Goal: Task Accomplishment & Management: Use online tool/utility

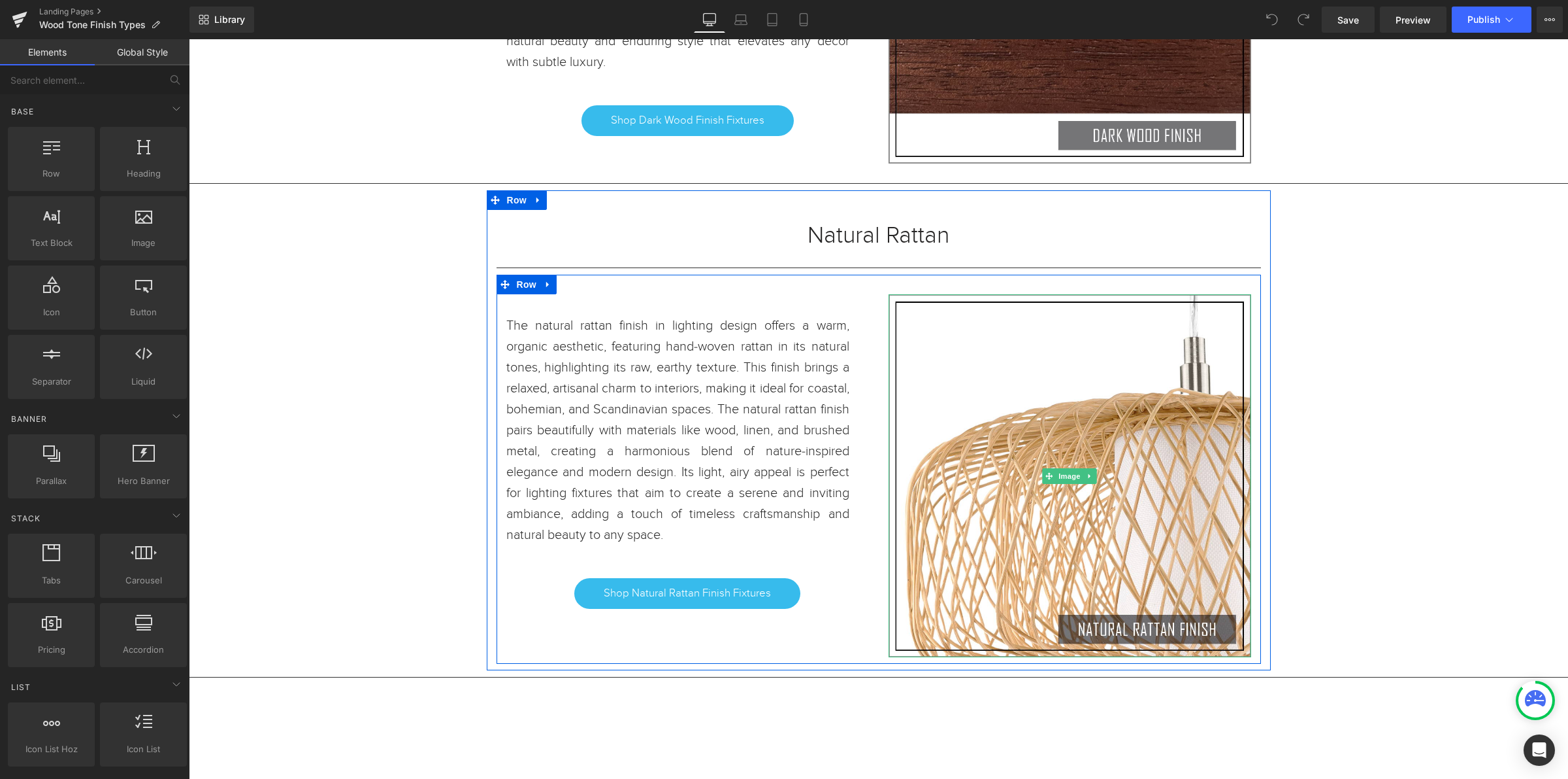
scroll to position [1472, 0]
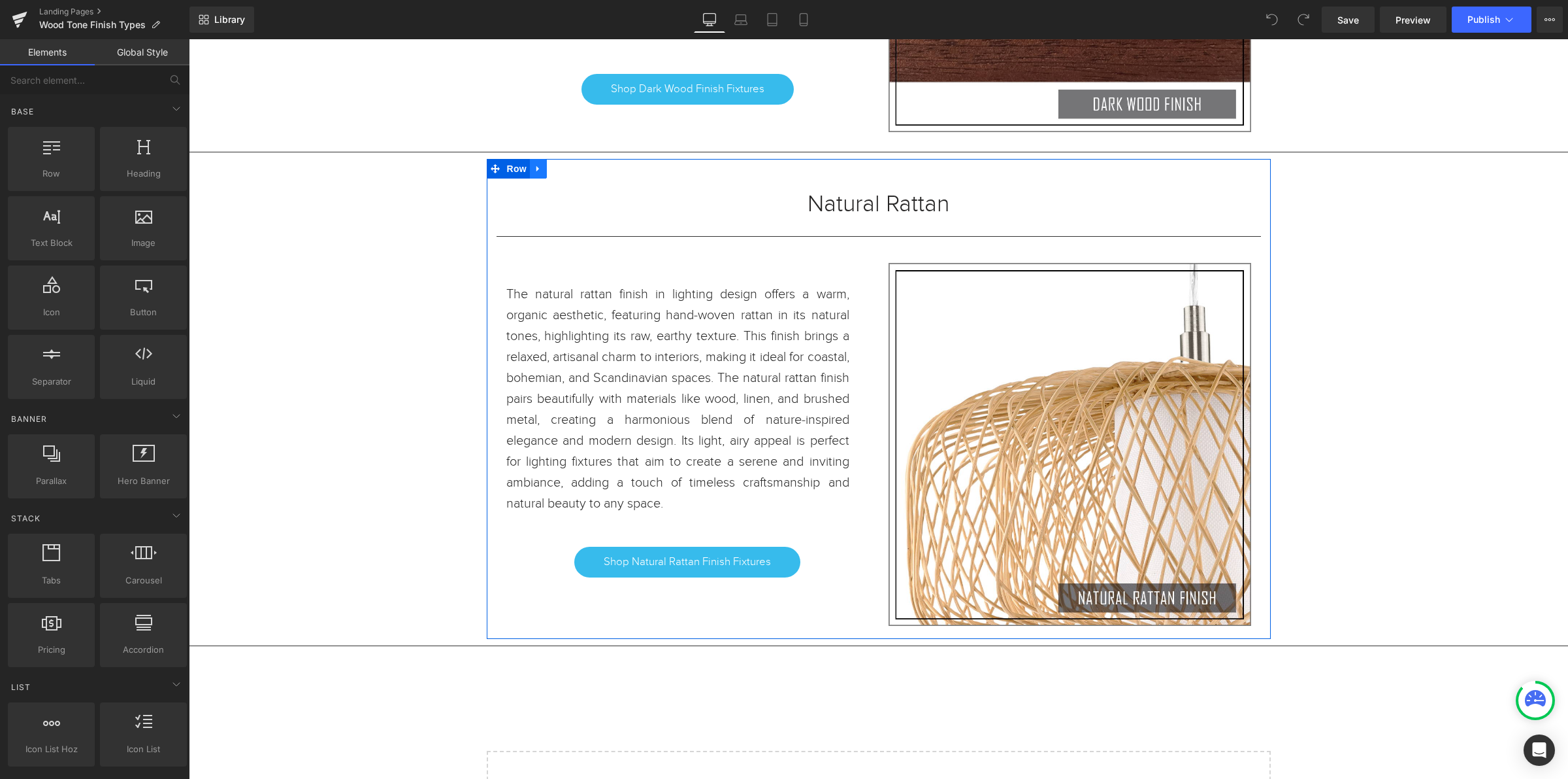
click at [534, 170] on icon at bounding box center [538, 169] width 9 height 9
click at [551, 168] on icon at bounding box center [556, 169] width 9 height 9
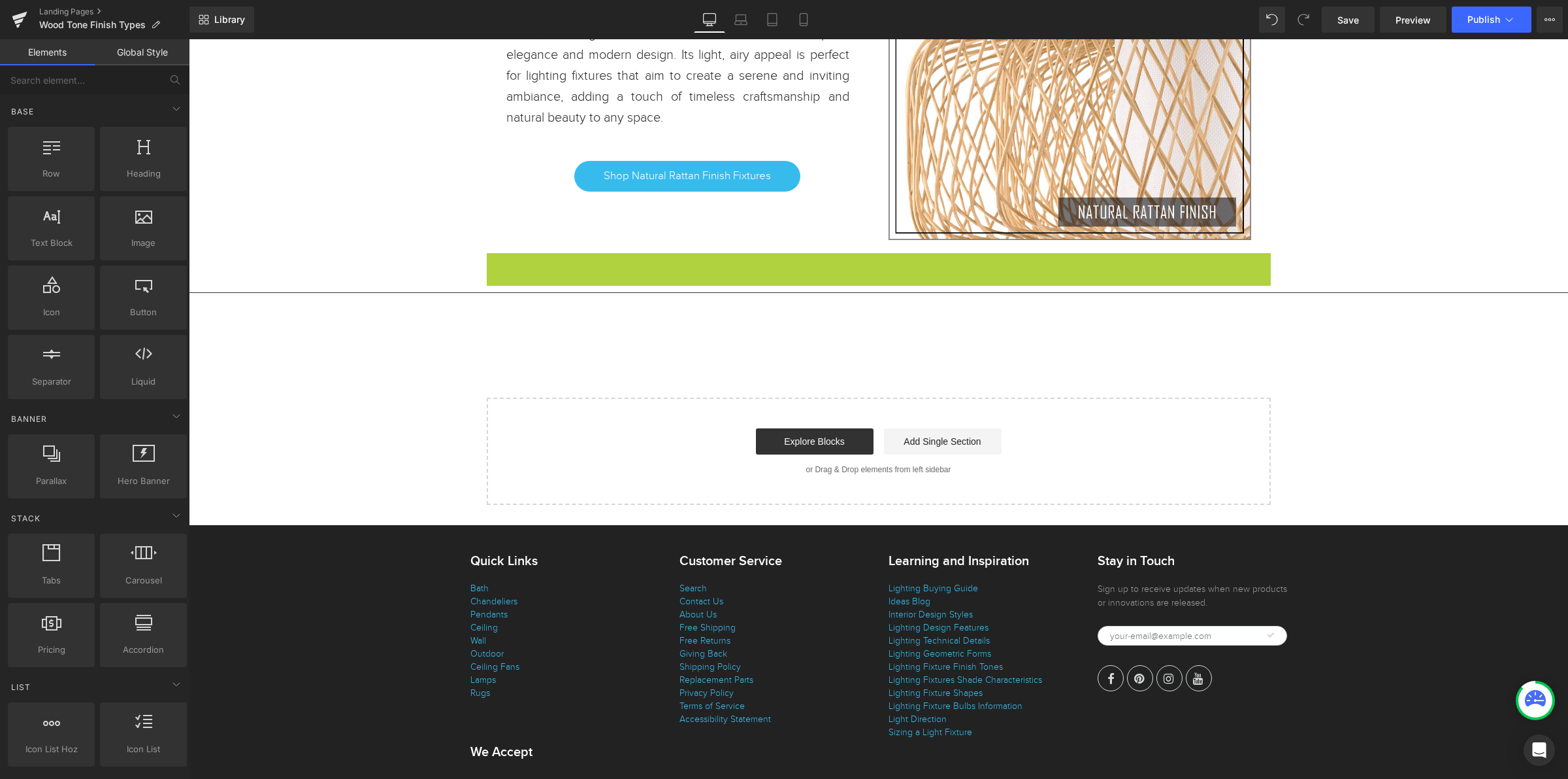
scroll to position [6, 6]
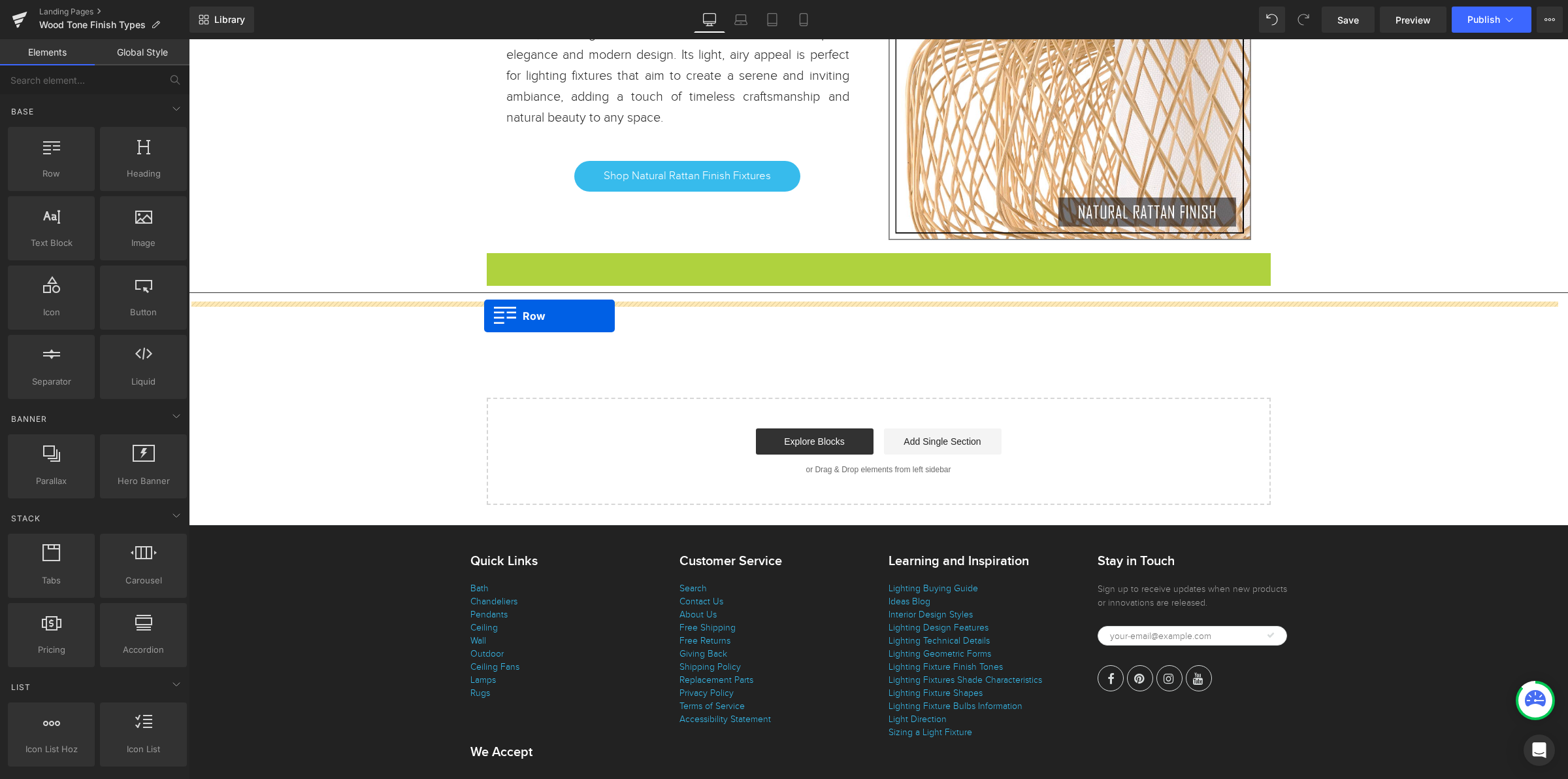
drag, startPoint x: 490, startPoint y: 264, endPoint x: 484, endPoint y: 316, distance: 52.3
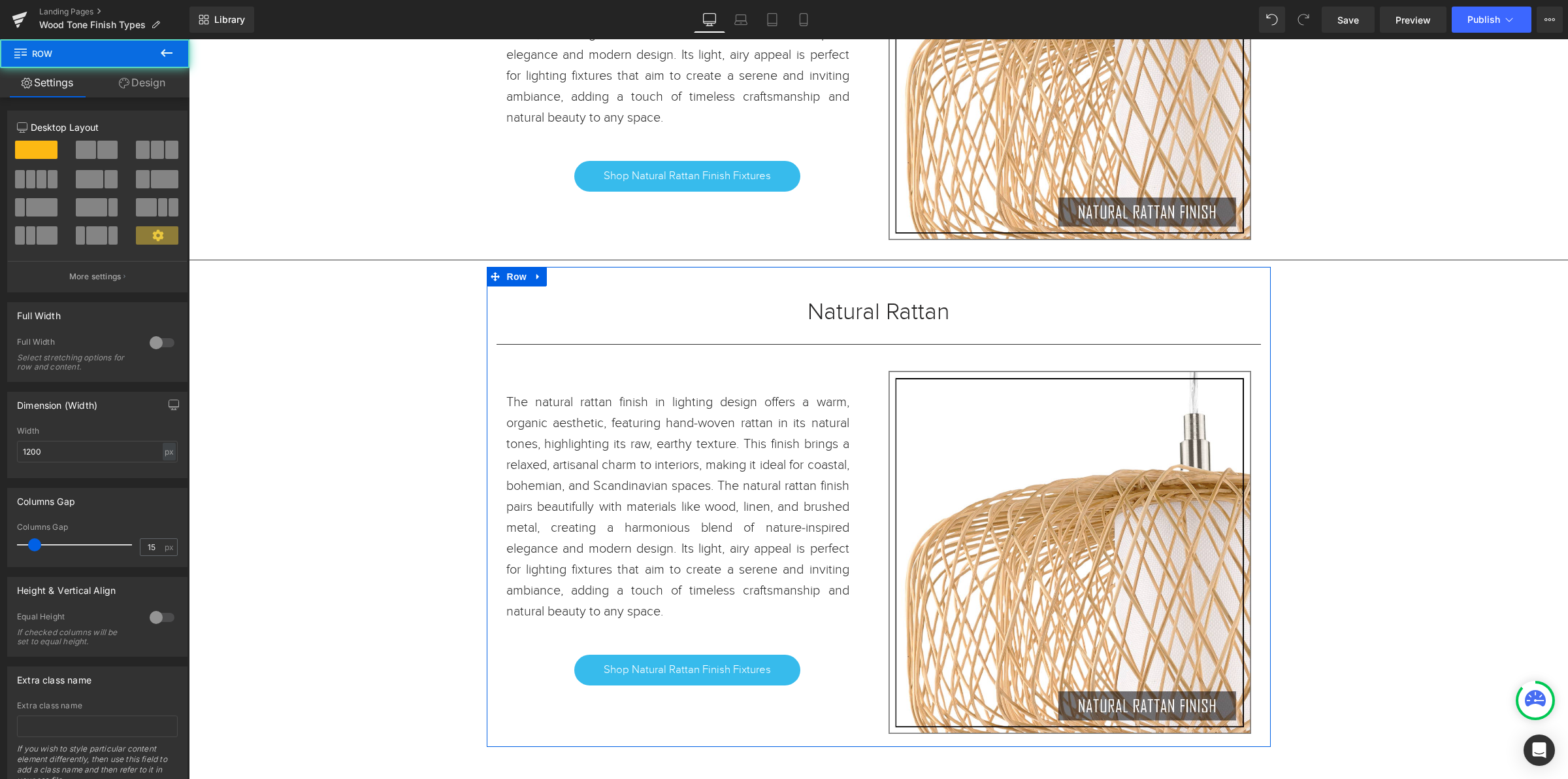
scroll to position [3114, 1367]
drag, startPoint x: 904, startPoint y: 324, endPoint x: 948, endPoint y: 319, distance: 44.3
click at [904, 318] on h1 "Natural Rattan" at bounding box center [879, 312] width 764 height 12
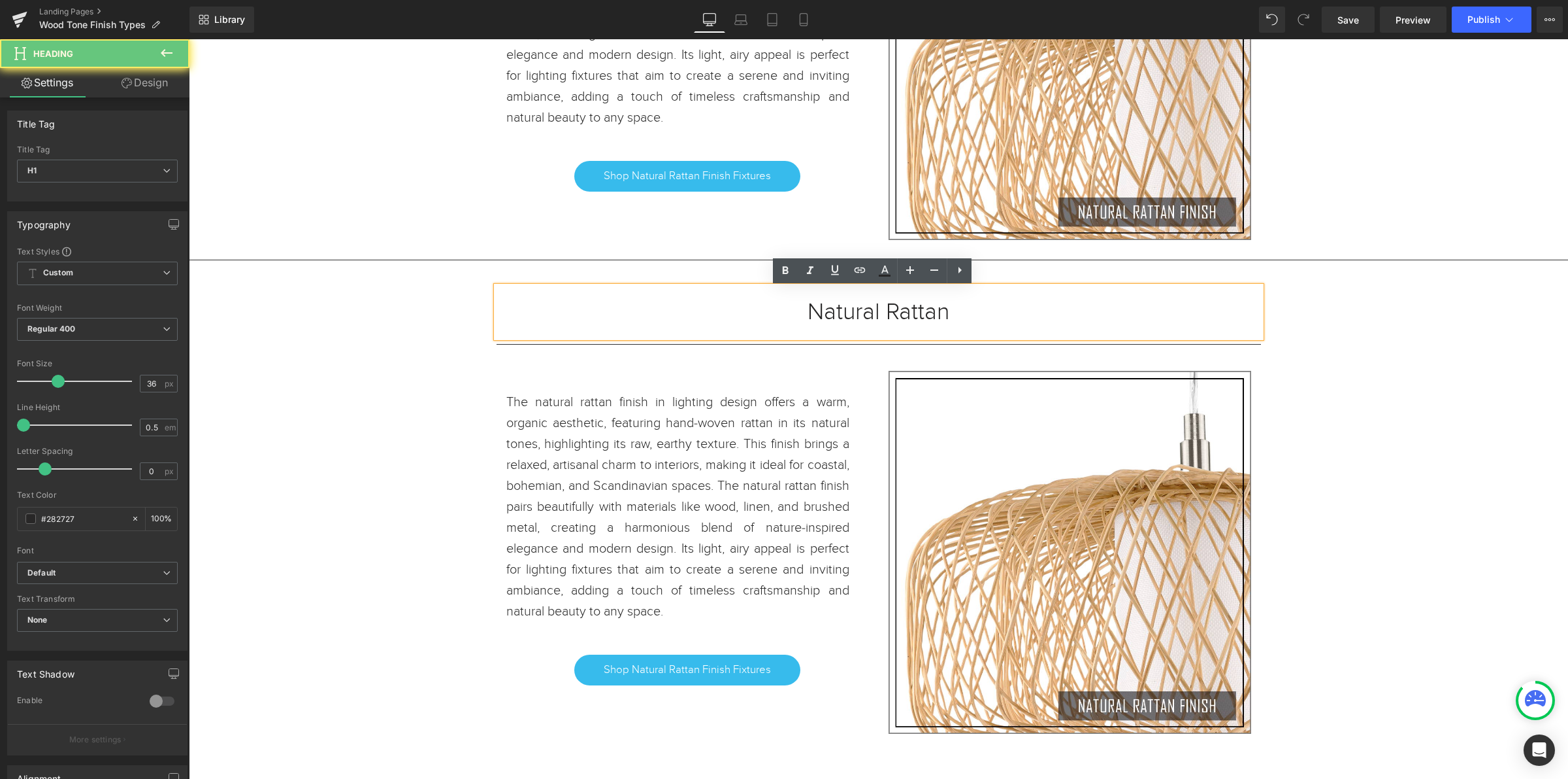
click at [948, 318] on h1 "Natural Rattan" at bounding box center [879, 312] width 764 height 12
drag, startPoint x: 948, startPoint y: 319, endPoint x: 793, endPoint y: 311, distance: 155.2
click at [793, 311] on h1 "Natural Rattan" at bounding box center [879, 312] width 764 height 12
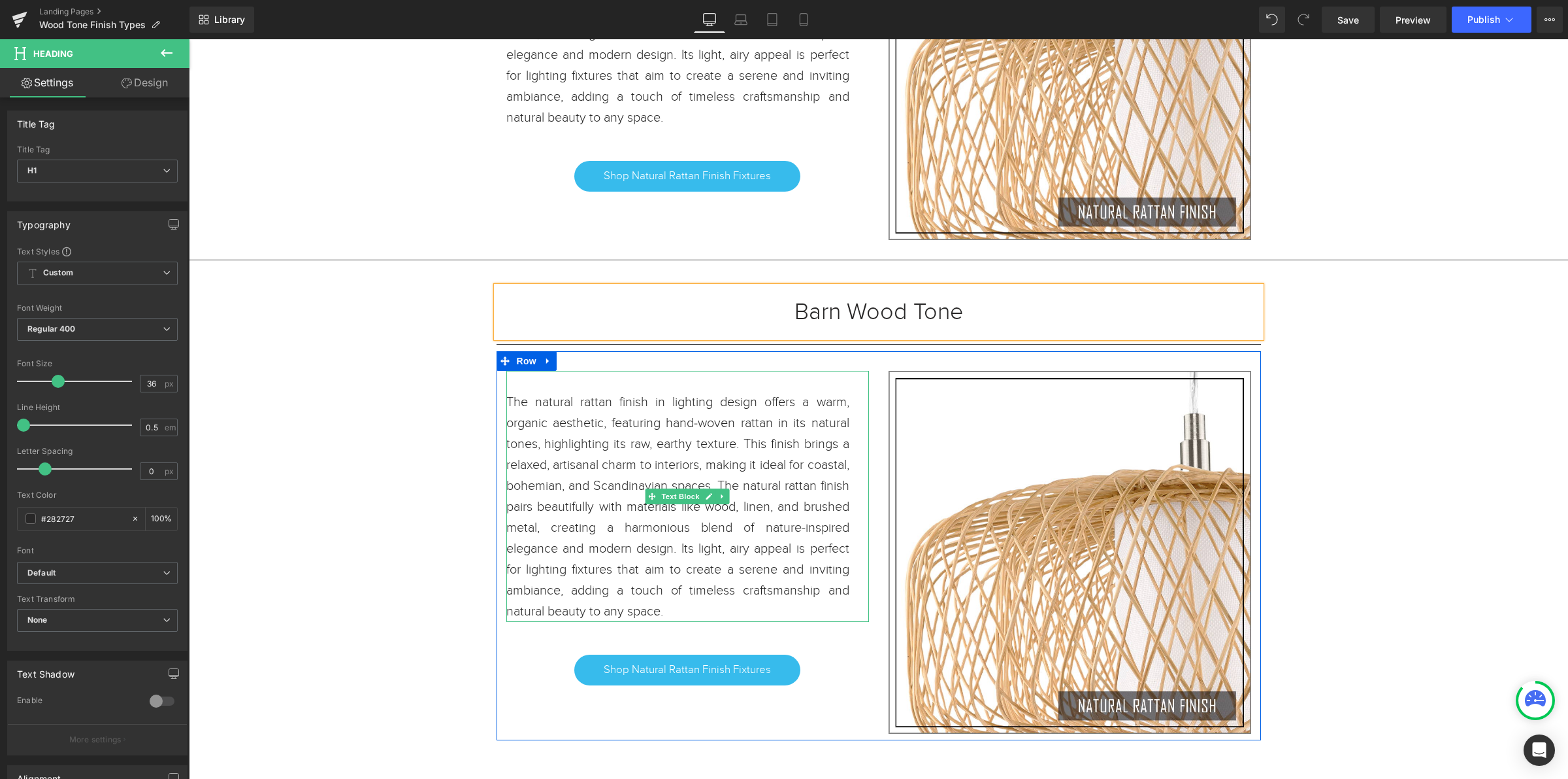
click at [708, 584] on span "The natural rattan finish in lighting design offers a warm, organic aesthetic, …" at bounding box center [677, 507] width 343 height 225
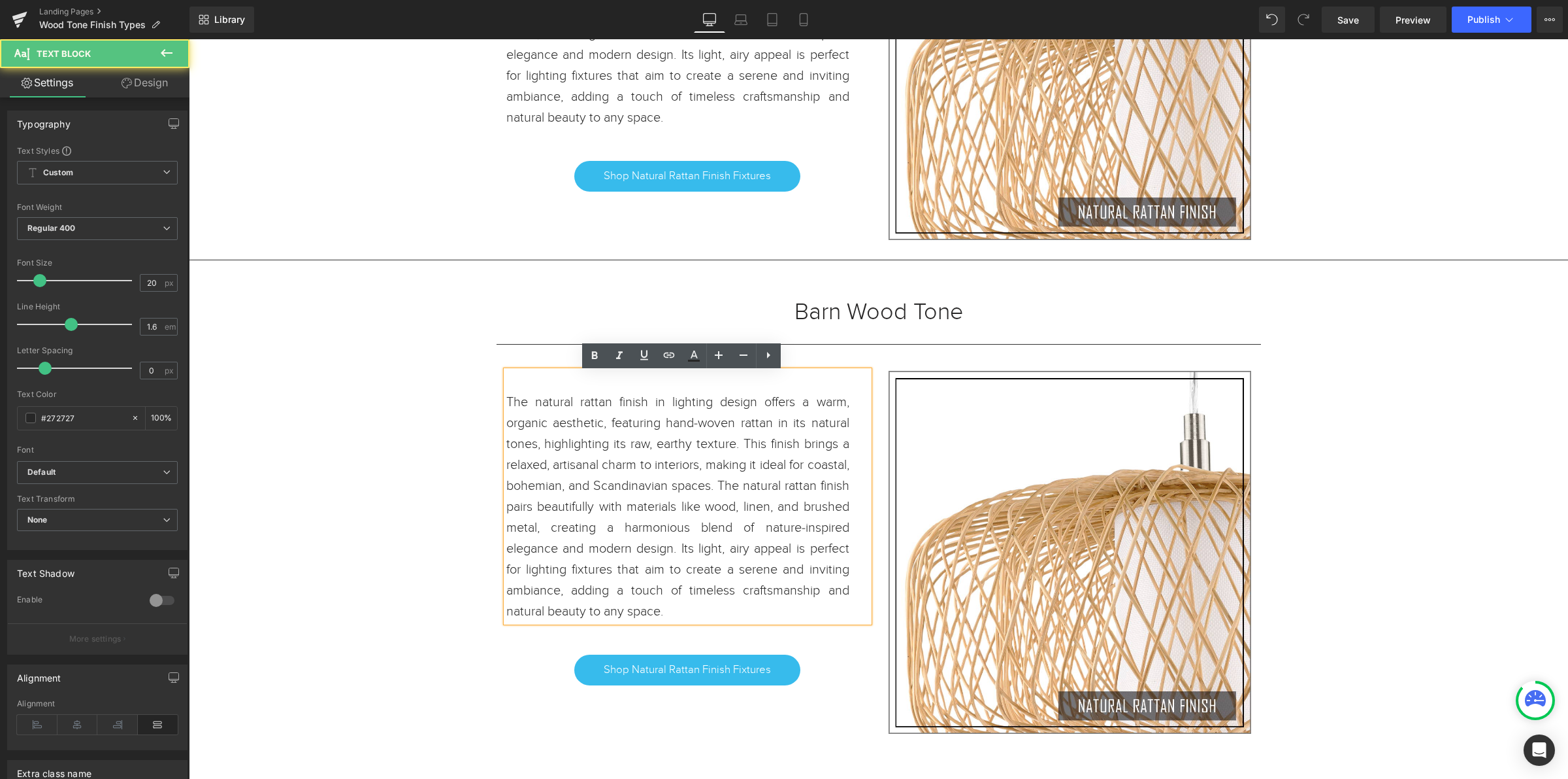
click at [697, 610] on p "The natural rattan finish in lighting design offers a warm, organic aesthetic, …" at bounding box center [677, 507] width 343 height 230
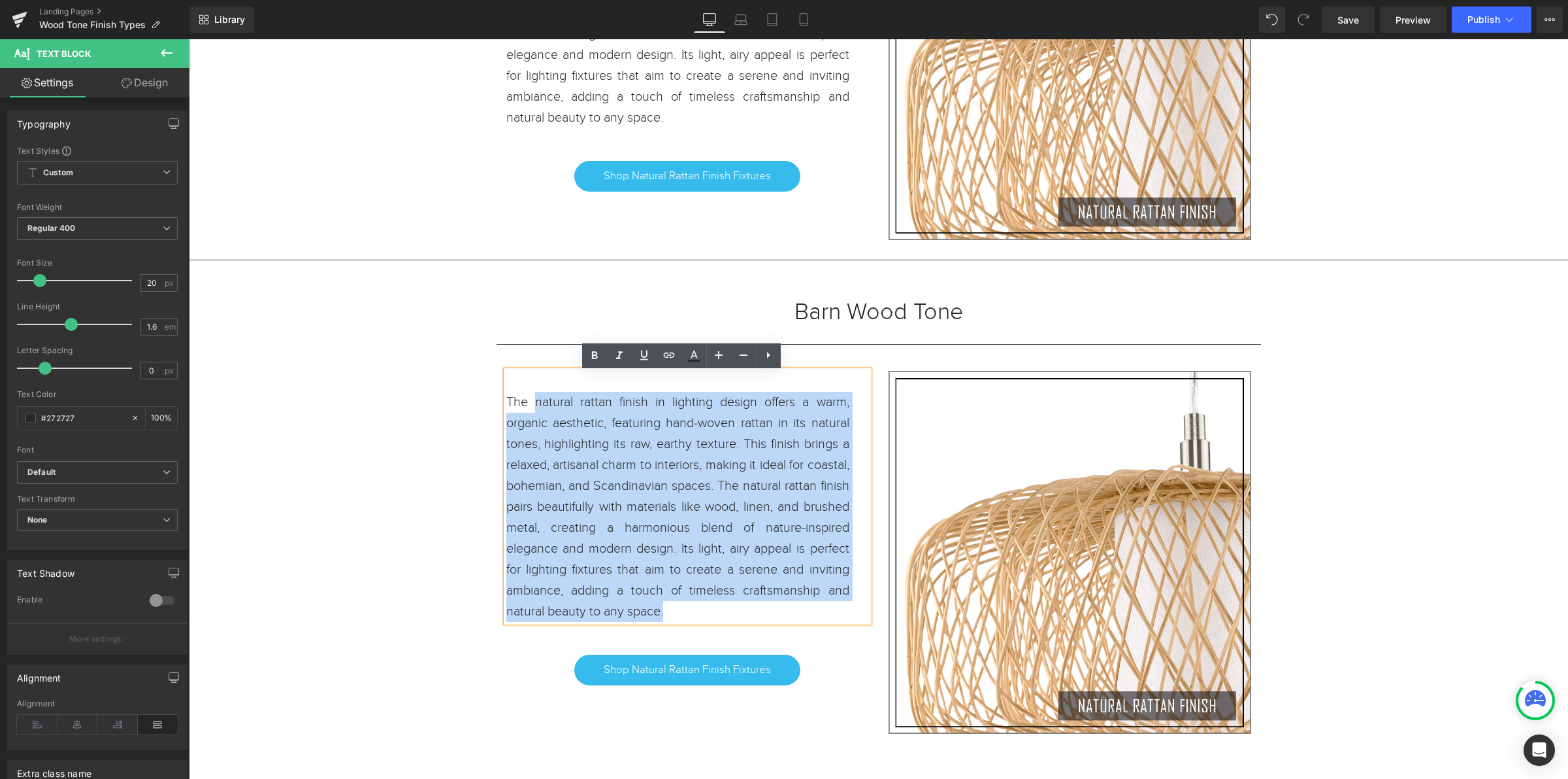
drag, startPoint x: 714, startPoint y: 616, endPoint x: 531, endPoint y: 408, distance: 277.0
click at [531, 408] on p "The natural rattan finish in lighting design offers a warm, organic aesthetic, …" at bounding box center [677, 507] width 343 height 230
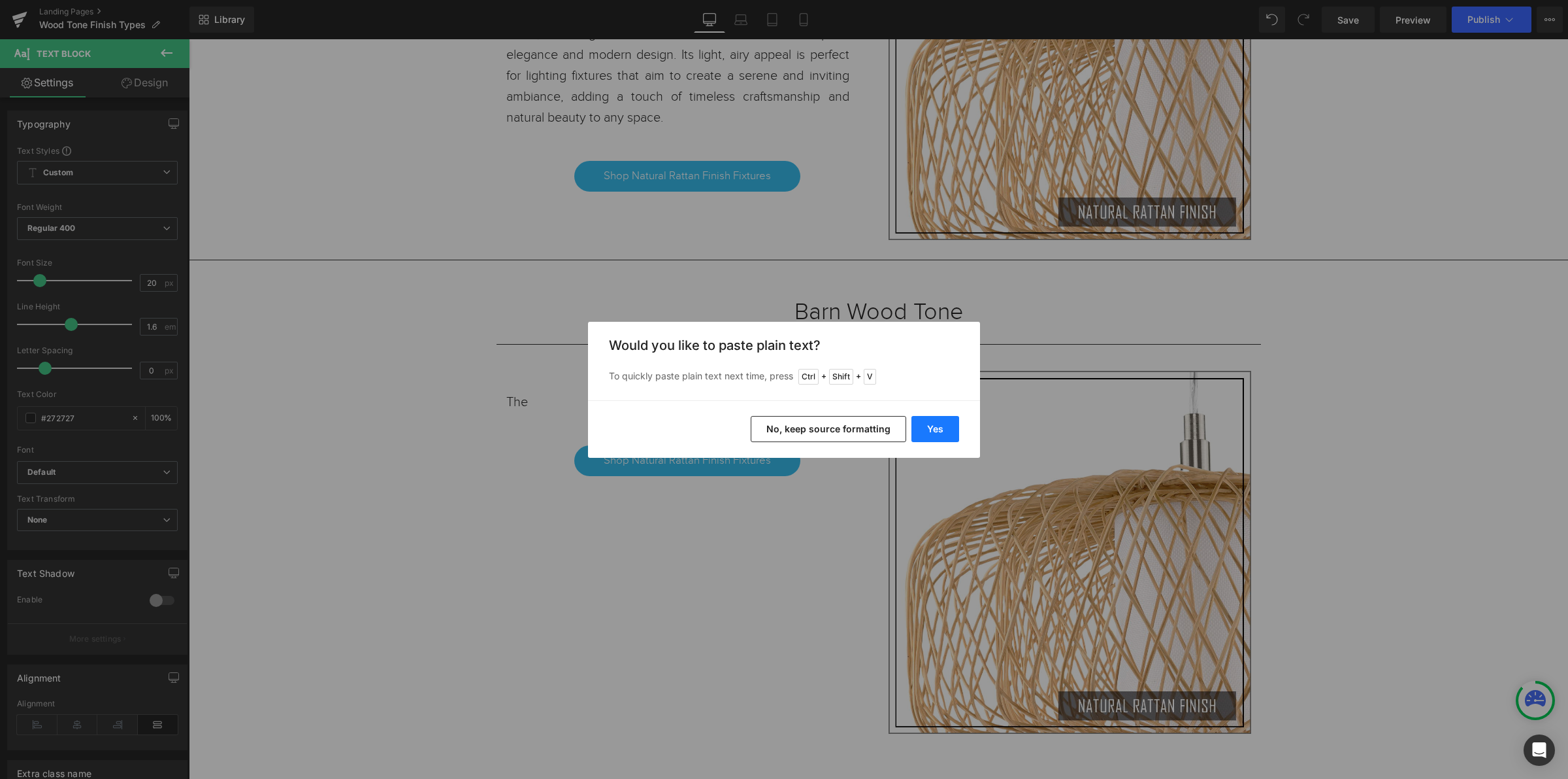
click at [926, 433] on button "Yes" at bounding box center [935, 429] width 48 height 26
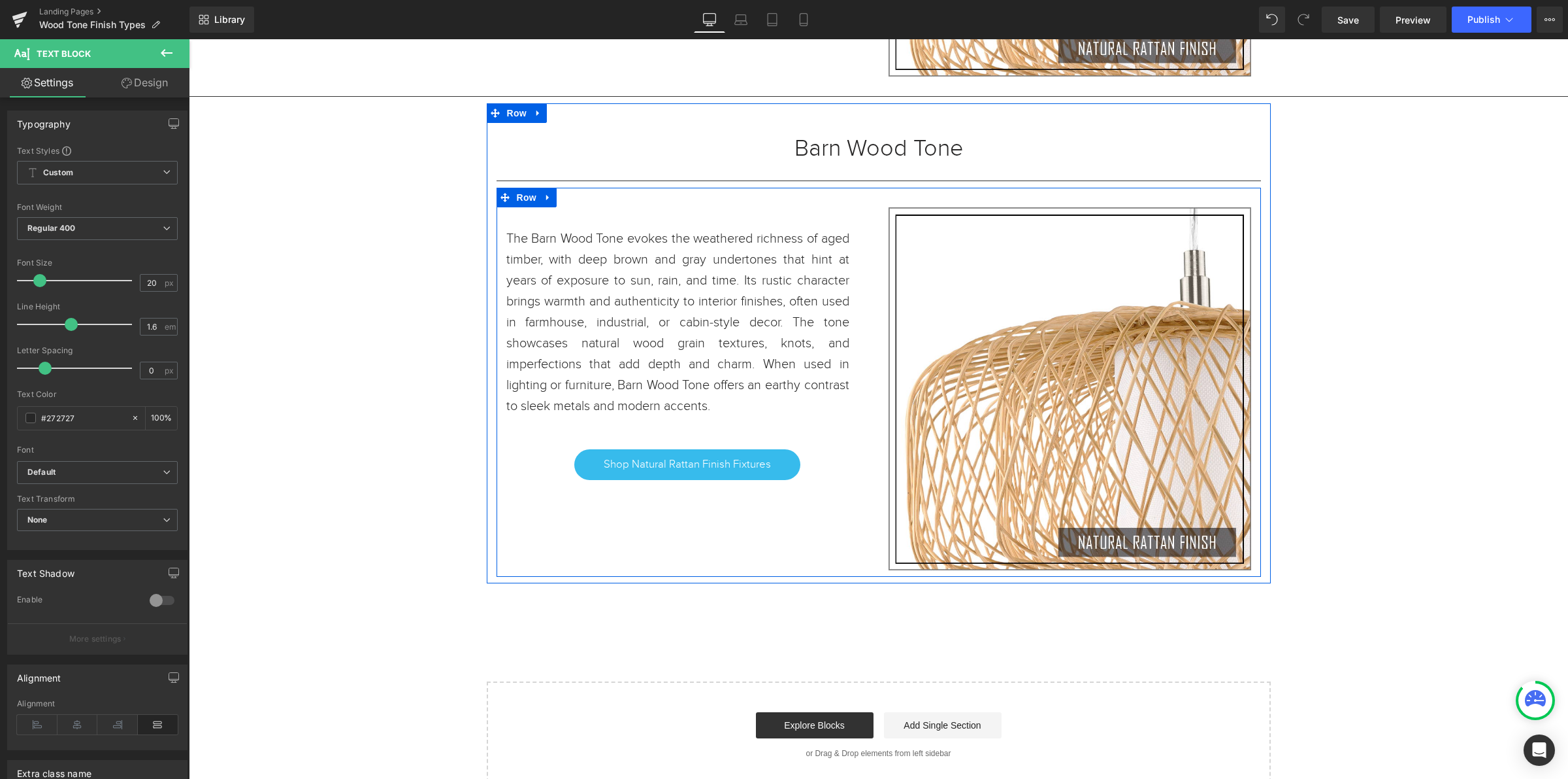
scroll to position [1939, 0]
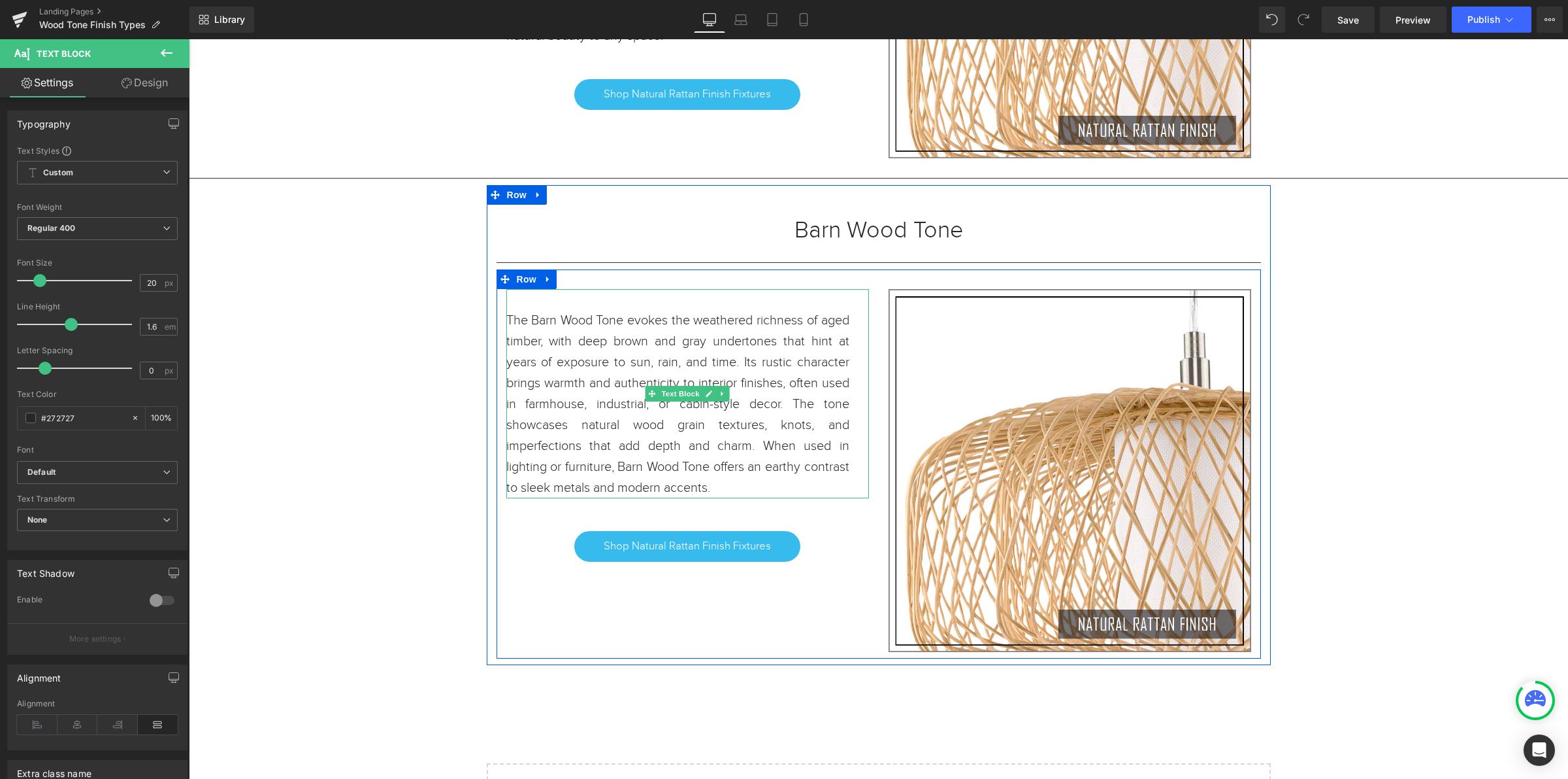
click at [537, 319] on span "The Barn Wood Tone evokes the weathered richness of aged timber, with deep brow…" at bounding box center [677, 404] width 343 height 183
click at [779, 554] on link "Shop Natural Rattan Finish Fixtures" at bounding box center [687, 546] width 226 height 30
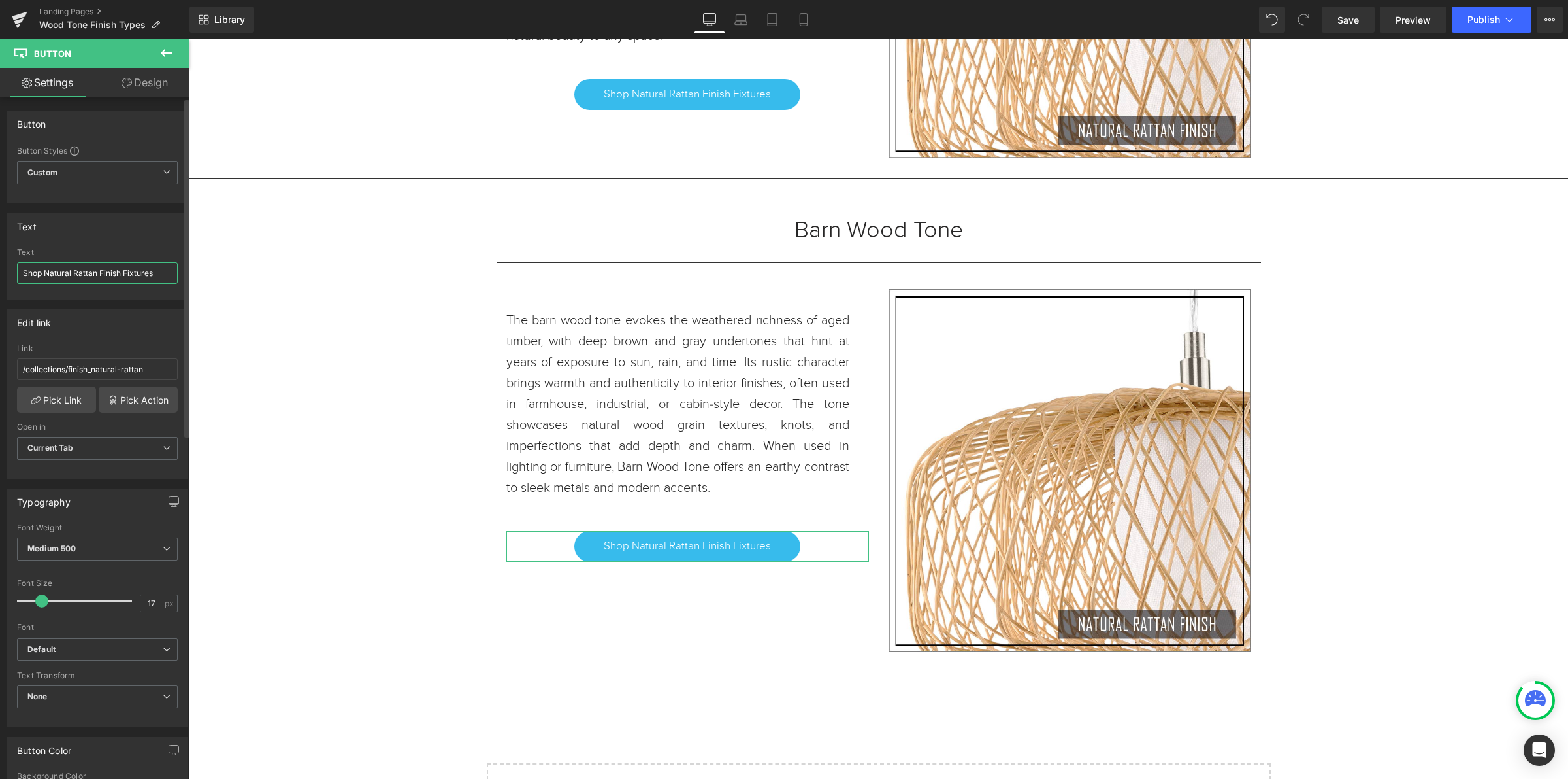
drag, startPoint x: 100, startPoint y: 270, endPoint x: 43, endPoint y: 270, distance: 57.0
click at [43, 270] on input "Shop Natural Rattan Finish Fixtures" at bounding box center [97, 272] width 161 height 21
click at [42, 269] on input "ShopBarn Wood ToneFinish Fixtures" at bounding box center [97, 272] width 161 height 21
type input "Shop Barn Wood ToneFinish Fixtures"
click at [1358, 25] on span "Save" at bounding box center [1348, 20] width 21 height 13
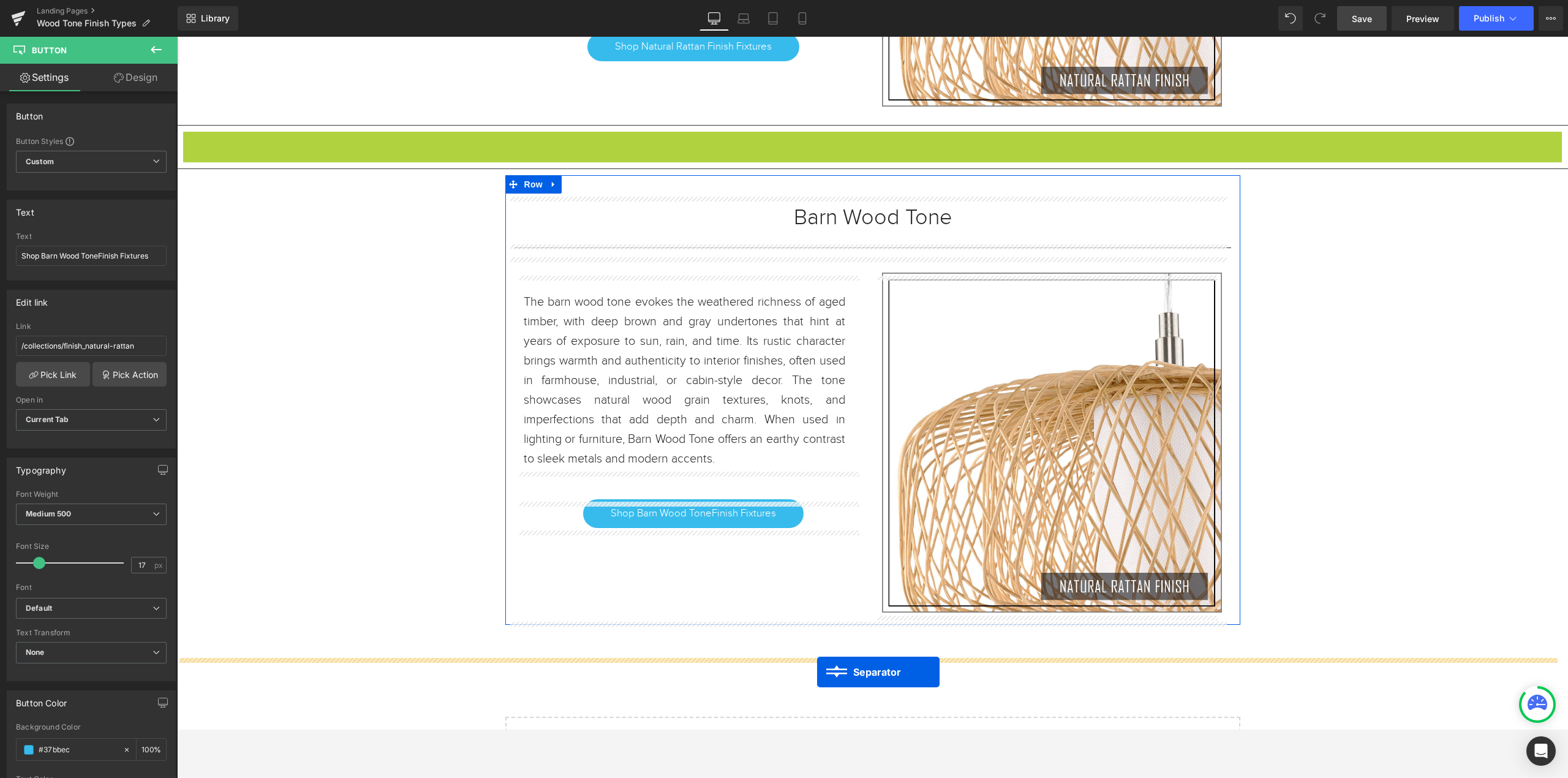
scroll to position [1894, 0]
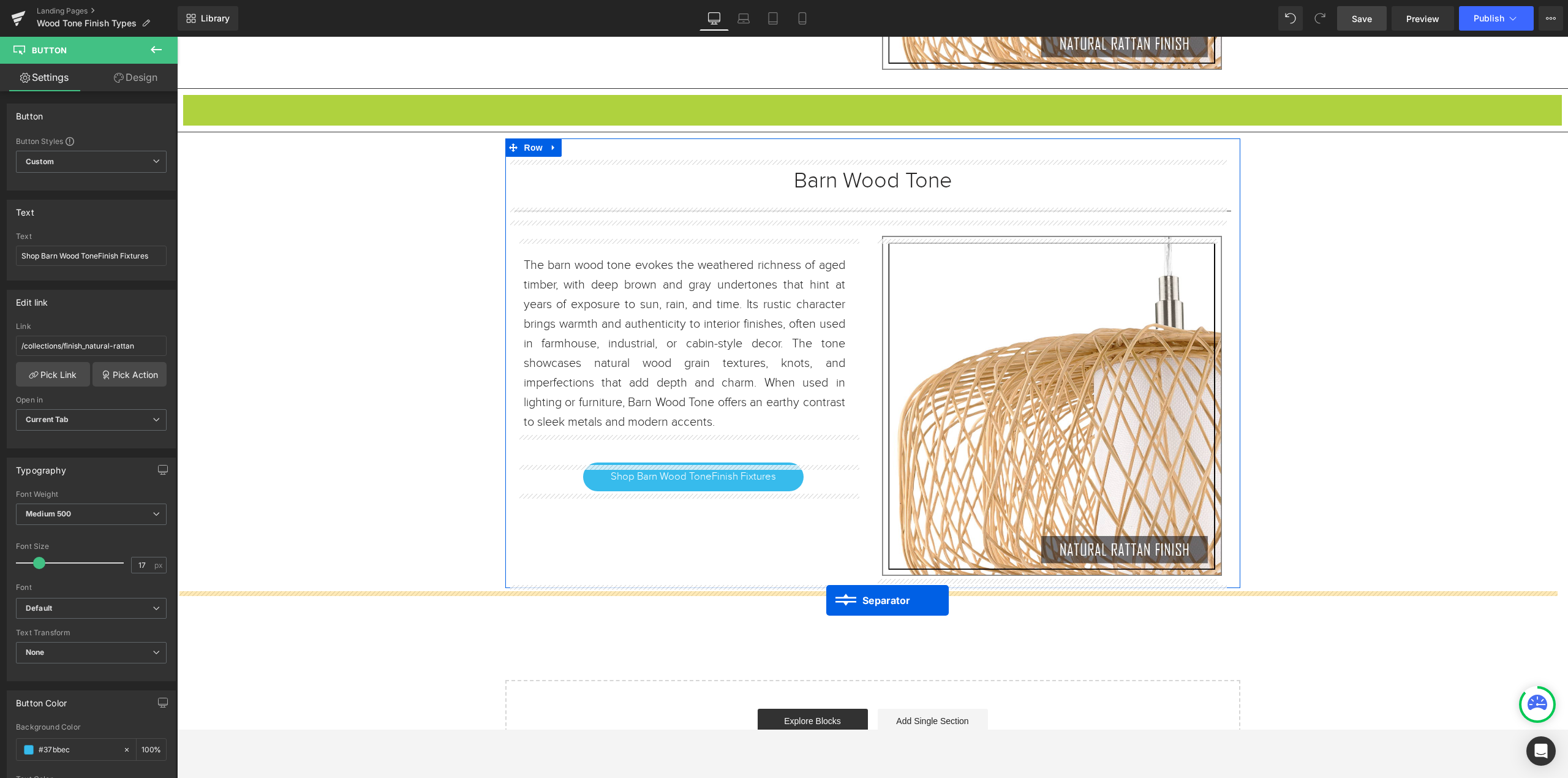
drag, startPoint x: 839, startPoint y: 192, endPoint x: 826, endPoint y: 600, distance: 408.2
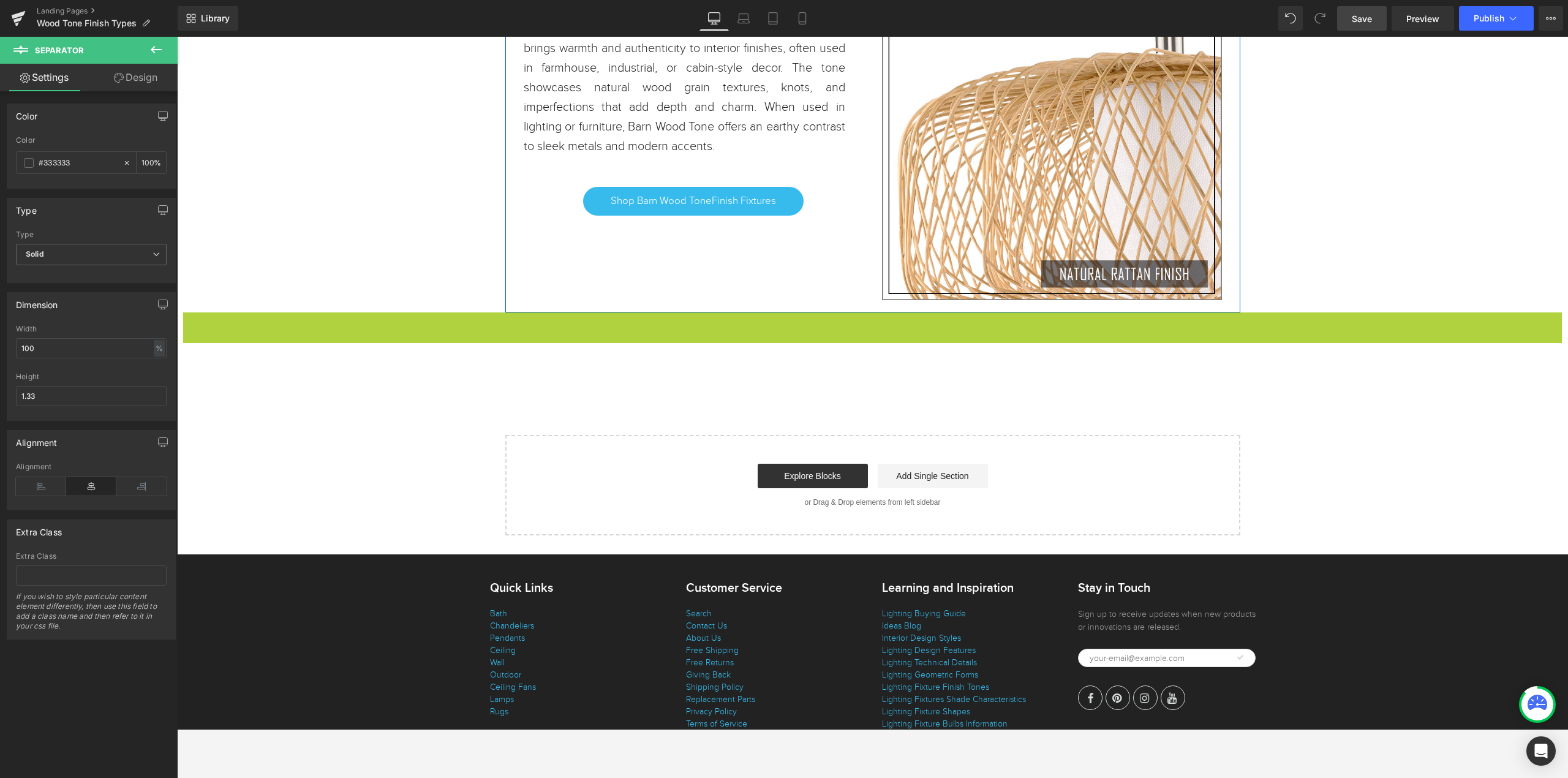
scroll to position [2962, 1378]
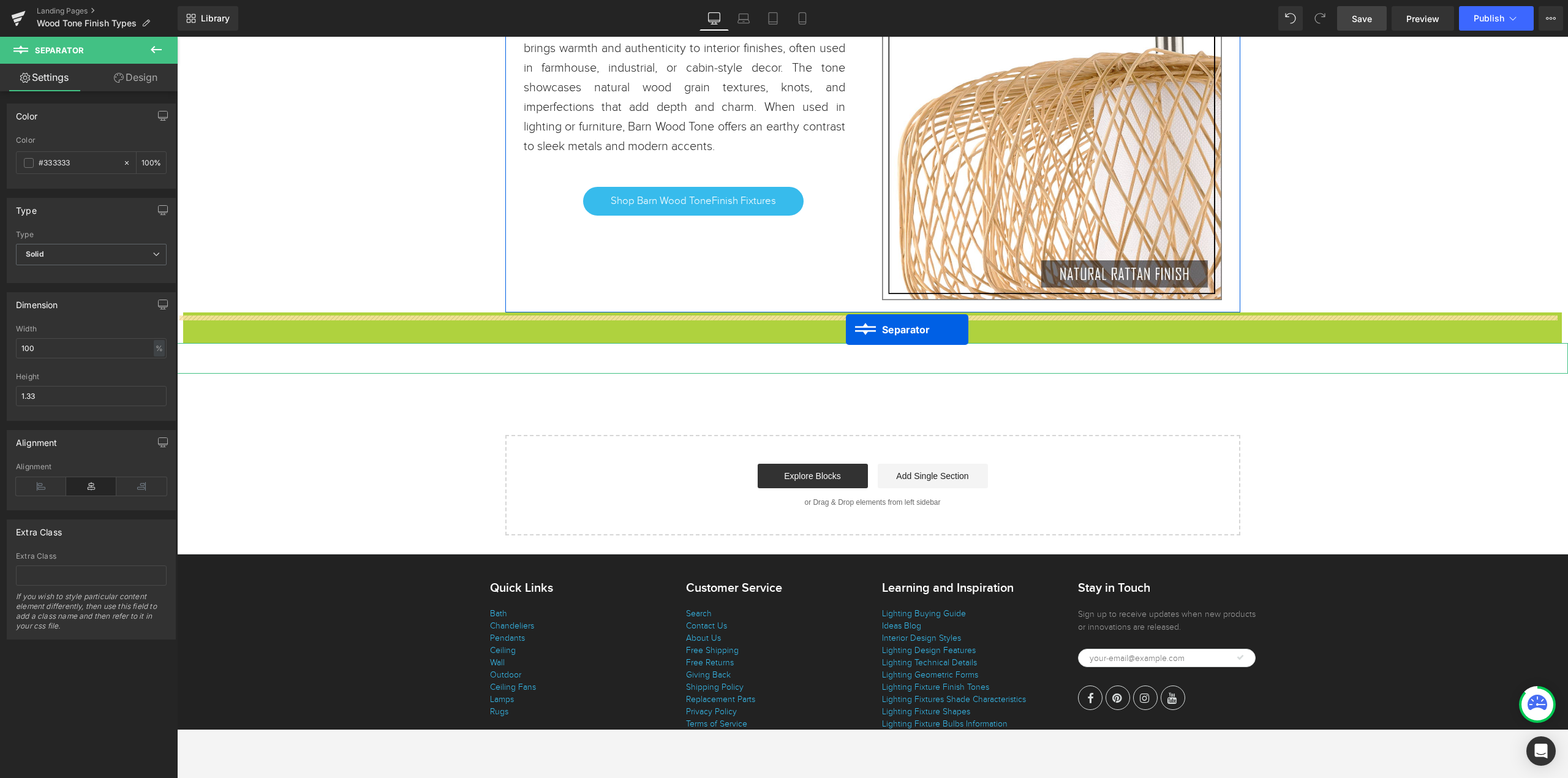
drag, startPoint x: 836, startPoint y: 321, endPoint x: 846, endPoint y: 329, distance: 12.8
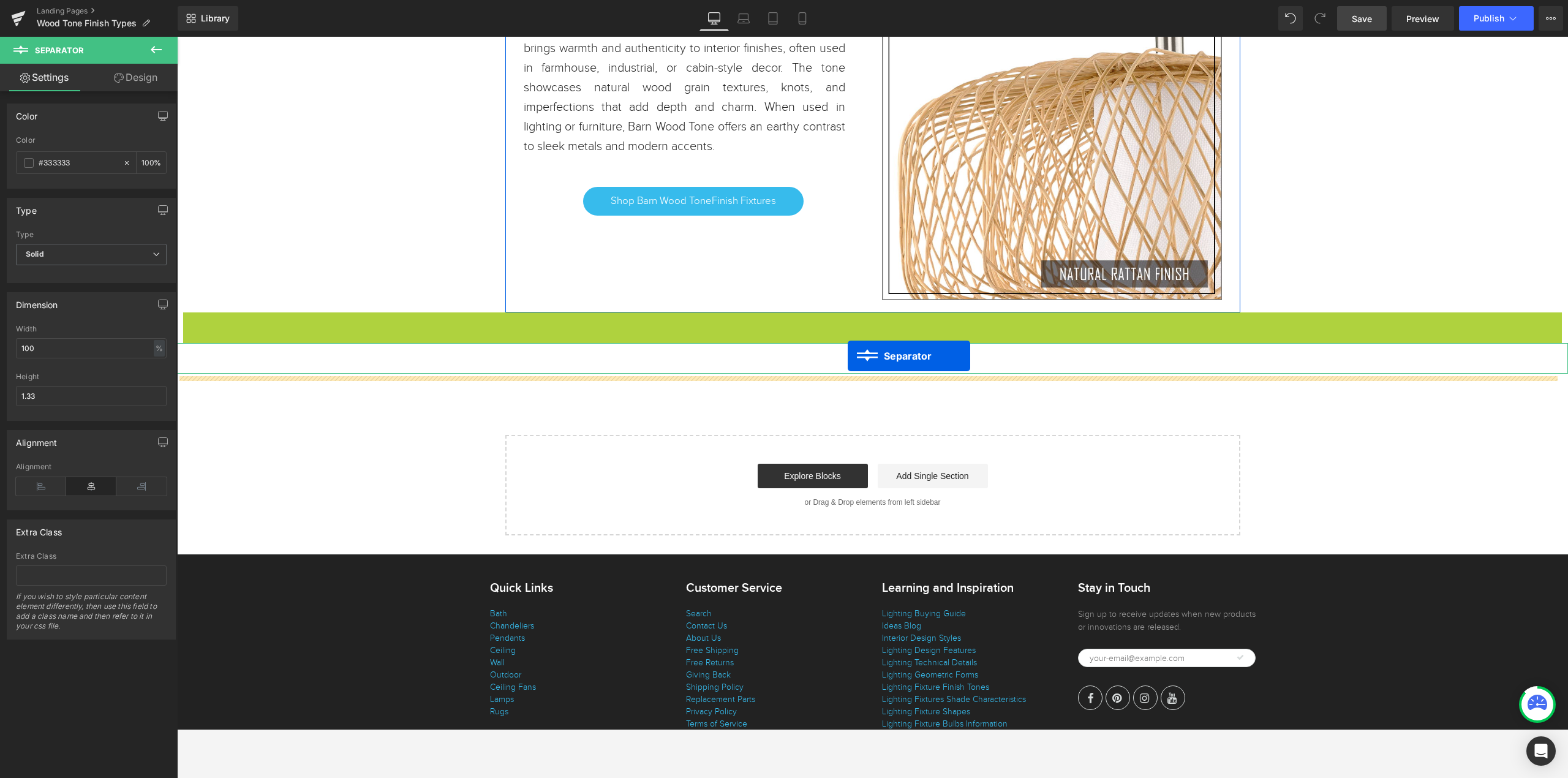
drag, startPoint x: 843, startPoint y: 324, endPoint x: 847, endPoint y: 356, distance: 32.2
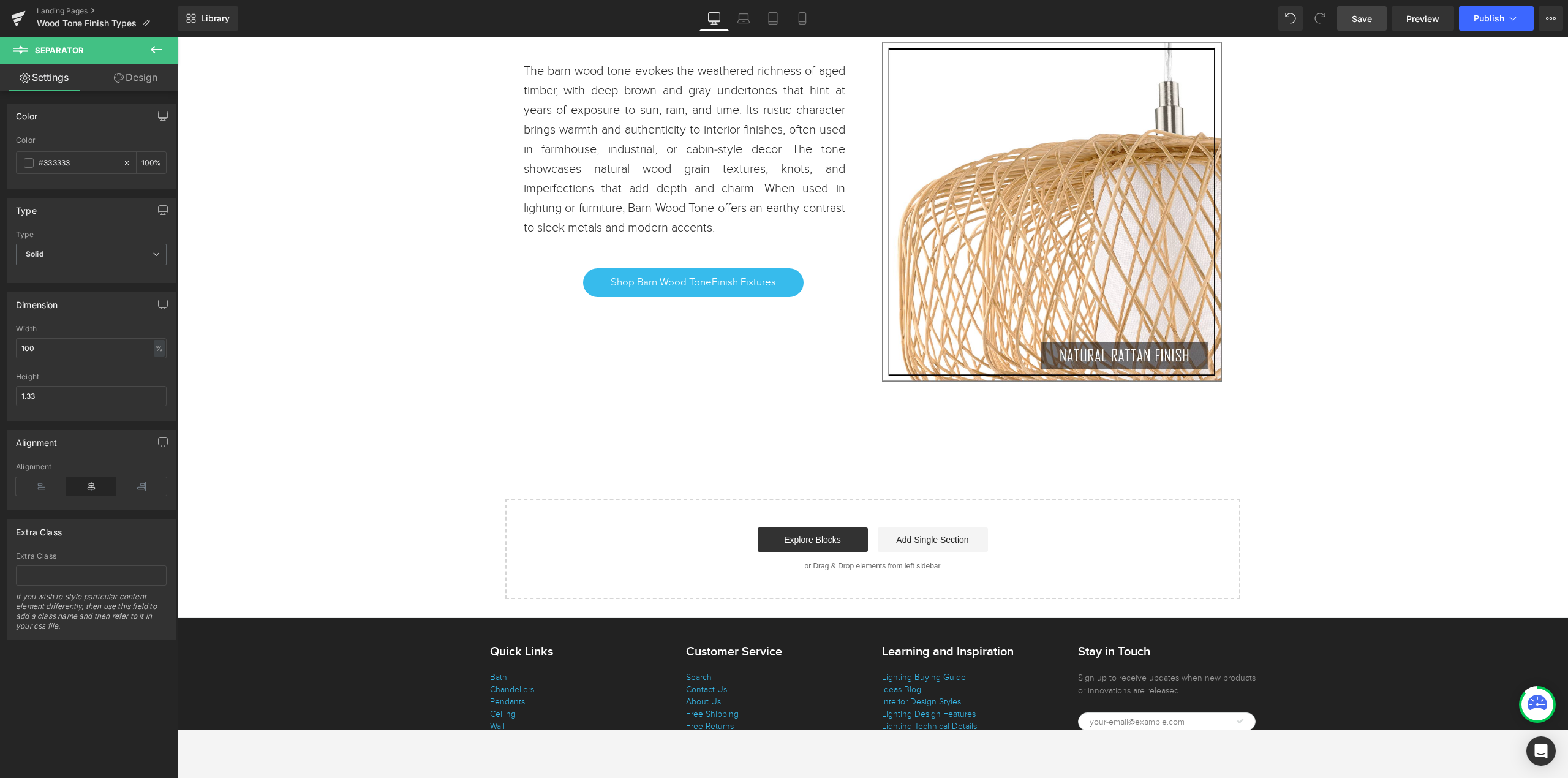
scroll to position [2139, 0]
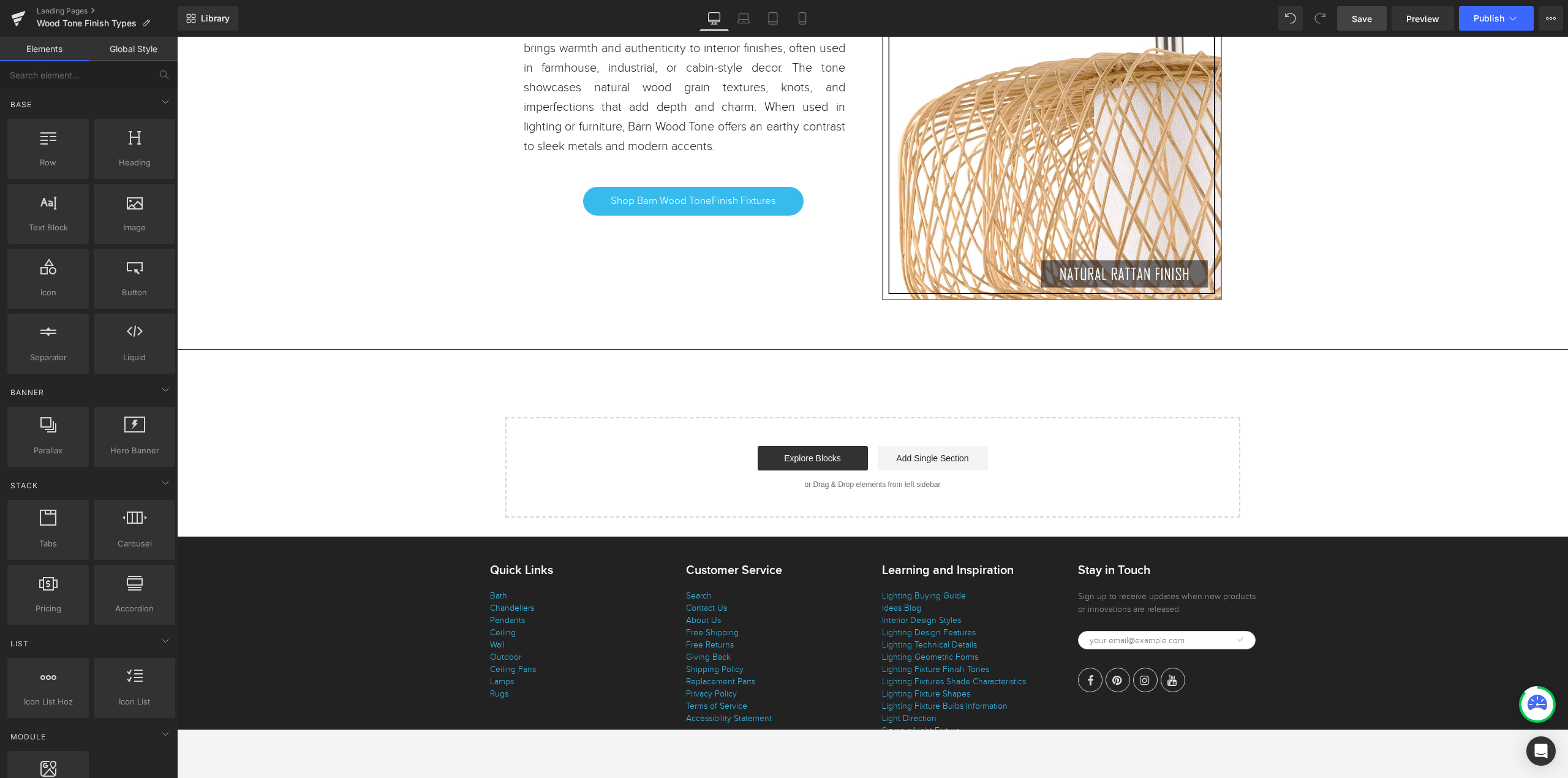
click at [951, 337] on hr at bounding box center [872, 330] width 1391 height 24
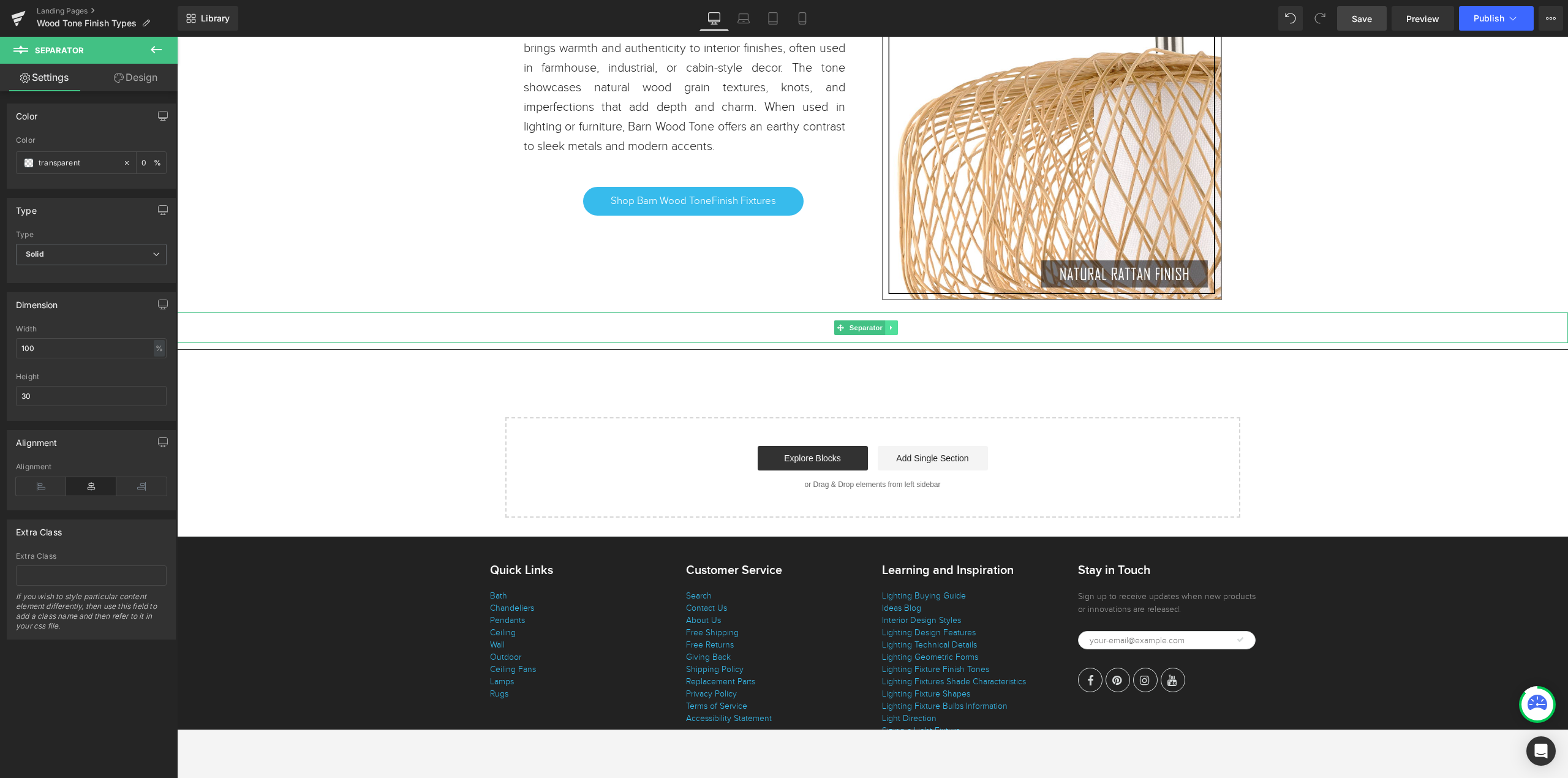
click at [894, 331] on icon at bounding box center [891, 327] width 7 height 7
click at [895, 331] on icon at bounding box center [898, 327] width 7 height 7
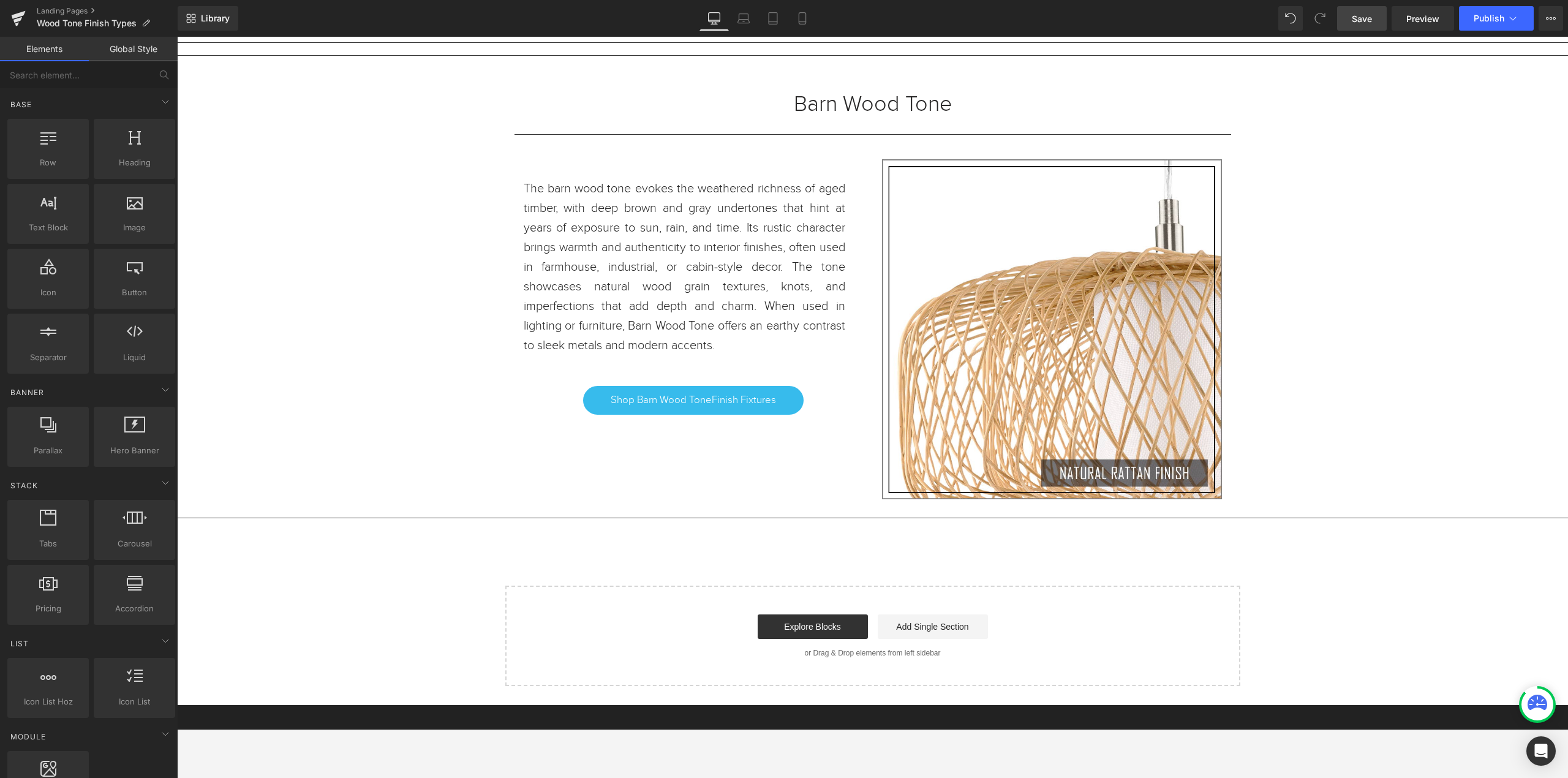
scroll to position [1730, 0]
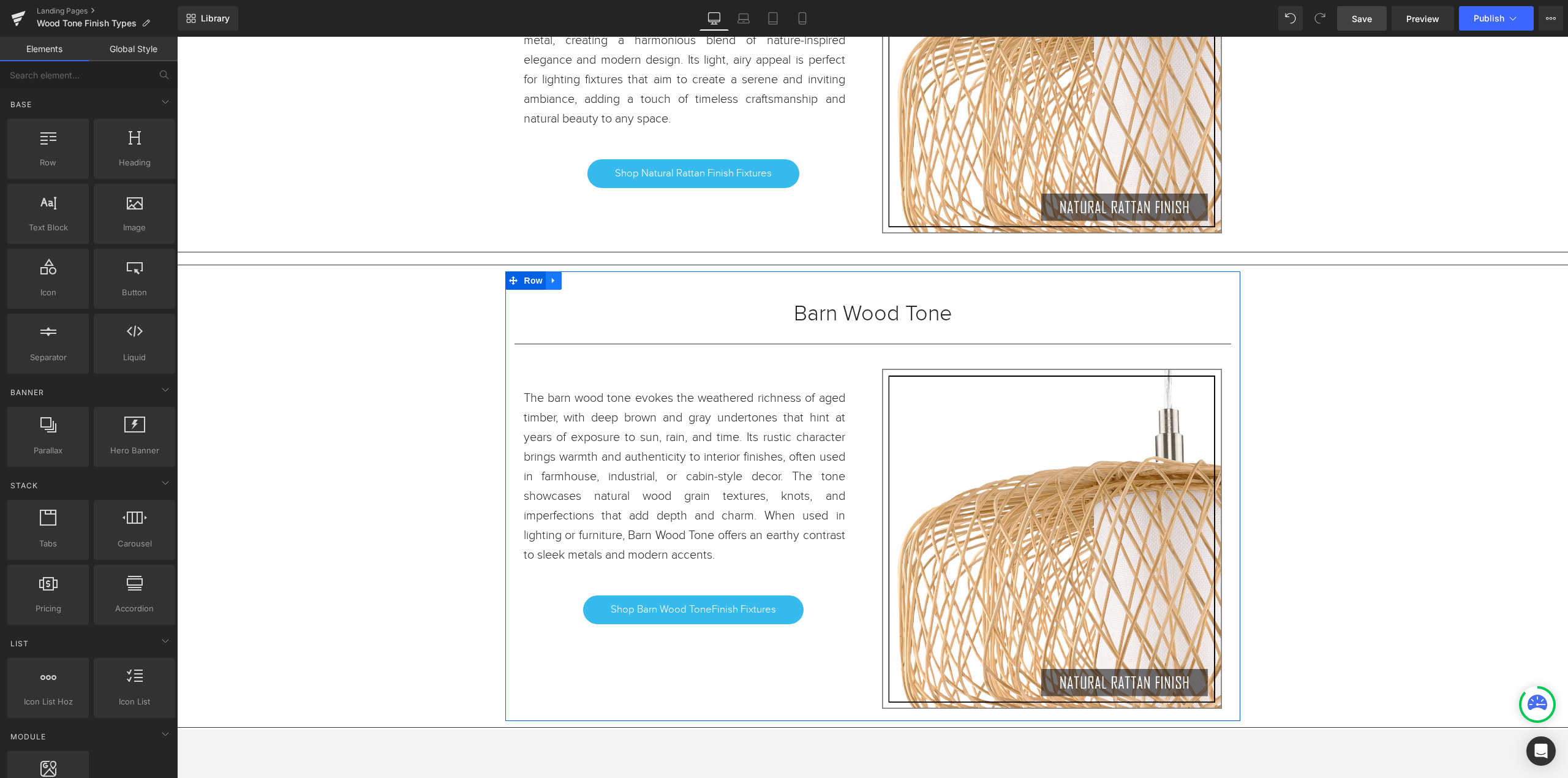
click at [549, 282] on icon at bounding box center [554, 281] width 9 height 9
click at [566, 285] on icon at bounding box center [570, 281] width 9 height 9
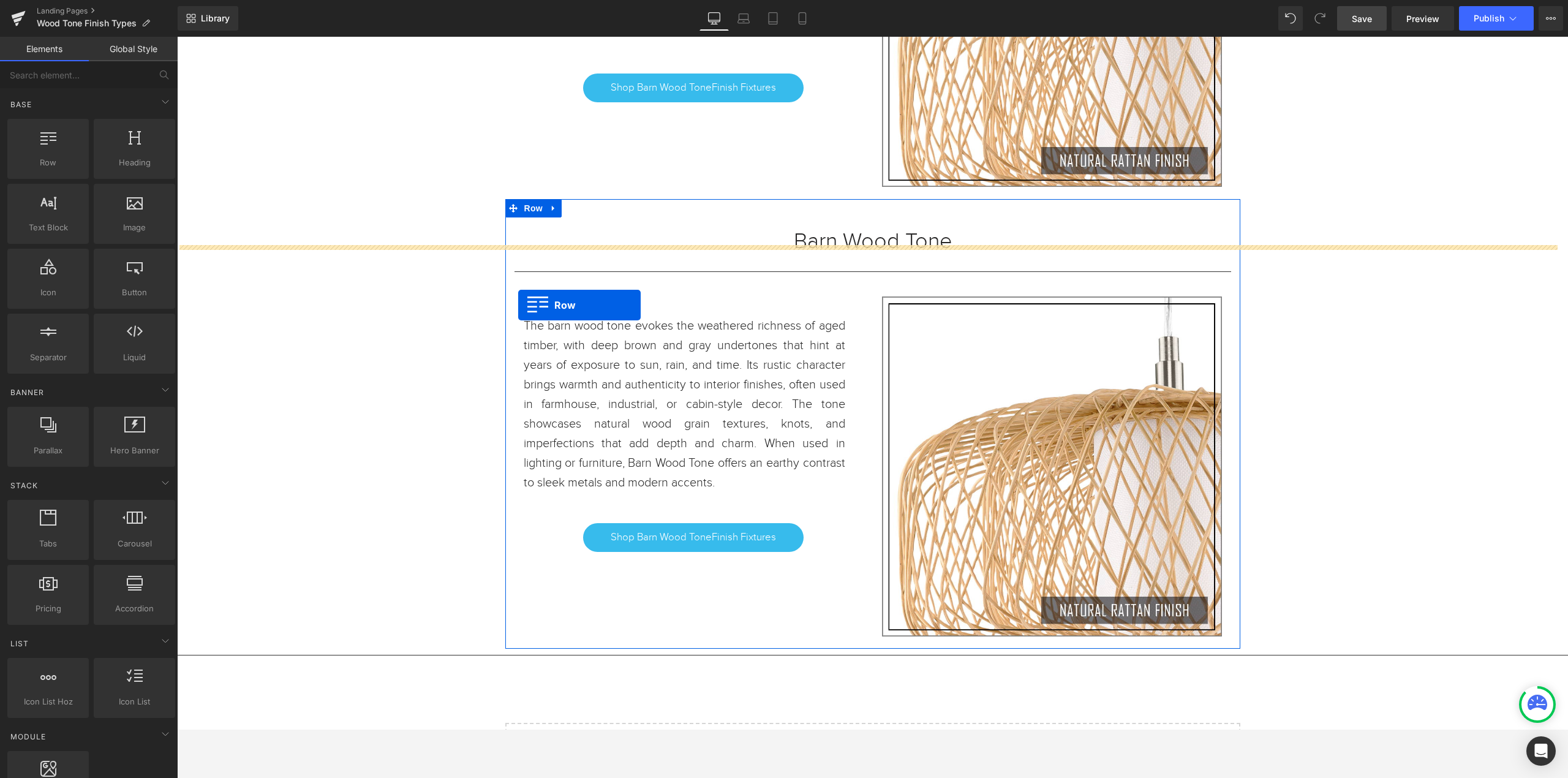
scroll to position [0, 0]
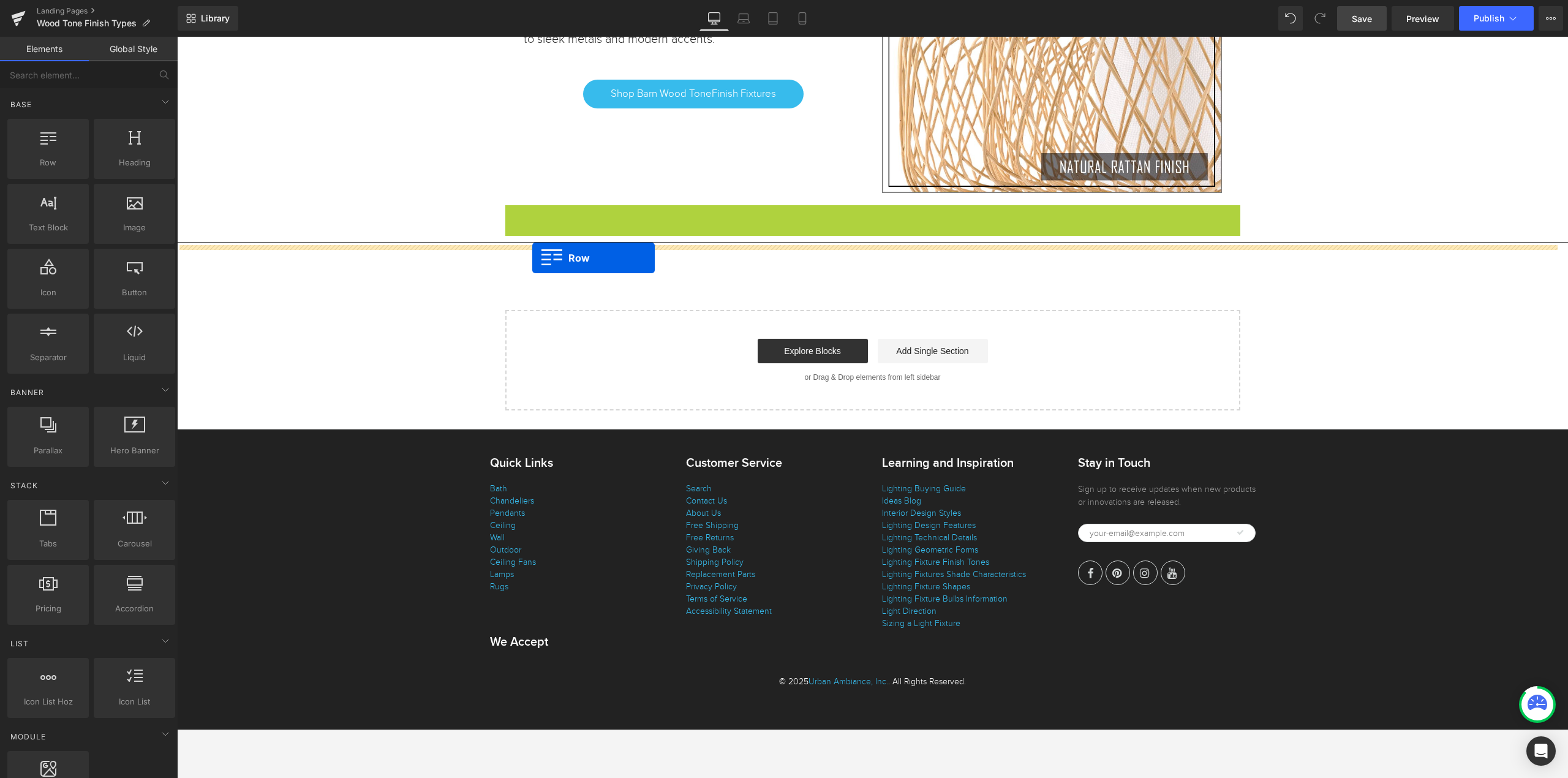
drag, startPoint x: 510, startPoint y: 177, endPoint x: 532, endPoint y: 258, distance: 83.9
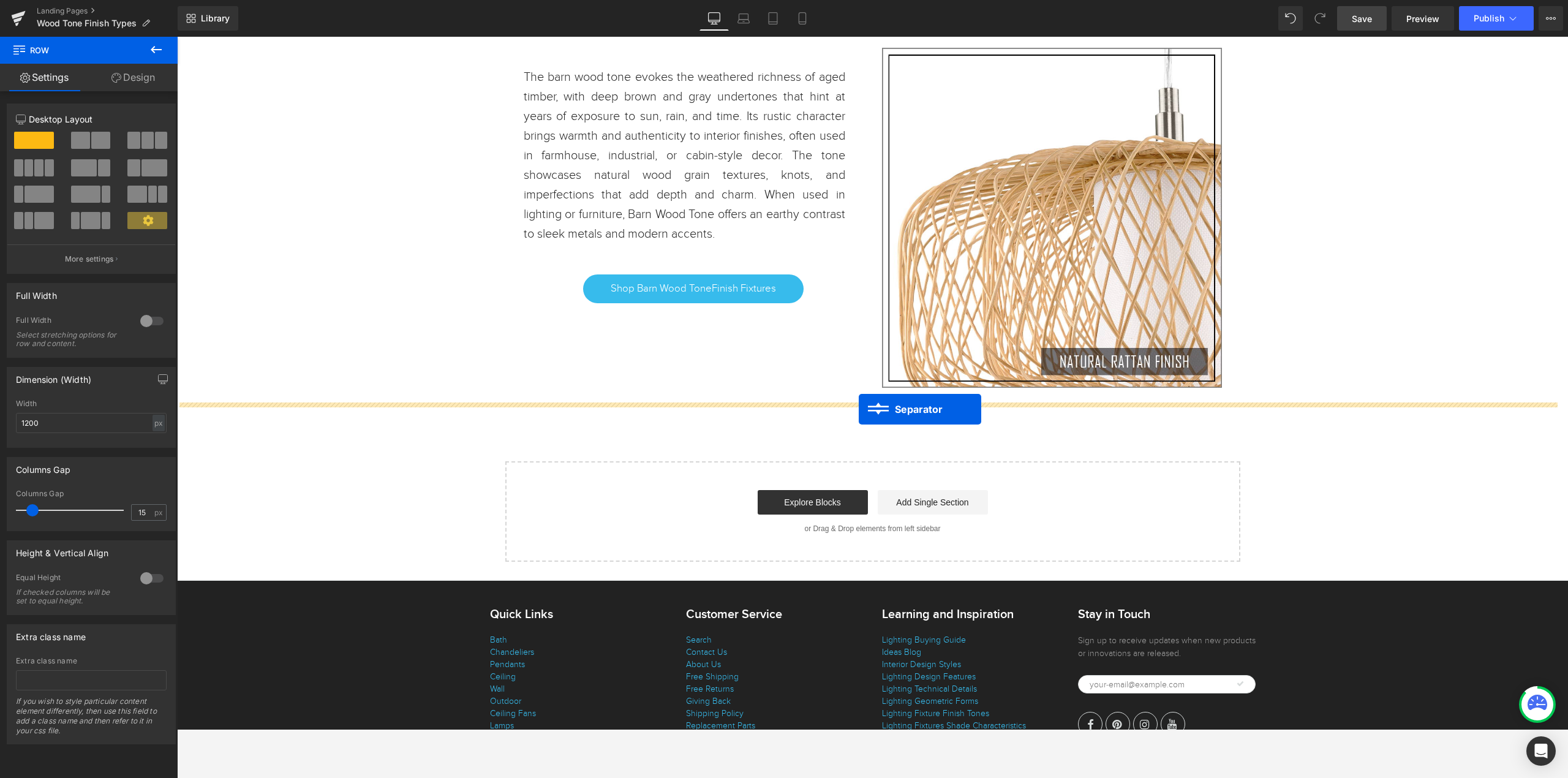
drag, startPoint x: 840, startPoint y: 364, endPoint x: 858, endPoint y: 410, distance: 49.4
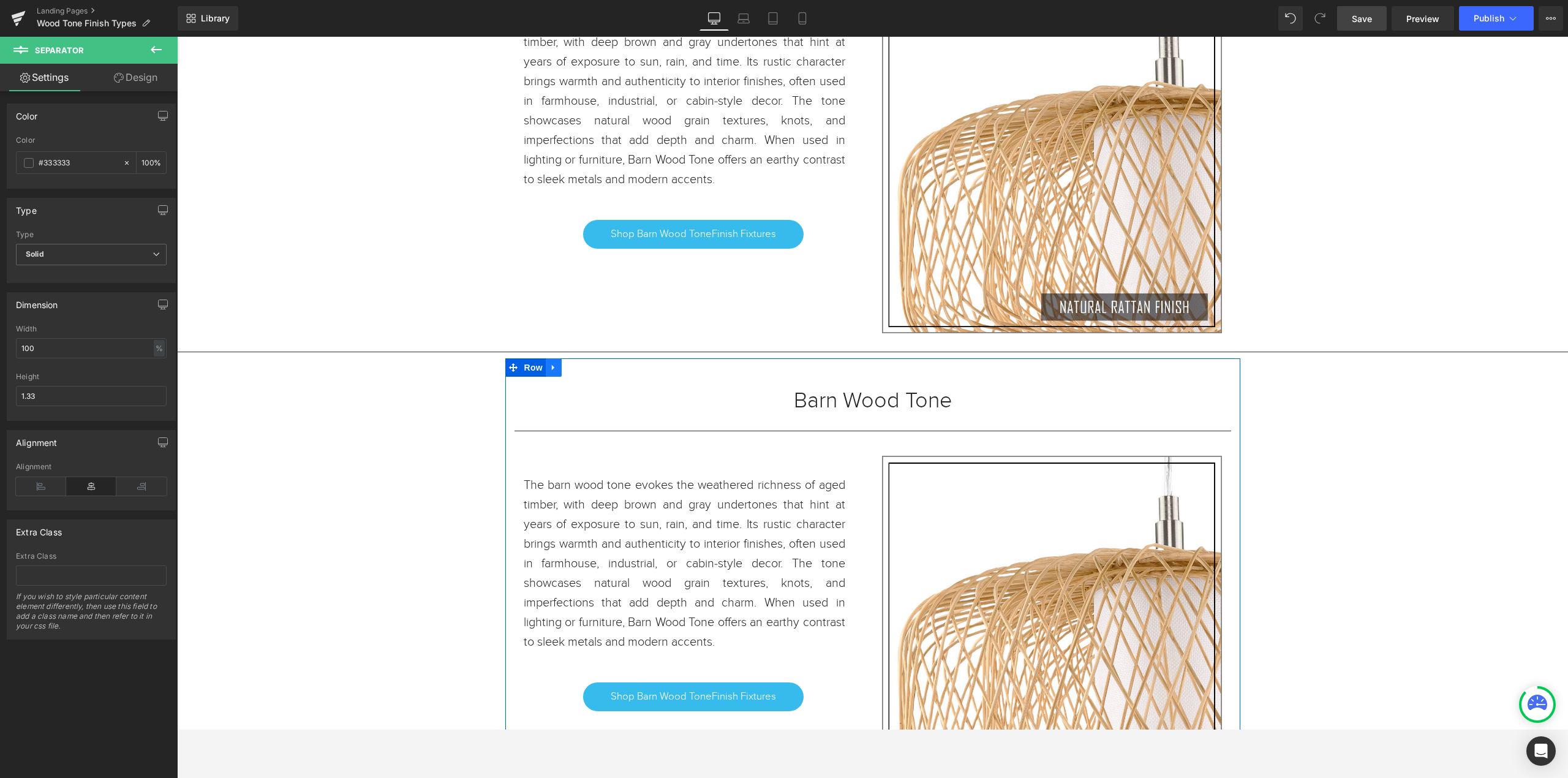
click at [552, 370] on link at bounding box center [554, 367] width 16 height 18
click at [566, 371] on icon at bounding box center [570, 368] width 9 height 9
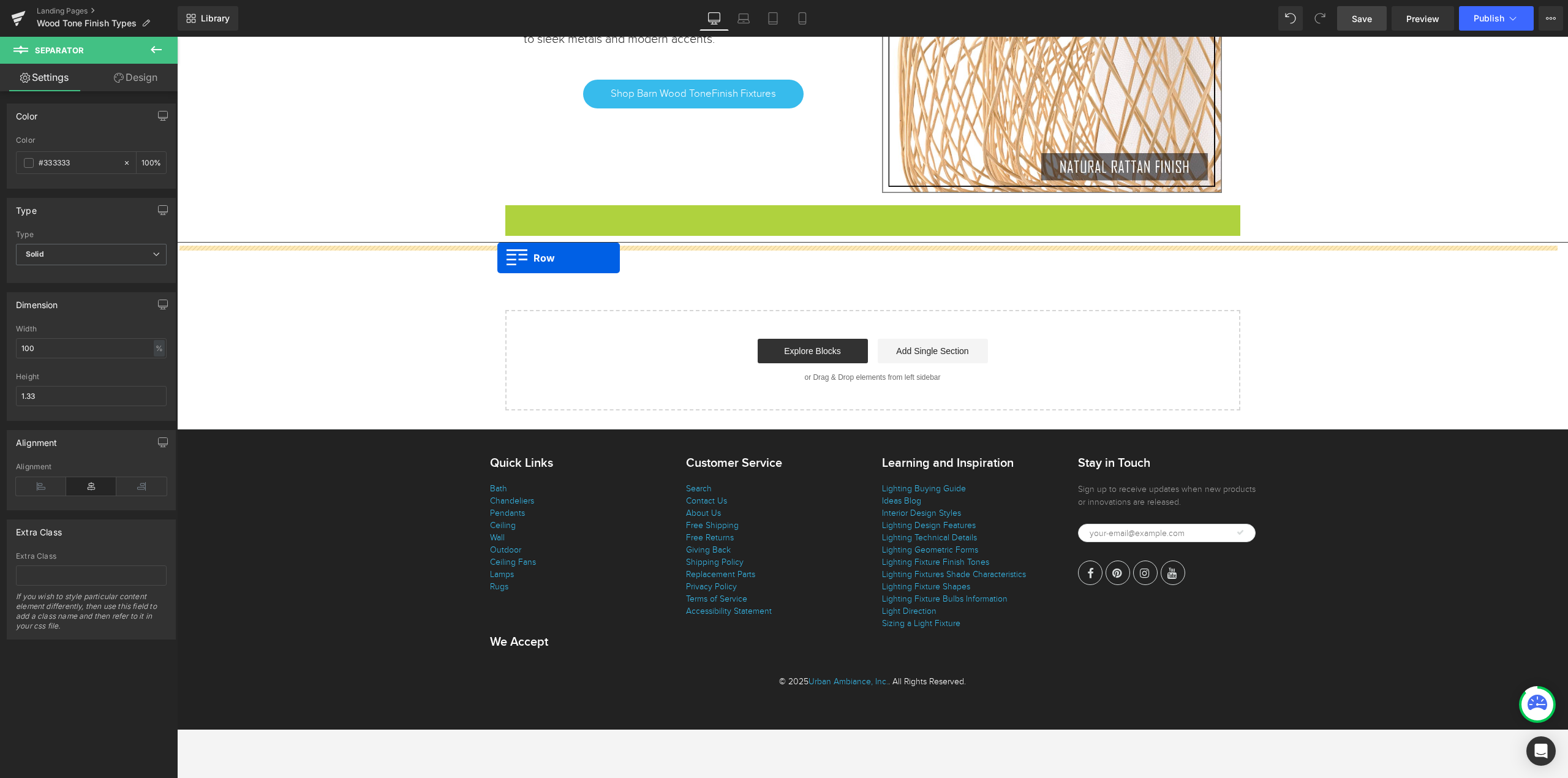
drag, startPoint x: 503, startPoint y: 180, endPoint x: 497, endPoint y: 258, distance: 78.2
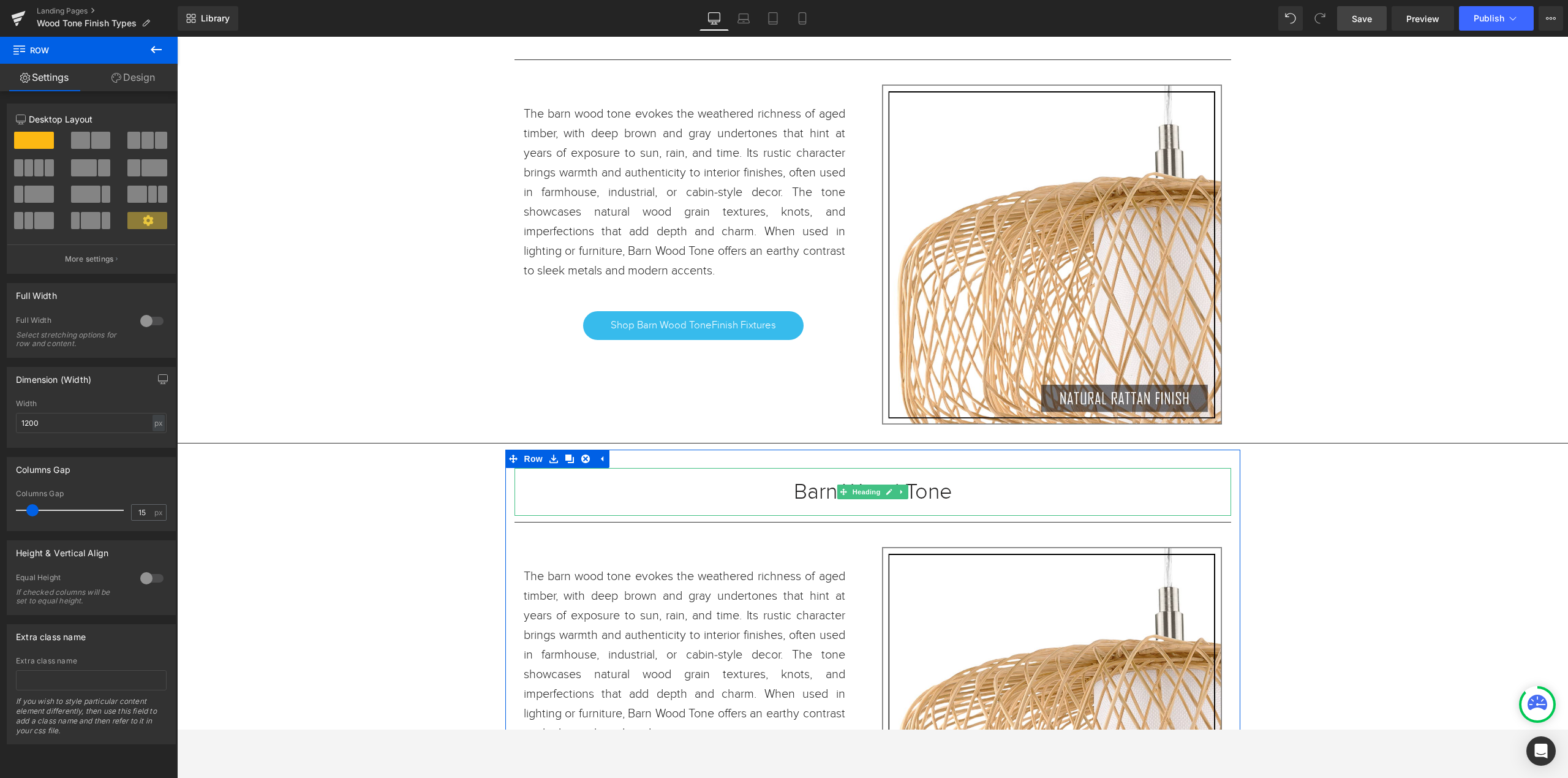
click at [954, 493] on h1 "Barn Wood Tone" at bounding box center [872, 491] width 716 height 11
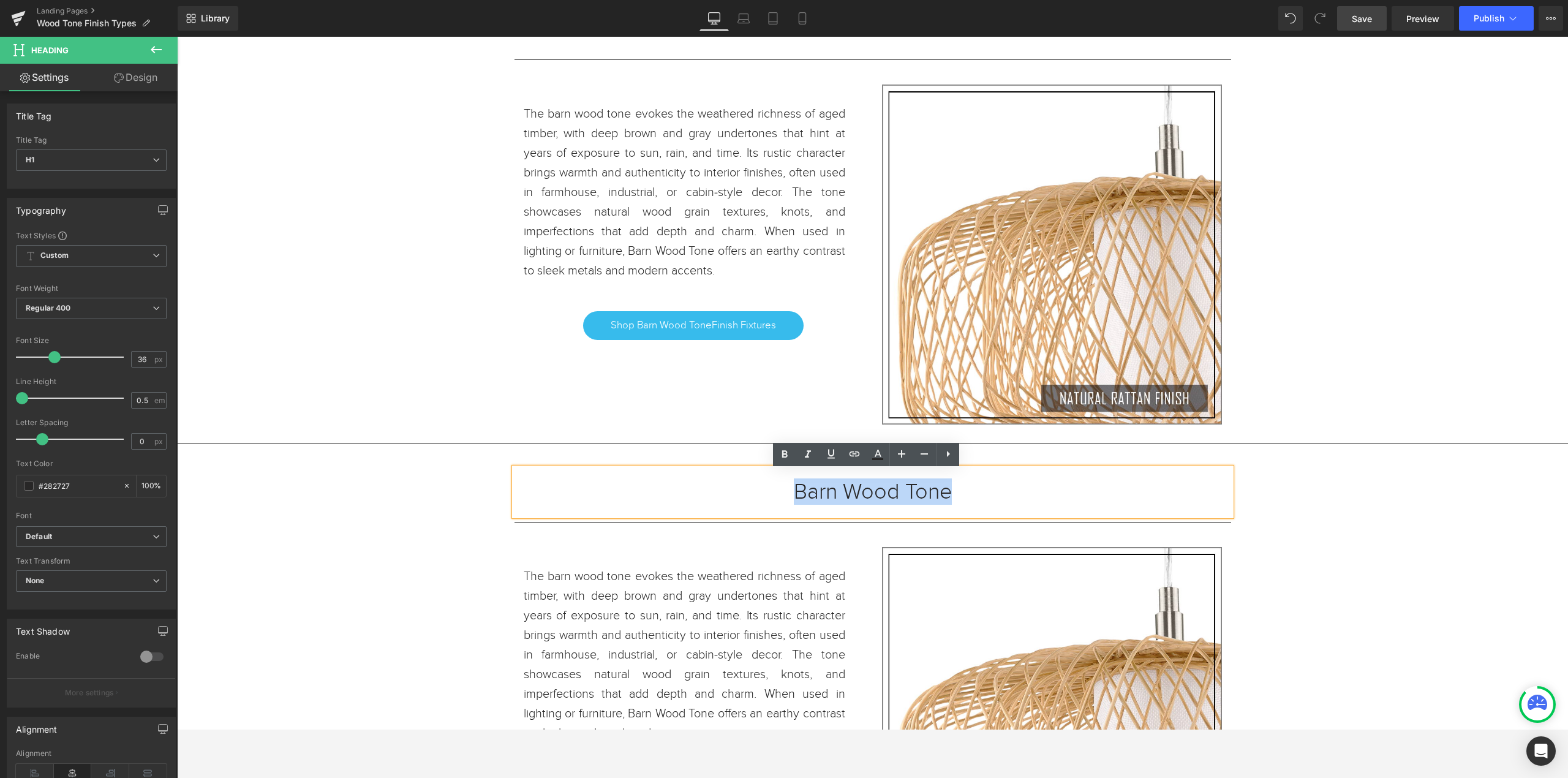
drag, startPoint x: 961, startPoint y: 499, endPoint x: 793, endPoint y: 499, distance: 168.0
click at [793, 497] on h1 "Barn Wood Tone" at bounding box center [872, 491] width 716 height 11
paste div
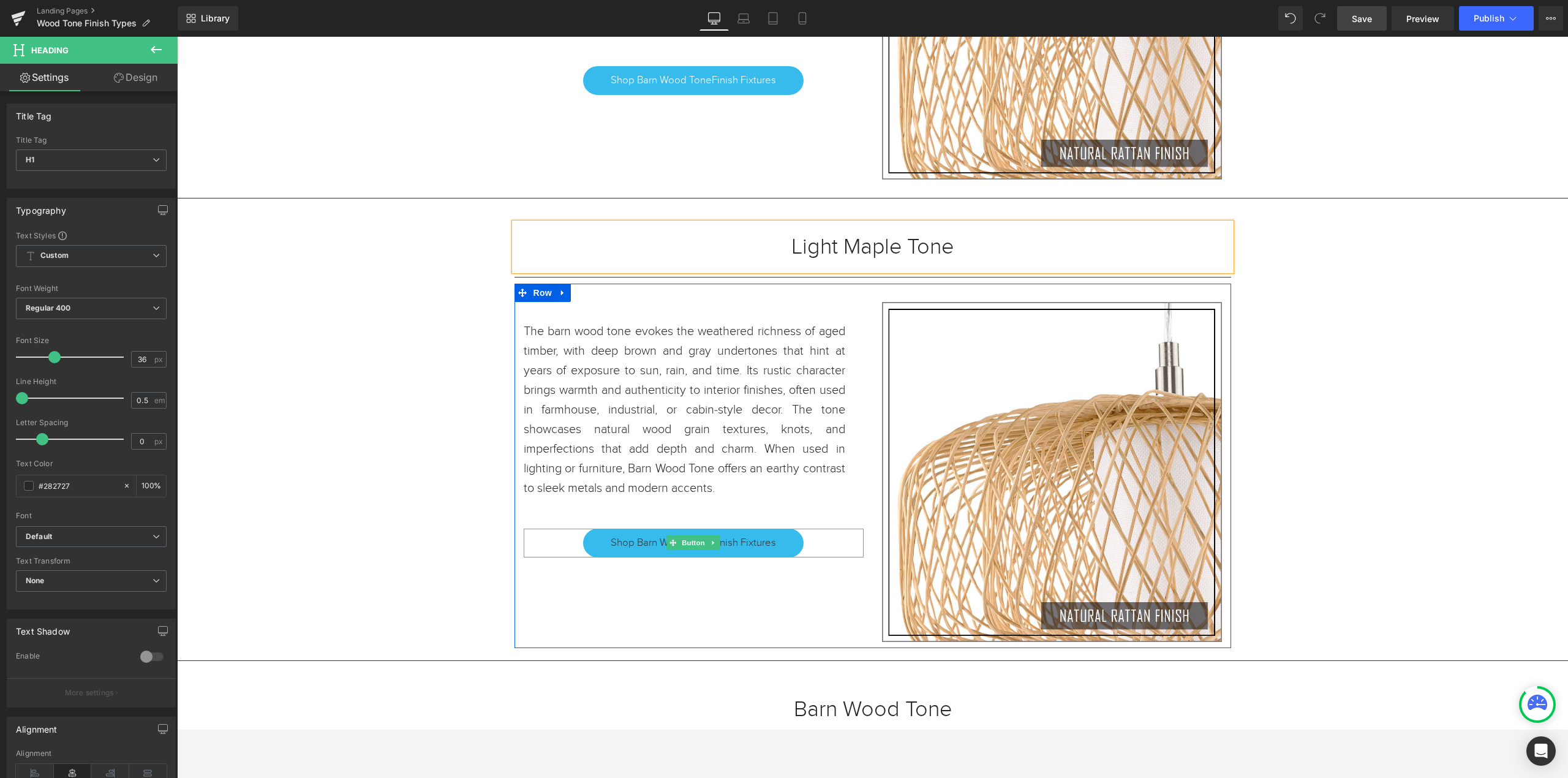
click at [771, 551] on link "Shop Barn Wood ToneFinish Fixtures" at bounding box center [694, 543] width 221 height 28
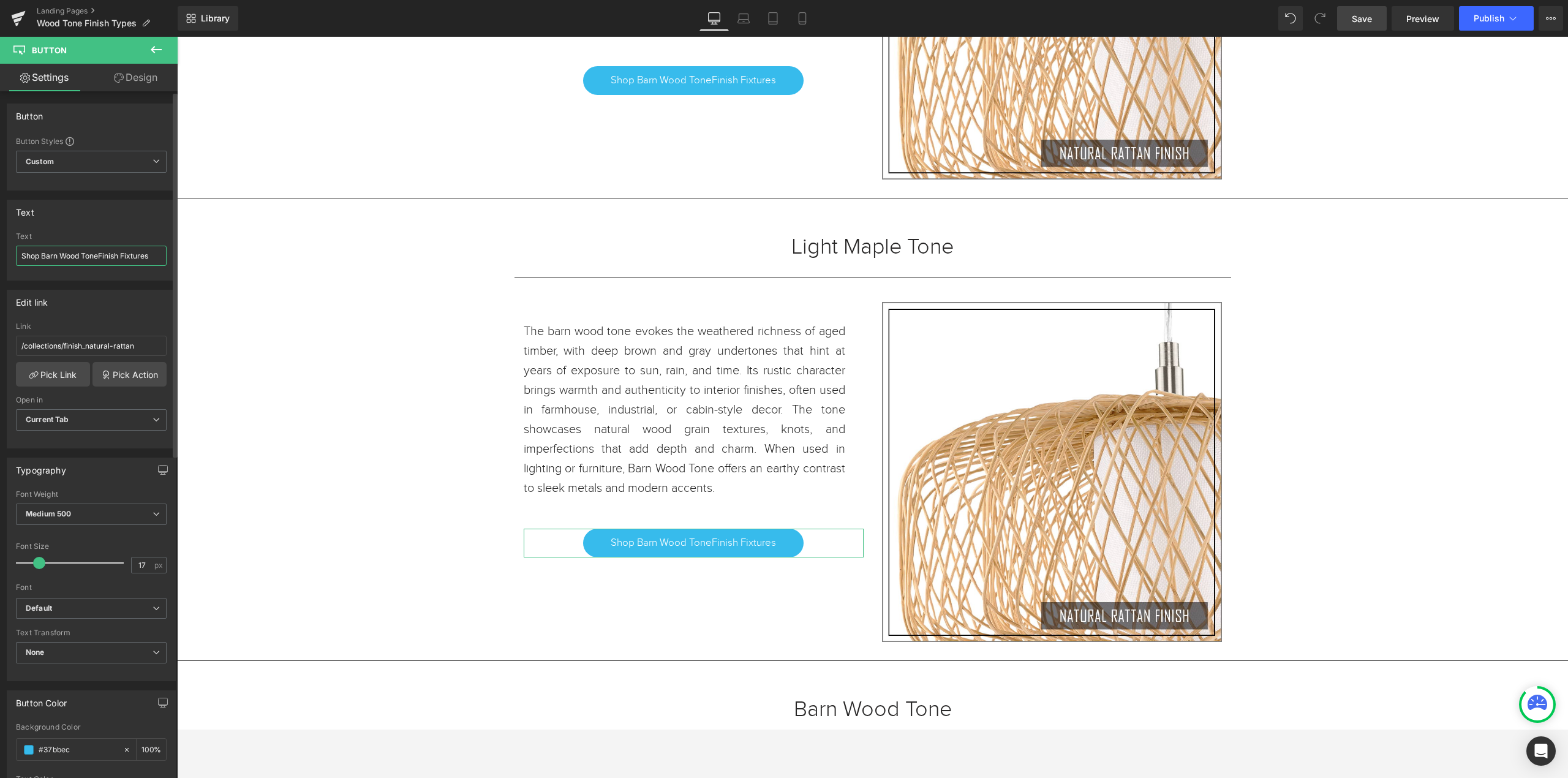
drag, startPoint x: 101, startPoint y: 258, endPoint x: 45, endPoint y: 260, distance: 56.0
click at [43, 260] on input "Shop Barn Wood ToneFinish Fixtures" at bounding box center [91, 255] width 151 height 20
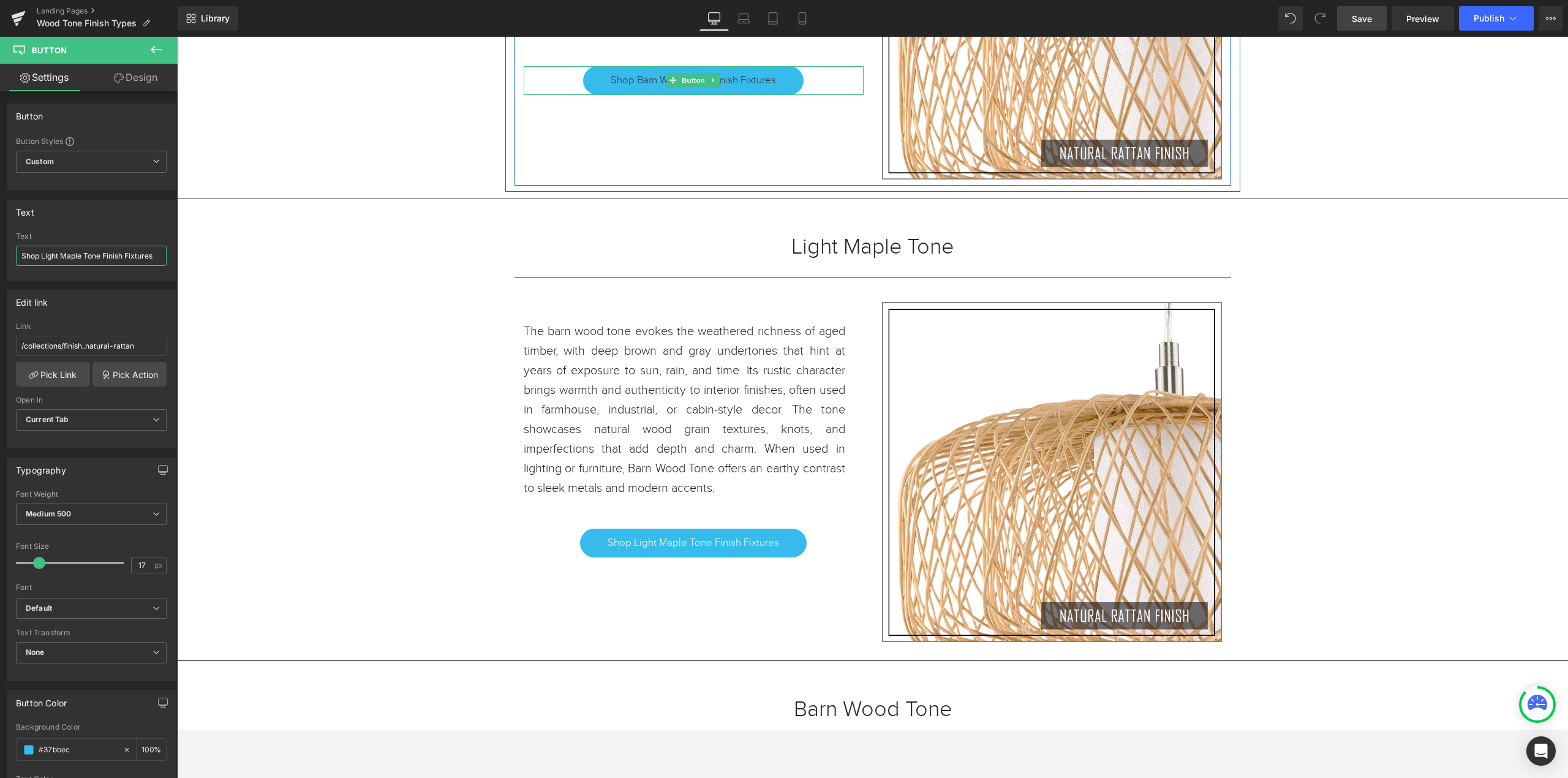
type input "Shop Light Maple Tone Finish Fixtures"
click at [710, 83] on icon at bounding box center [713, 80] width 7 height 7
click at [777, 88] on link "Shop Barn Wood ToneFinish Fixtures" at bounding box center [694, 80] width 221 height 28
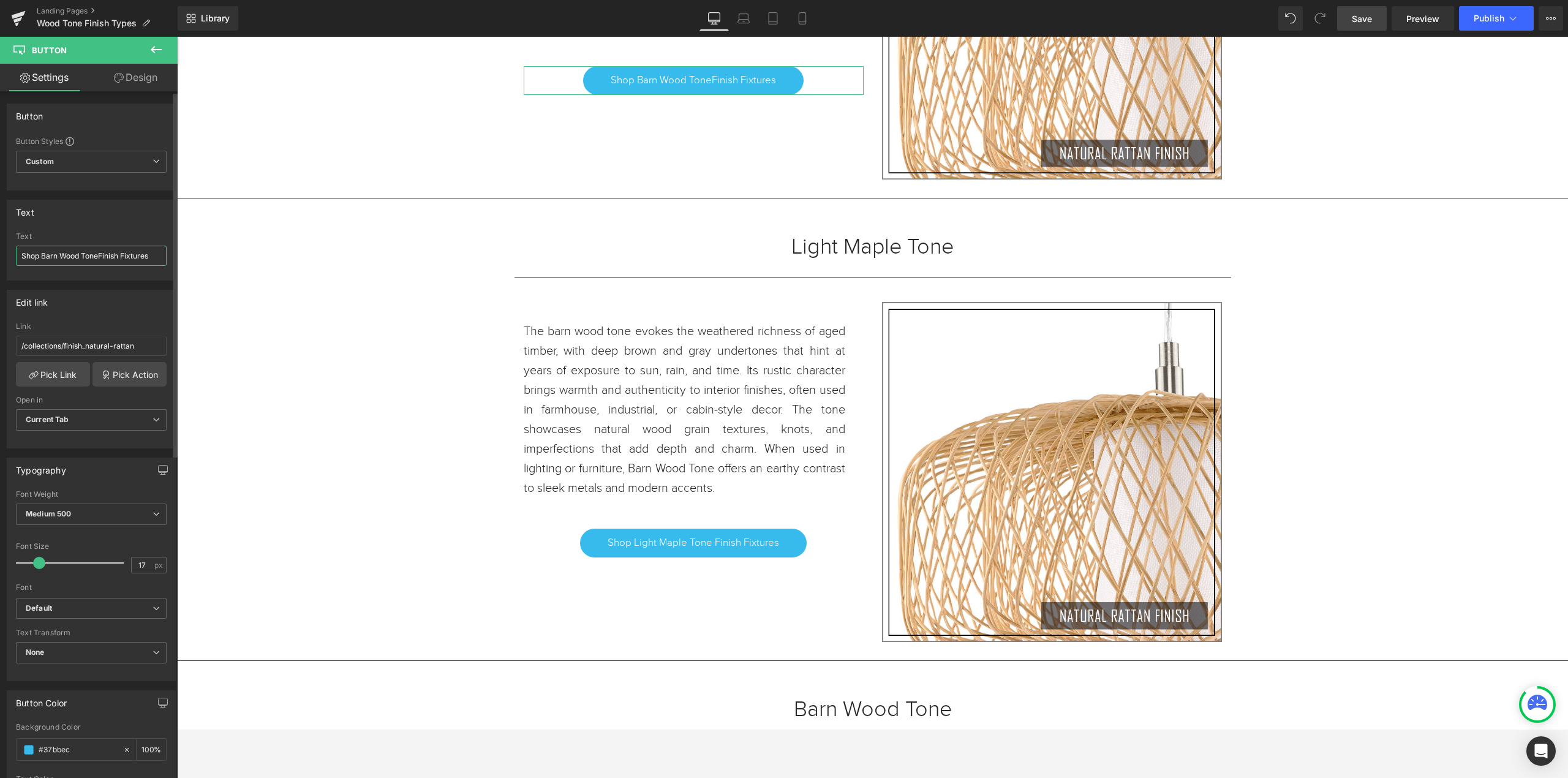
click at [99, 254] on input "Shop Barn Wood ToneFinish Fixtures" at bounding box center [91, 255] width 151 height 20
type input "Shop Barn Wood Tone Finish Fixtures"
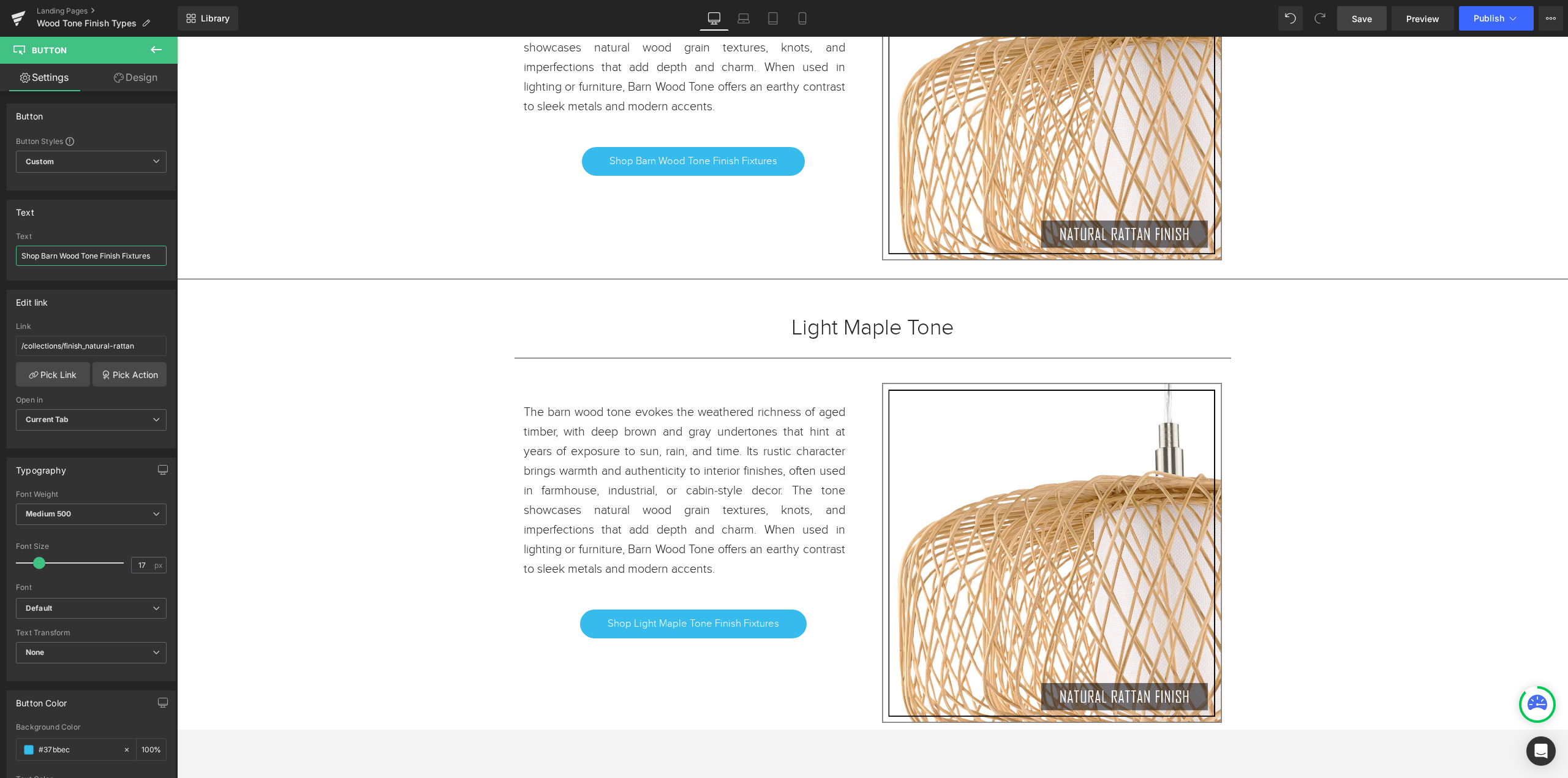
scroll to position [2165, 0]
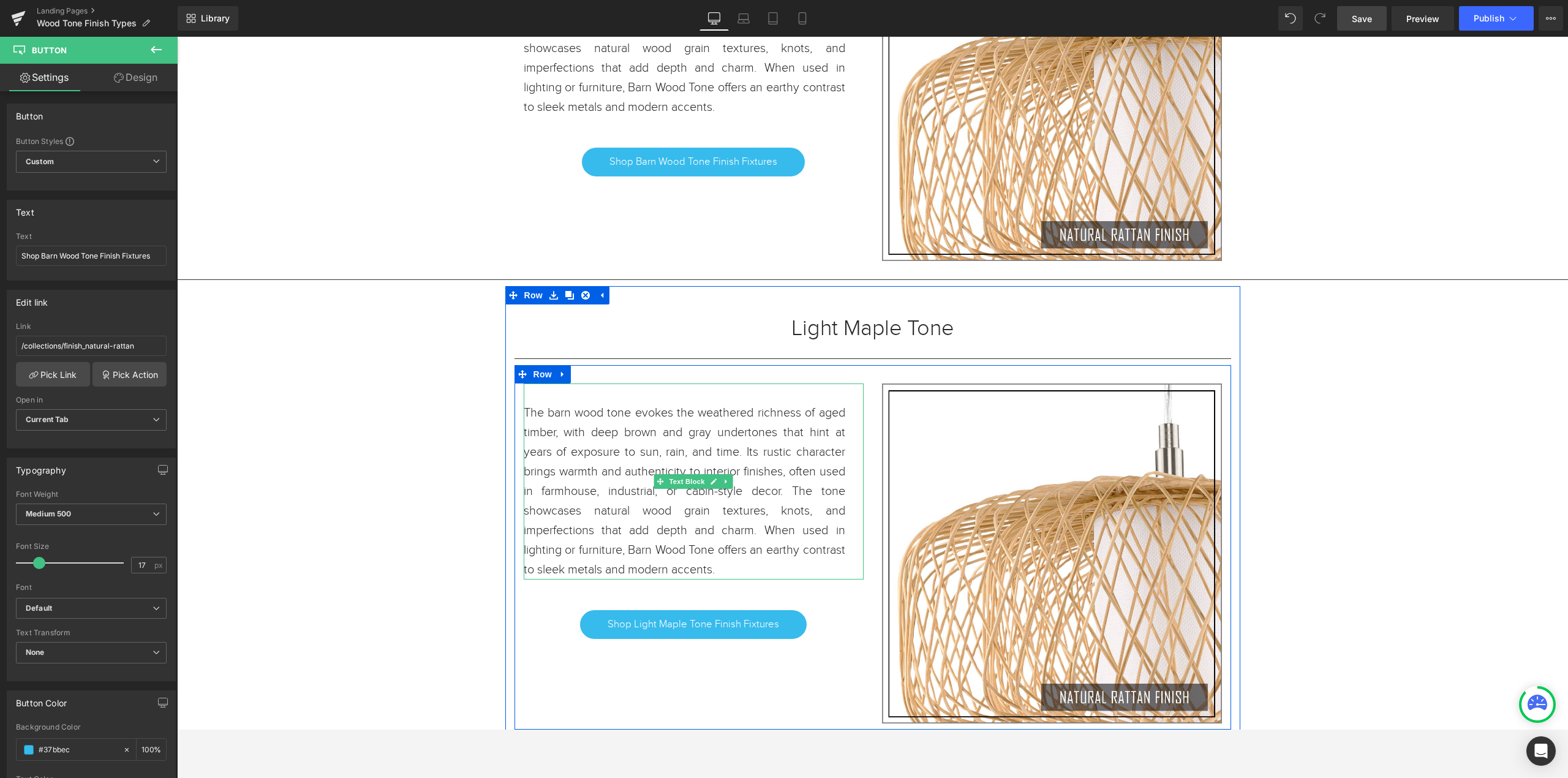
click at [774, 547] on span "The barn wood tone evokes the weathered richness of aged timber, with deep brow…" at bounding box center [684, 490] width 321 height 171
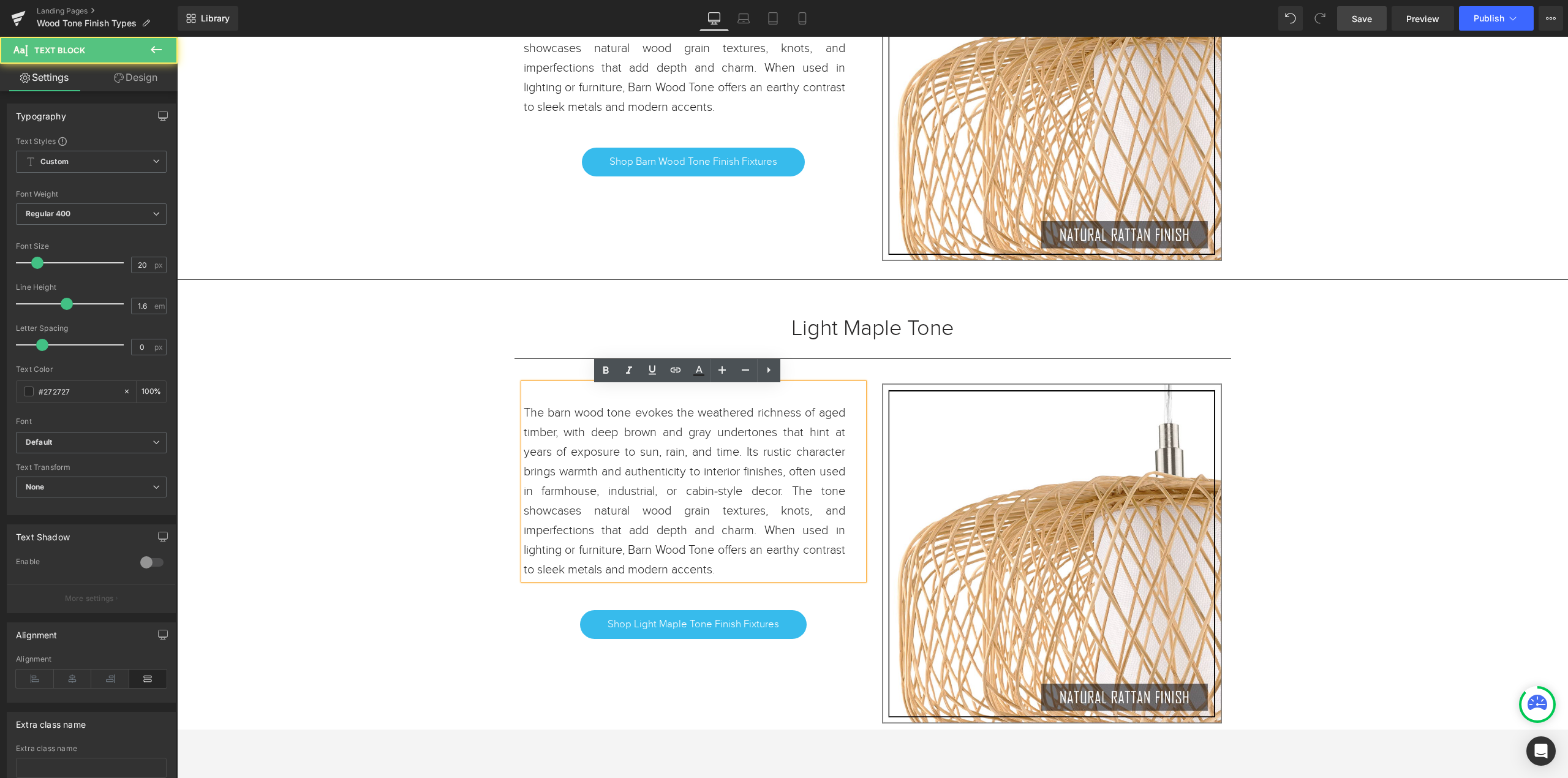
click at [760, 576] on p "The barn wood tone evokes the weathered richness of aged timber, with deep brow…" at bounding box center [684, 491] width 321 height 176
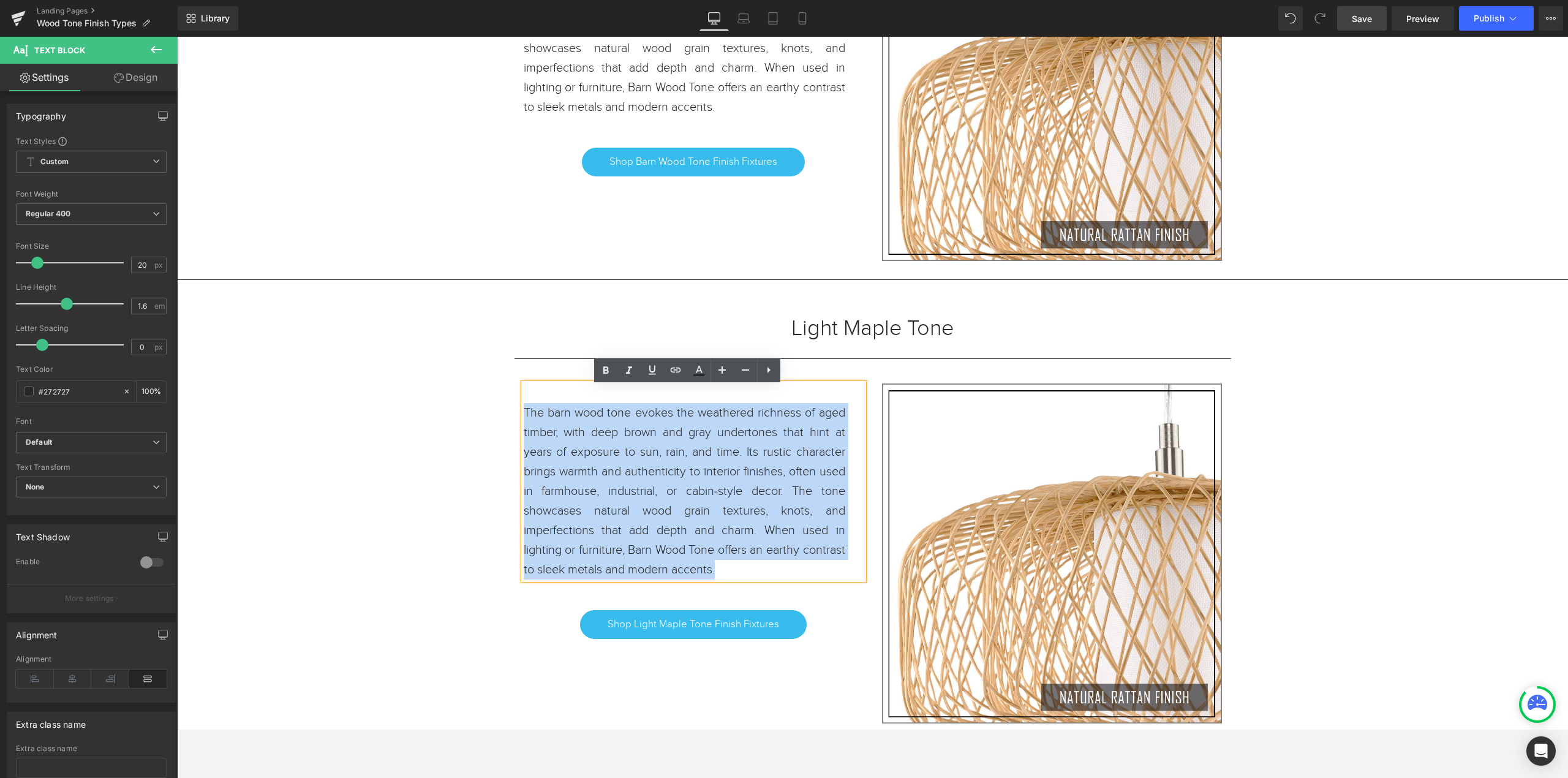
drag, startPoint x: 764, startPoint y: 576, endPoint x: 517, endPoint y: 418, distance: 293.2
click at [524, 418] on p "The barn wood tone evokes the weathered richness of aged timber, with deep brow…" at bounding box center [684, 491] width 321 height 176
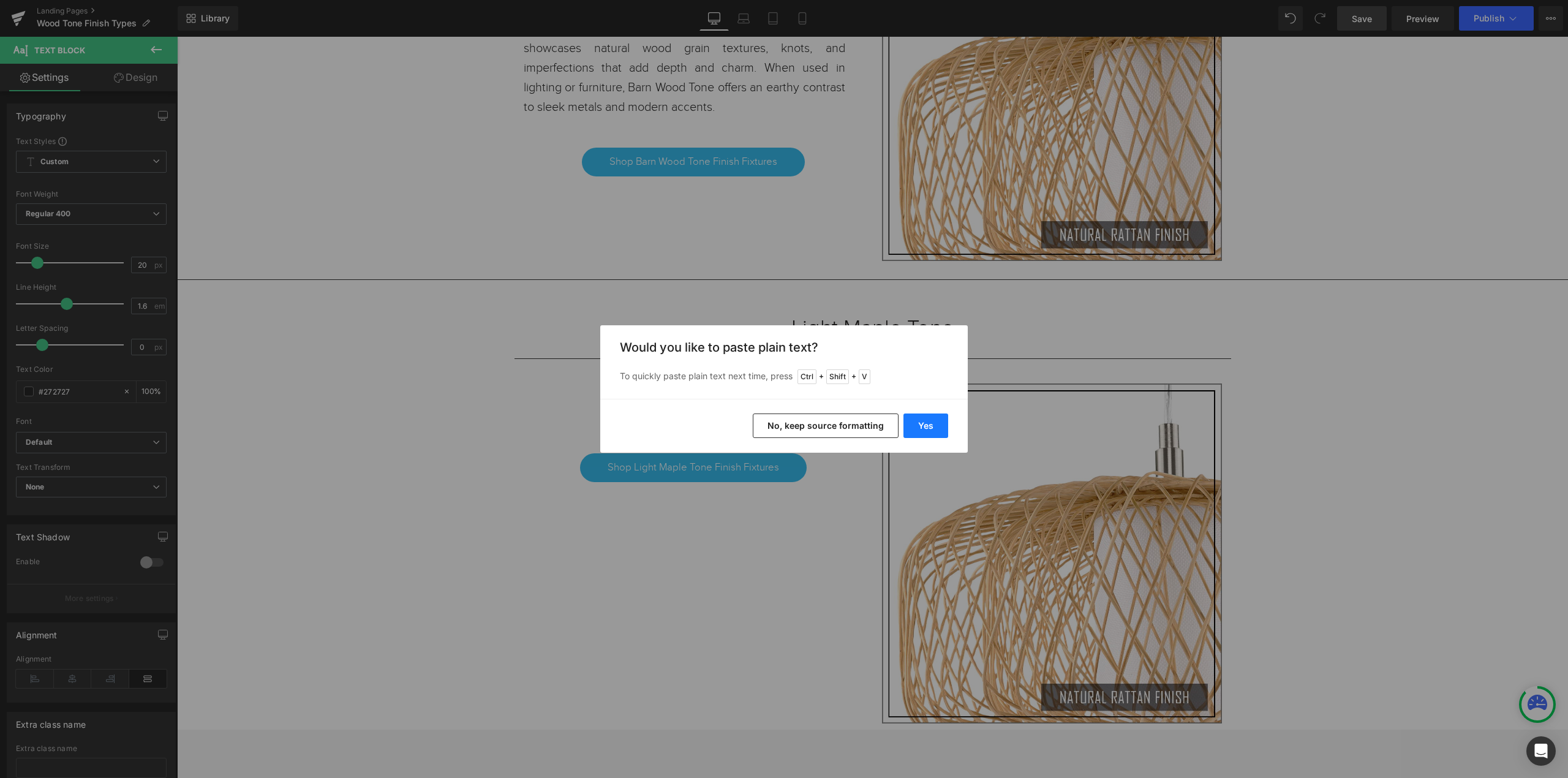
click at [922, 429] on button "Yes" at bounding box center [925, 425] width 45 height 24
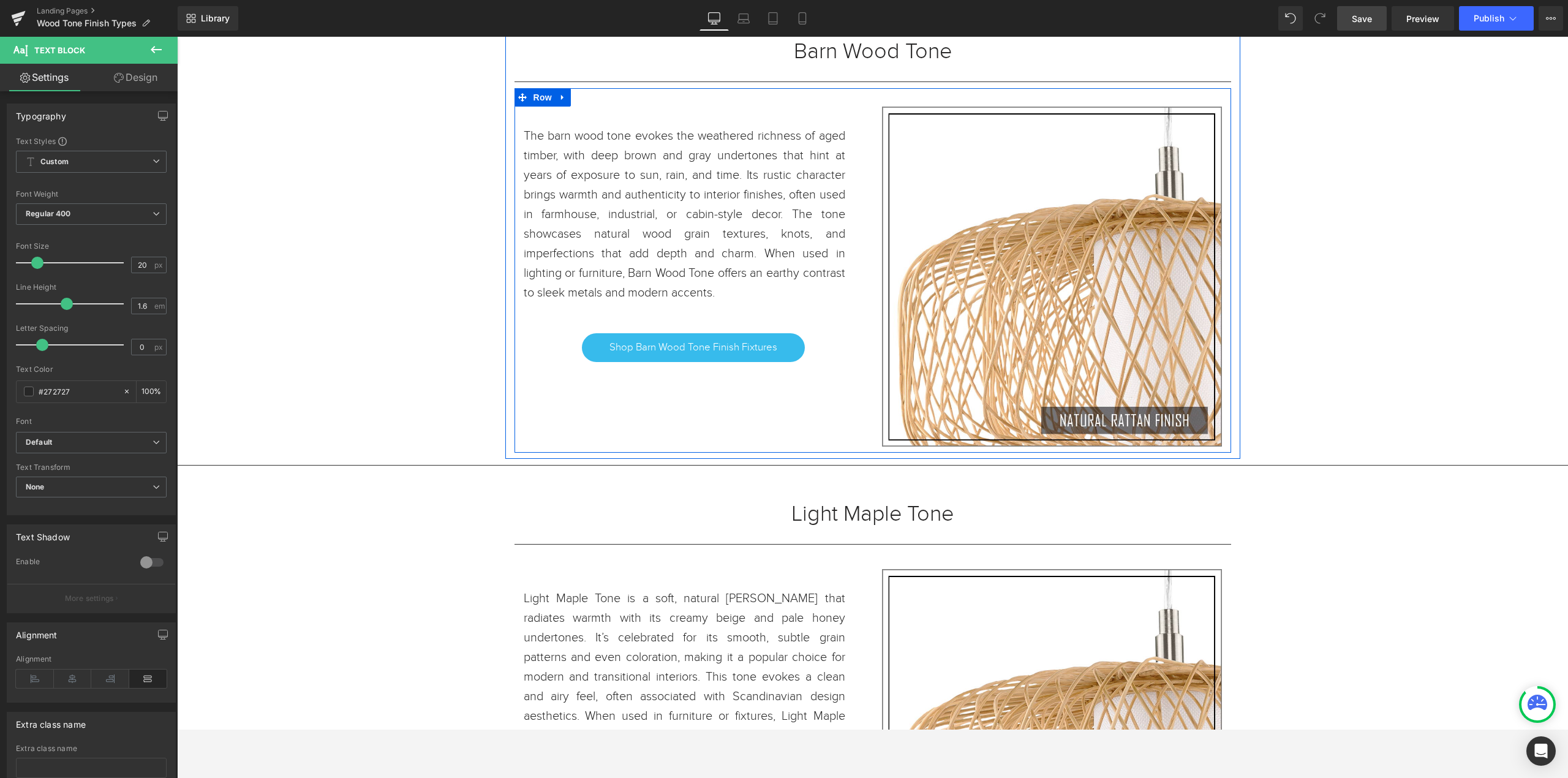
scroll to position [2246, 0]
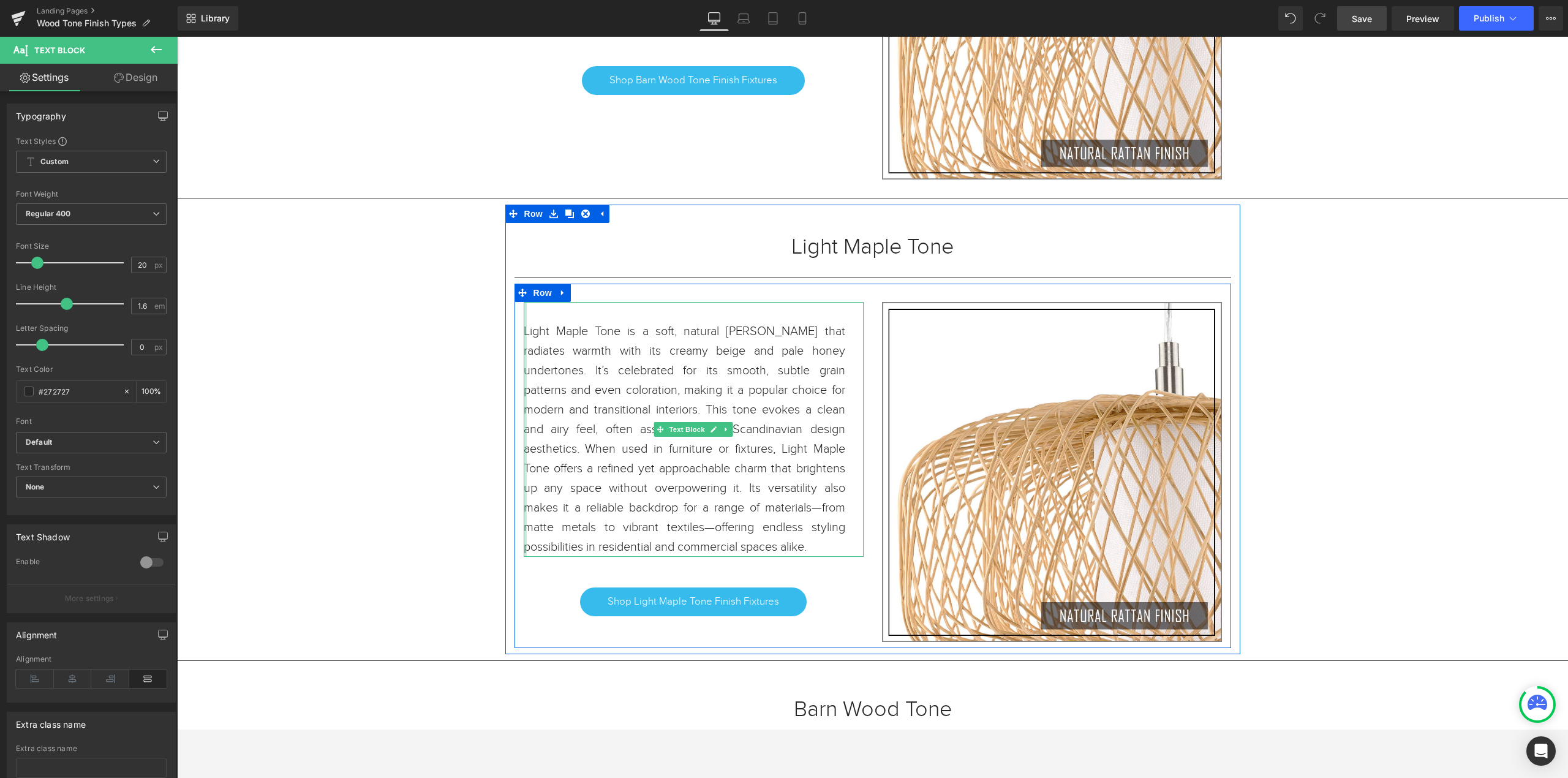
click at [524, 335] on div "Light Maple Tone is a soft, natural wood hue that radiates warmth with its crea…" at bounding box center [694, 429] width 340 height 254
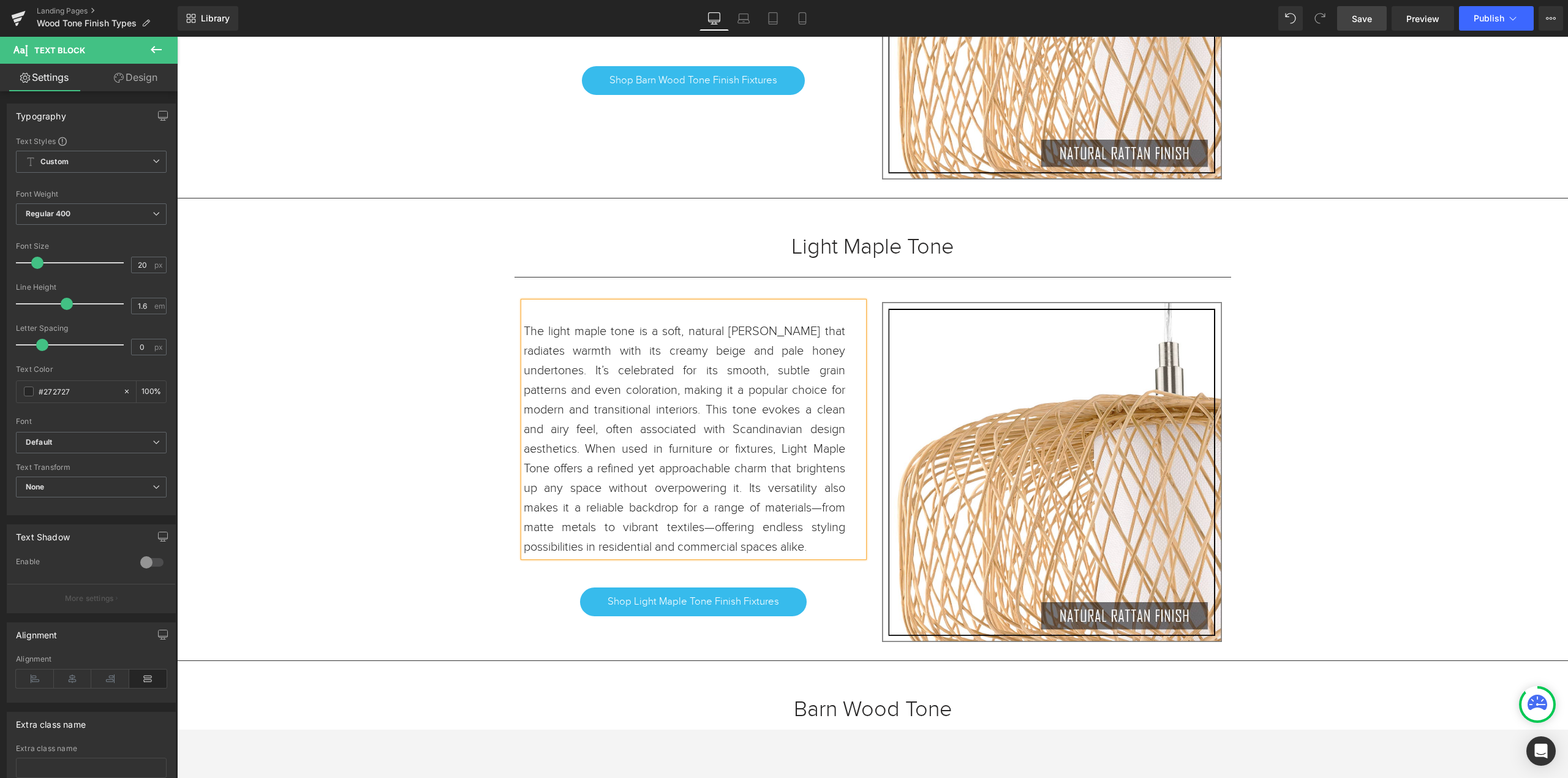
click at [1356, 16] on span "Save" at bounding box center [1361, 18] width 20 height 13
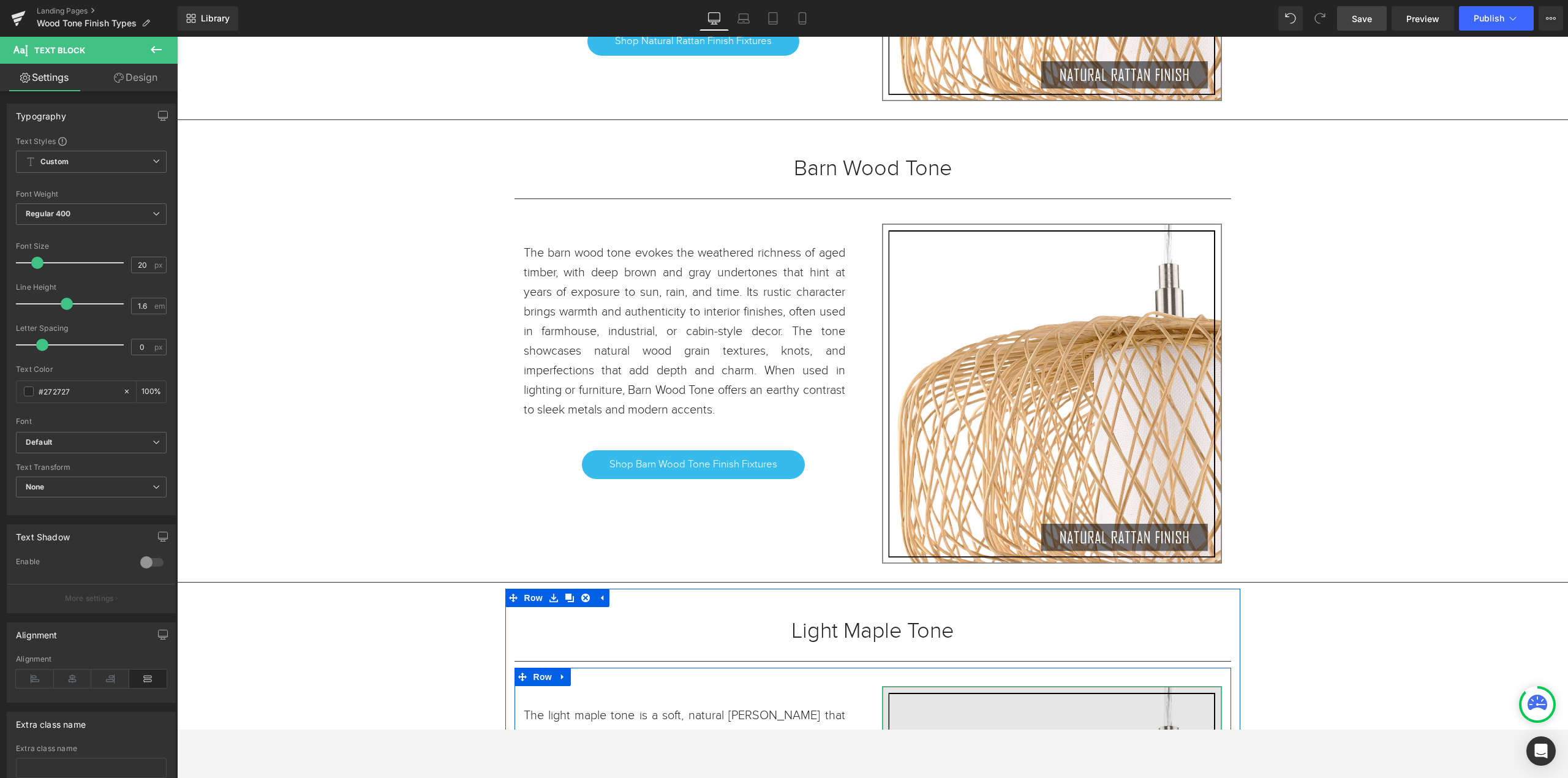
scroll to position [1838, 0]
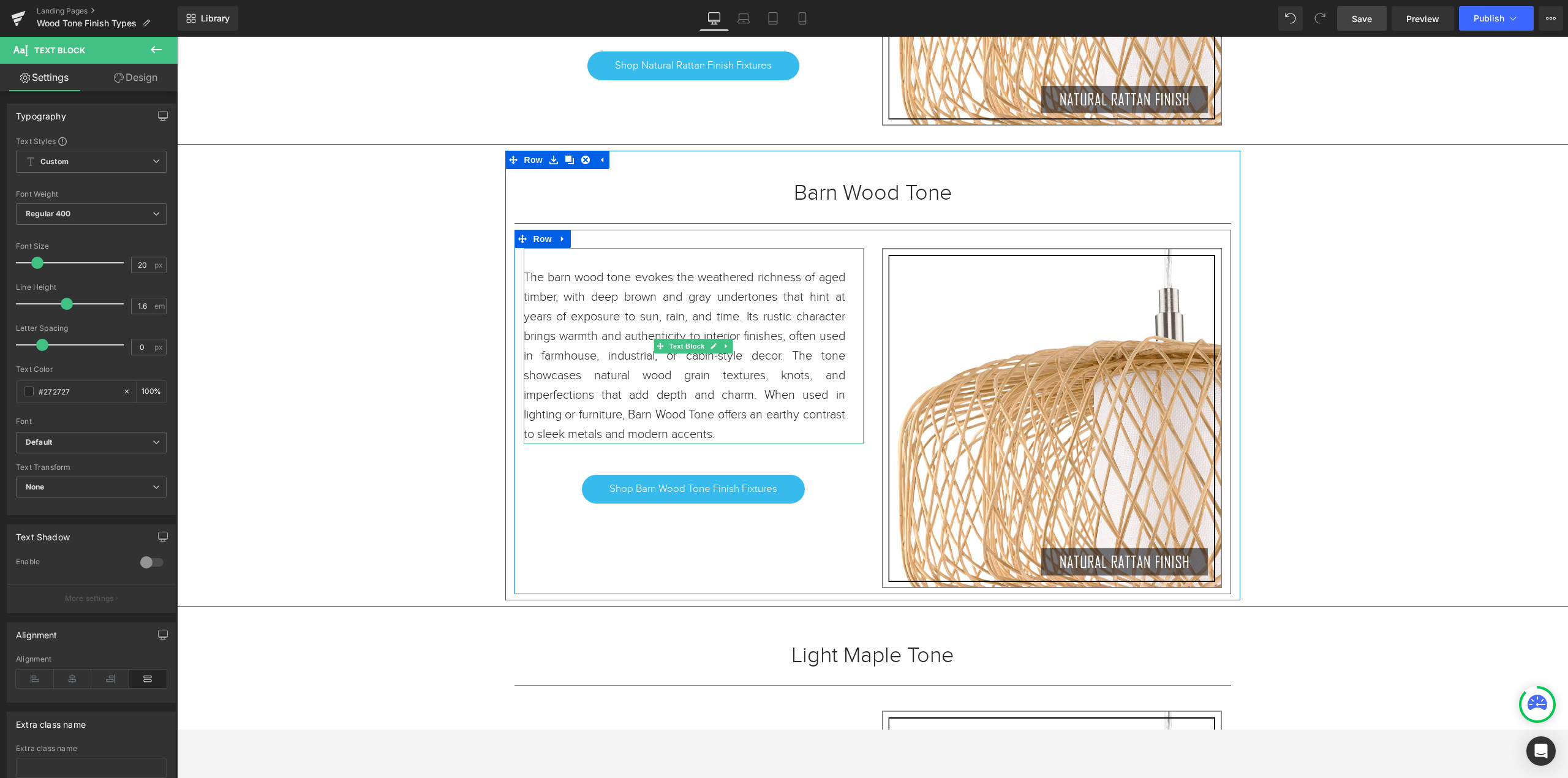
click at [758, 402] on span "The barn wood tone evokes the weathered richness of aged timber, with deep brow…" at bounding box center [684, 355] width 321 height 171
click at [767, 439] on p "The barn wood tone evokes the weathered richness of aged timber, with deep brow…" at bounding box center [684, 356] width 321 height 176
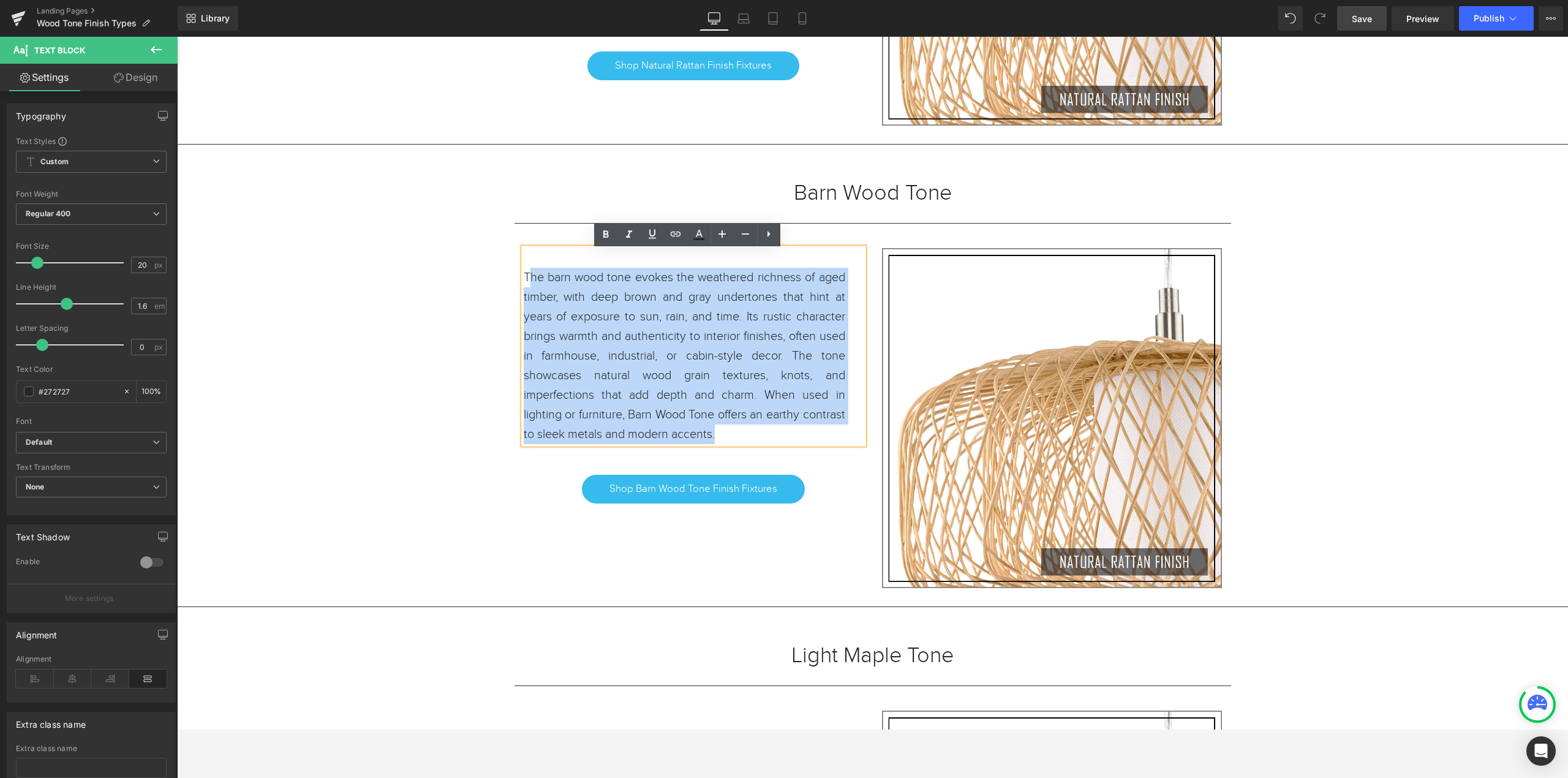
drag, startPoint x: 773, startPoint y: 434, endPoint x: 521, endPoint y: 282, distance: 294.3
click at [524, 282] on p "The barn wood tone evokes the weathered richness of aged timber, with deep brow…" at bounding box center [684, 356] width 321 height 176
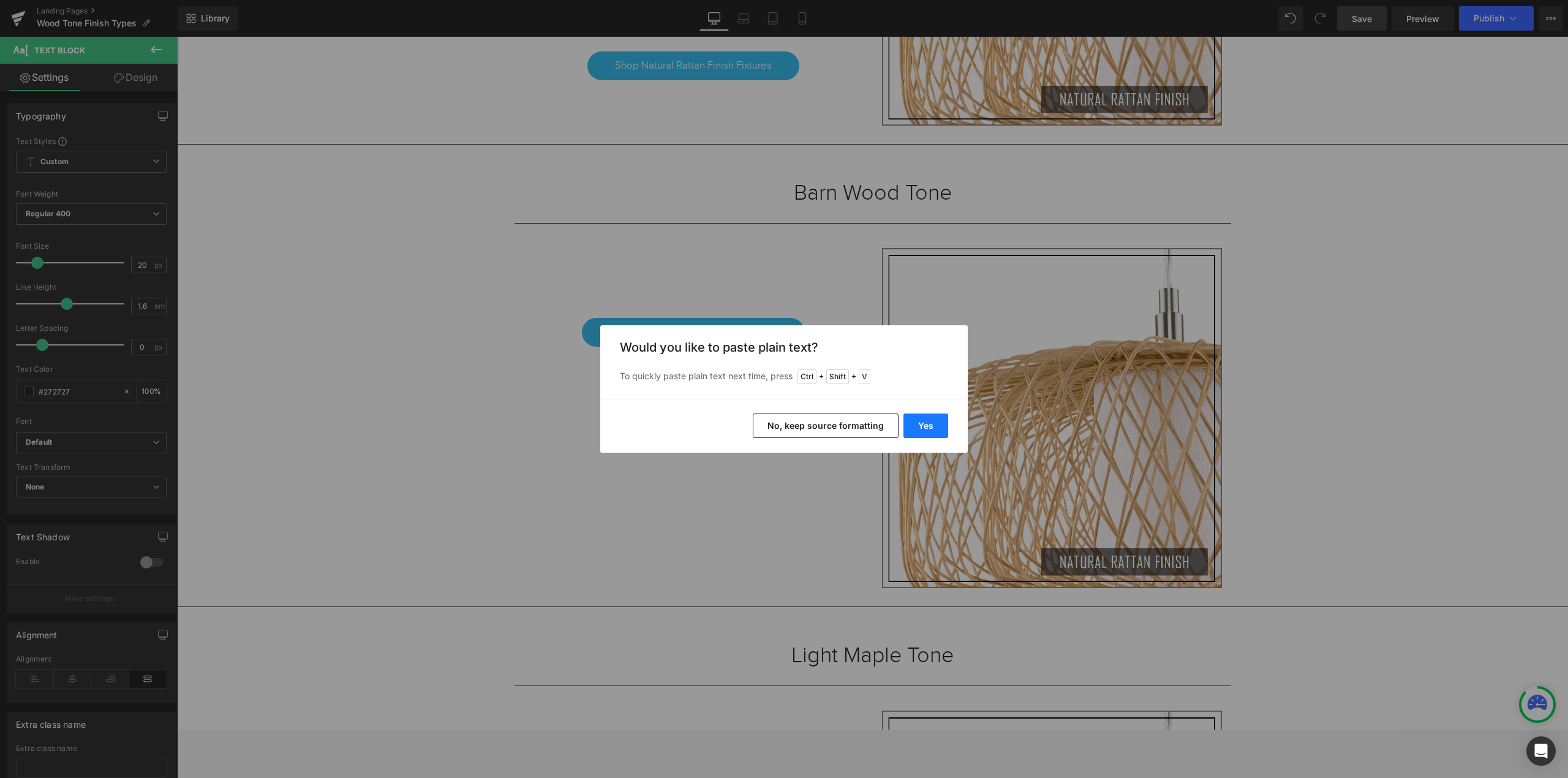
click at [924, 419] on button "Yes" at bounding box center [925, 425] width 45 height 24
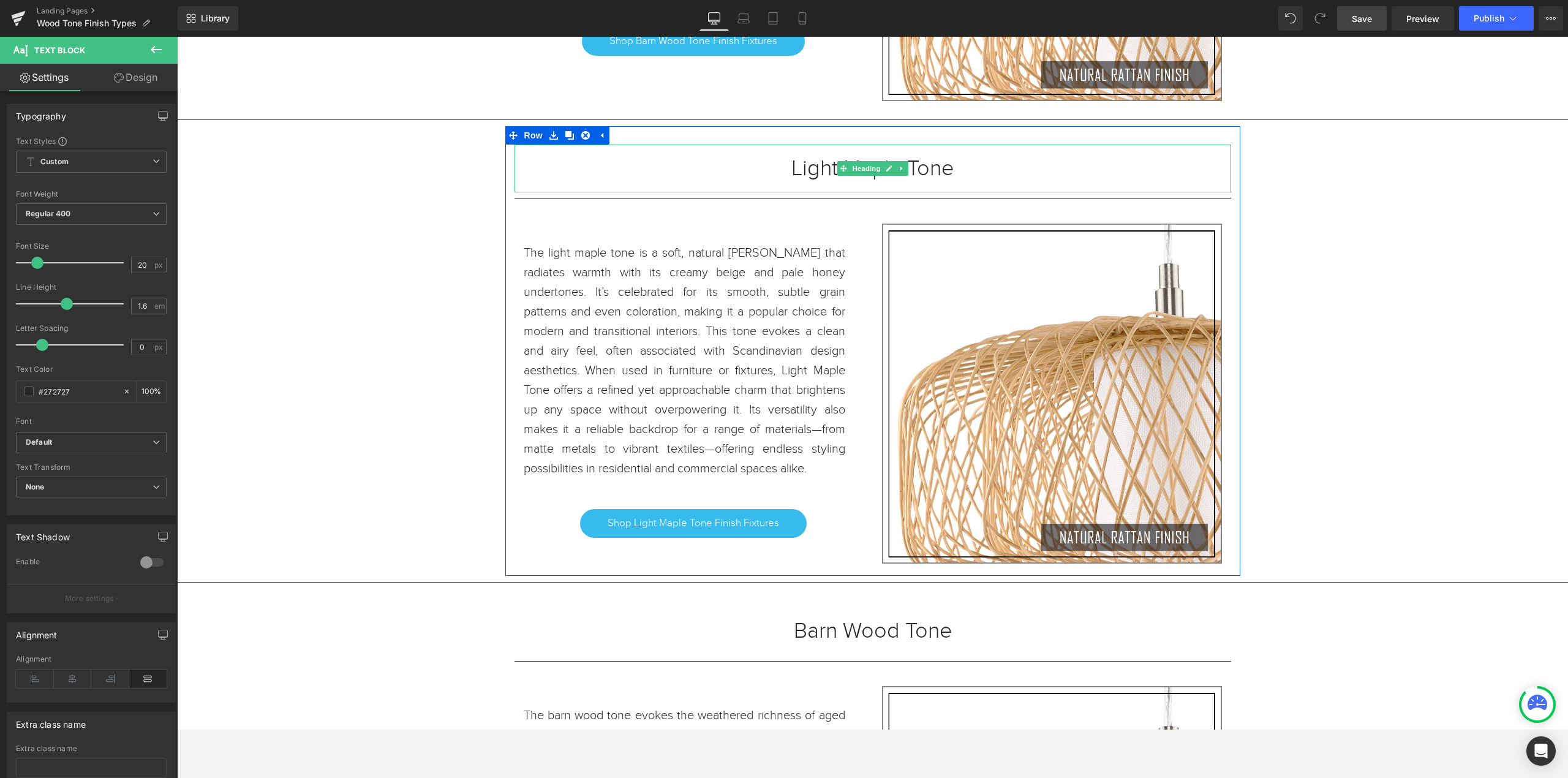
scroll to position [2410, 0]
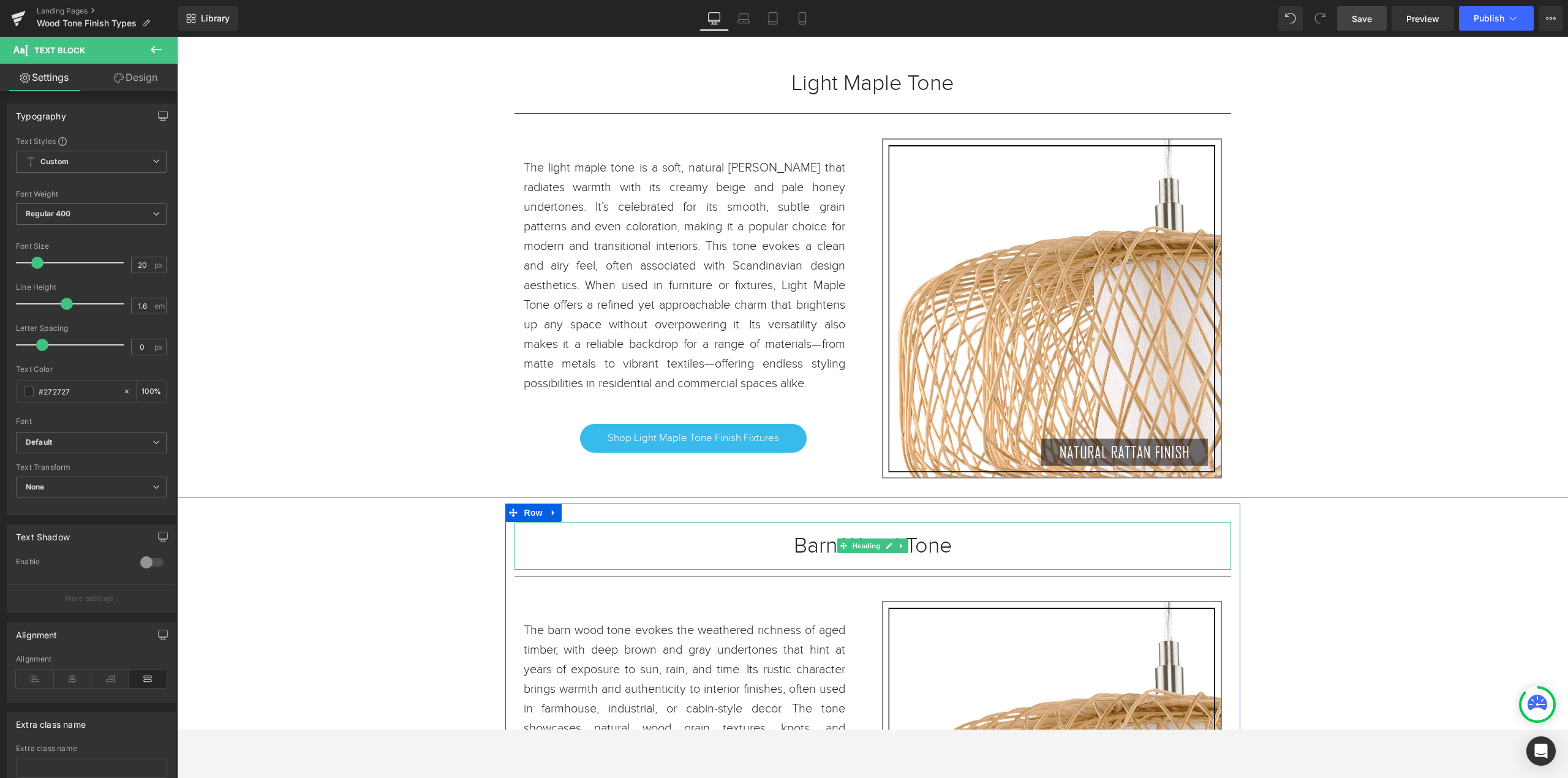
click at [968, 551] on h1 "Barn Wood Tone" at bounding box center [872, 545] width 716 height 11
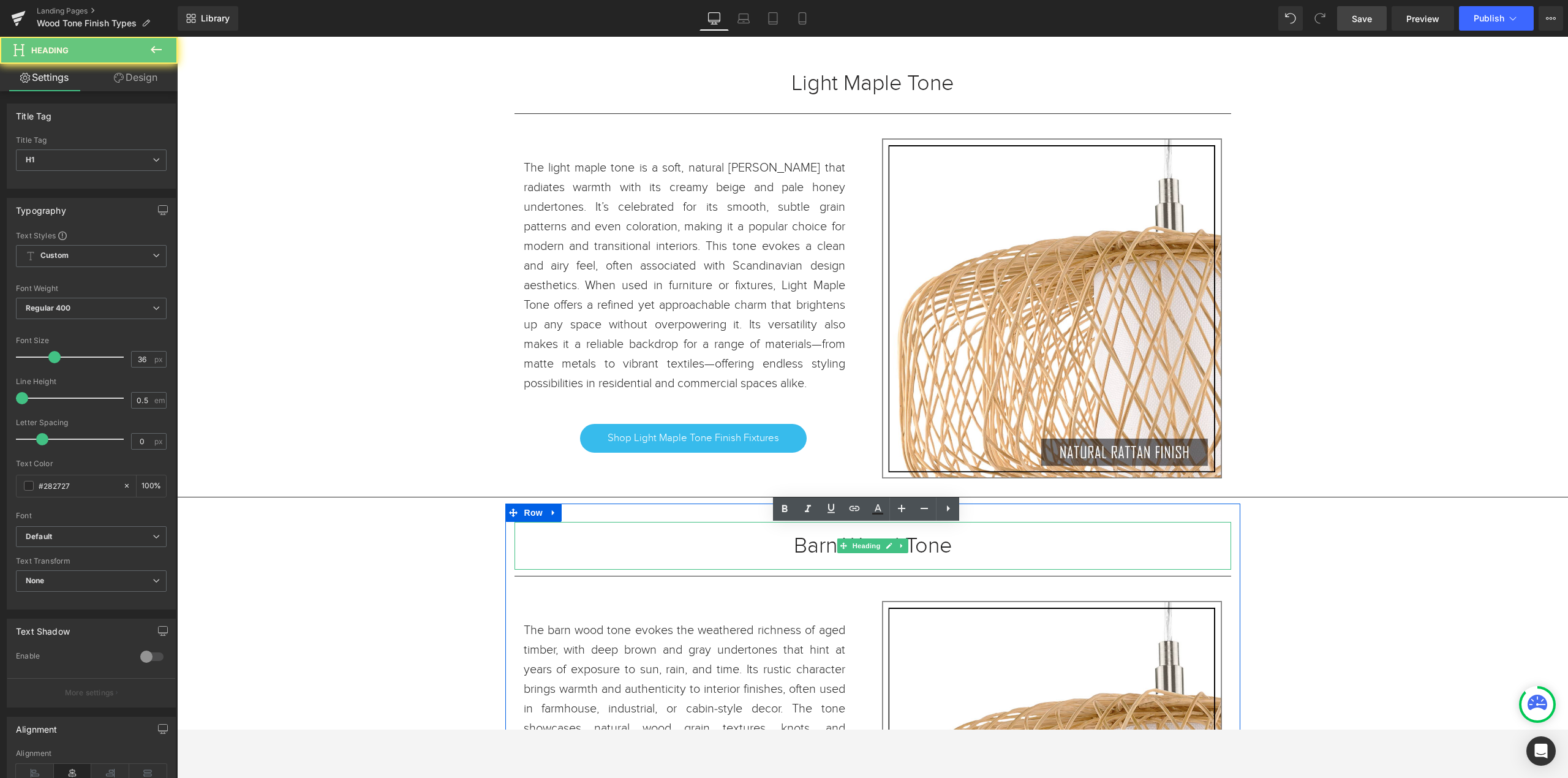
click at [941, 549] on h1 "Barn Wood Tone" at bounding box center [872, 545] width 716 height 11
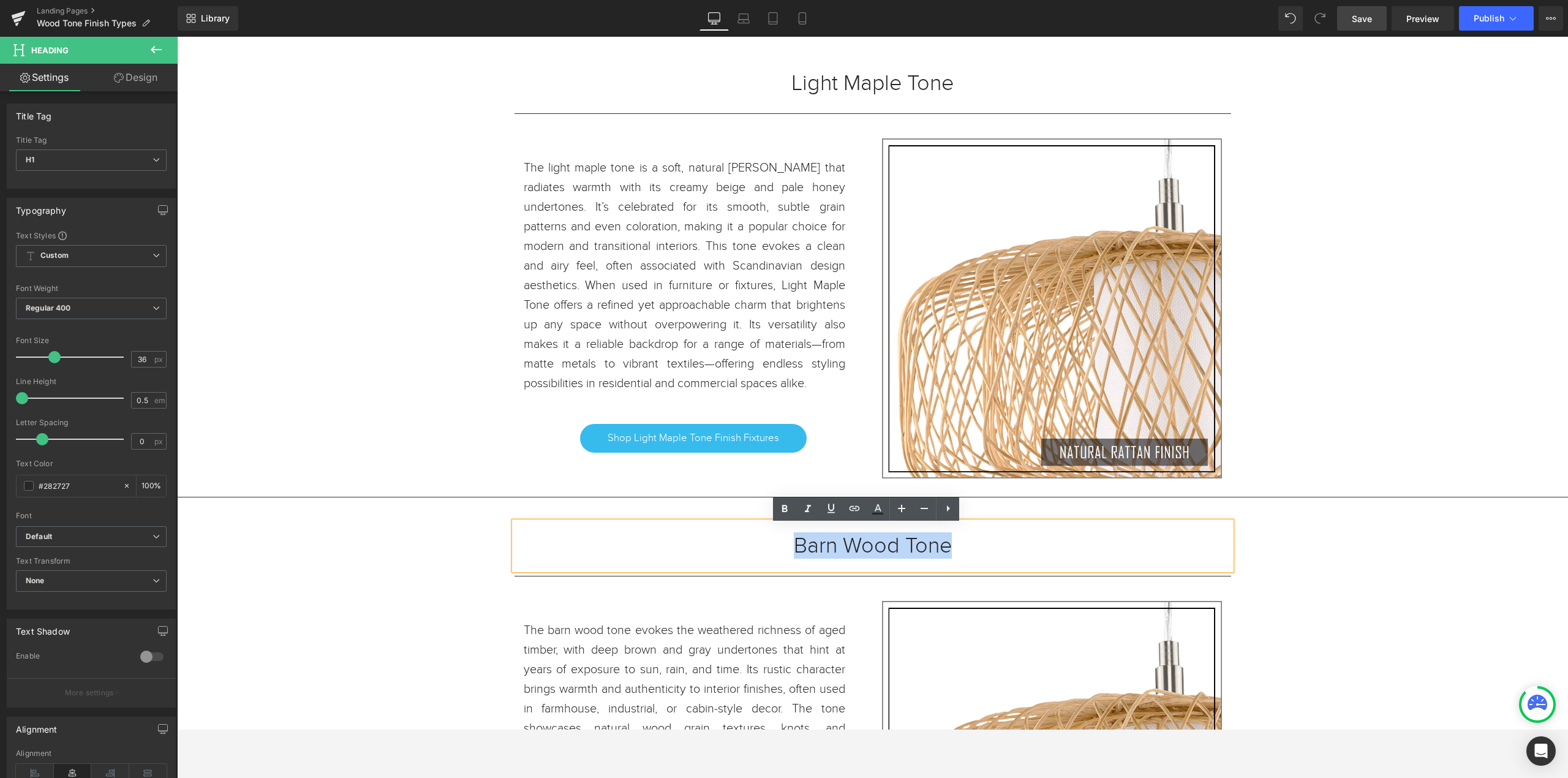
drag, startPoint x: 951, startPoint y: 547, endPoint x: 777, endPoint y: 552, distance: 174.1
click at [777, 551] on h1 "Barn Wood Tone" at bounding box center [872, 545] width 716 height 11
paste div
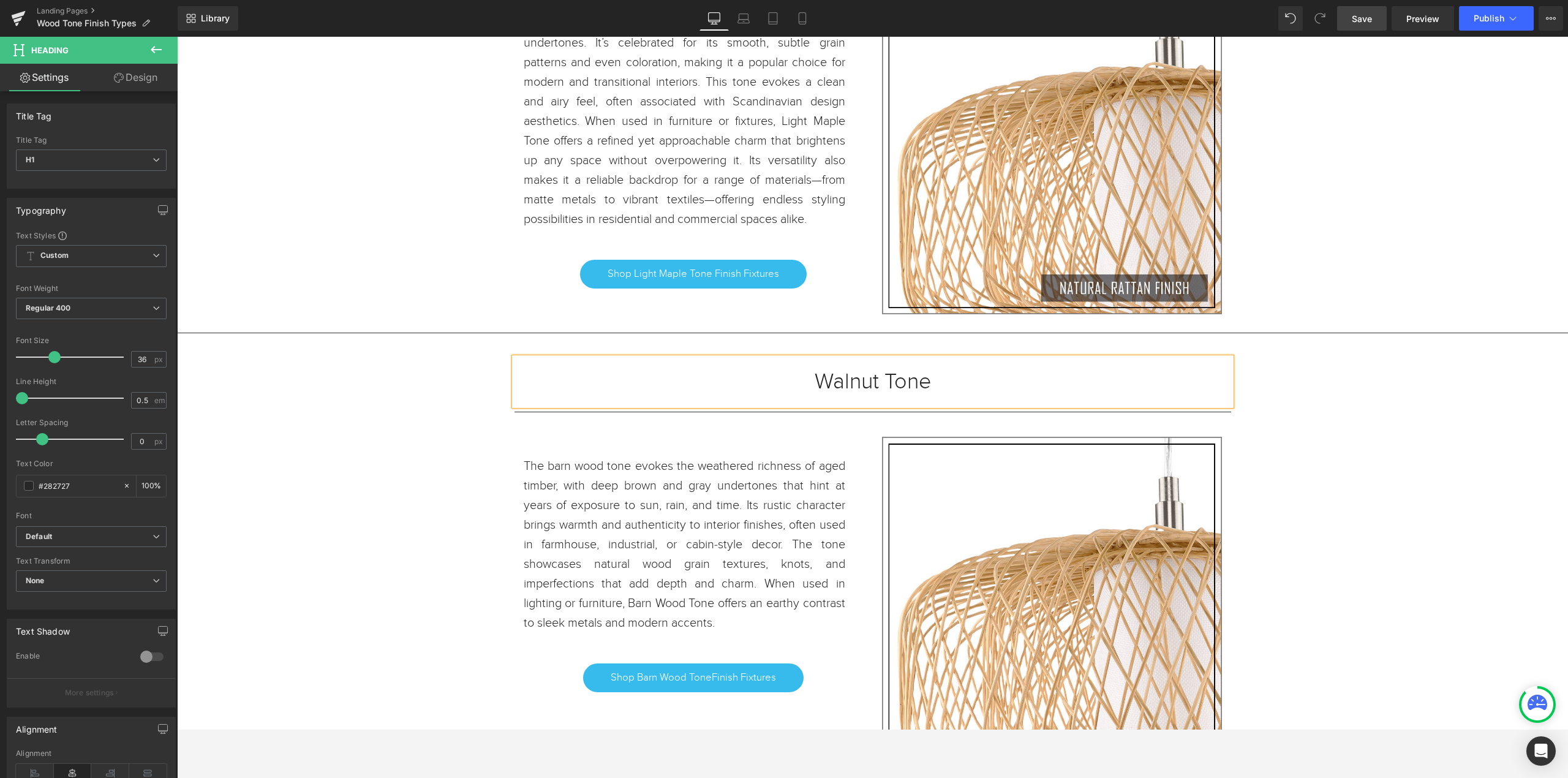
scroll to position [2655, 0]
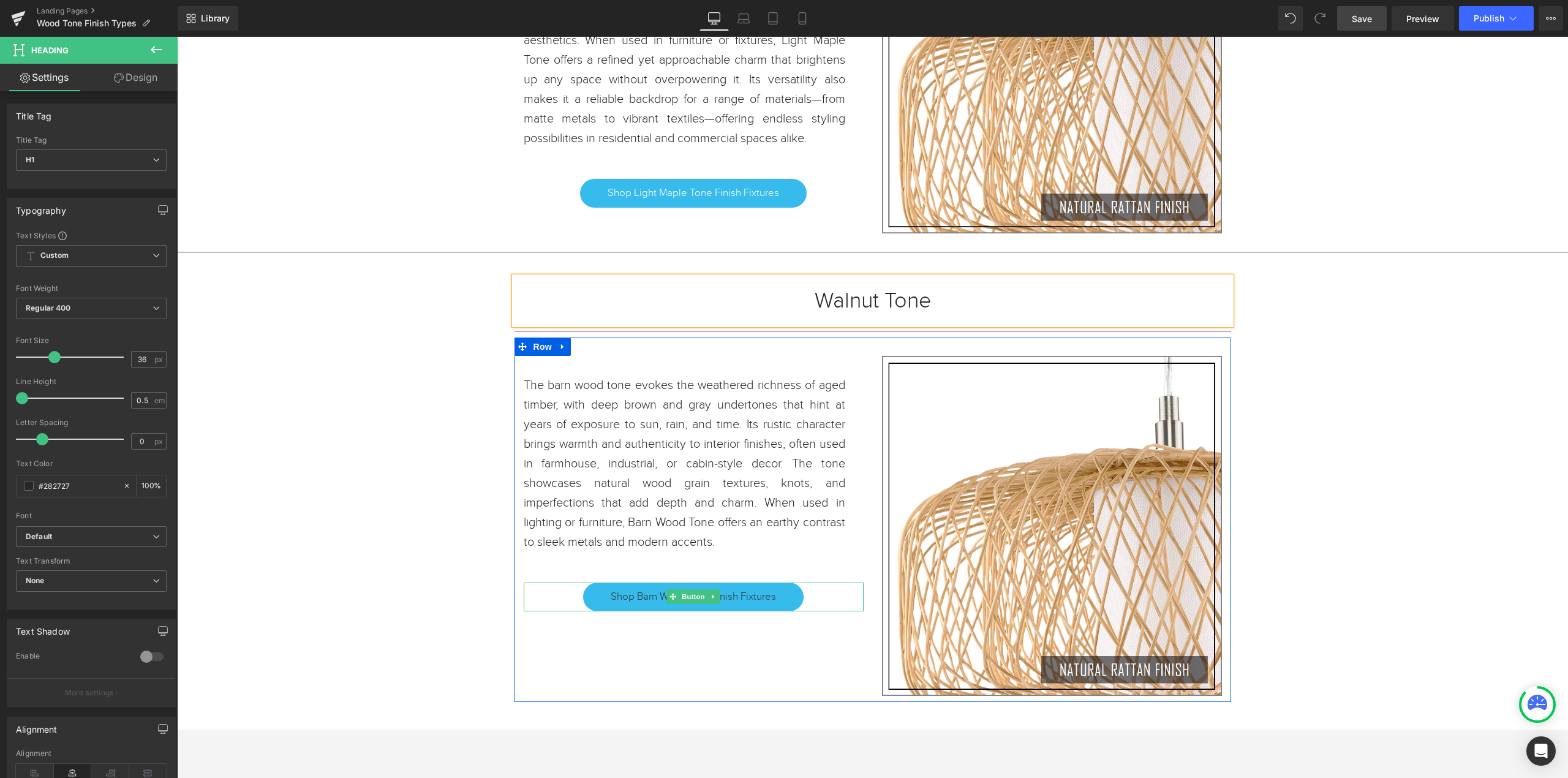
click at [760, 601] on span "Shop Barn Wood ToneFinish Fixtures" at bounding box center [693, 596] width 165 height 15
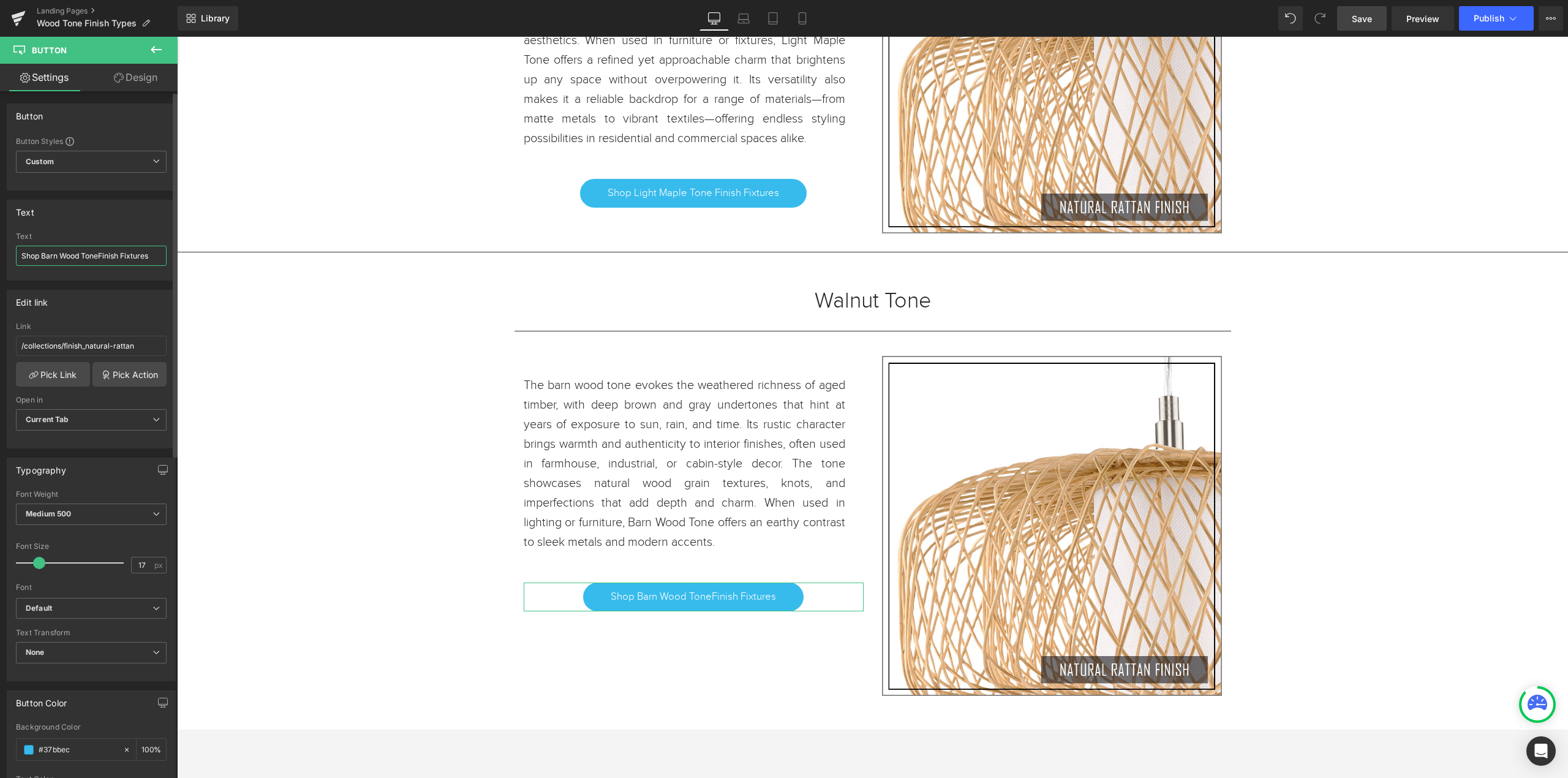
drag, startPoint x: 98, startPoint y: 254, endPoint x: 39, endPoint y: 258, distance: 59.1
click at [39, 258] on input "Shop Barn Wood ToneFinish Fixtures" at bounding box center [91, 255] width 151 height 20
type input "Shop Walnut Tone Finish Fixtures"
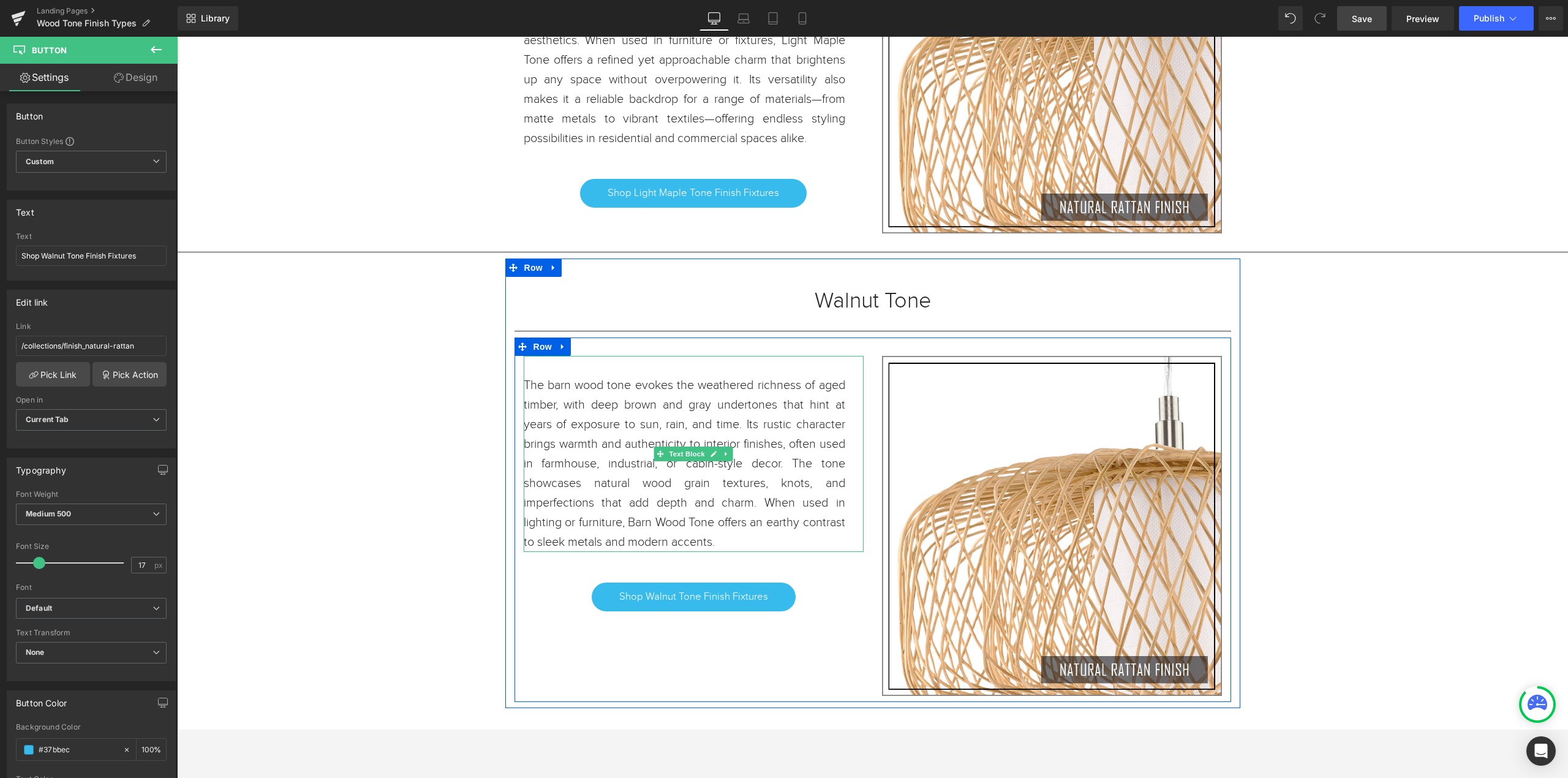
click at [774, 538] on p "The barn wood tone evokes the weathered richness of aged timber, with deep brow…" at bounding box center [684, 463] width 321 height 176
click at [764, 545] on p "The barn wood tone evokes the weathered richness of aged timber, with deep brow…" at bounding box center [684, 463] width 321 height 176
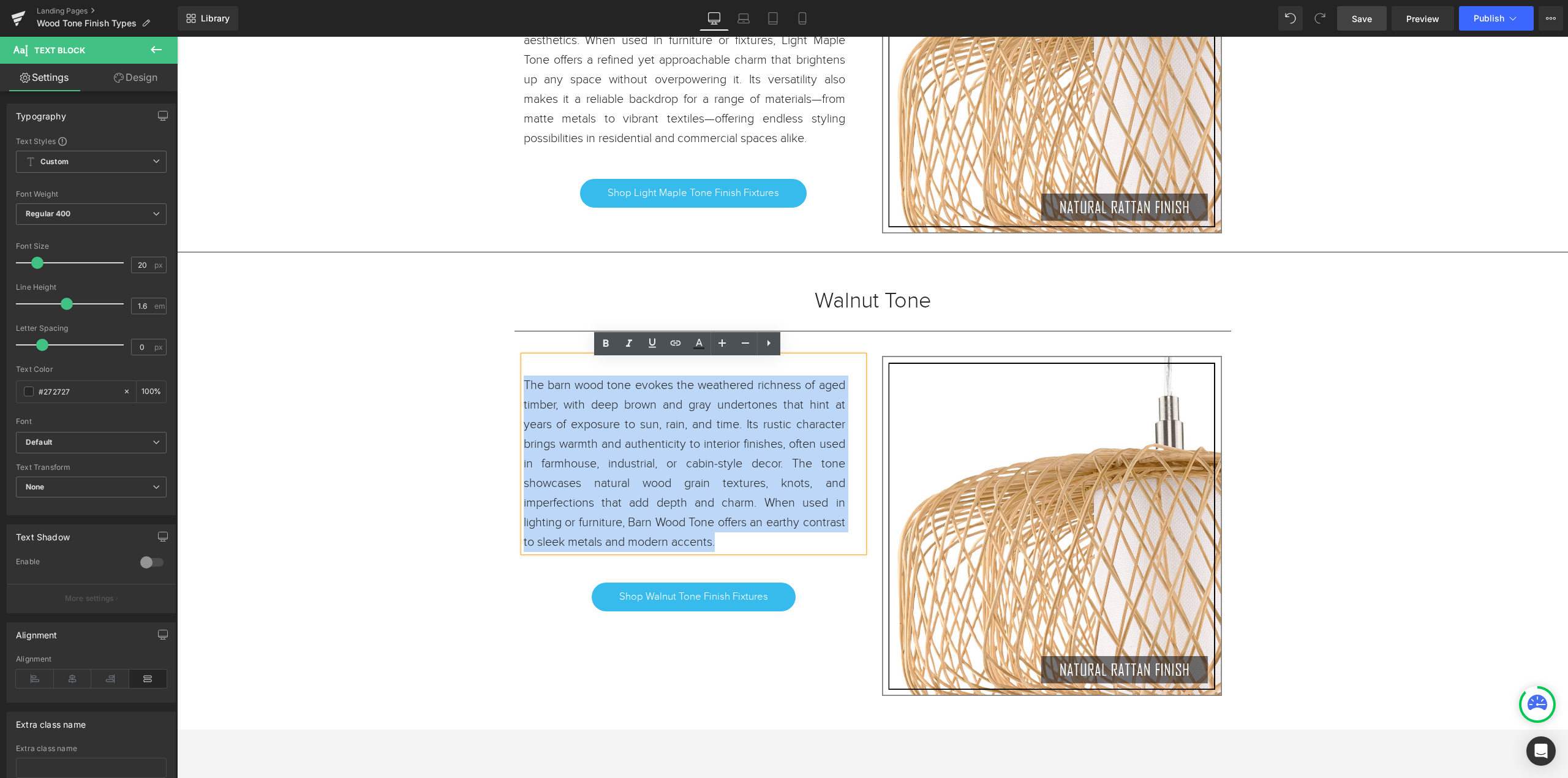
drag, startPoint x: 763, startPoint y: 546, endPoint x: 519, endPoint y: 390, distance: 289.6
click at [524, 390] on p "The barn wood tone evokes the weathered richness of aged timber, with deep brow…" at bounding box center [684, 463] width 321 height 176
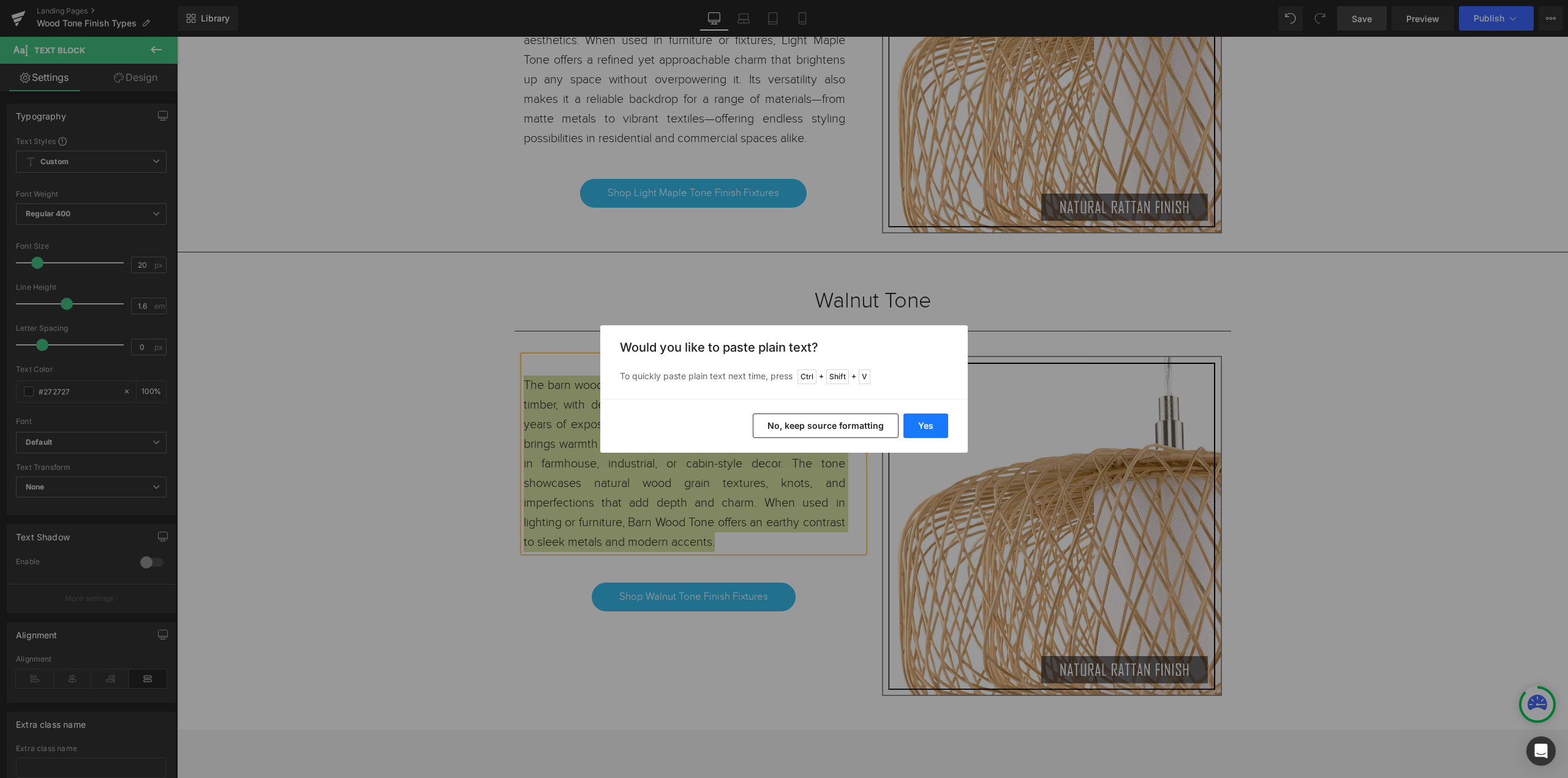
click at [914, 435] on button "Yes" at bounding box center [925, 425] width 45 height 24
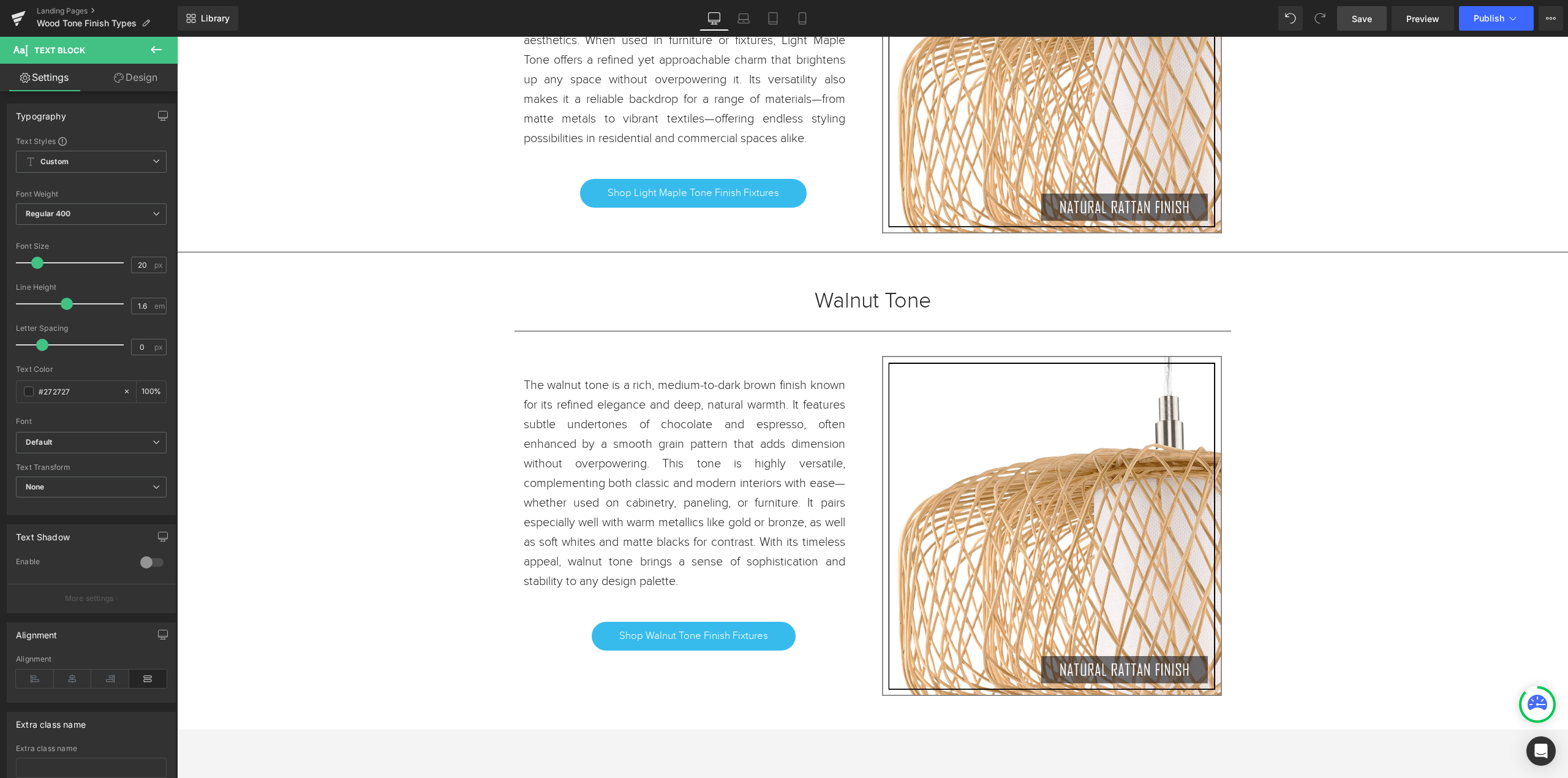
click at [1357, 22] on span "Save" at bounding box center [1361, 18] width 20 height 13
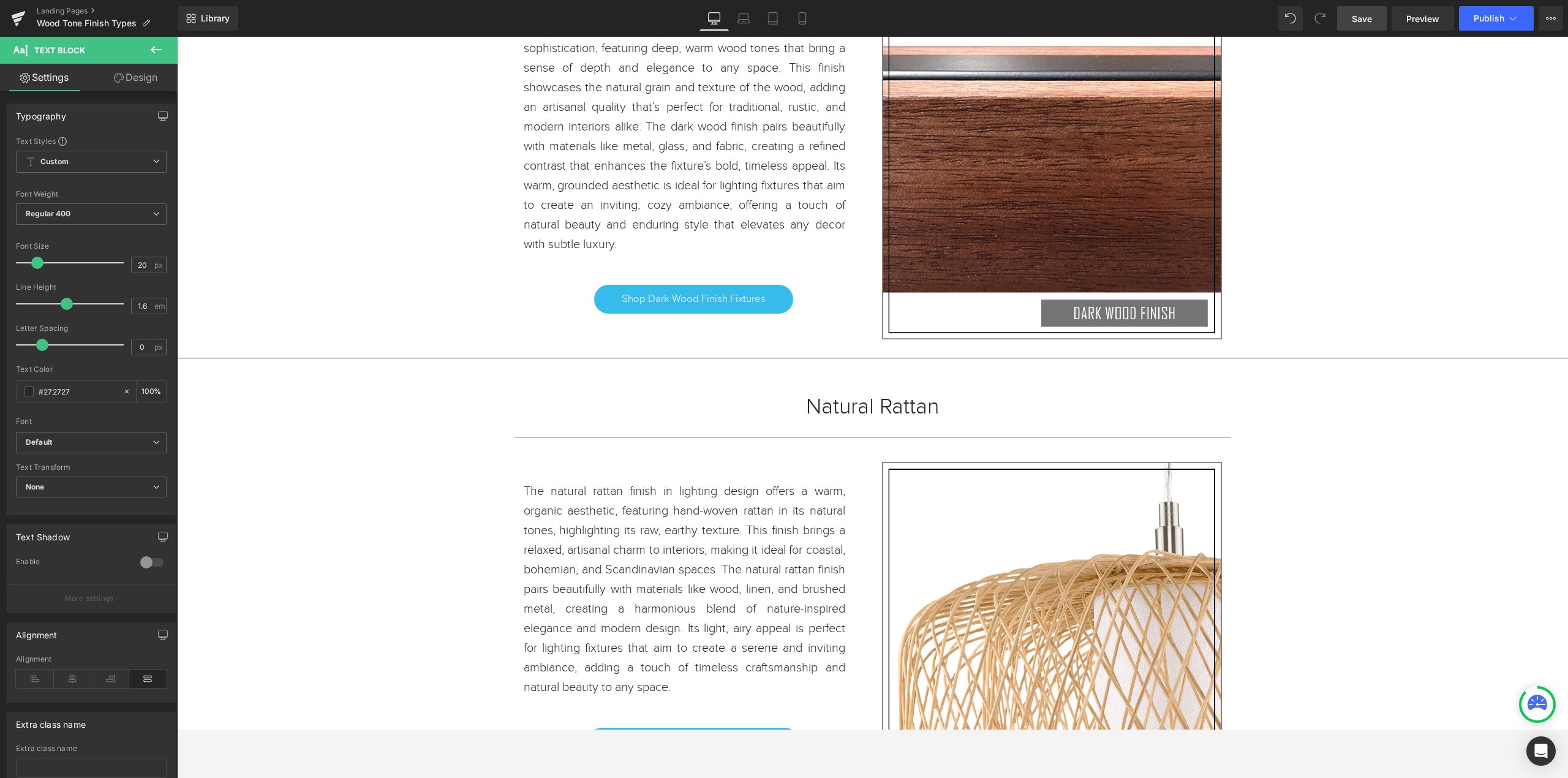
scroll to position [941, 0]
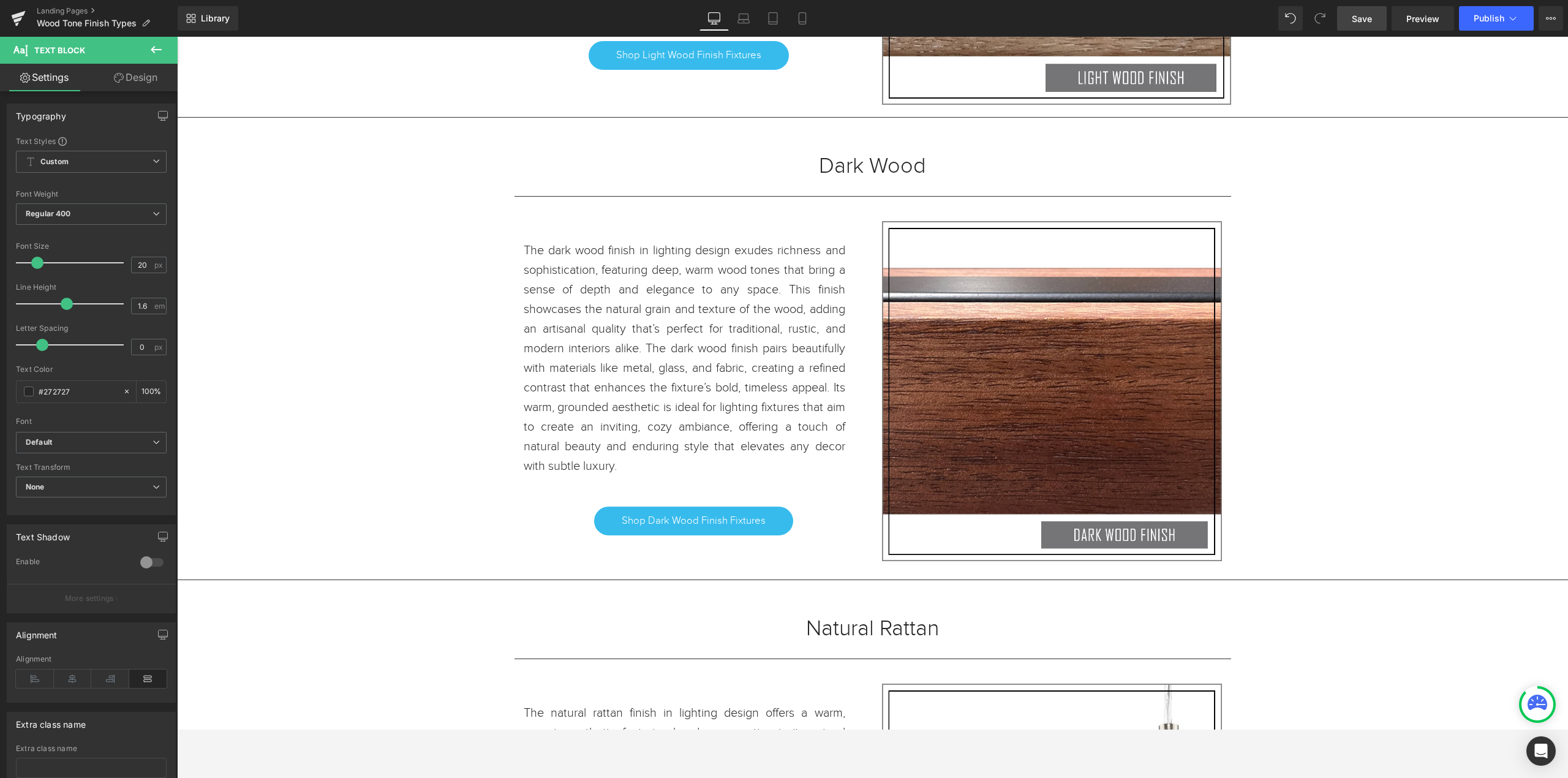
drag, startPoint x: 1364, startPoint y: 24, endPoint x: 1242, endPoint y: 291, distance: 293.6
click at [1364, 24] on span "Save" at bounding box center [1361, 18] width 20 height 13
click at [18, 18] on icon at bounding box center [18, 19] width 9 height 5
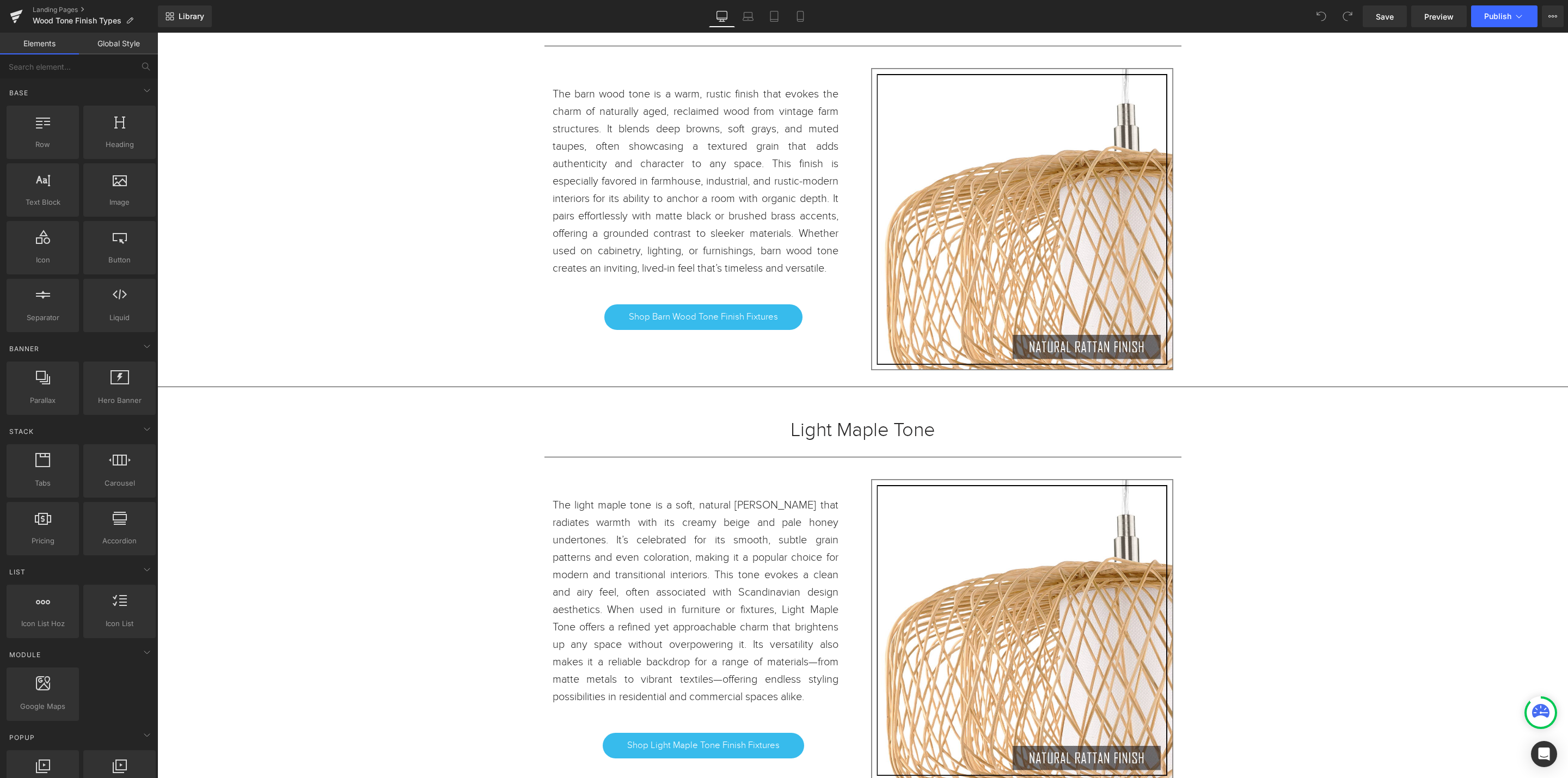
scroll to position [3391, 1398]
click at [15, 20] on icon at bounding box center [16, 16] width 13 height 27
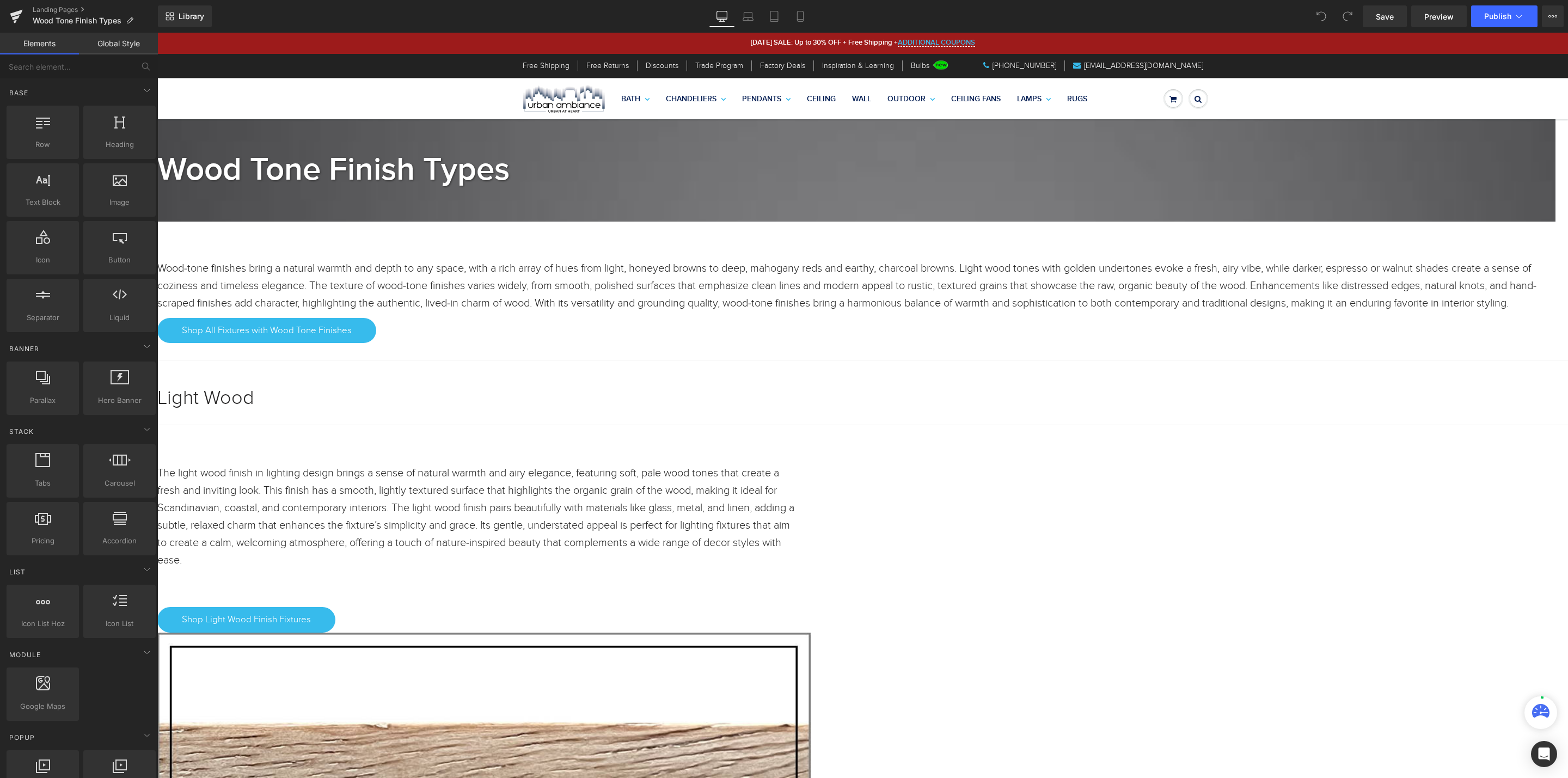
scroll to position [3391, 1398]
click at [14, 17] on icon at bounding box center [16, 17] width 8 height 5
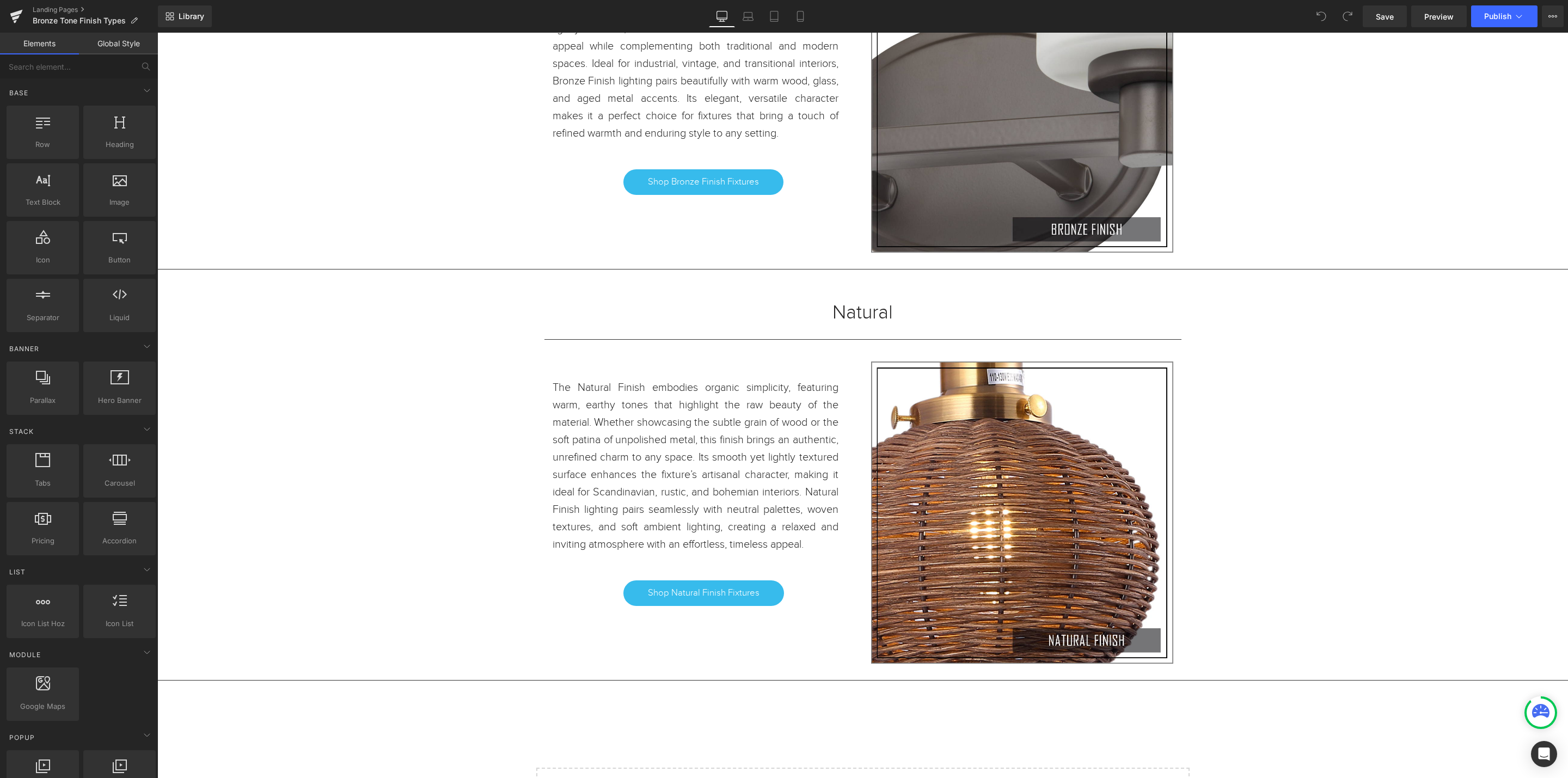
scroll to position [14677, 0]
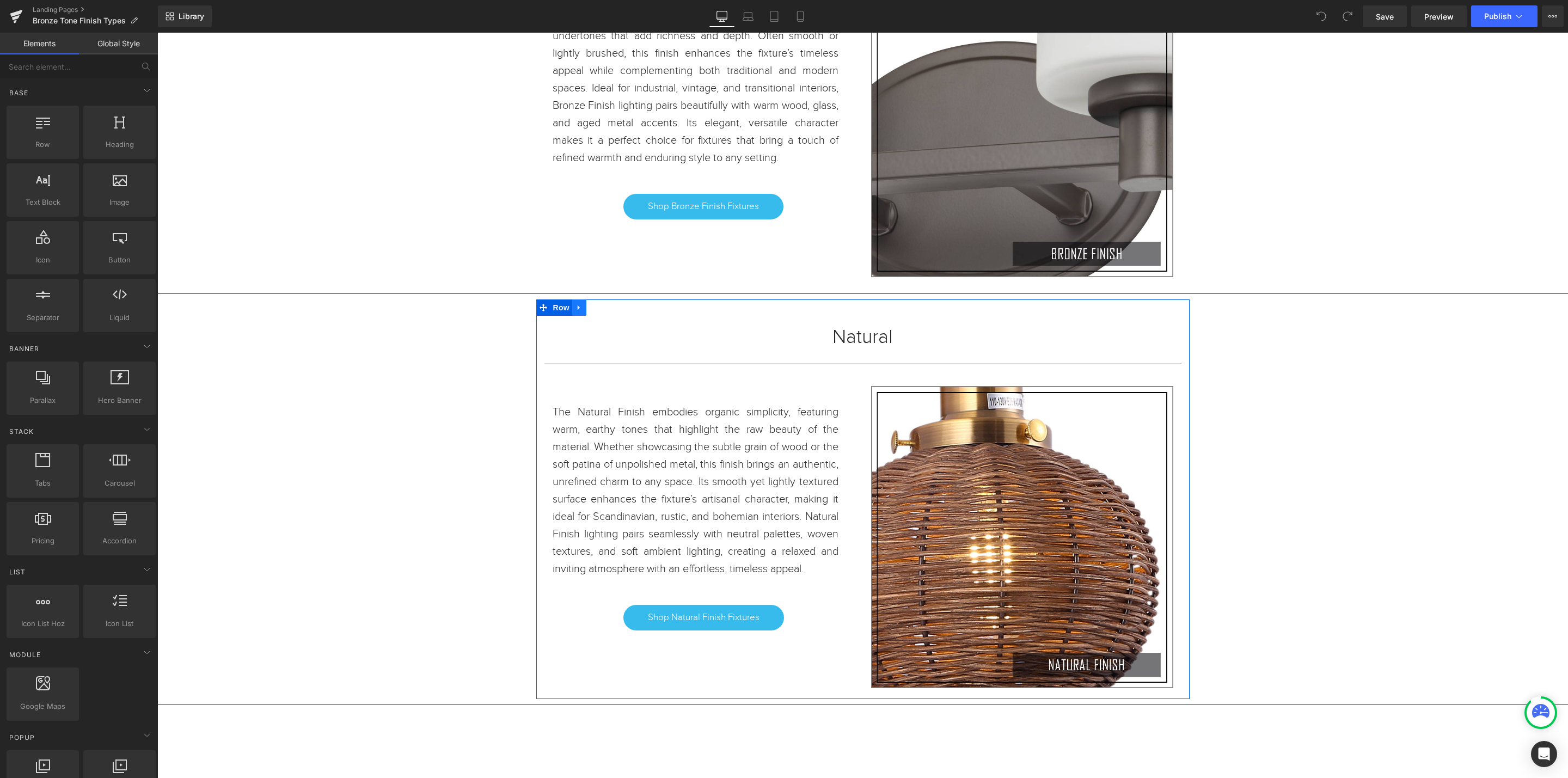
click at [575, 312] on icon at bounding box center [579, 308] width 8 height 8
click at [590, 311] on icon at bounding box center [594, 308] width 8 height 8
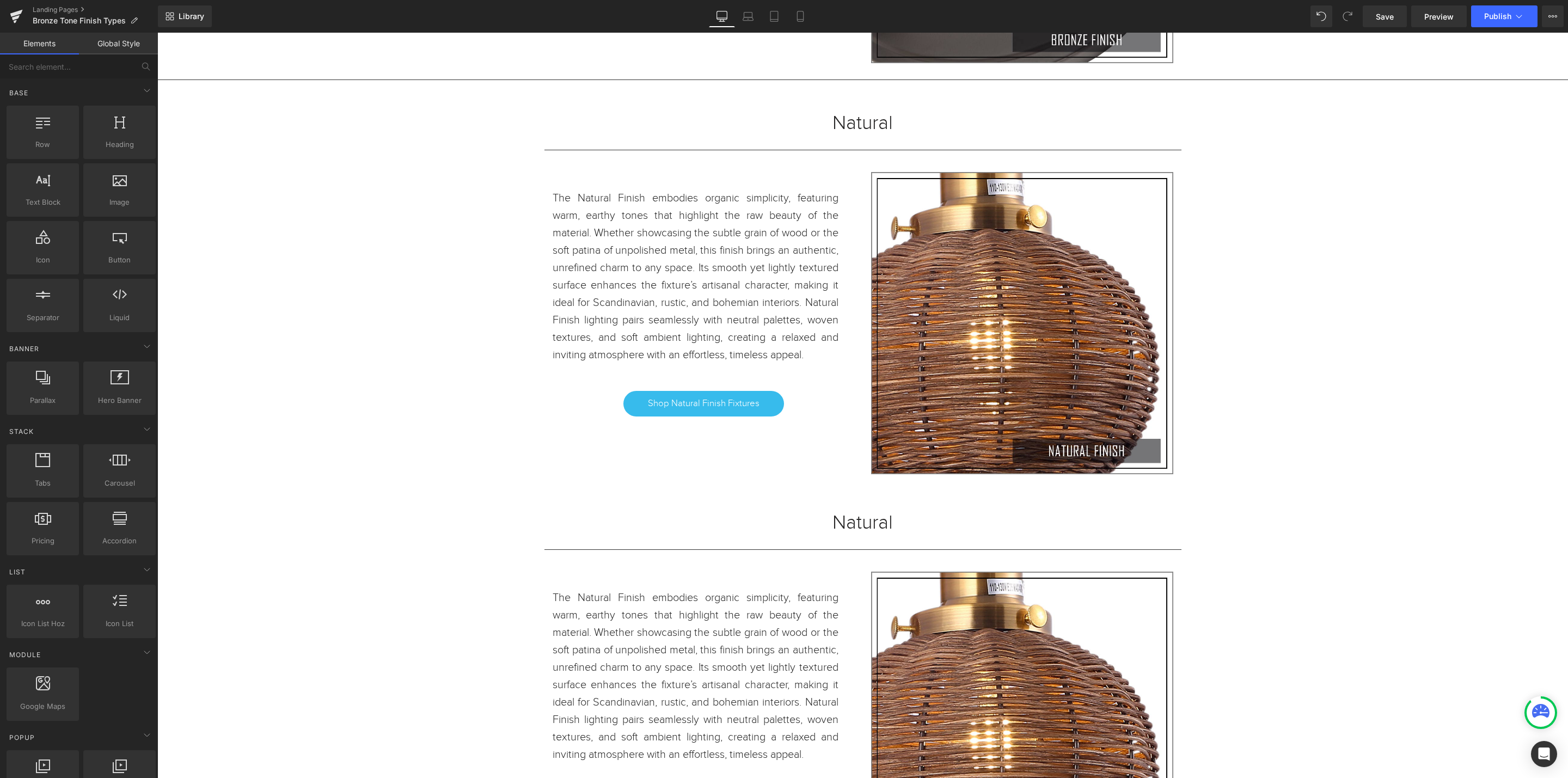
scroll to position [14748, 0]
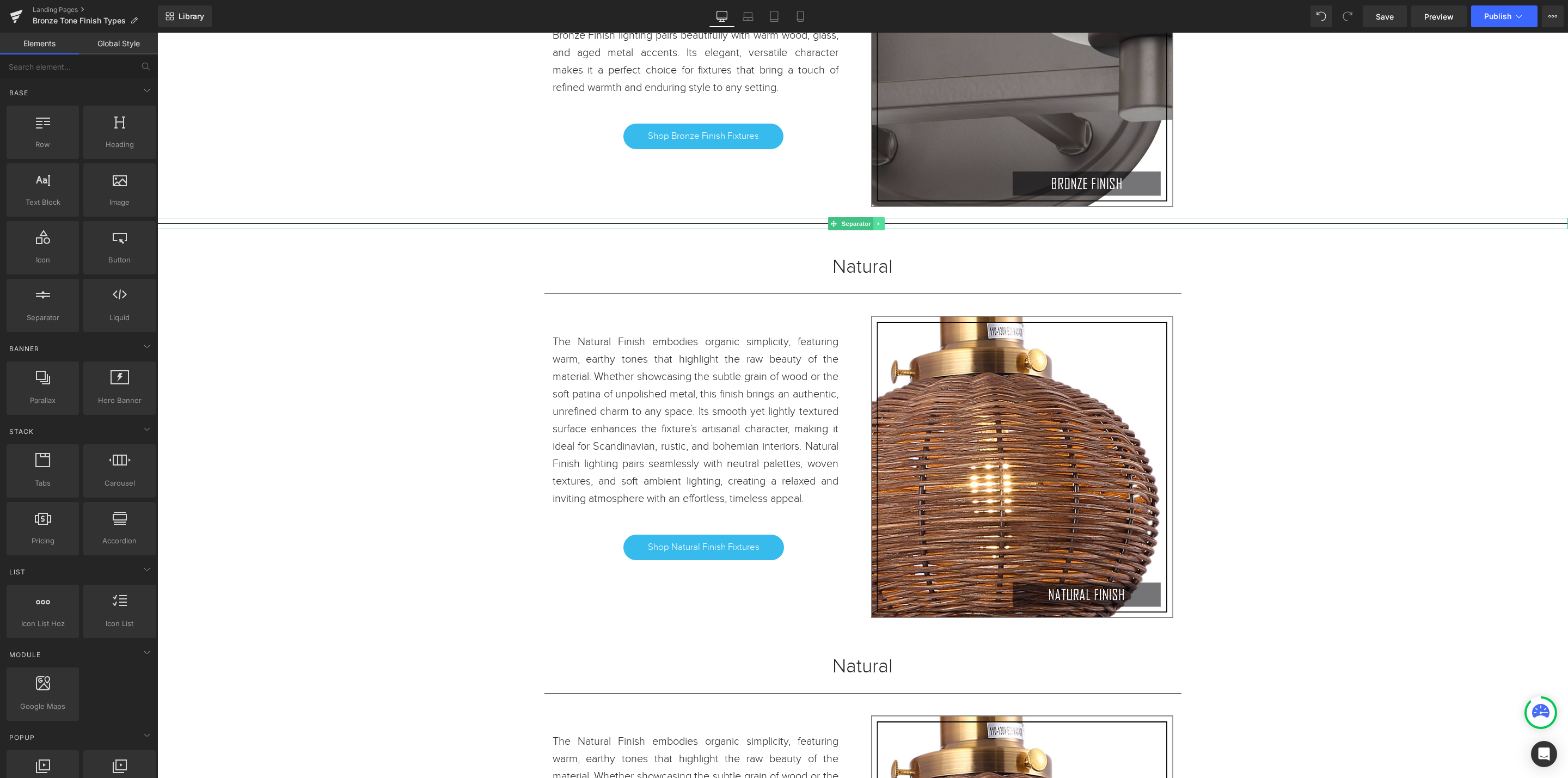
click at [881, 227] on icon at bounding box center [879, 224] width 6 height 7
click at [874, 230] on link at bounding box center [873, 224] width 11 height 13
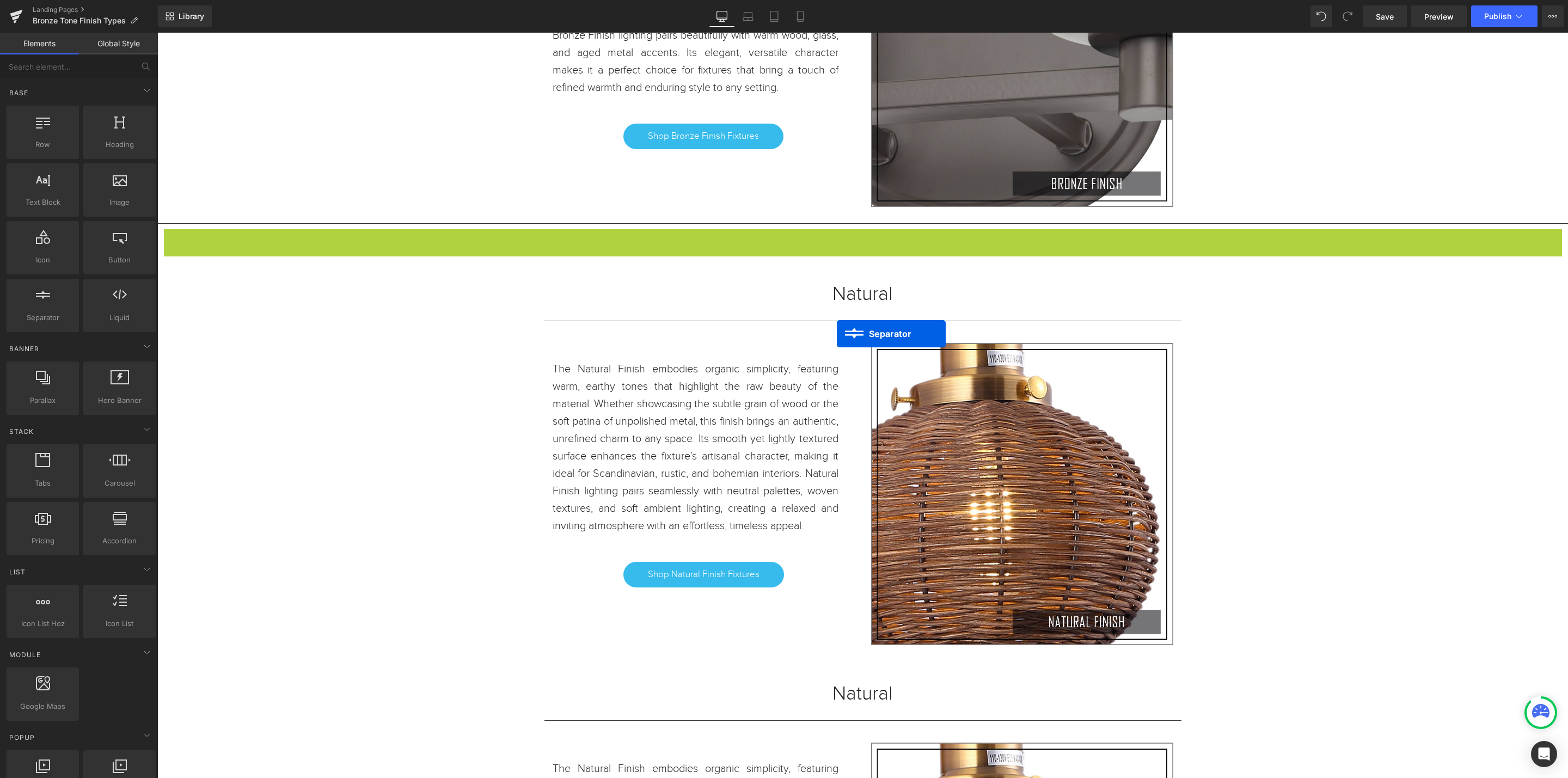
scroll to position [16259, 1398]
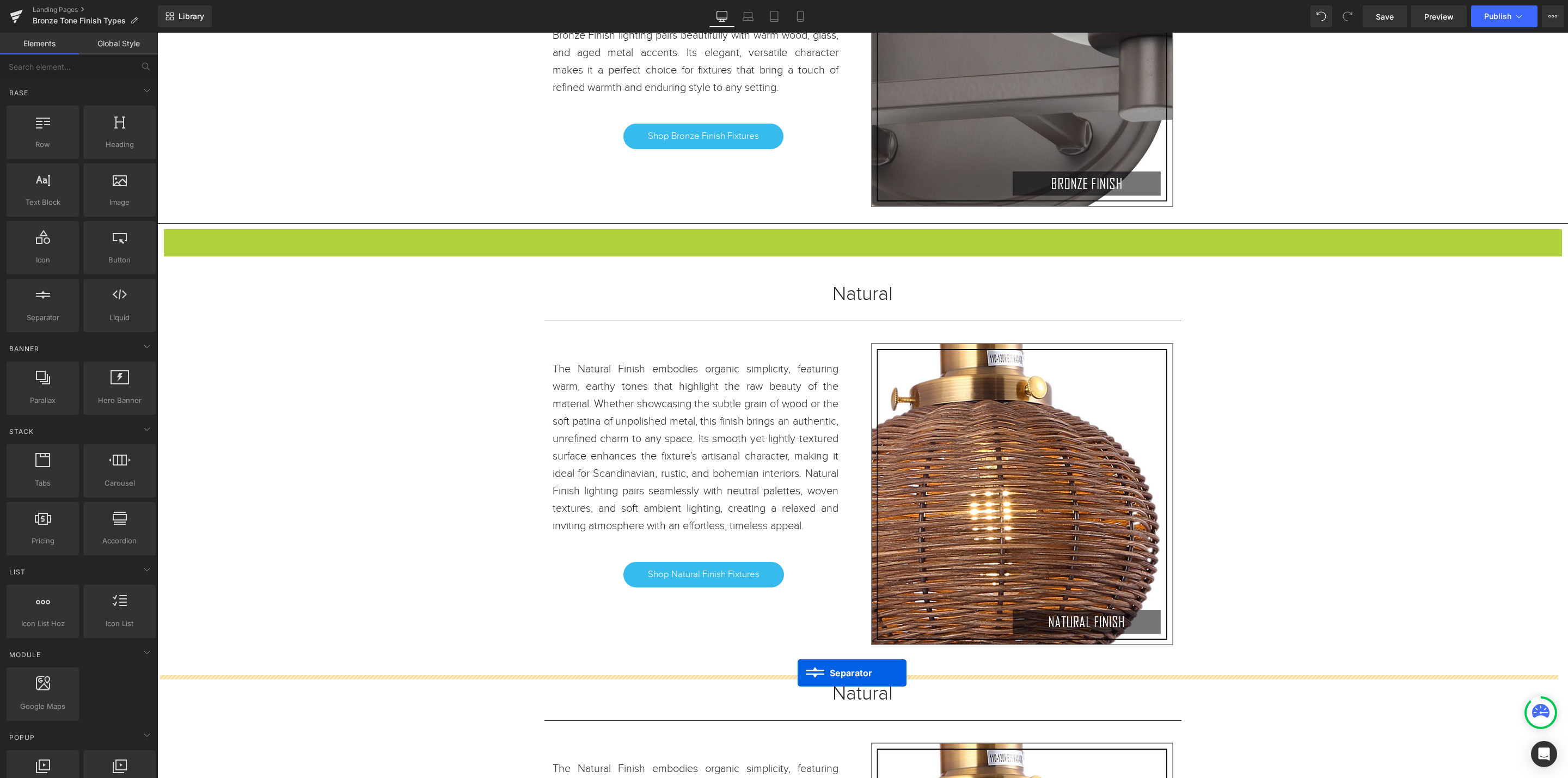
drag, startPoint x: 832, startPoint y: 253, endPoint x: 798, endPoint y: 673, distance: 421.4
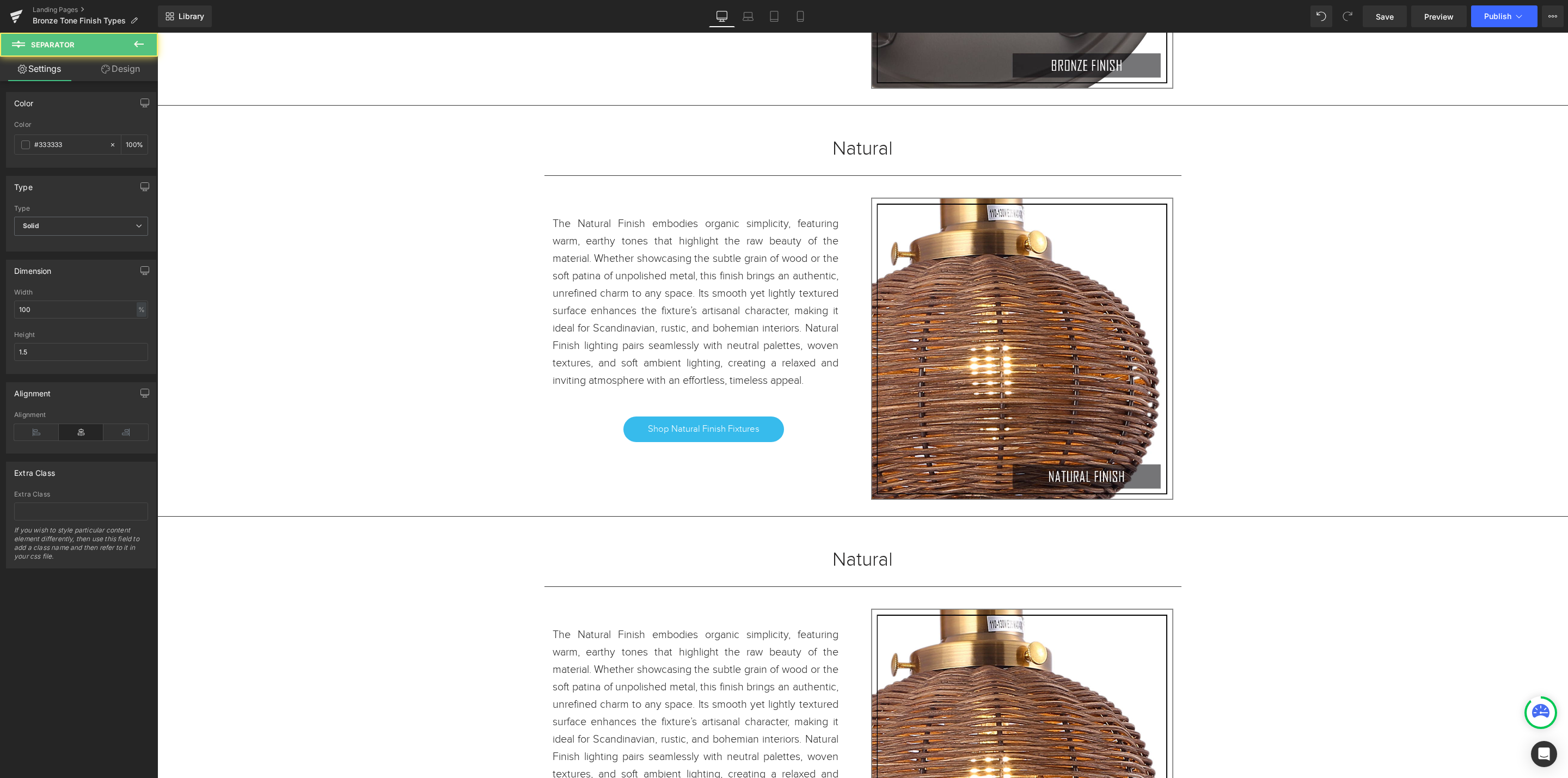
scroll to position [14993, 0]
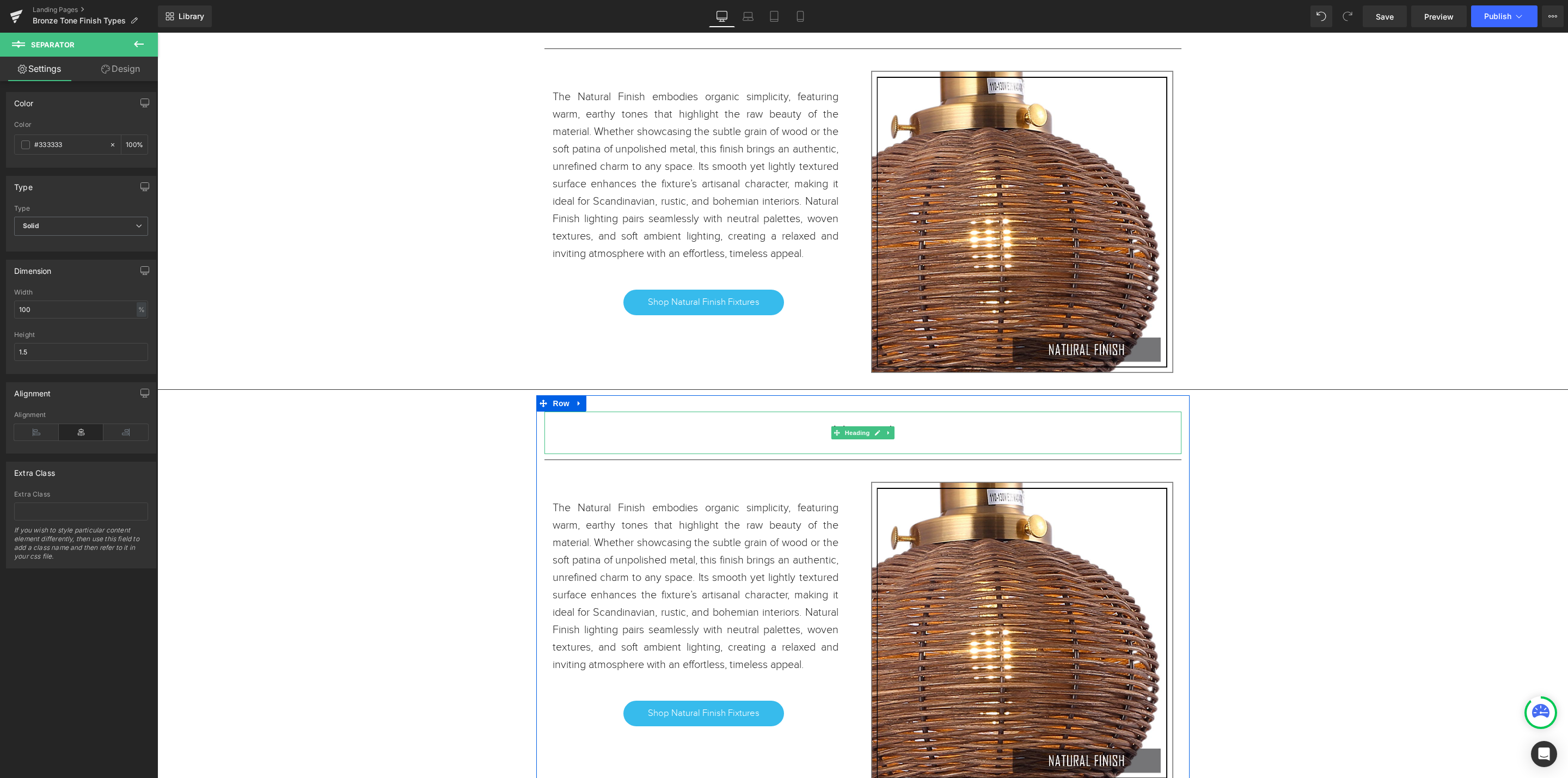
click at [896, 437] on h1 "Natural" at bounding box center [863, 432] width 637 height 10
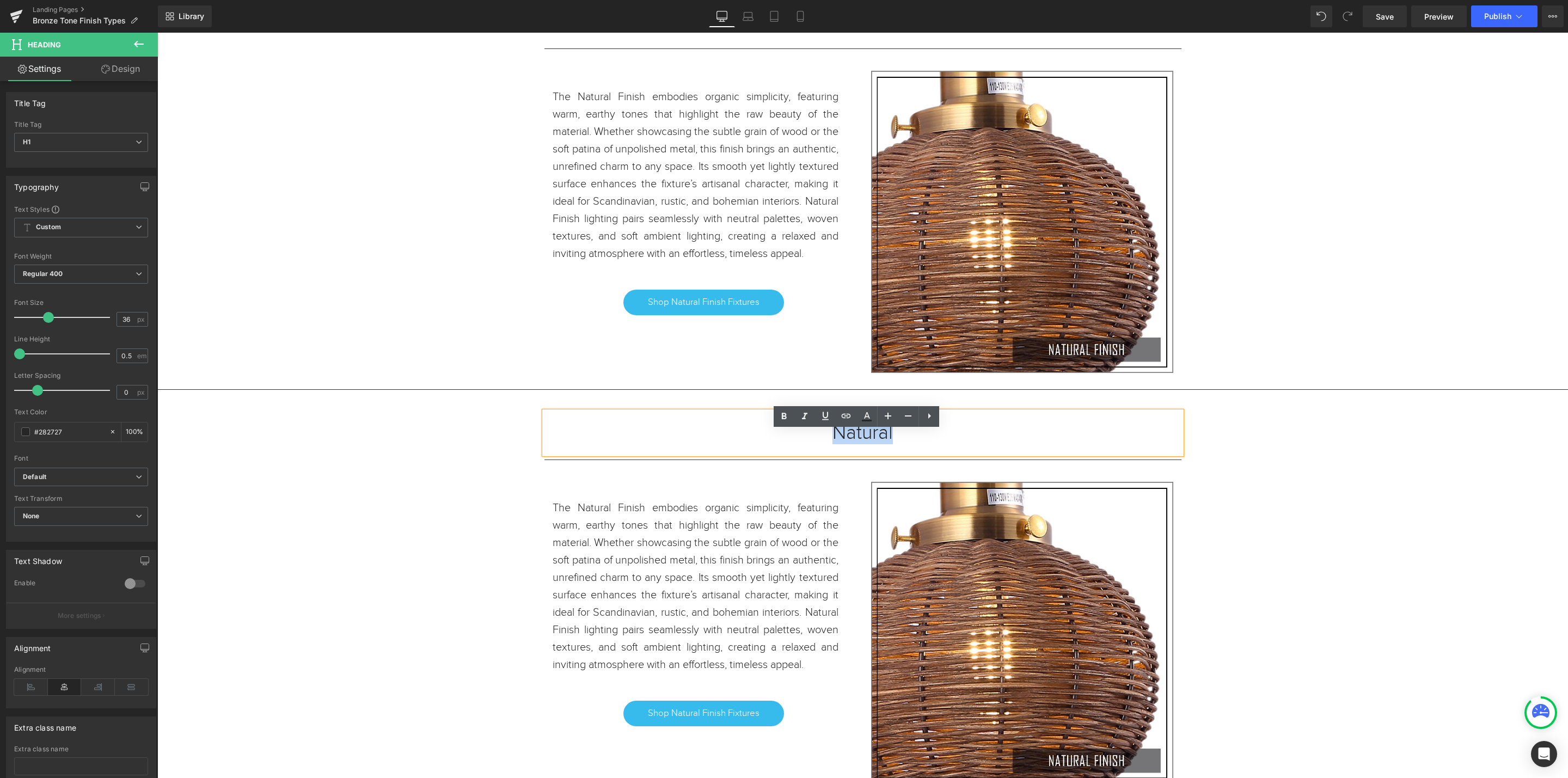
drag, startPoint x: 913, startPoint y: 456, endPoint x: 776, endPoint y: 450, distance: 137.1
click at [776, 437] on h1 "Natural" at bounding box center [863, 432] width 637 height 10
paste div
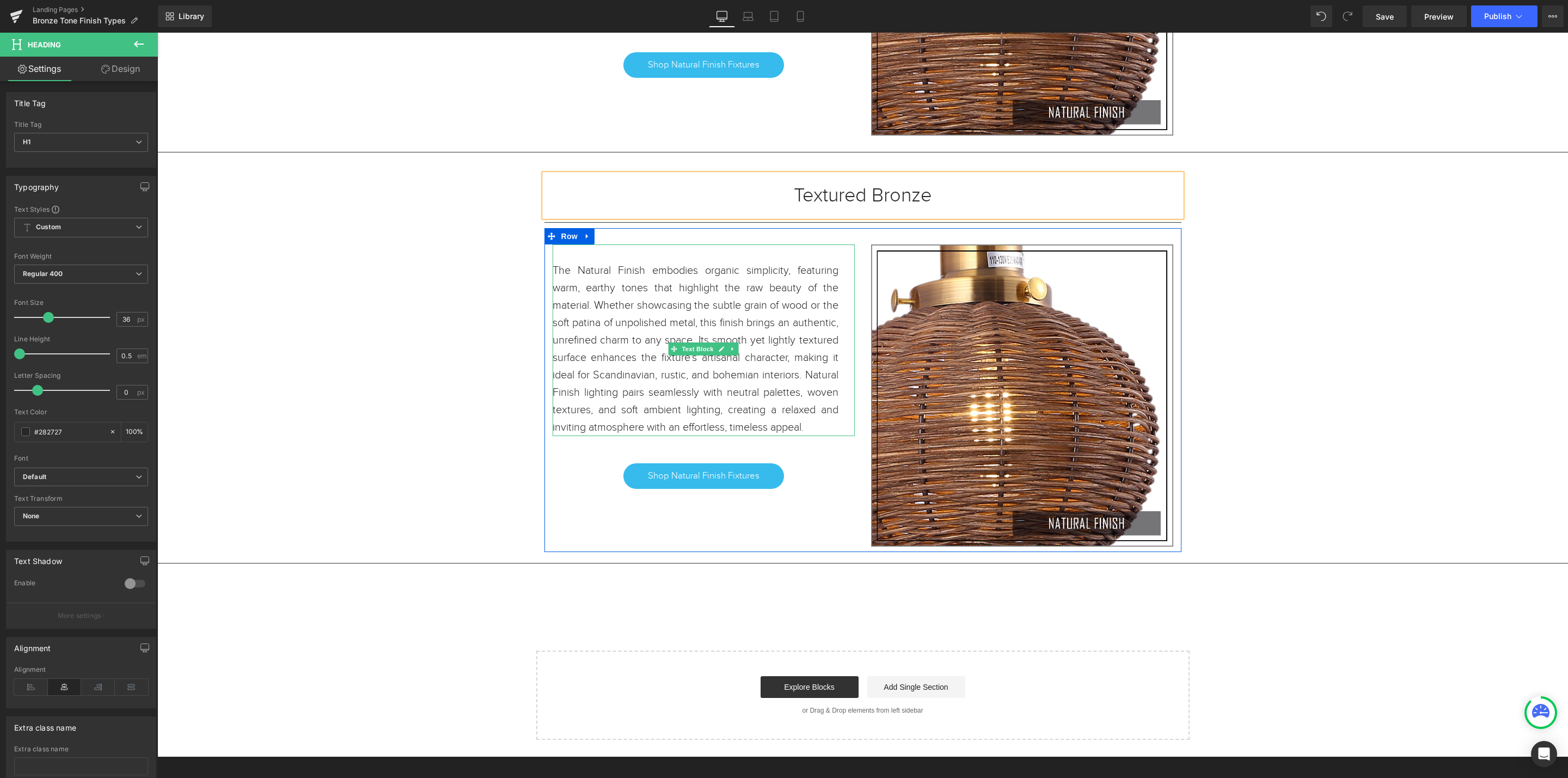
scroll to position [15238, 0]
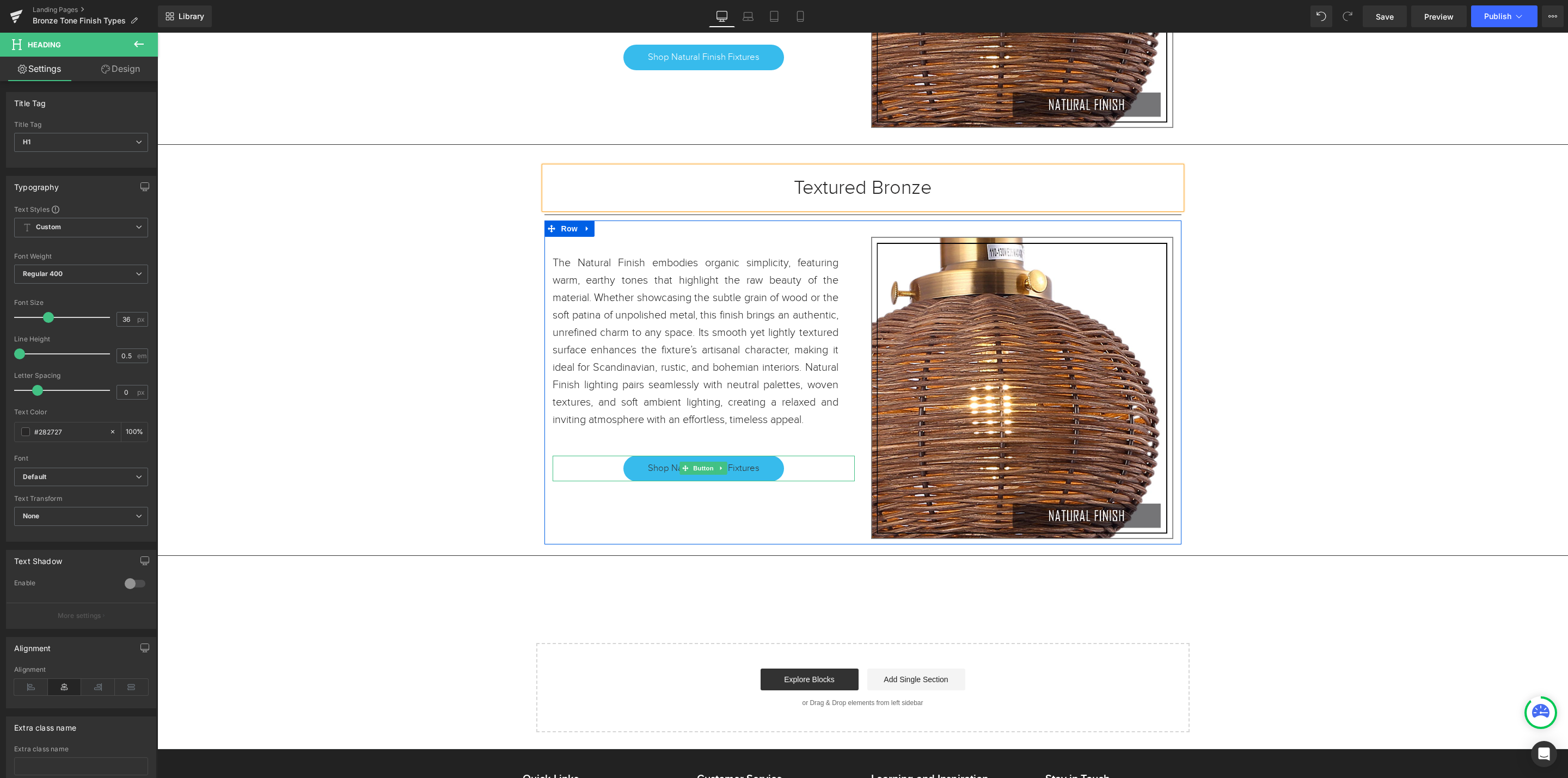
click at [745, 475] on span "Shop Natural Finish Fixtures" at bounding box center [704, 468] width 112 height 13
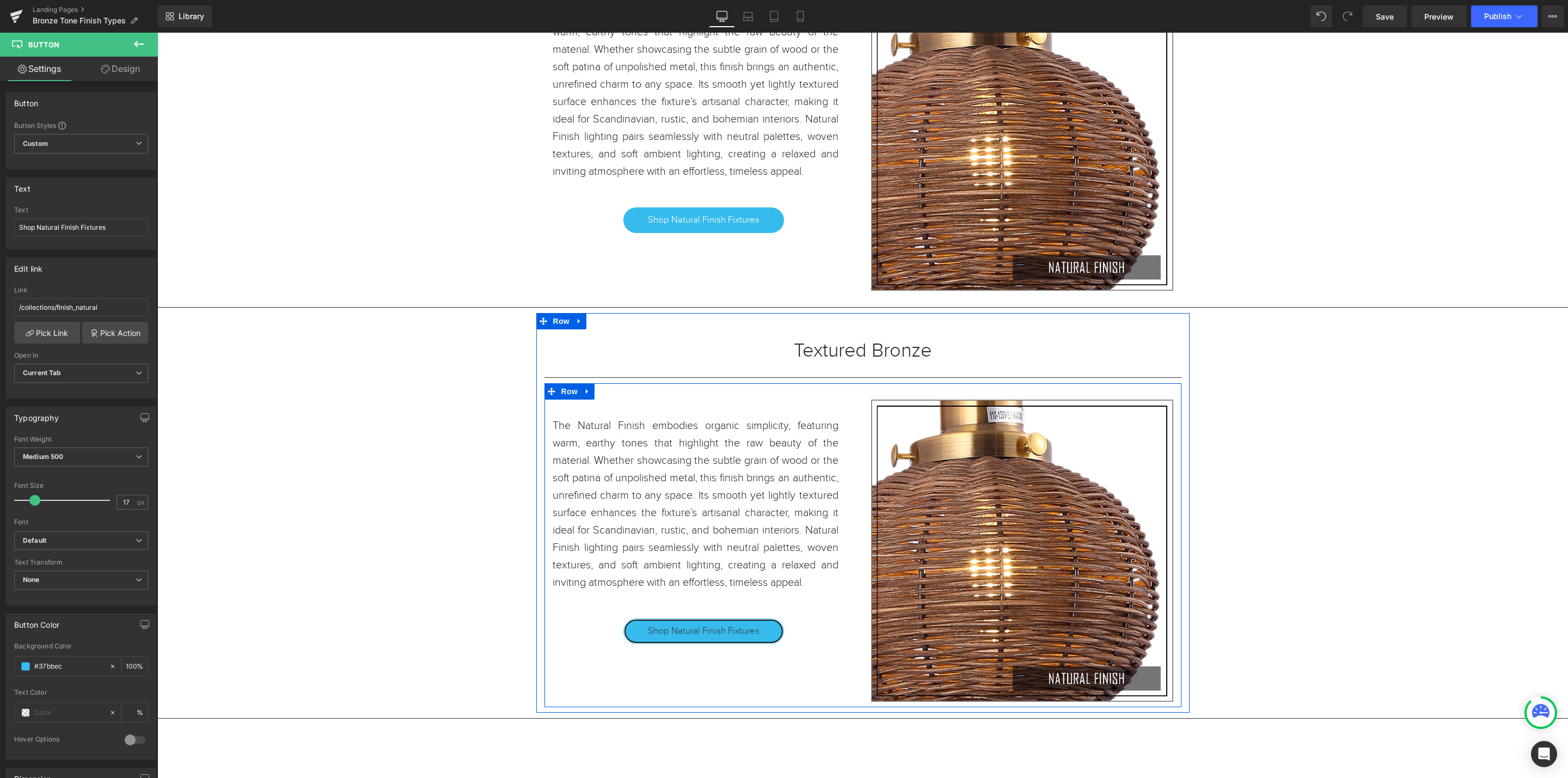
scroll to position [14993, 0]
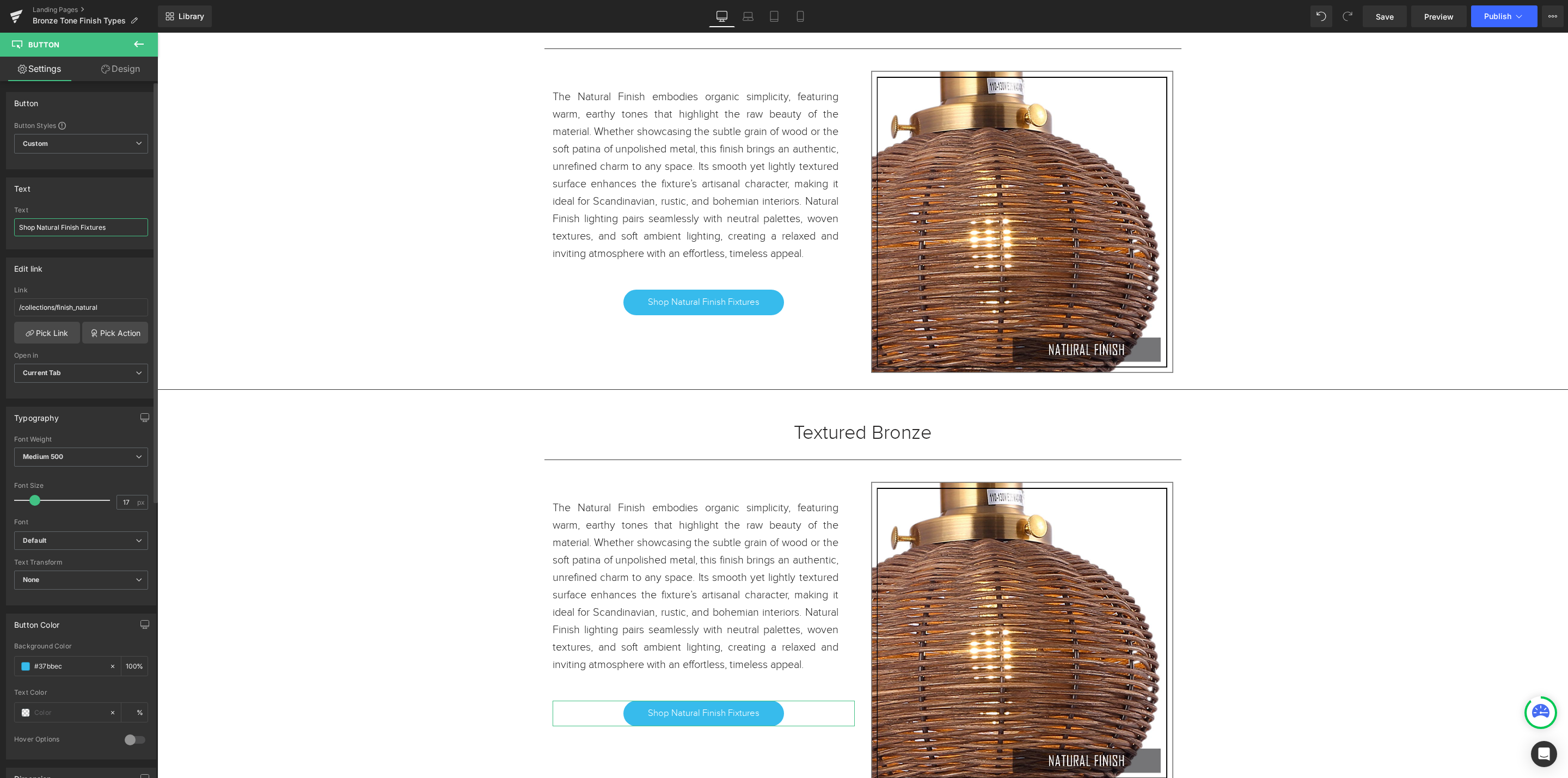
drag, startPoint x: 61, startPoint y: 228, endPoint x: 37, endPoint y: 228, distance: 24.0
click at [37, 228] on input "Shop Natural Finish Fixtures" at bounding box center [81, 227] width 134 height 18
paste input "Textured Bronze"
type input "Shop Textured Bronze Finish Fixtures"
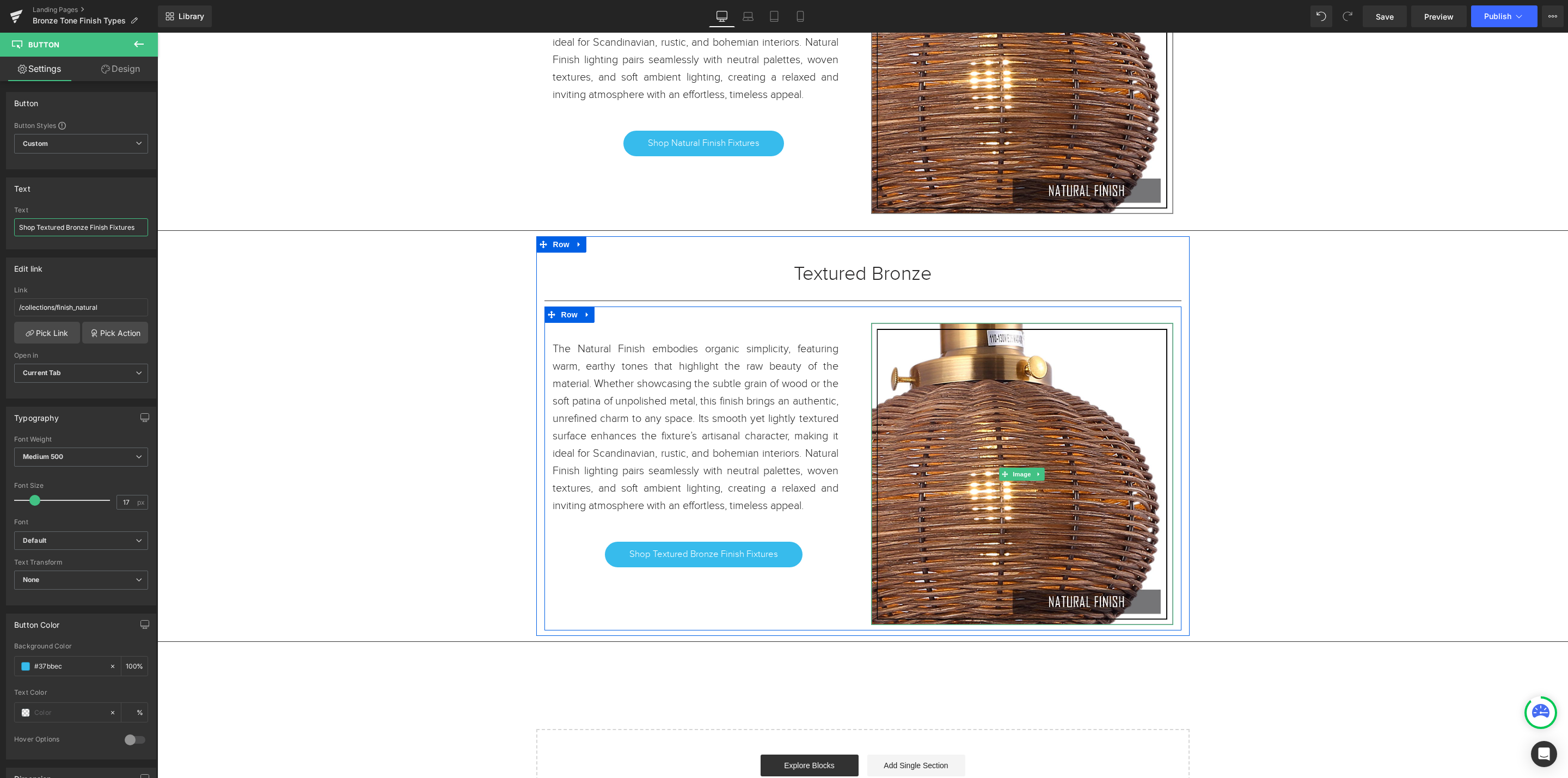
scroll to position [15156, 0]
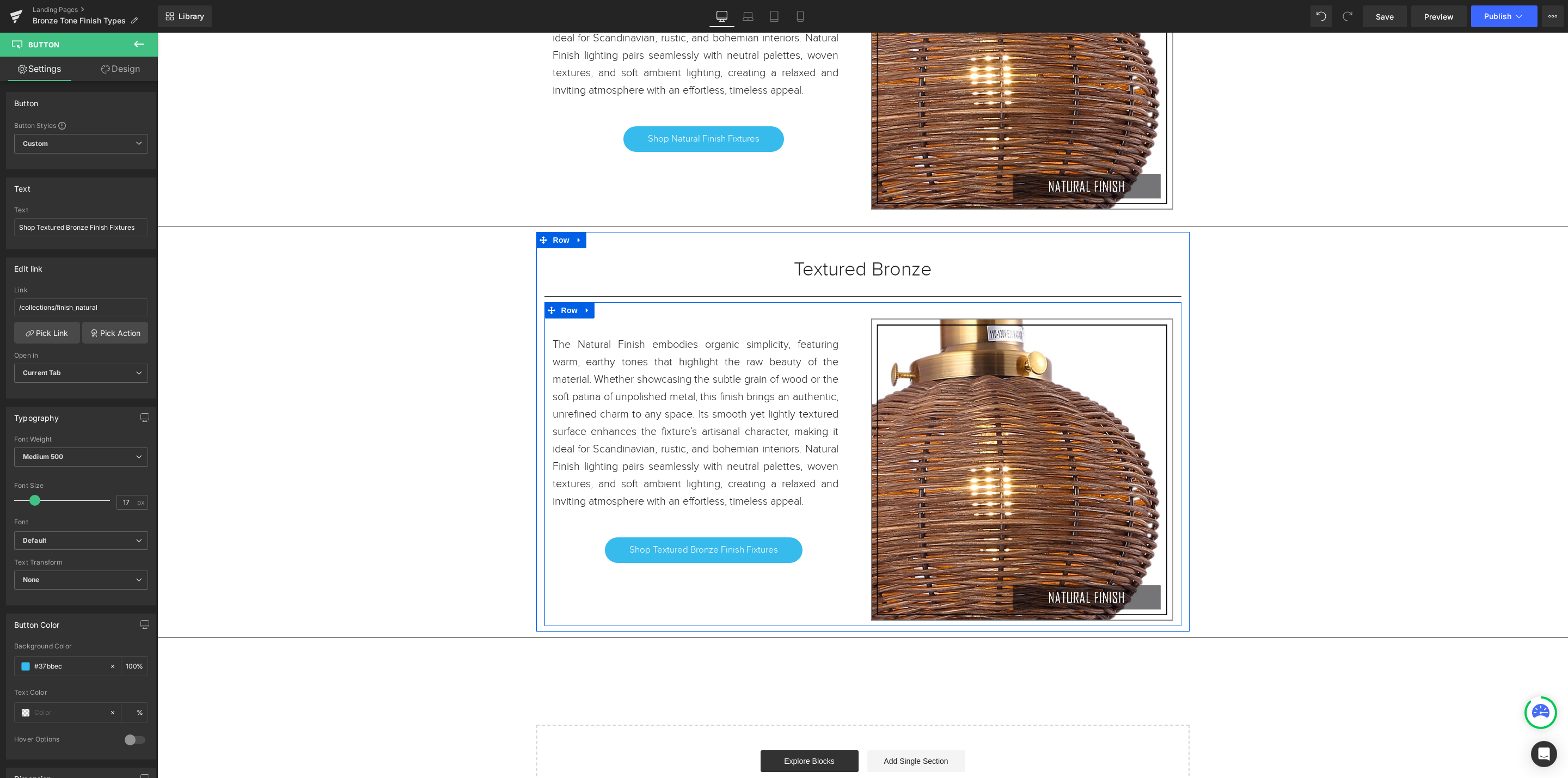
click at [632, 510] on p "The Natural Finish embodies organic simplicity, featuring warm, earthy tones th…" at bounding box center [695, 423] width 286 height 174
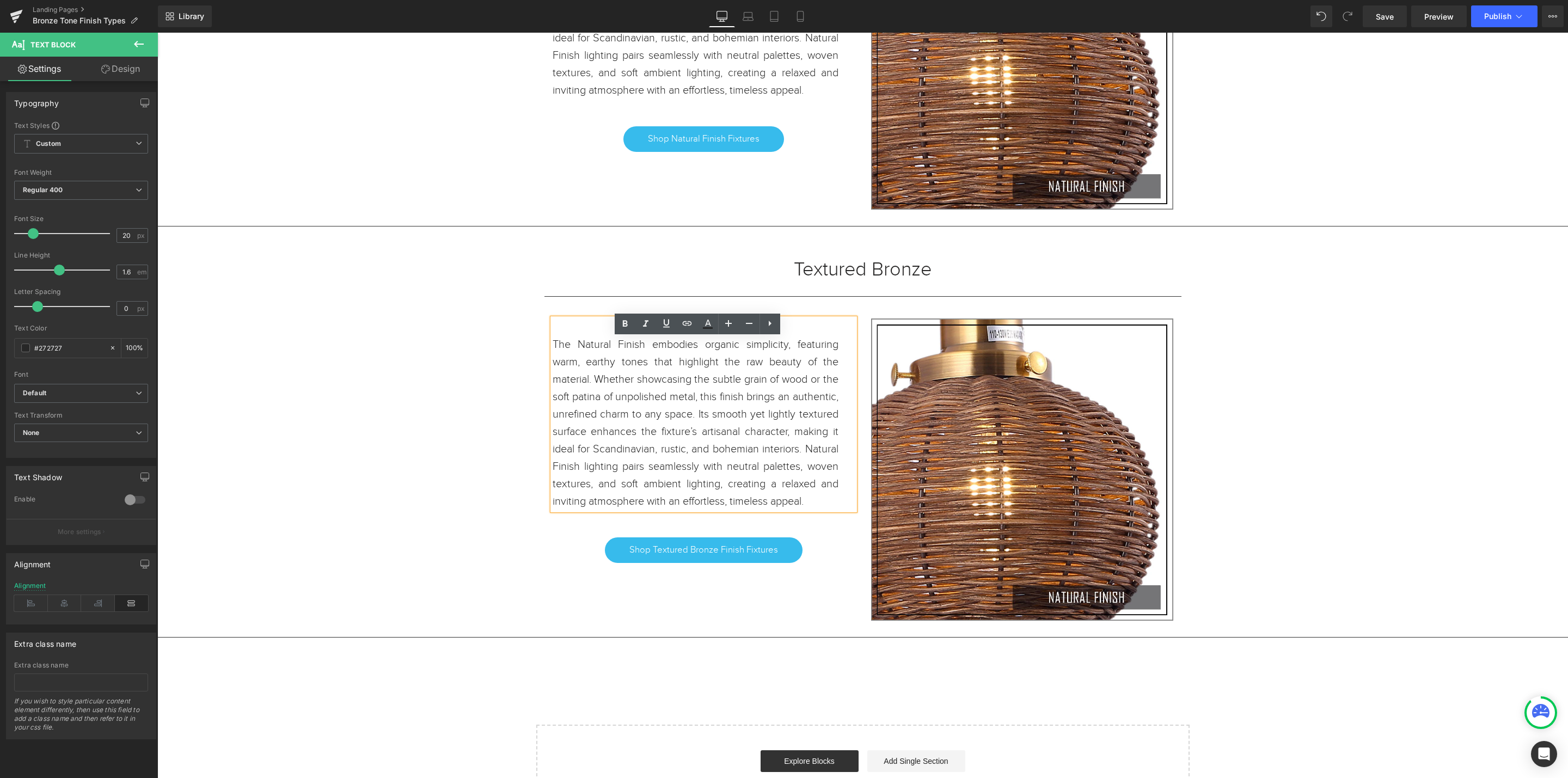
click at [677, 510] on p "The Natural Finish embodies organic simplicity, featuring warm, earthy tones th…" at bounding box center [695, 423] width 286 height 174
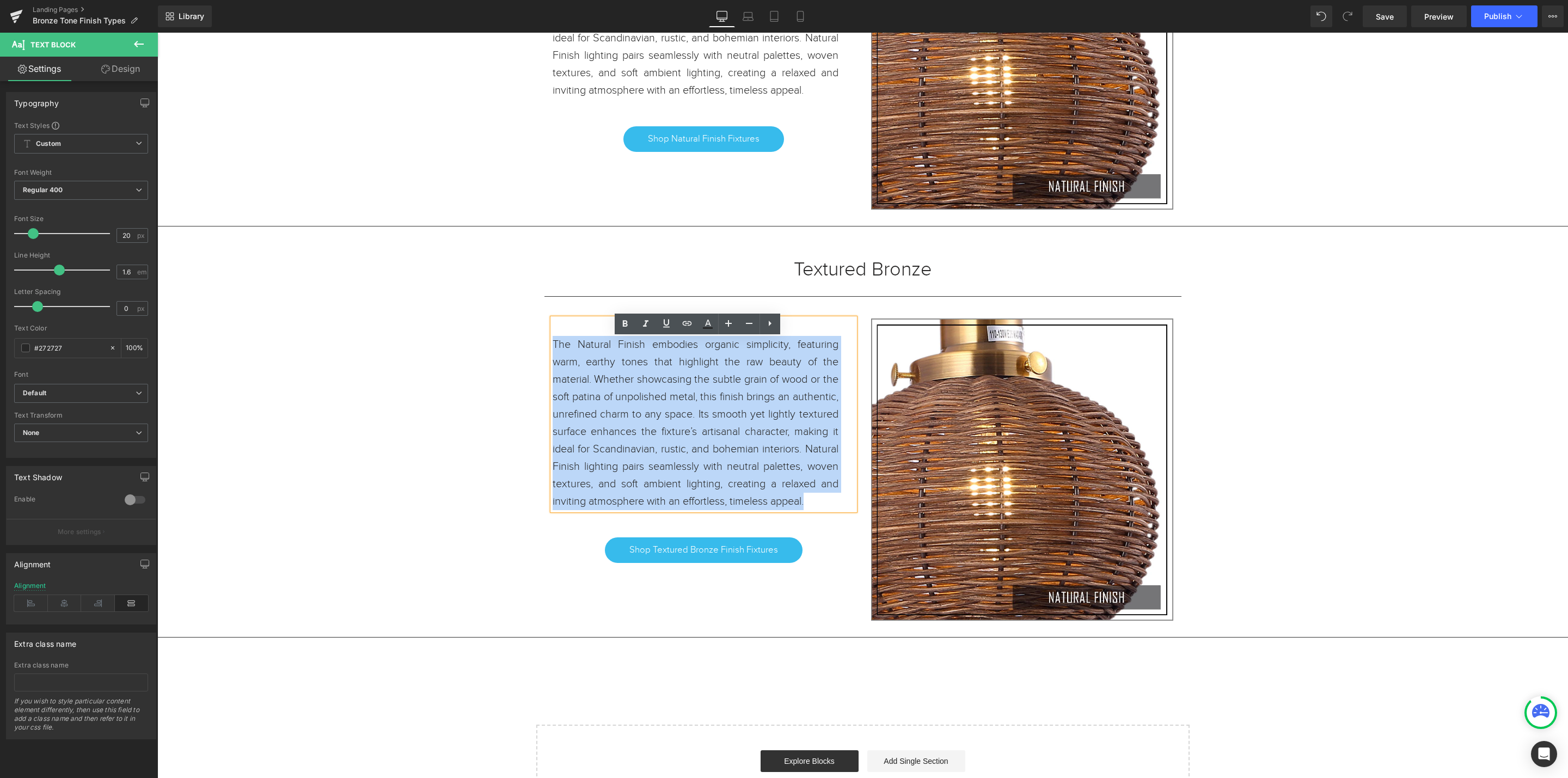
drag, startPoint x: 700, startPoint y: 543, endPoint x: 548, endPoint y: 369, distance: 231.0
click at [553, 369] on p "The Natural Finish embodies organic simplicity, featuring warm, earthy tones th…" at bounding box center [695, 423] width 286 height 174
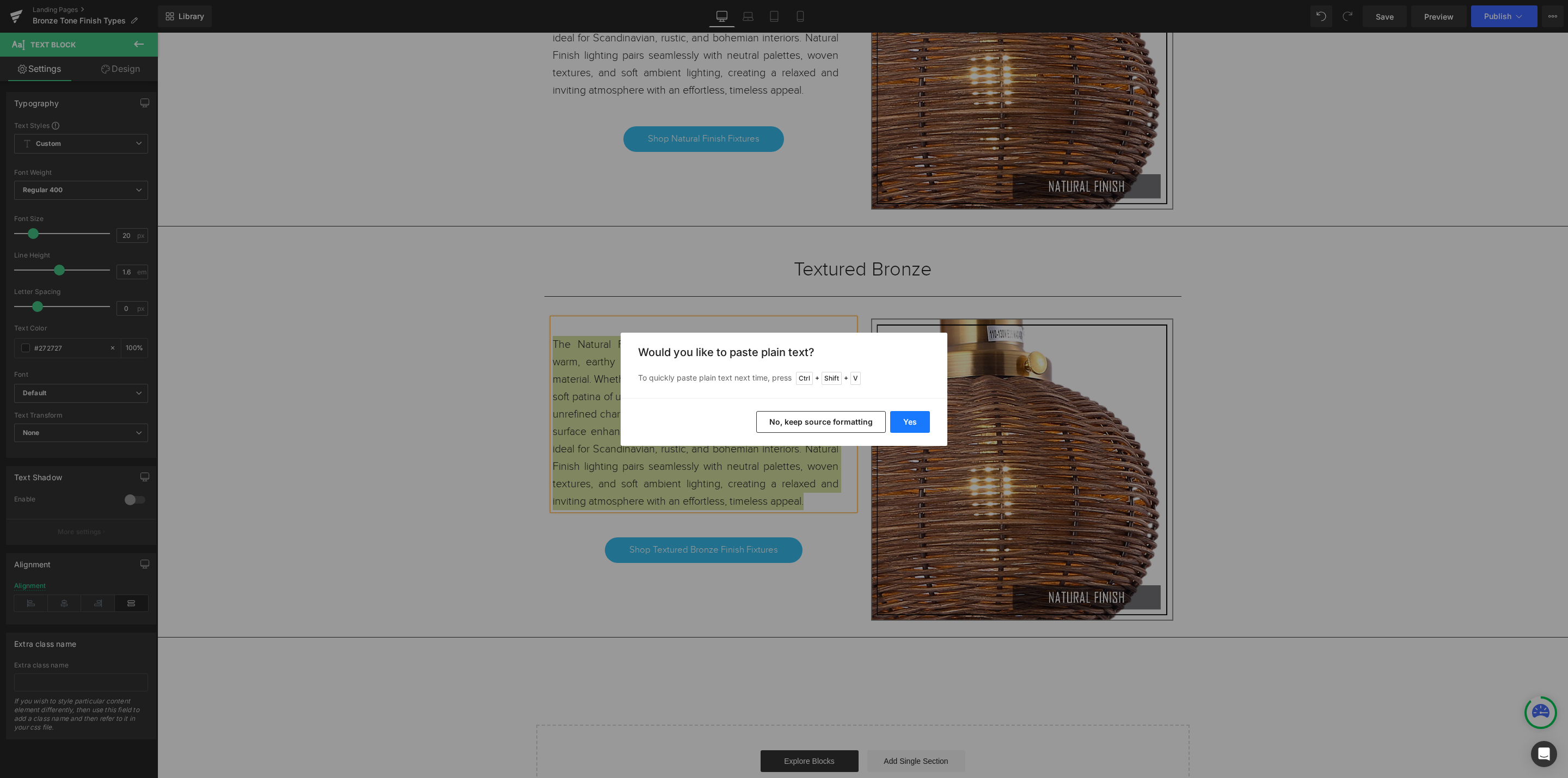
click at [908, 427] on button "Yes" at bounding box center [910, 422] width 40 height 22
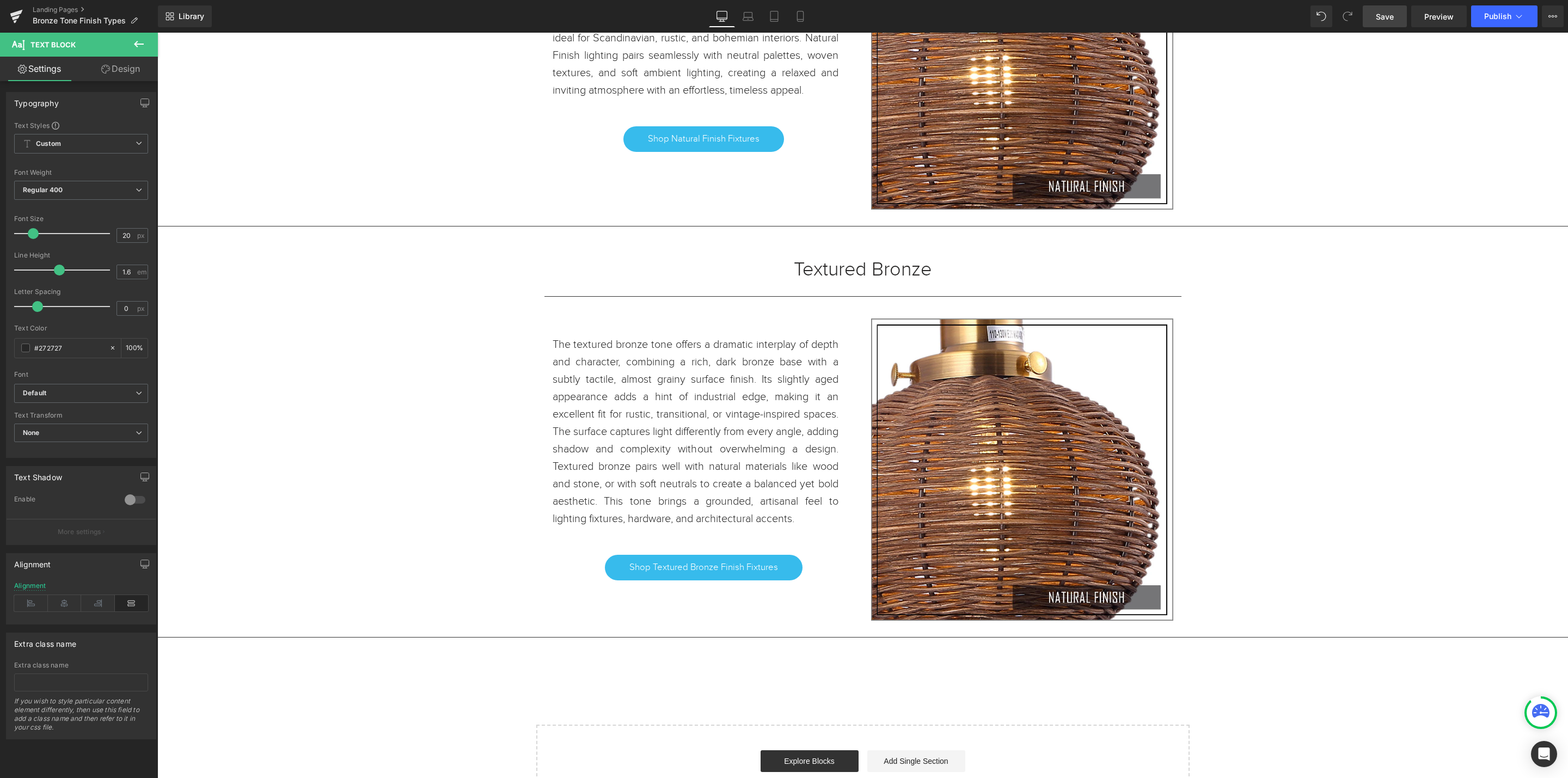
click at [1382, 16] on span "Save" at bounding box center [1384, 16] width 18 height 11
click at [1390, 22] on link "Save" at bounding box center [1384, 16] width 44 height 22
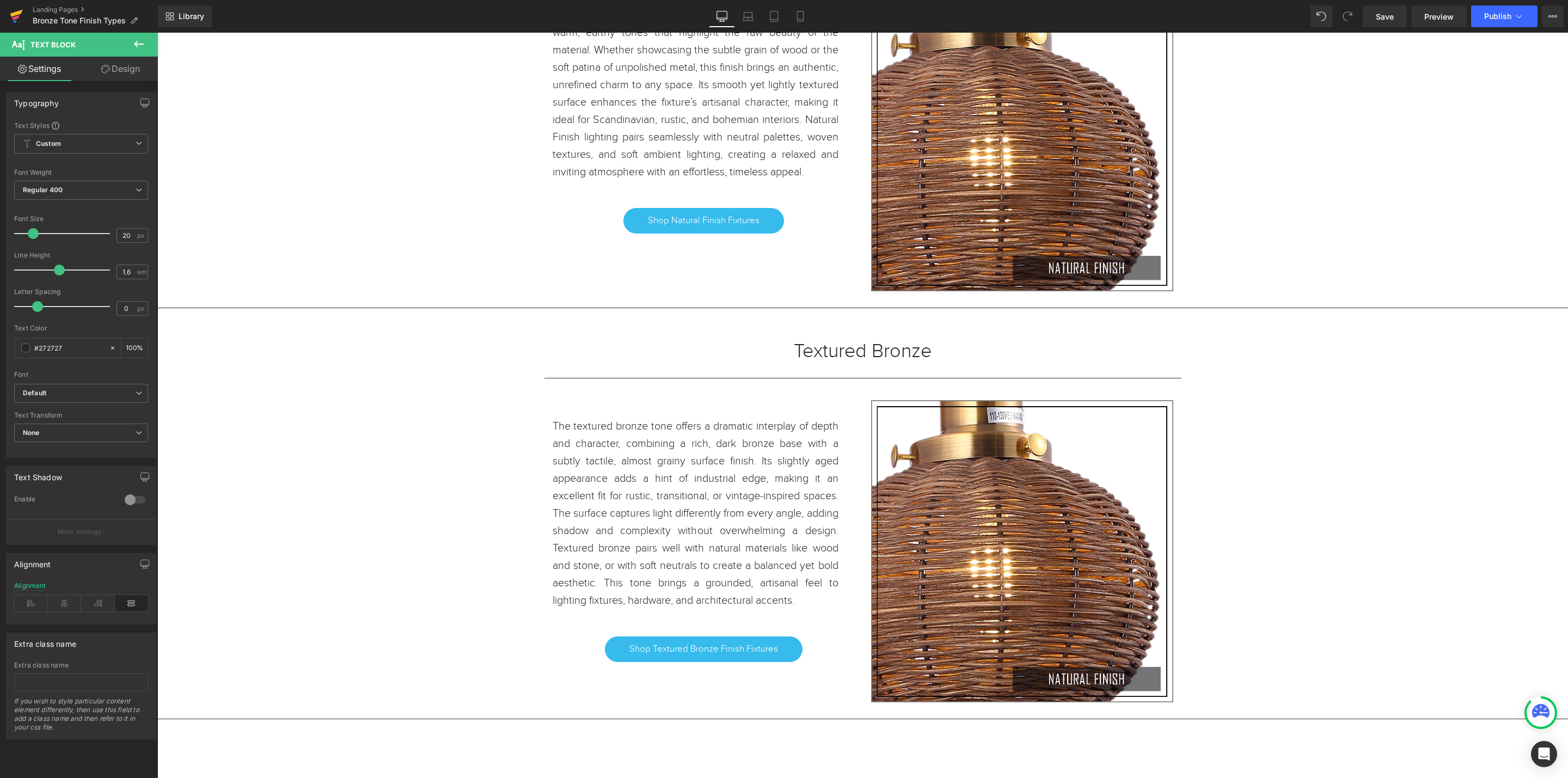
click at [24, 18] on link at bounding box center [16, 16] width 33 height 33
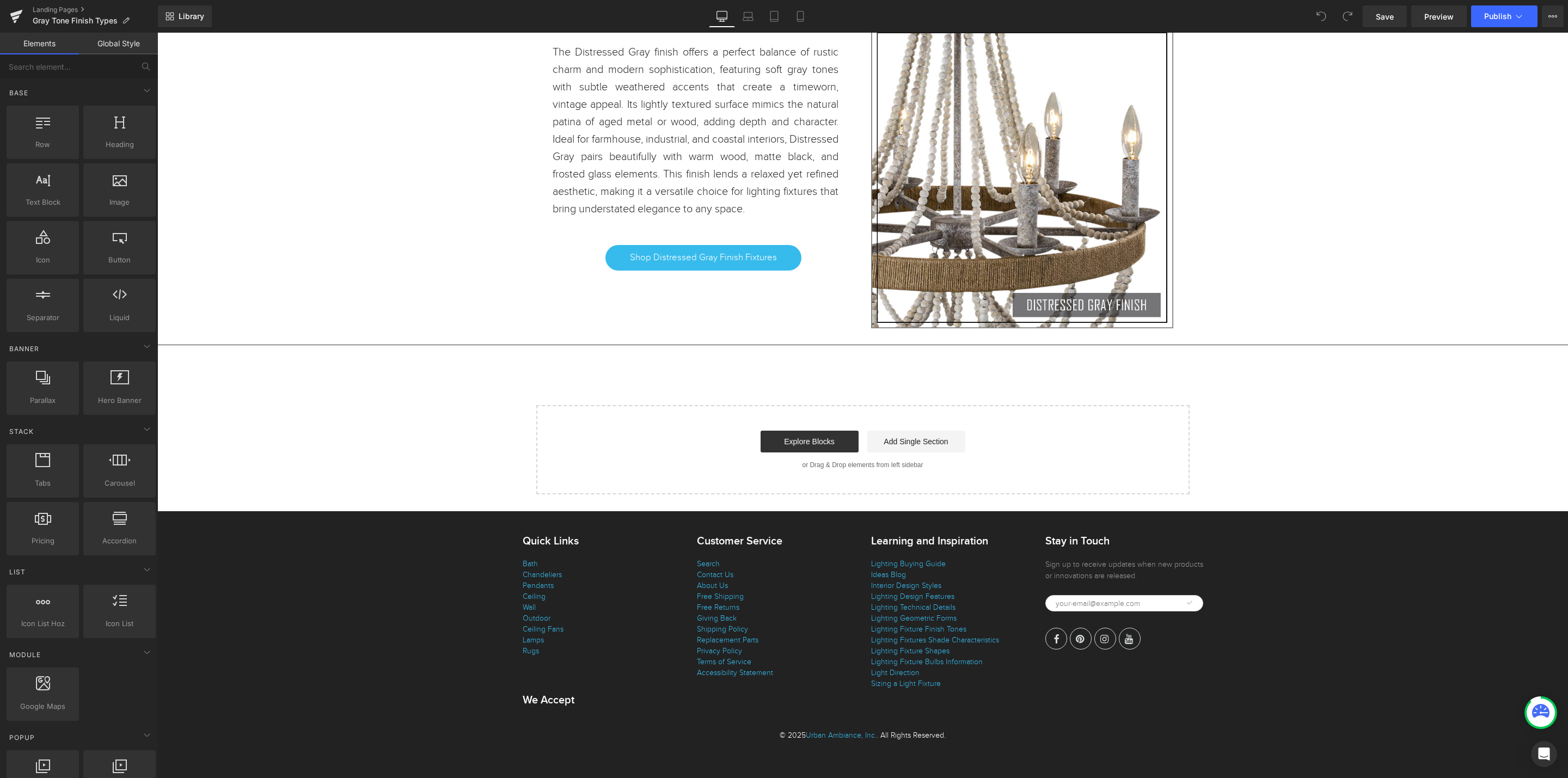
scroll to position [15422, 0]
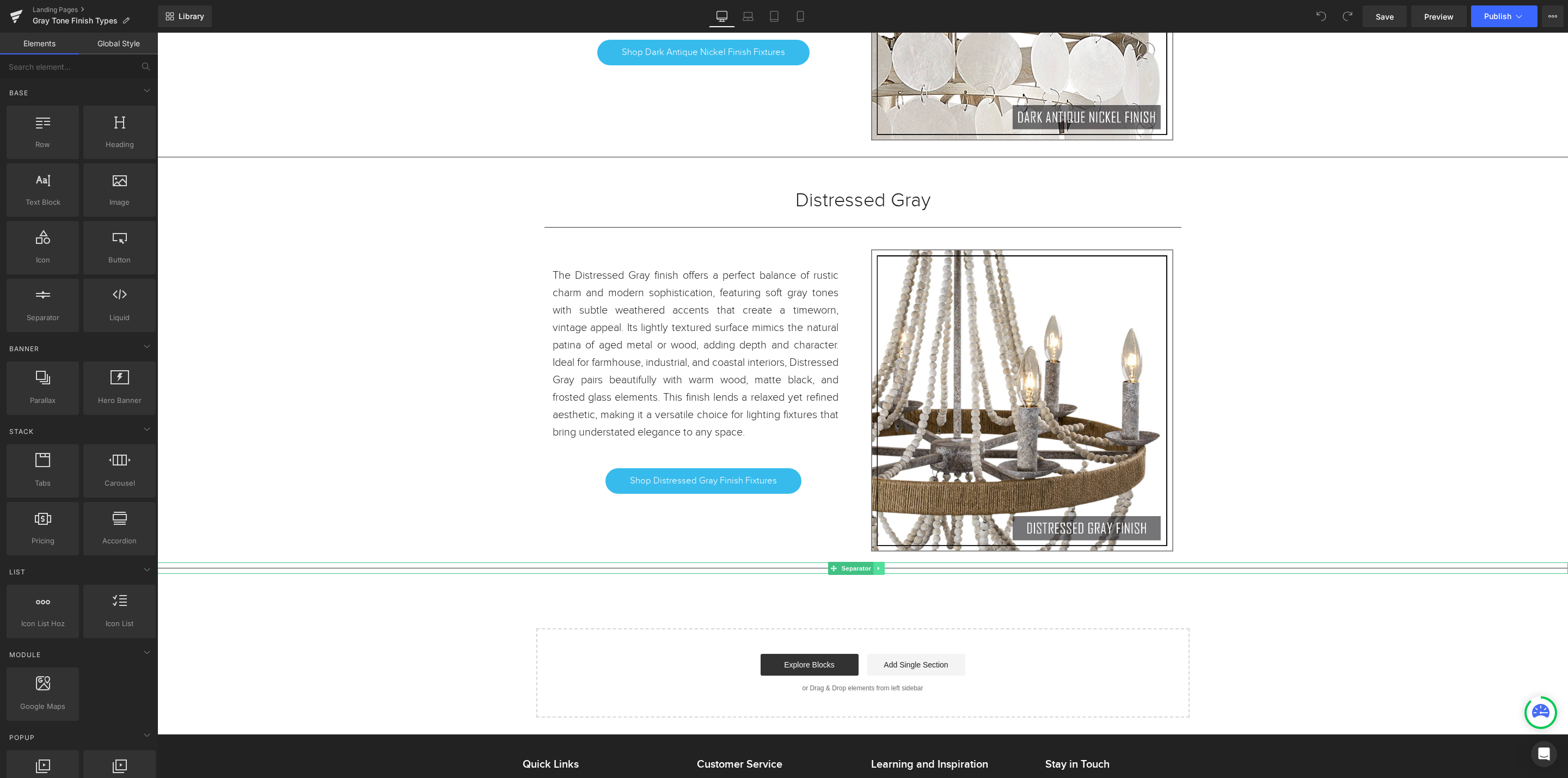
click at [877, 571] on icon at bounding box center [879, 568] width 6 height 7
click at [875, 571] on icon at bounding box center [873, 567] width 6 height 6
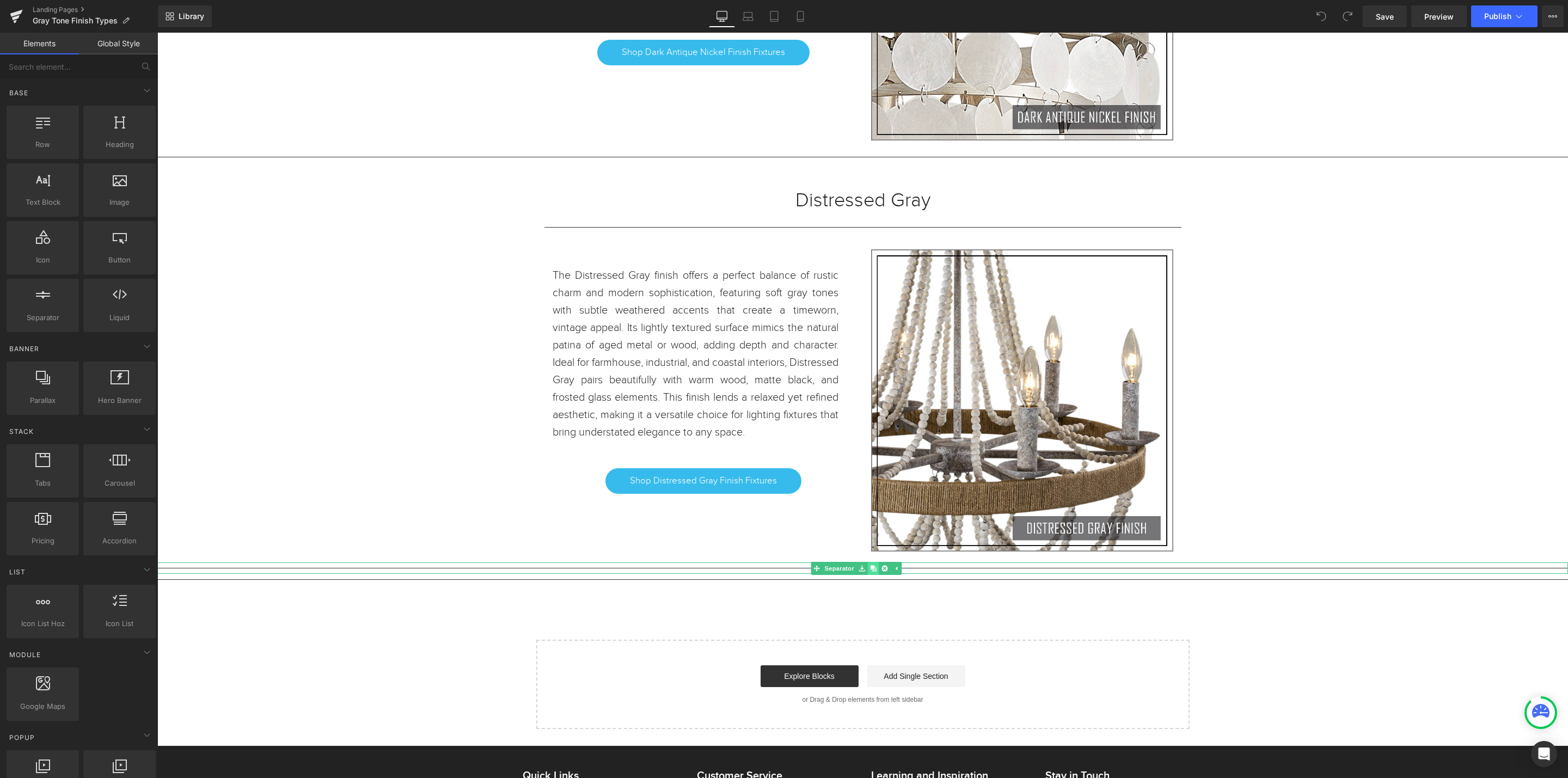
scroll to position [16424, 1398]
click at [875, 571] on icon at bounding box center [873, 567] width 6 height 6
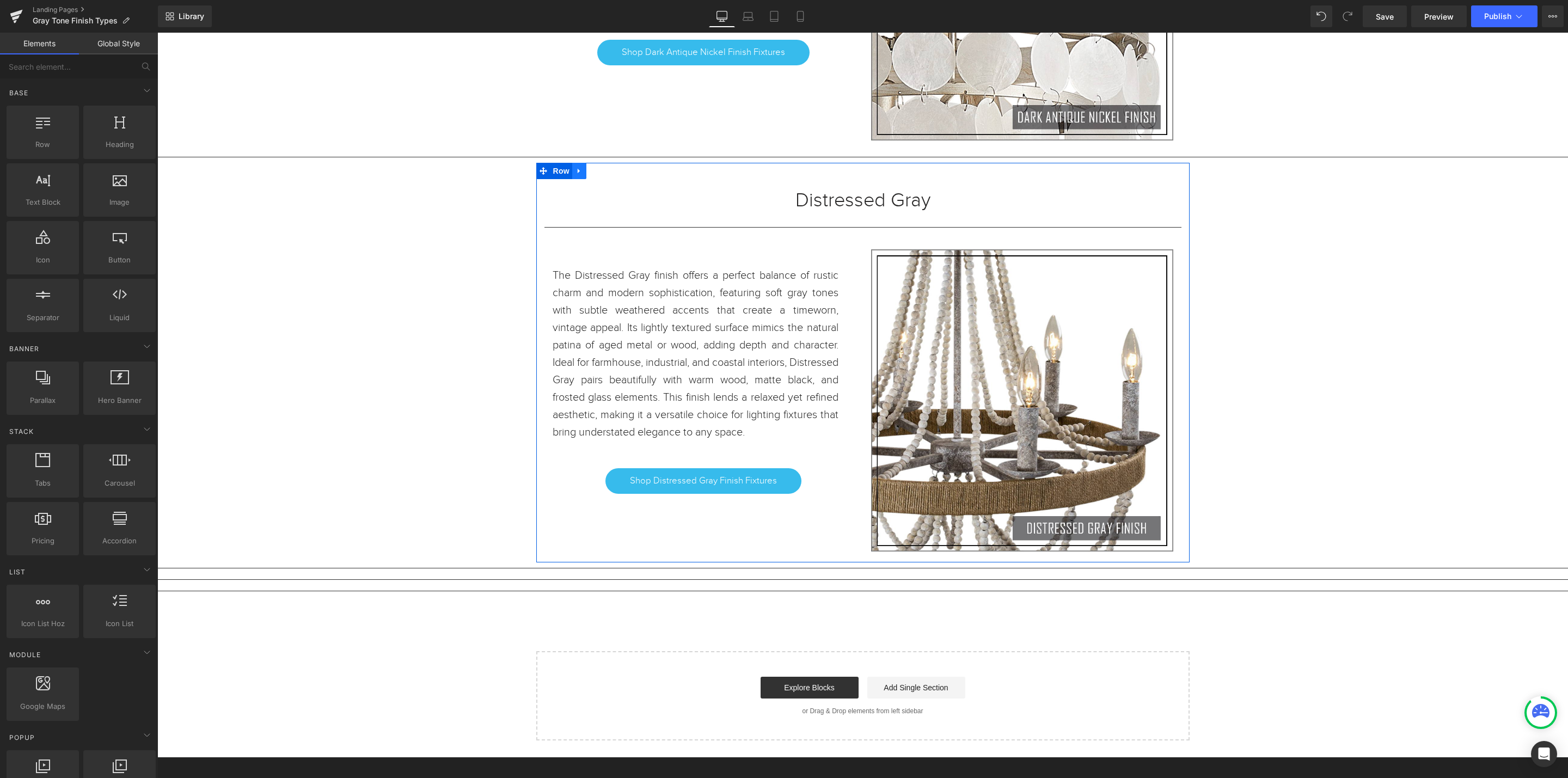
click at [577, 174] on icon at bounding box center [578, 171] width 2 height 5
click at [590, 175] on icon at bounding box center [594, 171] width 8 height 8
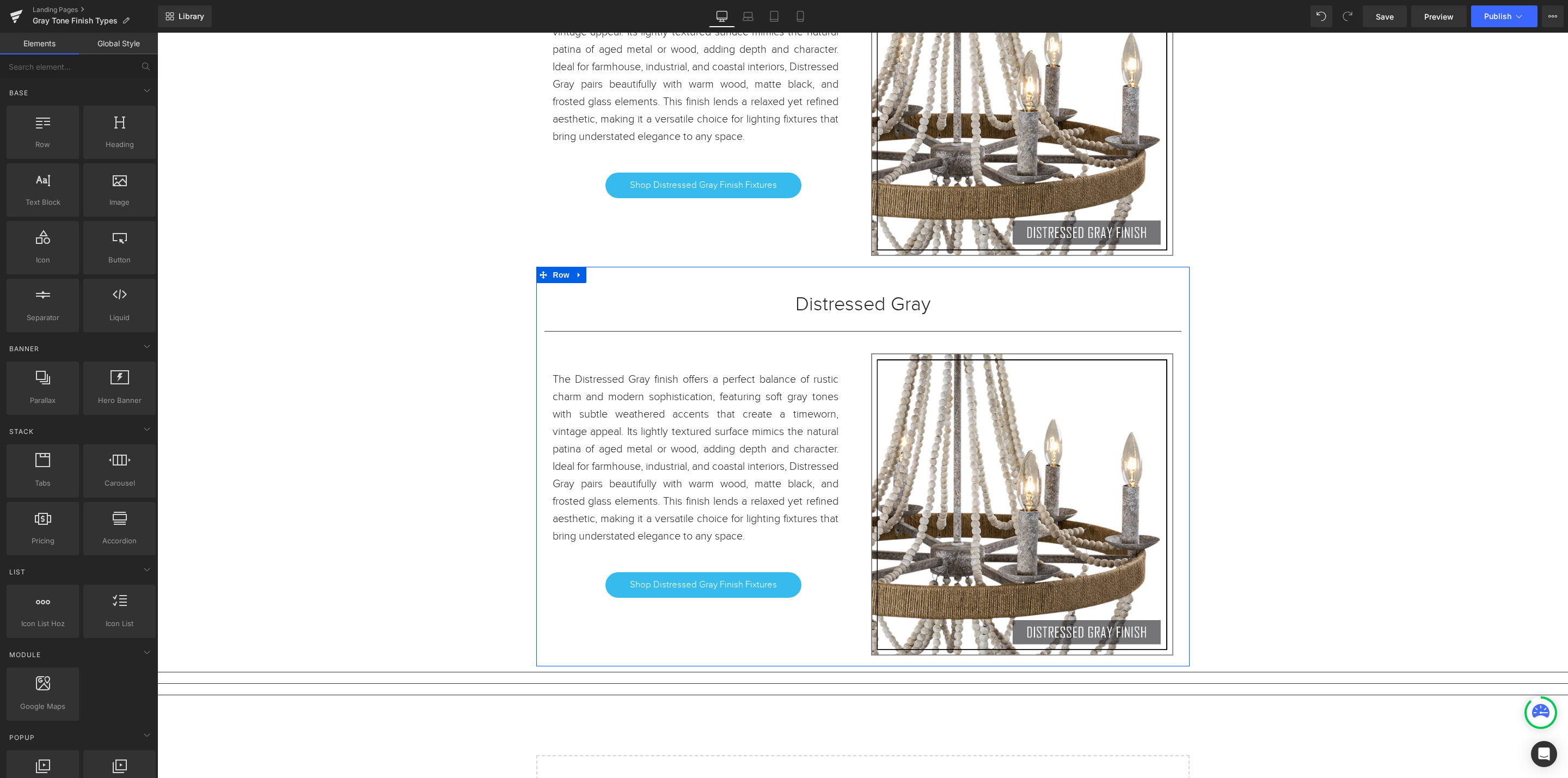
scroll to position [5, 5]
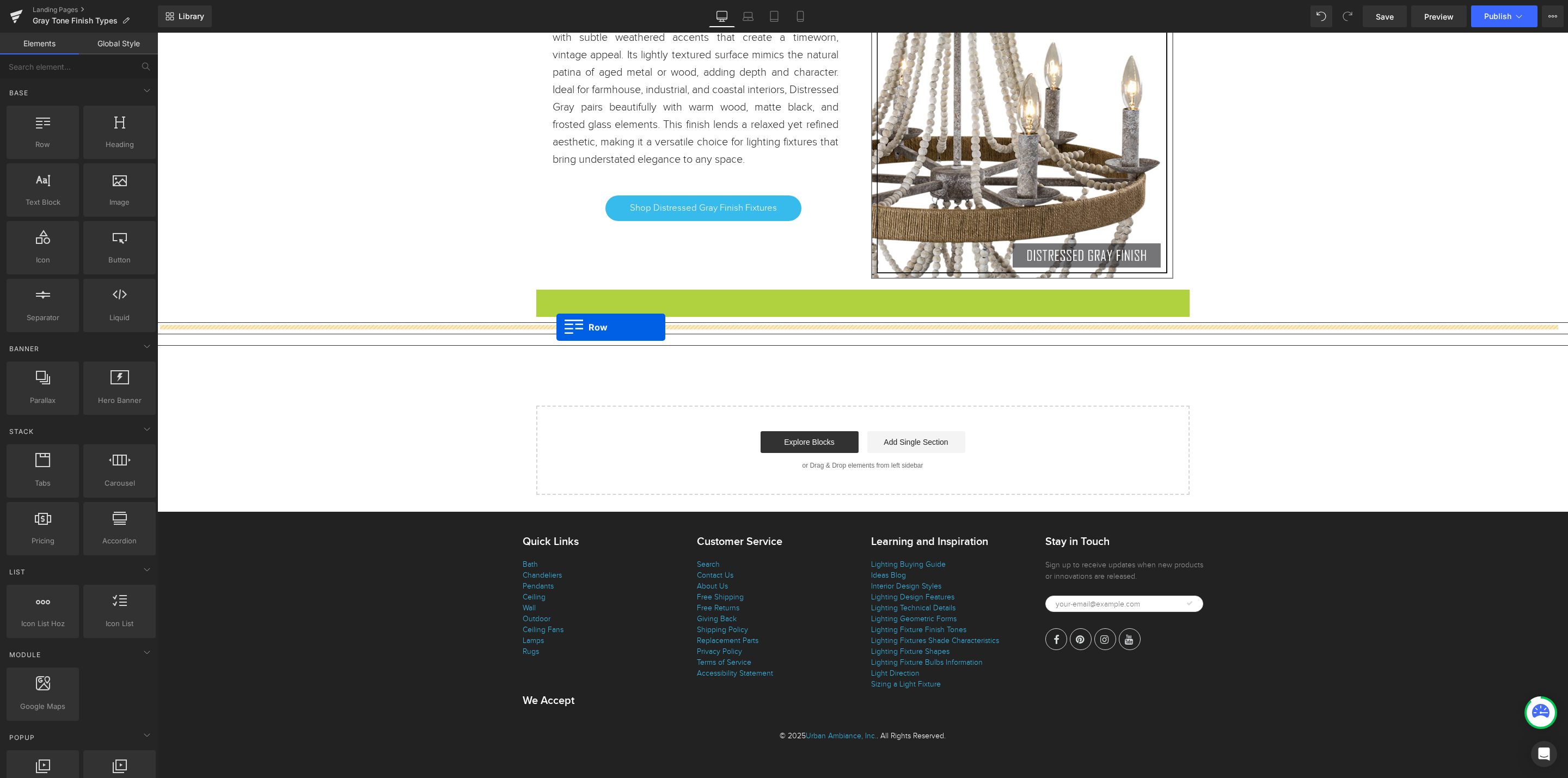
drag, startPoint x: 536, startPoint y: 181, endPoint x: 556, endPoint y: 327, distance: 147.4
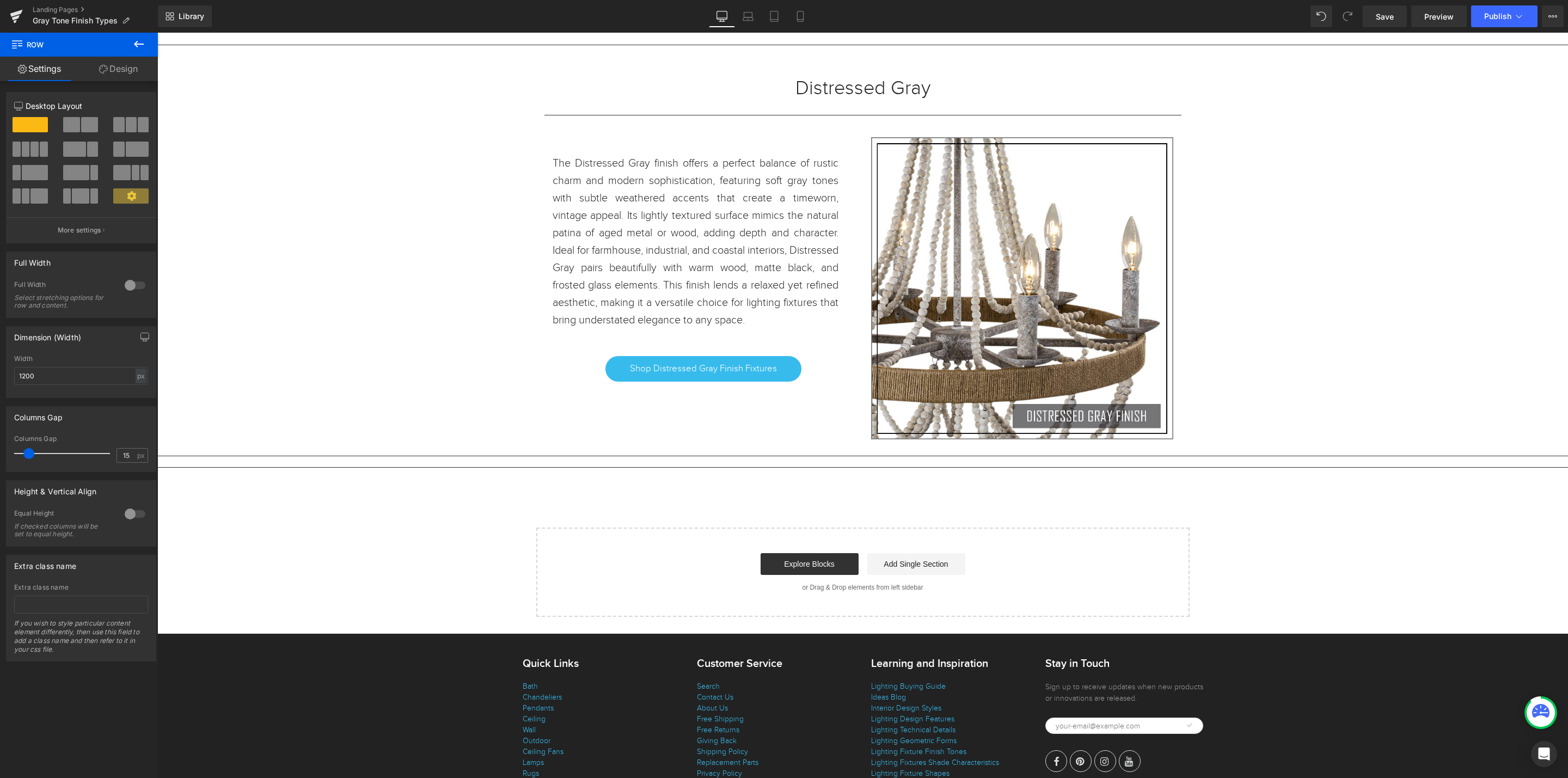
scroll to position [15963, 0]
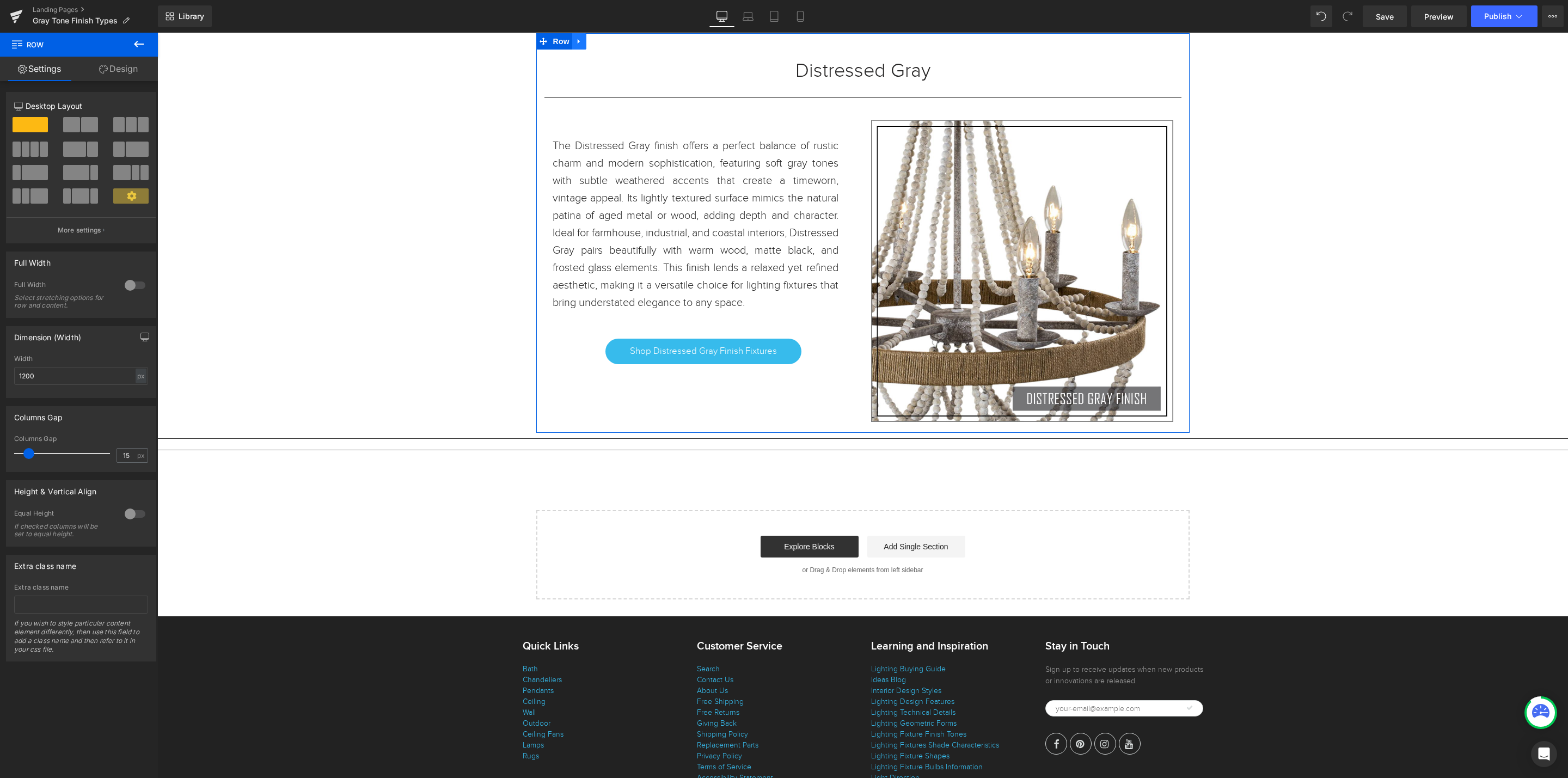
click at [575, 46] on icon at bounding box center [579, 41] width 8 height 8
click at [590, 45] on icon at bounding box center [594, 41] width 8 height 8
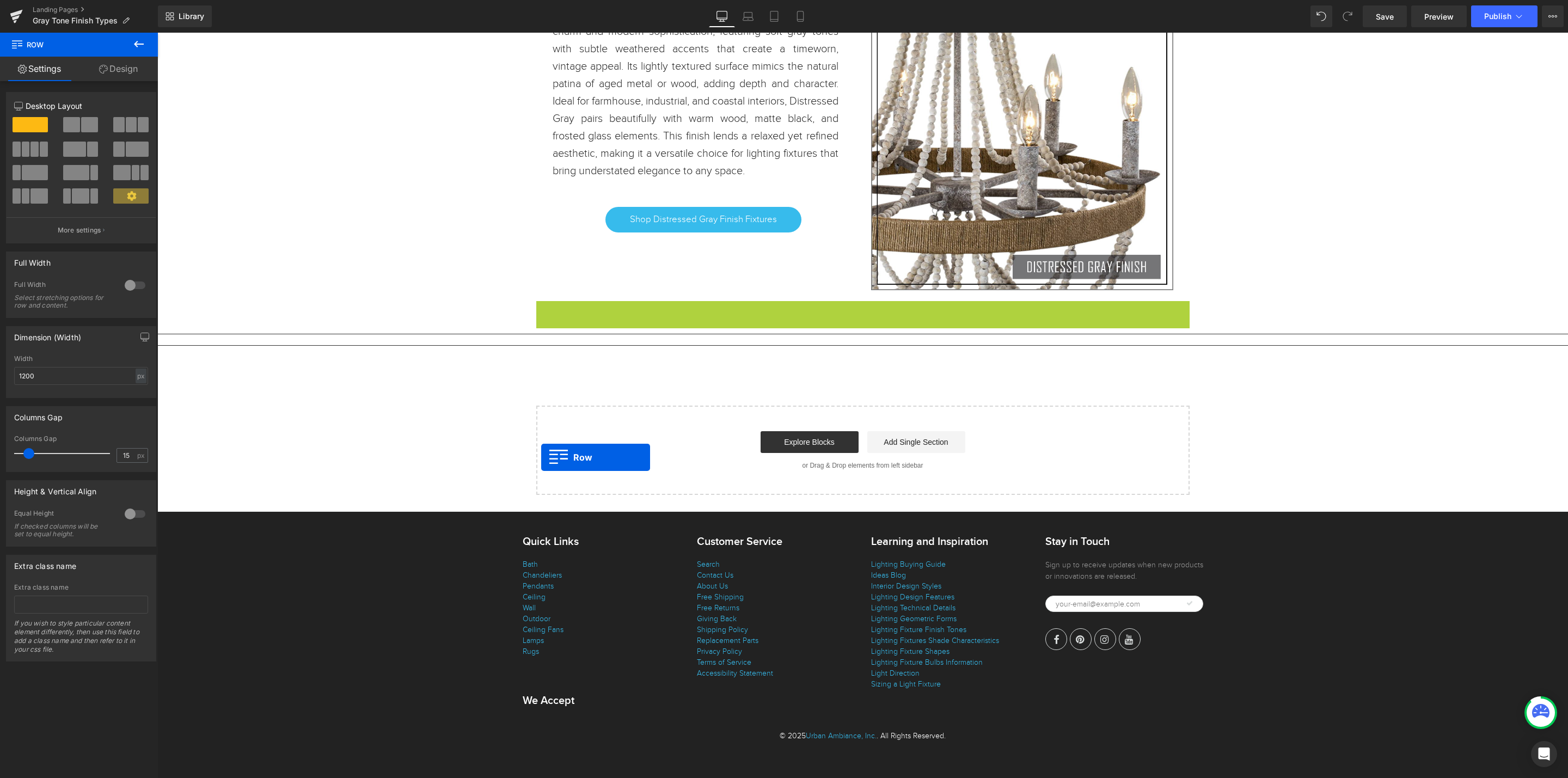
scroll to position [5, 5]
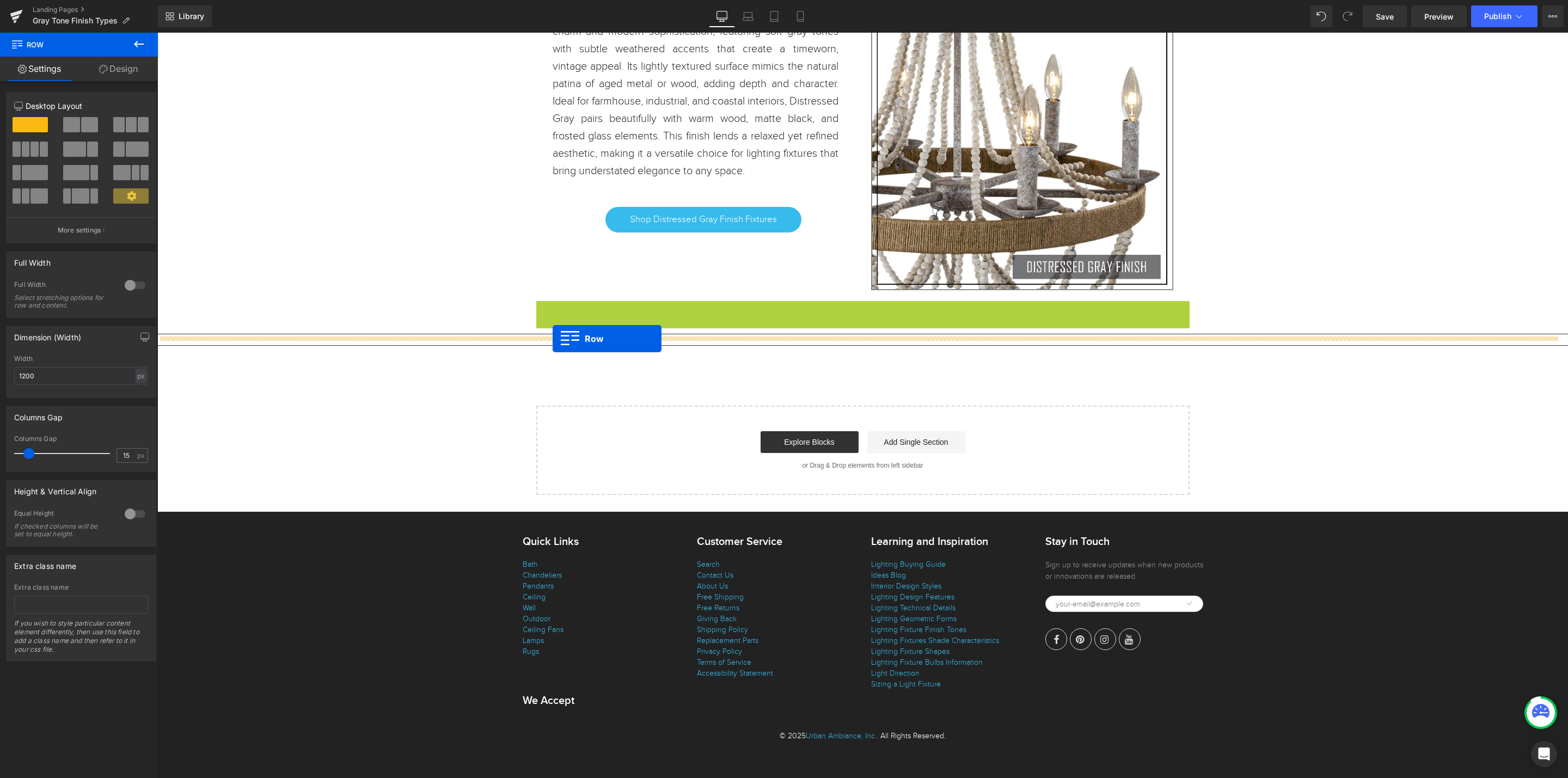
drag, startPoint x: 537, startPoint y: 216, endPoint x: 553, endPoint y: 339, distance: 124.0
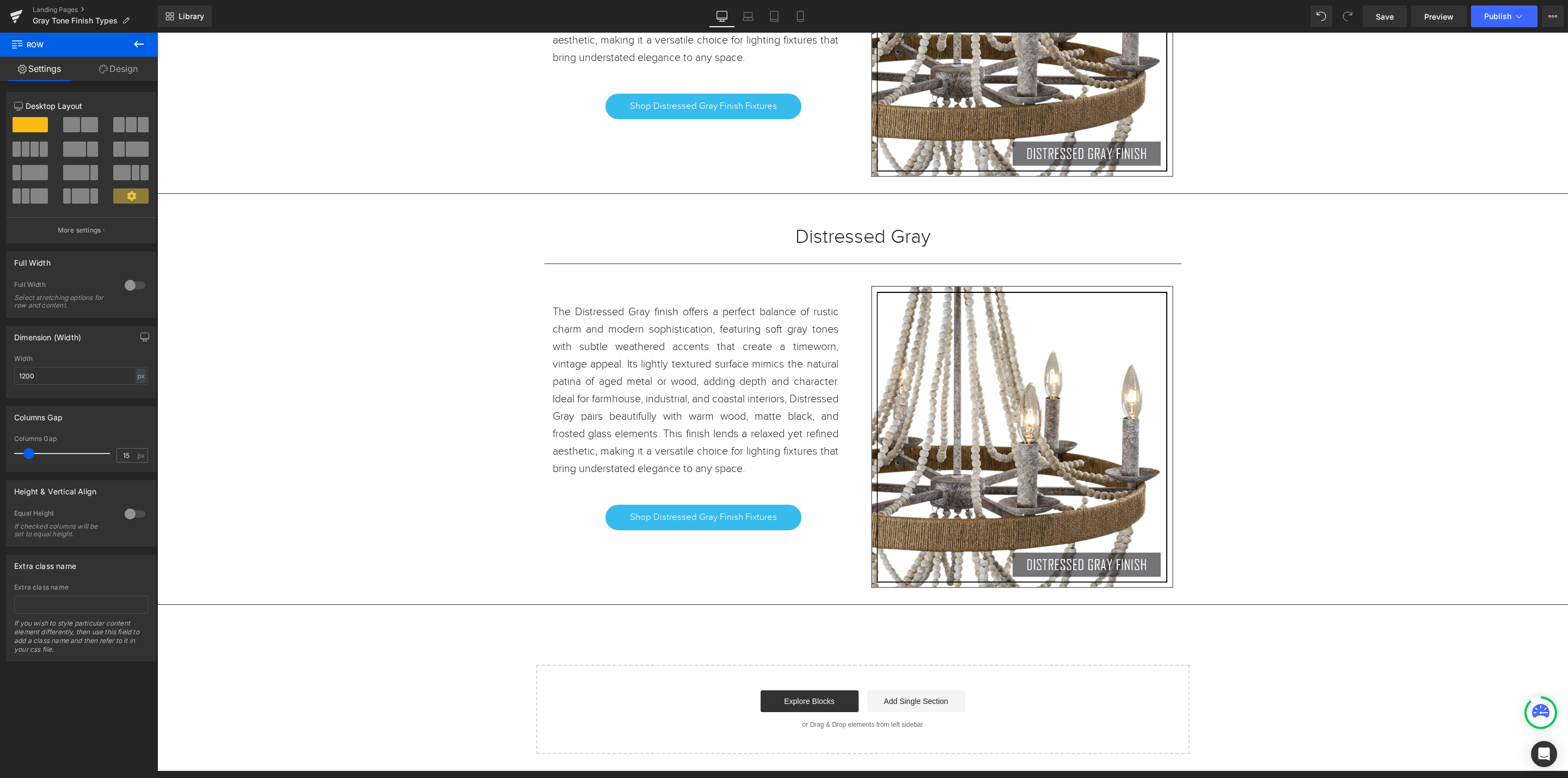
scroll to position [0, 0]
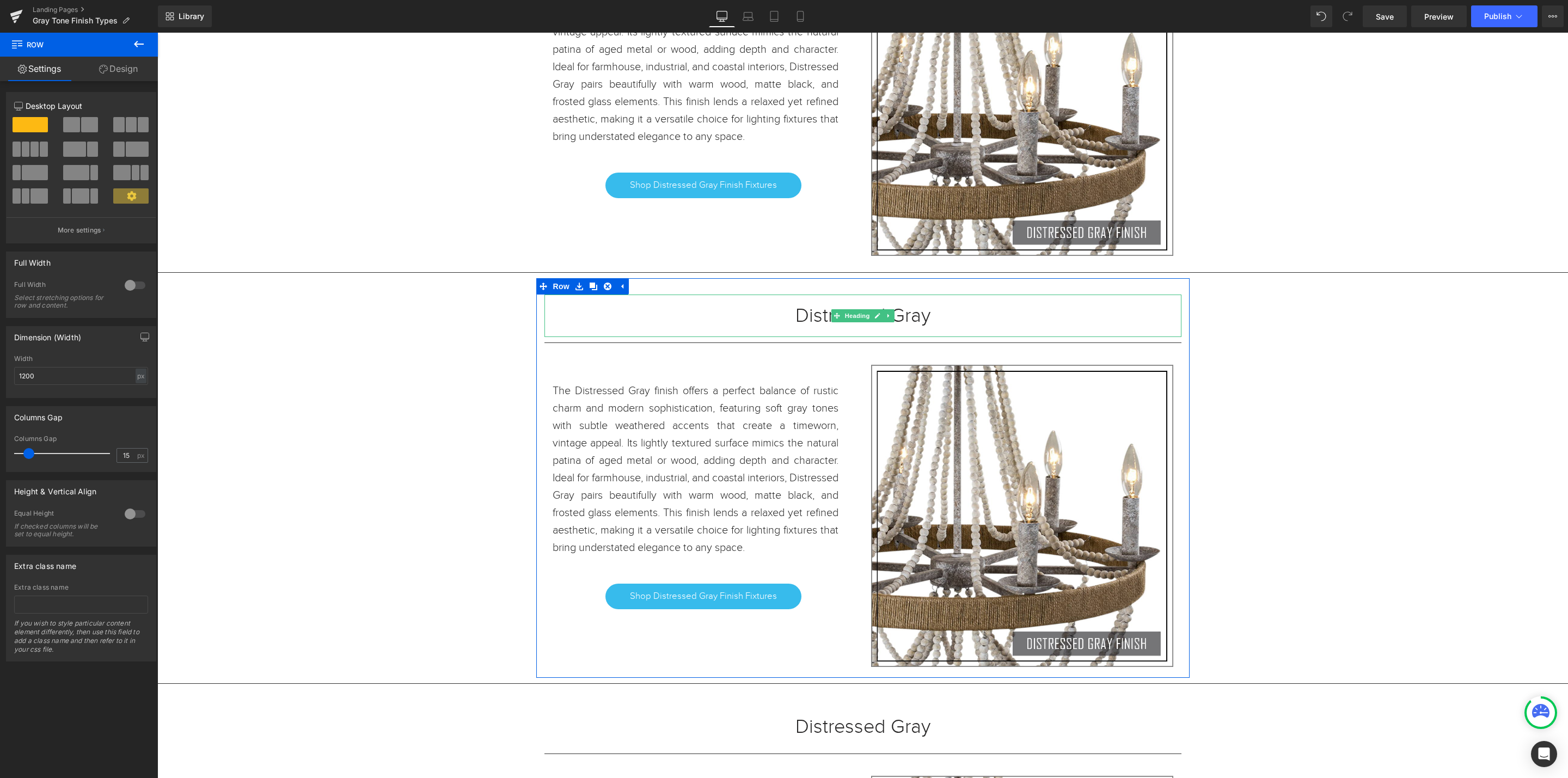
click at [921, 320] on h1 "Distressed Gray" at bounding box center [863, 315] width 637 height 10
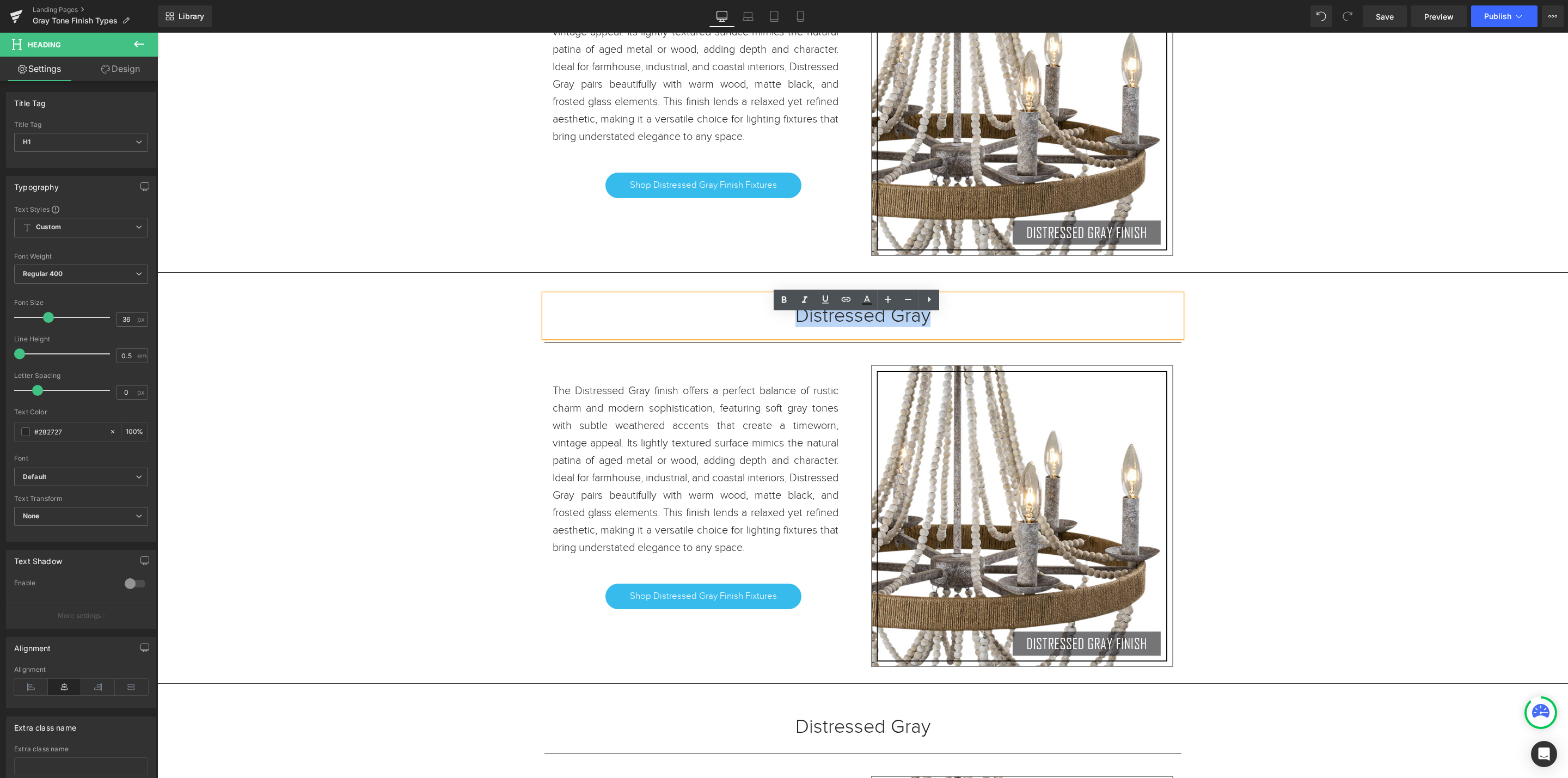
drag, startPoint x: 951, startPoint y: 335, endPoint x: 785, endPoint y: 331, distance: 166.0
click at [785, 320] on h1 "Distressed Gray" at bounding box center [863, 315] width 637 height 10
paste div
click at [759, 603] on span "Shop Distressed Gray Finish Fixtures" at bounding box center [703, 596] width 147 height 13
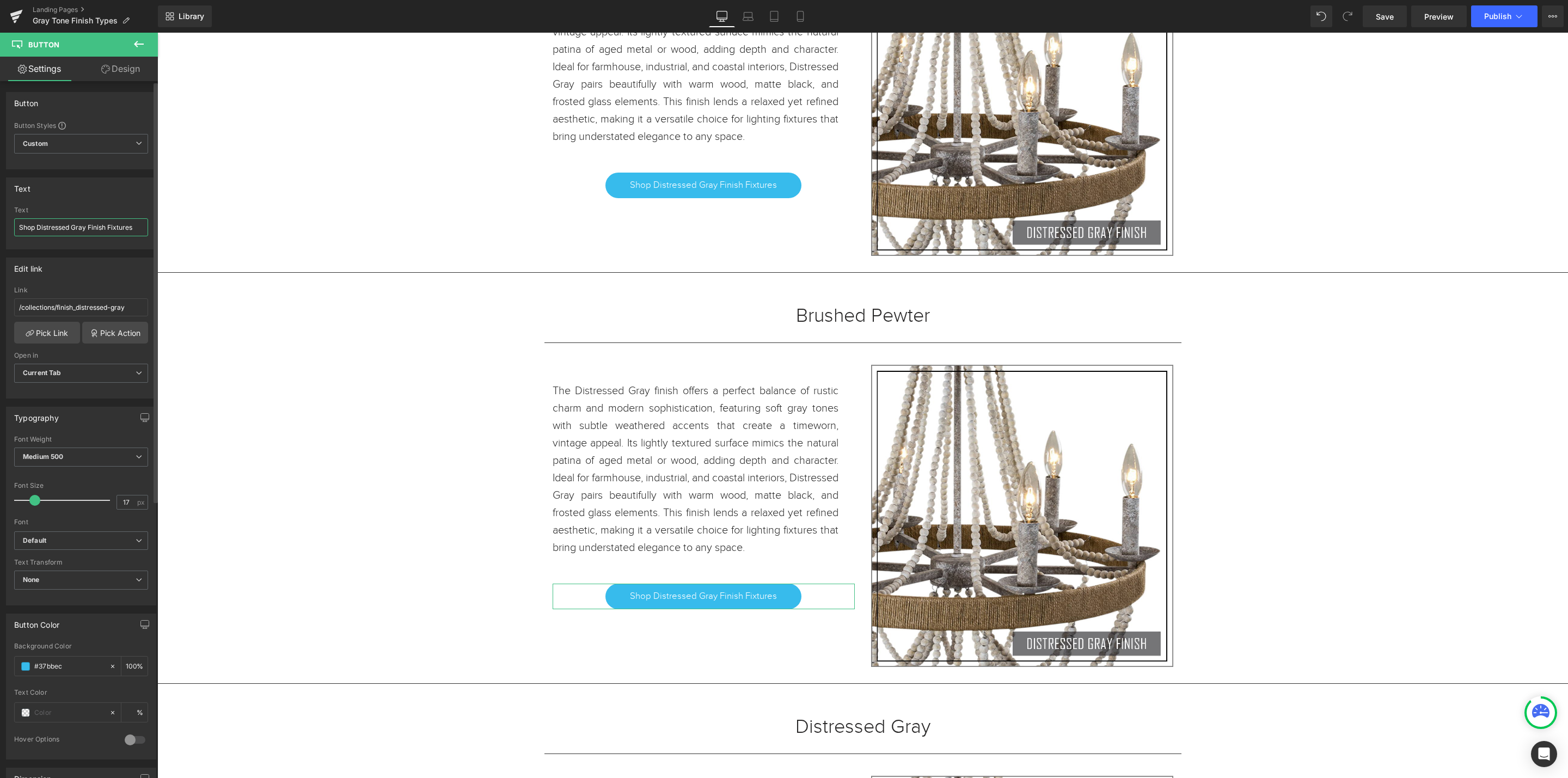
click at [83, 226] on input "Shop Distressed Gray Finish Fixtures" at bounding box center [81, 227] width 134 height 18
drag, startPoint x: 86, startPoint y: 226, endPoint x: 37, endPoint y: 226, distance: 49.0
click at [37, 226] on input "Shop Distressed Gray Finish Fixtures" at bounding box center [81, 227] width 134 height 18
paste input "Brushed Pewter"
type input "Shop Brushed Pewter Finish Fixtures"
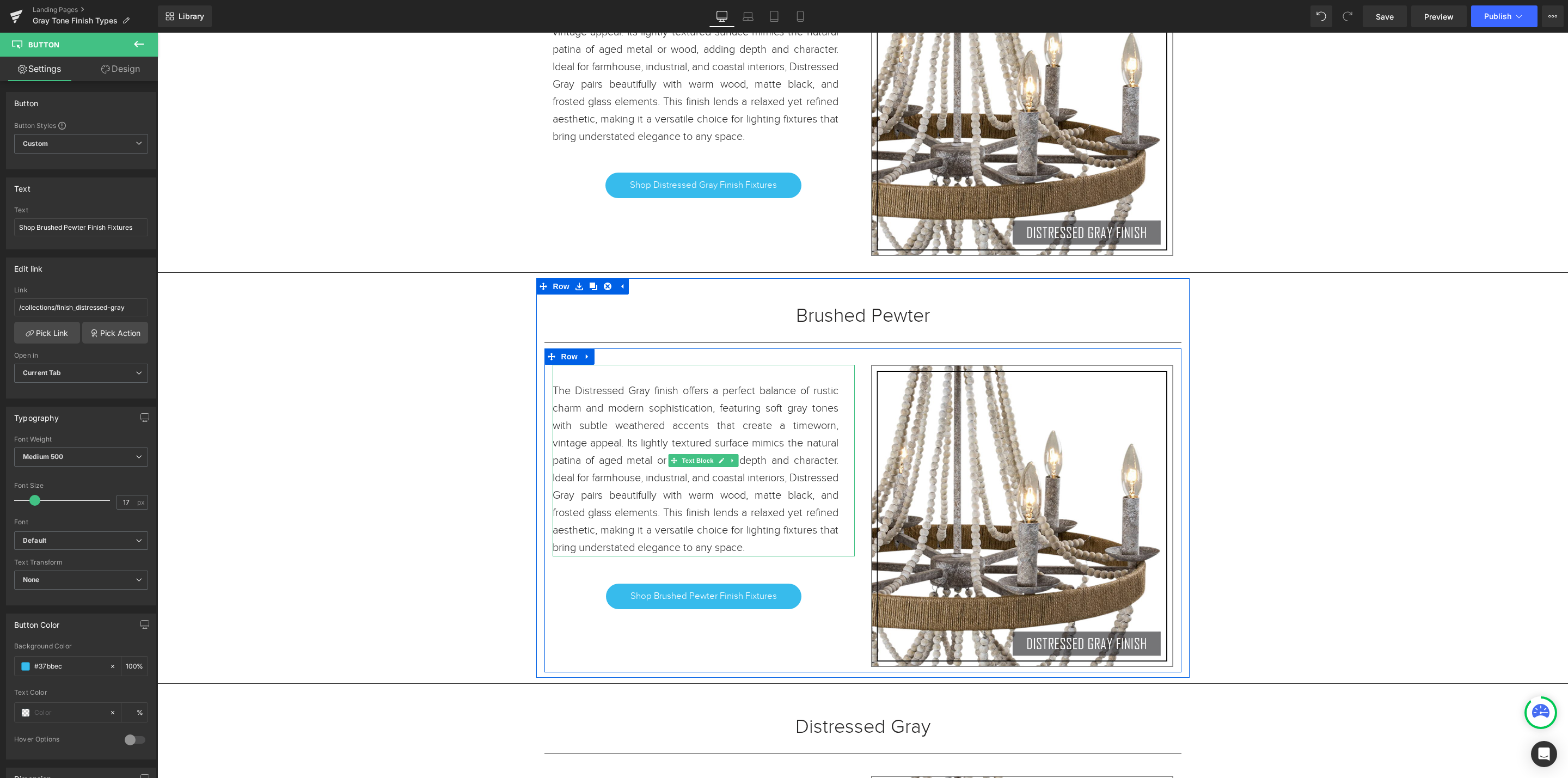
click at [794, 554] on p "The Distressed Gray finish offers a perfect balance of rustic charm and modern …" at bounding box center [695, 469] width 286 height 174
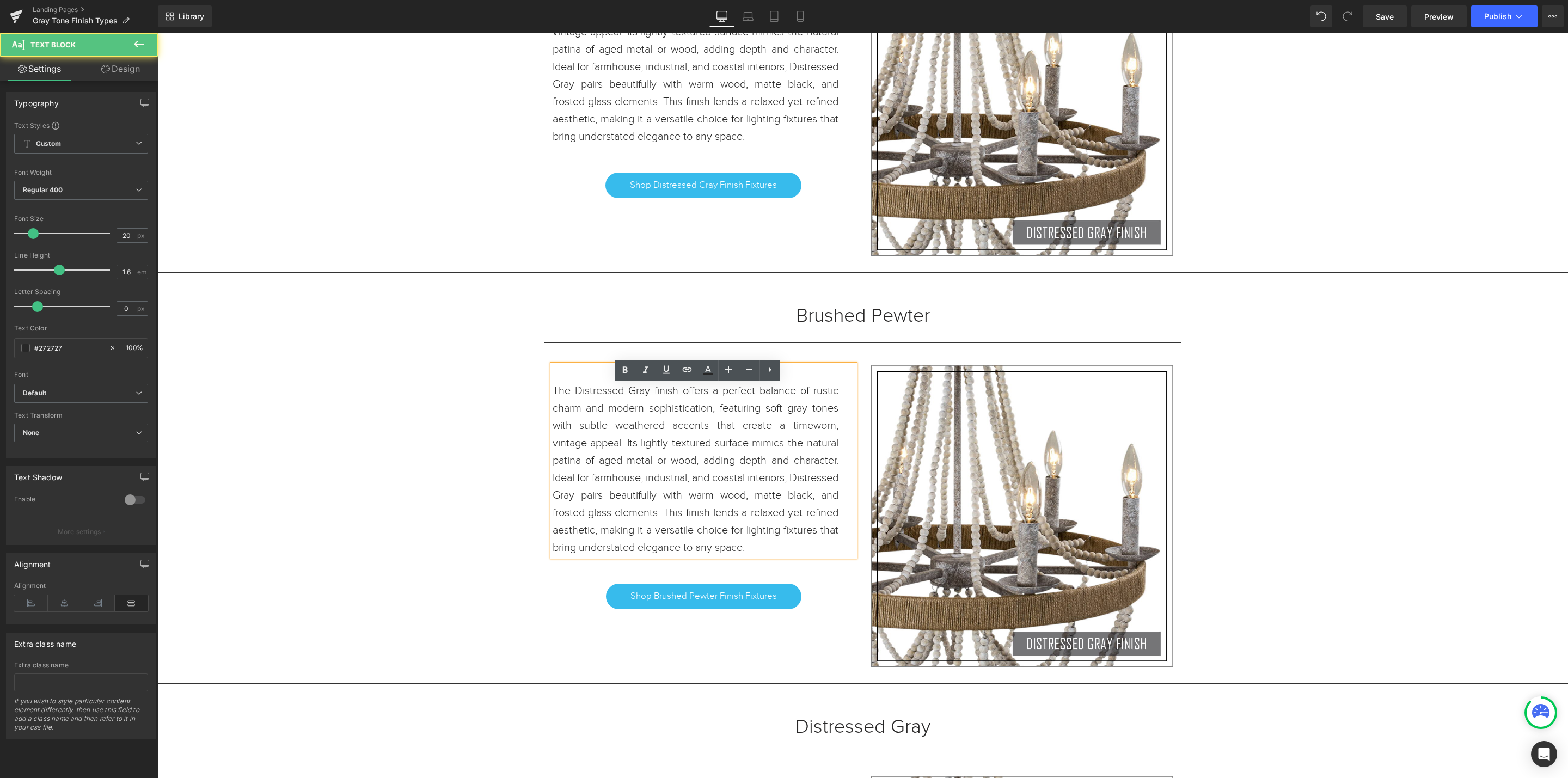
click at [806, 556] on p "The Distressed Gray finish offers a perfect balance of rustic charm and modern …" at bounding box center [695, 469] width 286 height 174
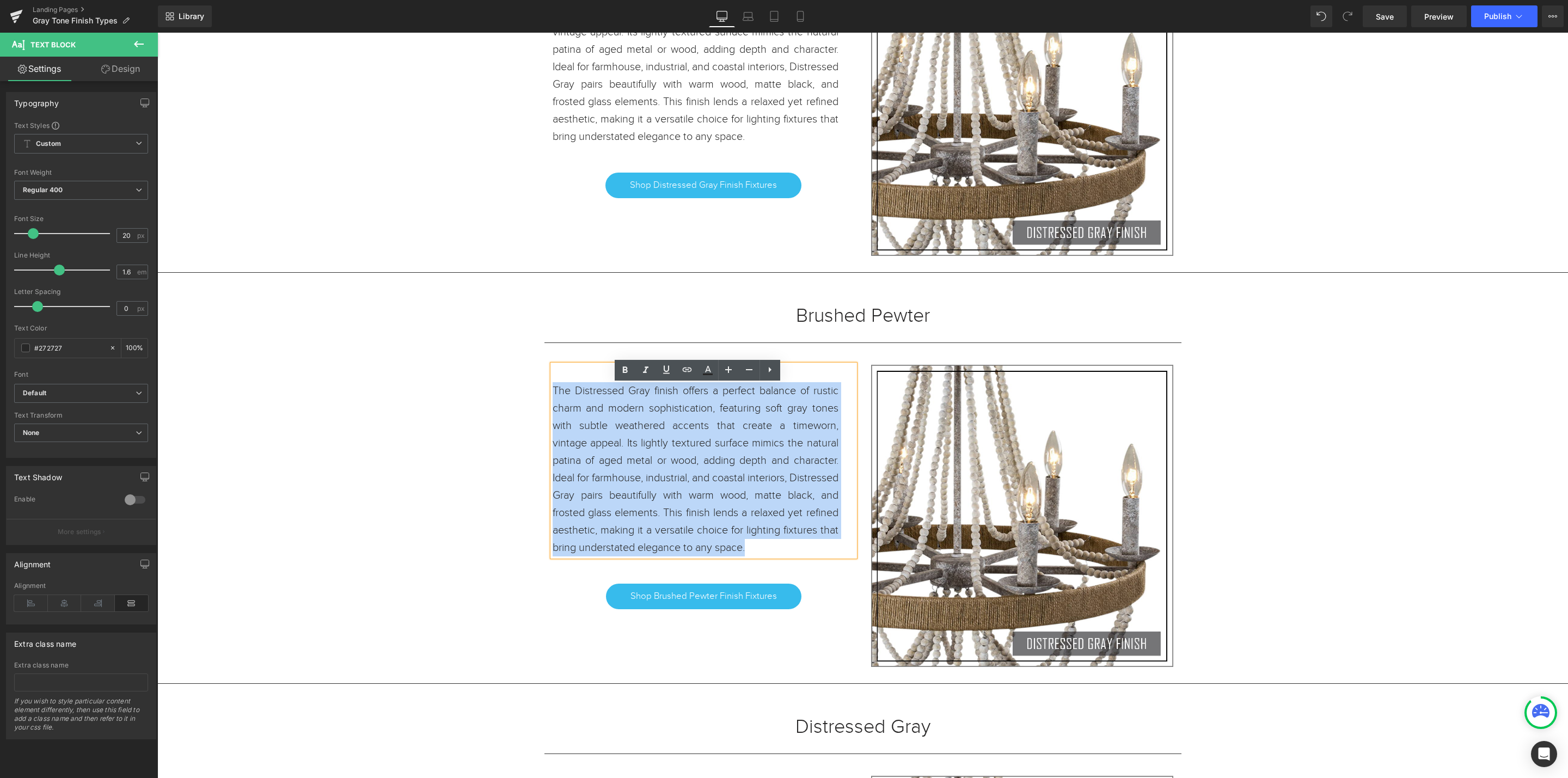
drag, startPoint x: 815, startPoint y: 571, endPoint x: 547, endPoint y: 402, distance: 316.8
click at [553, 402] on p "The Distressed Gray finish offers a perfect balance of rustic charm and modern …" at bounding box center [695, 469] width 286 height 174
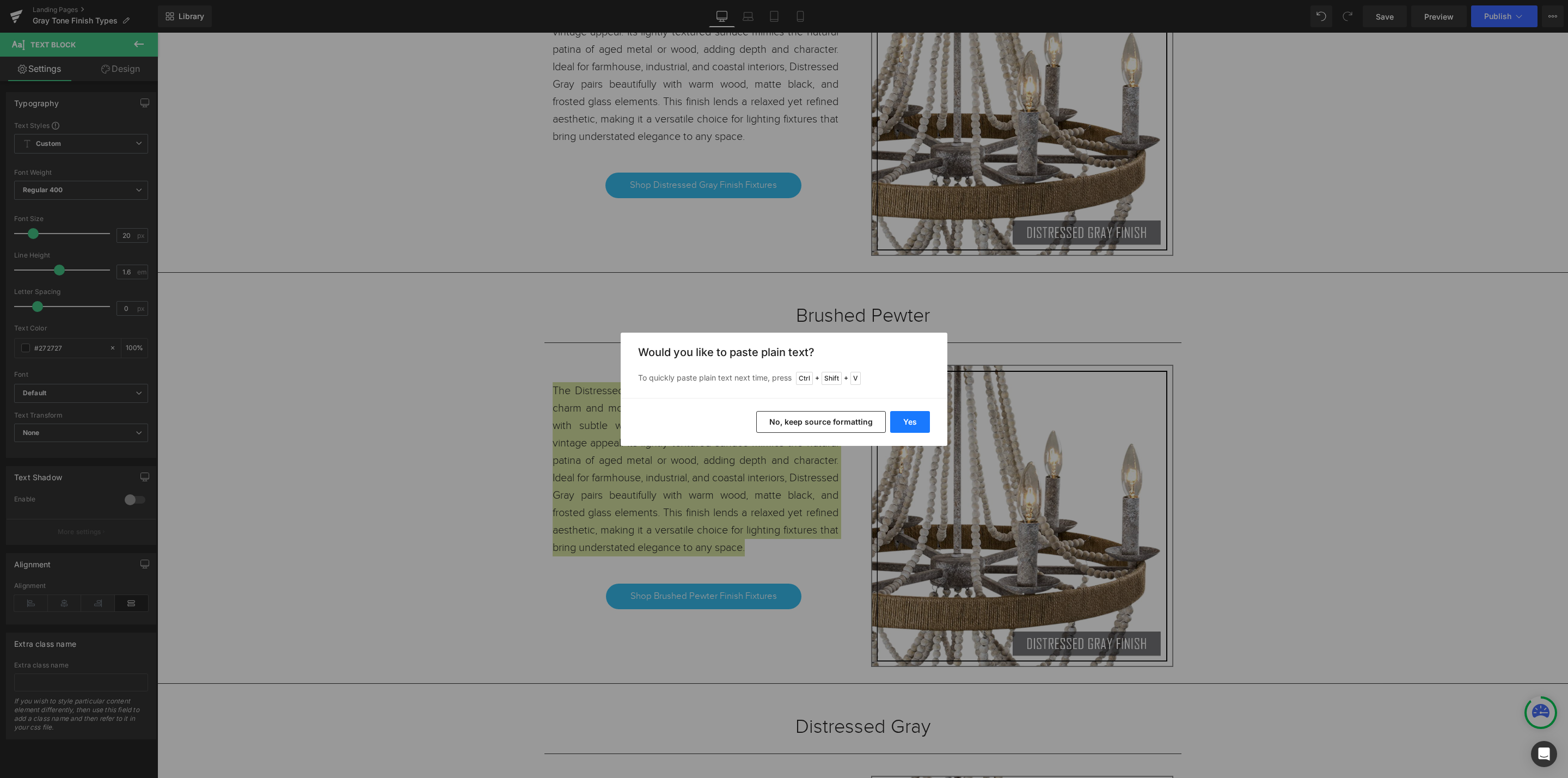
click at [912, 422] on button "Yes" at bounding box center [910, 422] width 40 height 22
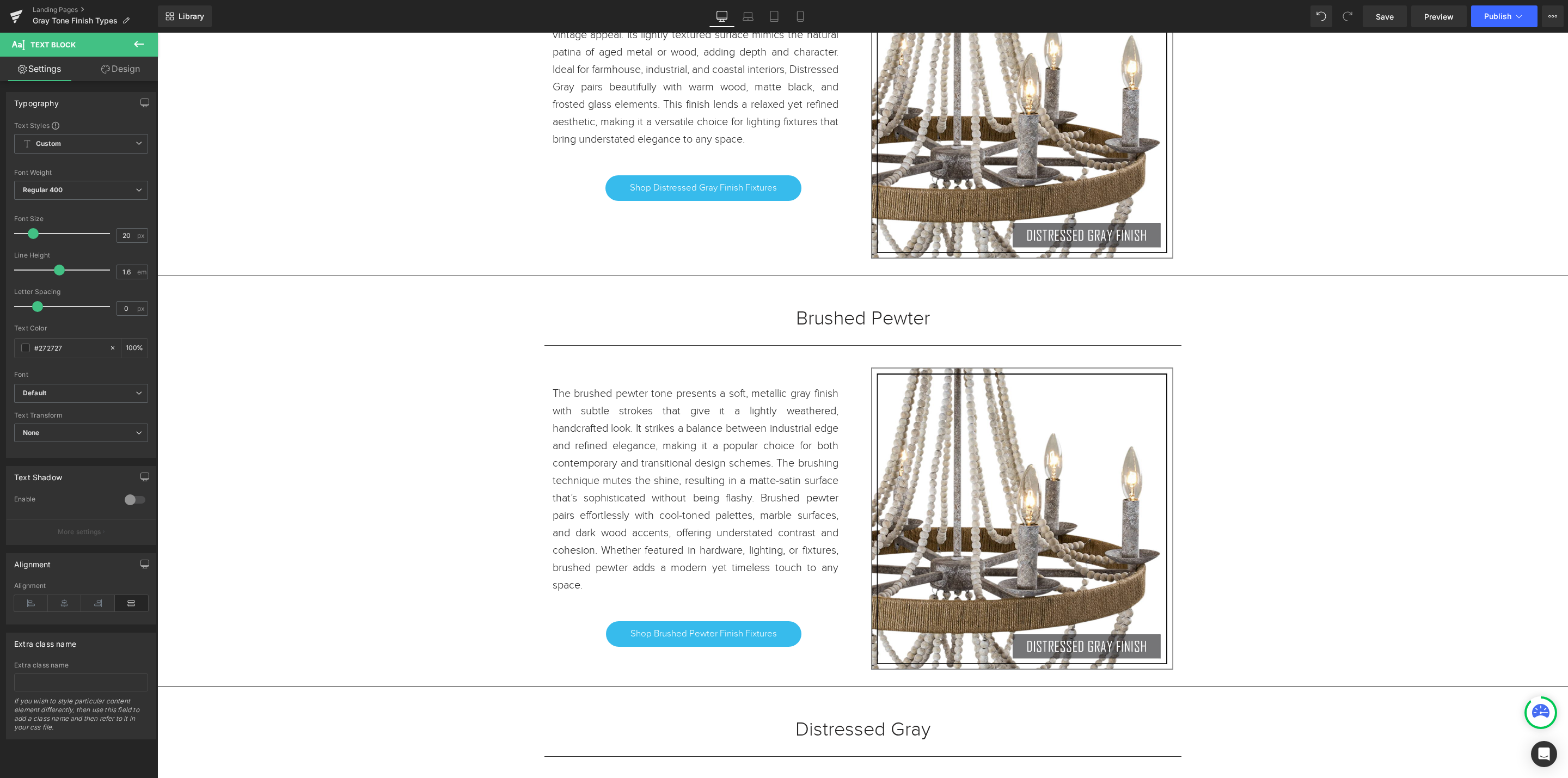
scroll to position [15718, 0]
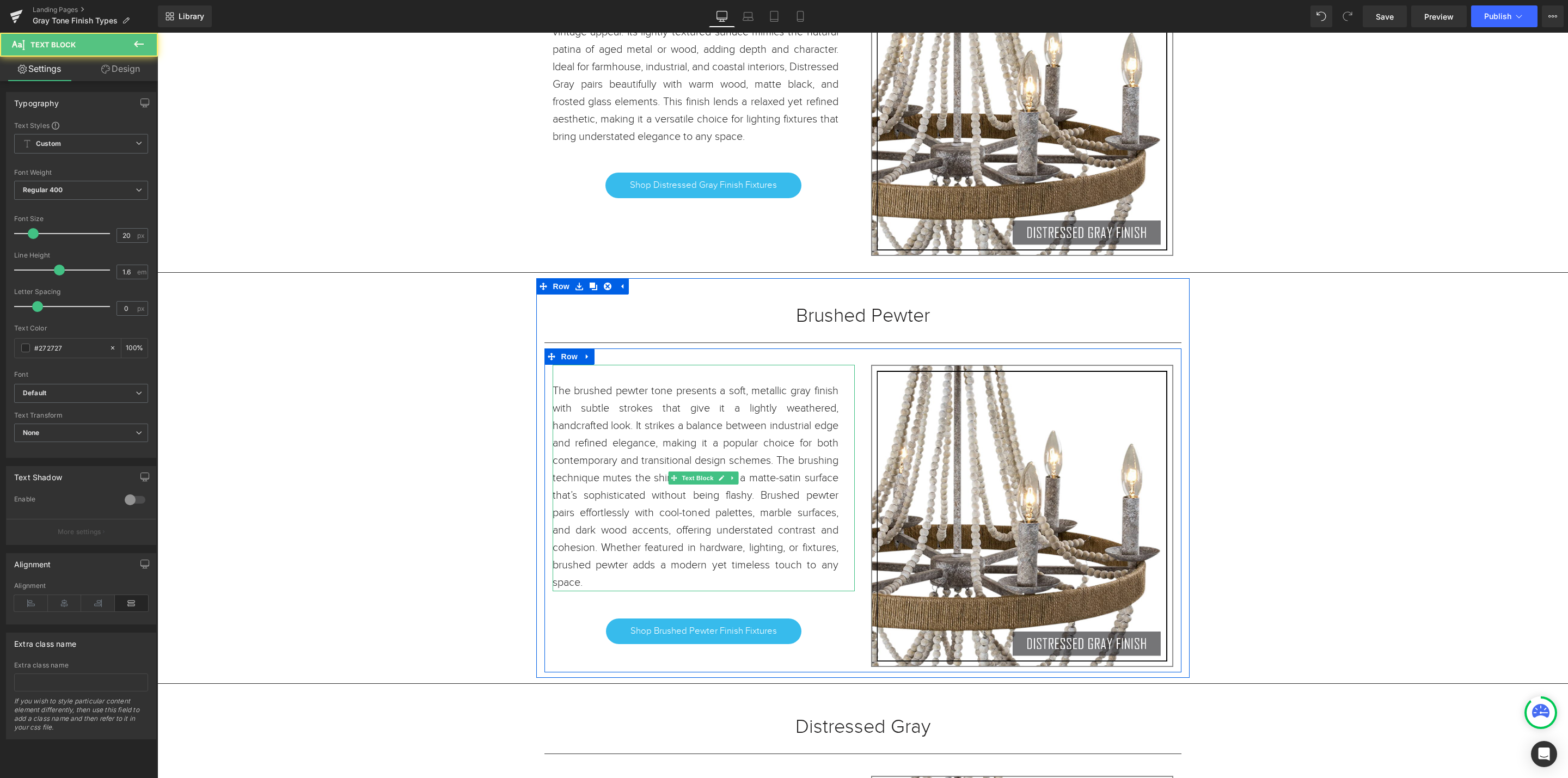
click at [571, 412] on p "The brushed pewter tone presents a soft, metallic gray finish with subtle strok…" at bounding box center [695, 487] width 286 height 209
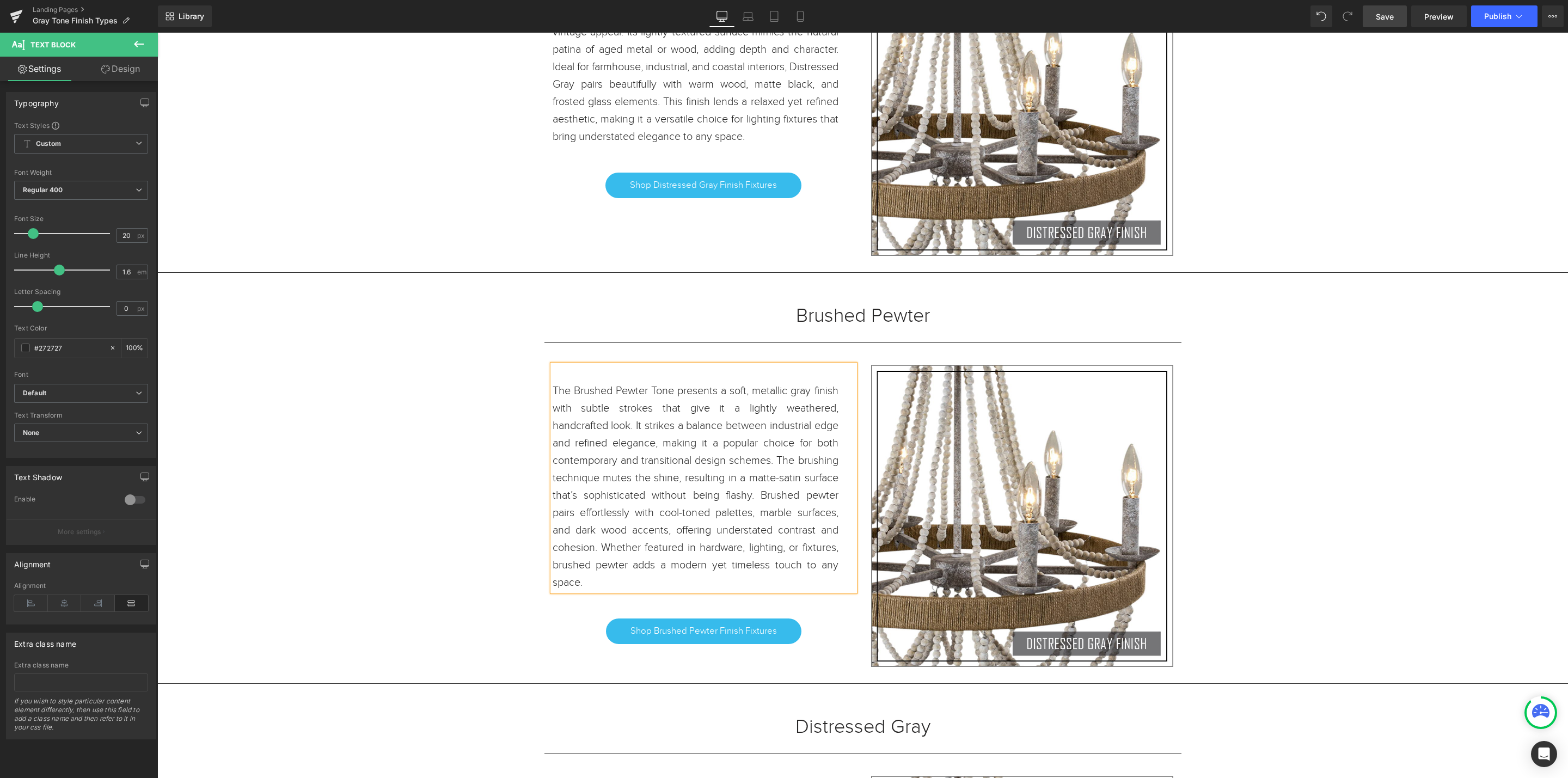
click at [1384, 24] on link "Save" at bounding box center [1384, 16] width 44 height 22
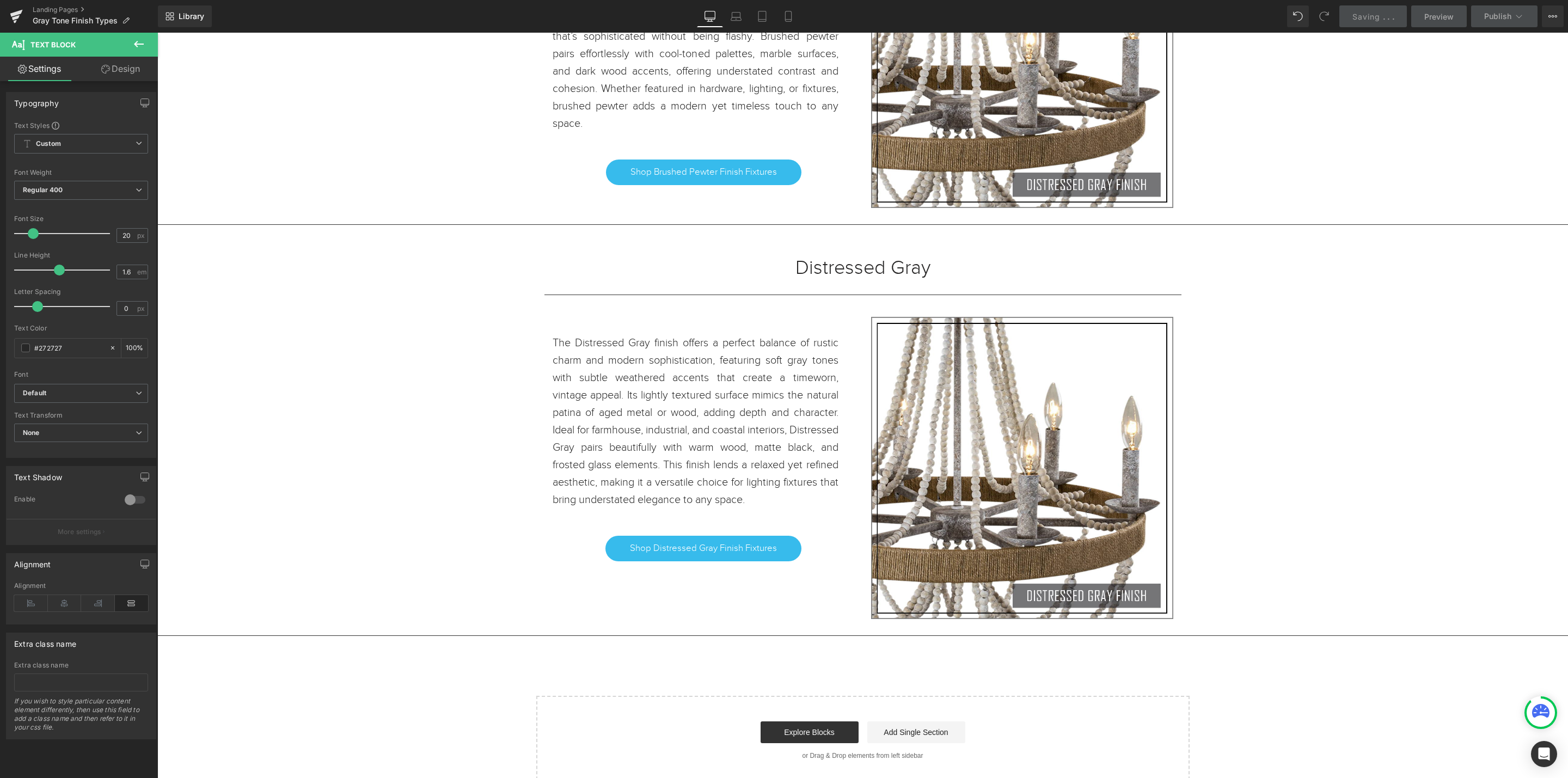
scroll to position [16126, 0]
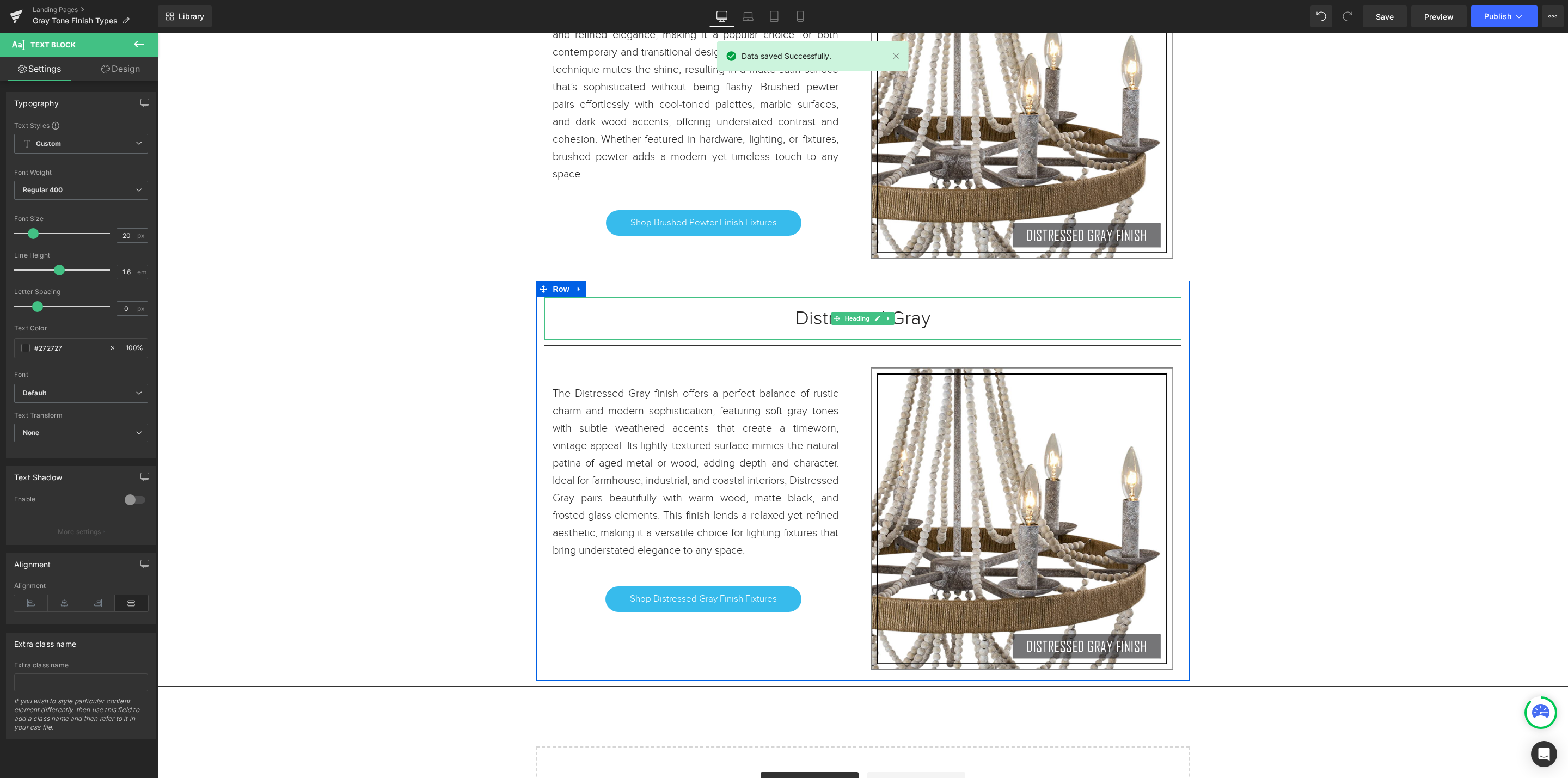
click at [926, 324] on h1 "Distressed Gray" at bounding box center [863, 318] width 637 height 10
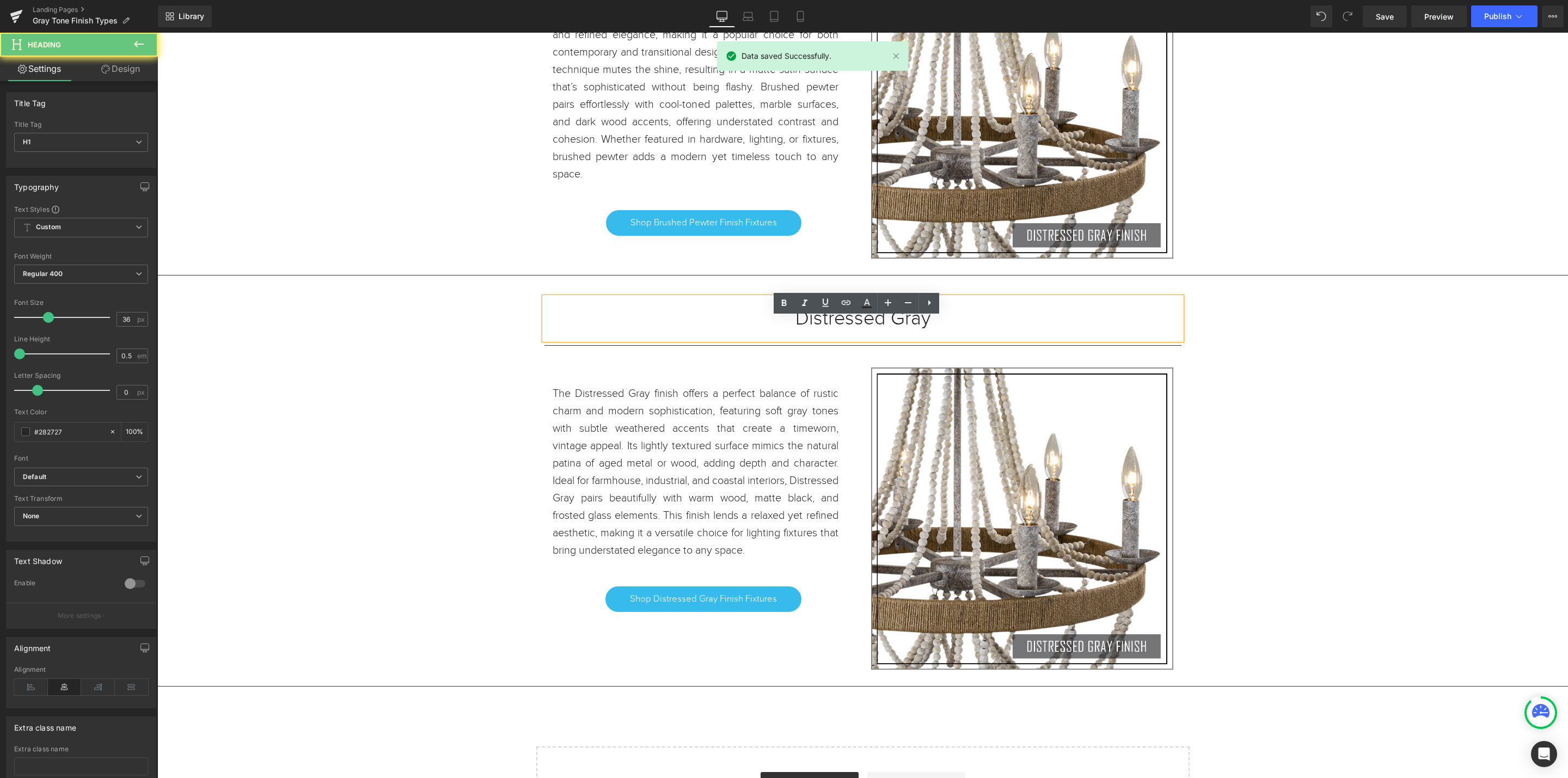
click at [922, 324] on h1 "Distressed Gray" at bounding box center [863, 318] width 637 height 10
drag, startPoint x: 942, startPoint y: 340, endPoint x: 783, endPoint y: 337, distance: 159.0
click at [783, 324] on h1 "Distressed Gray" at bounding box center [863, 318] width 637 height 10
paste div
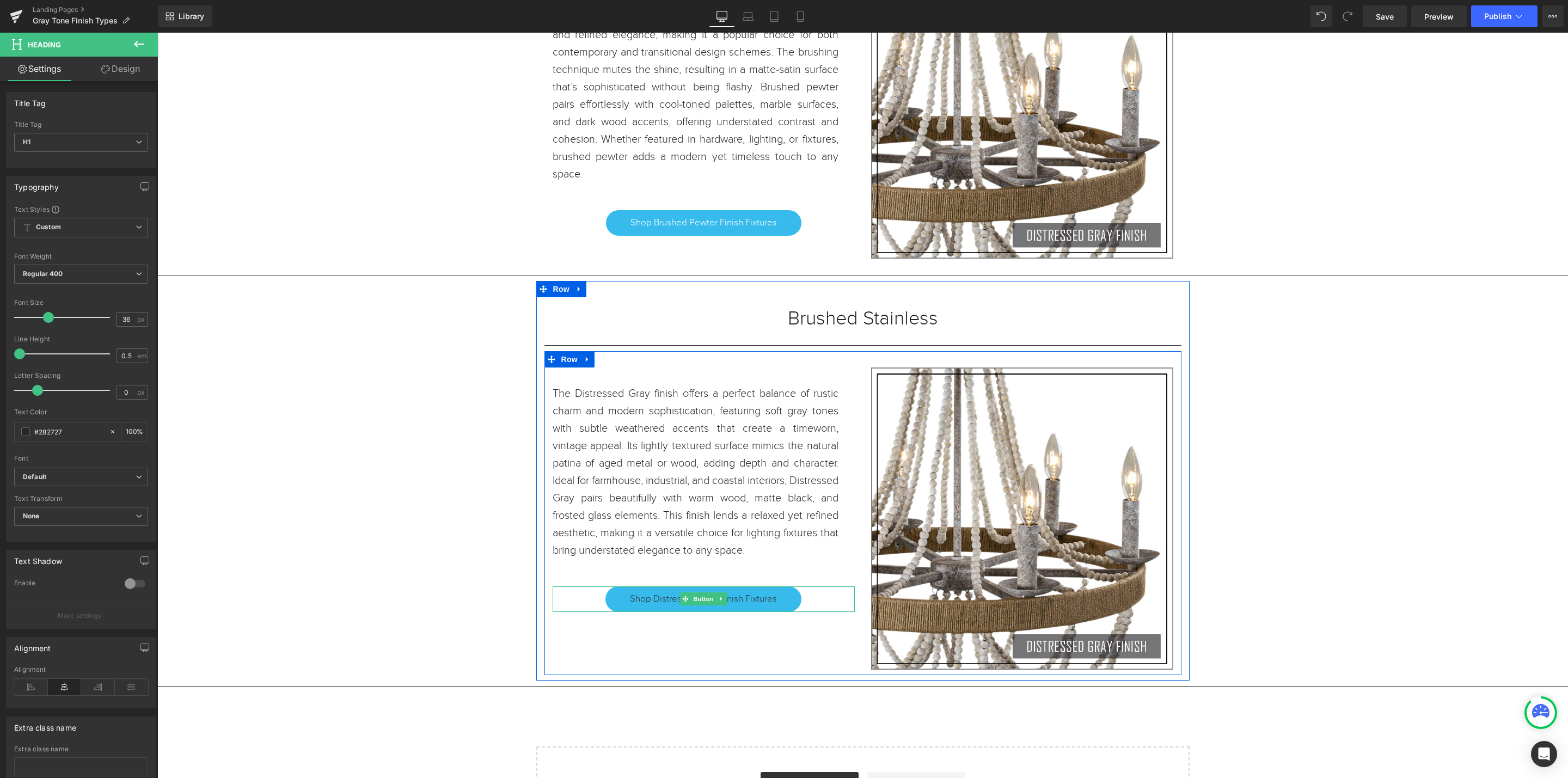
click at [756, 605] on span "Shop Distressed Gray Finish Fixtures" at bounding box center [703, 599] width 147 height 13
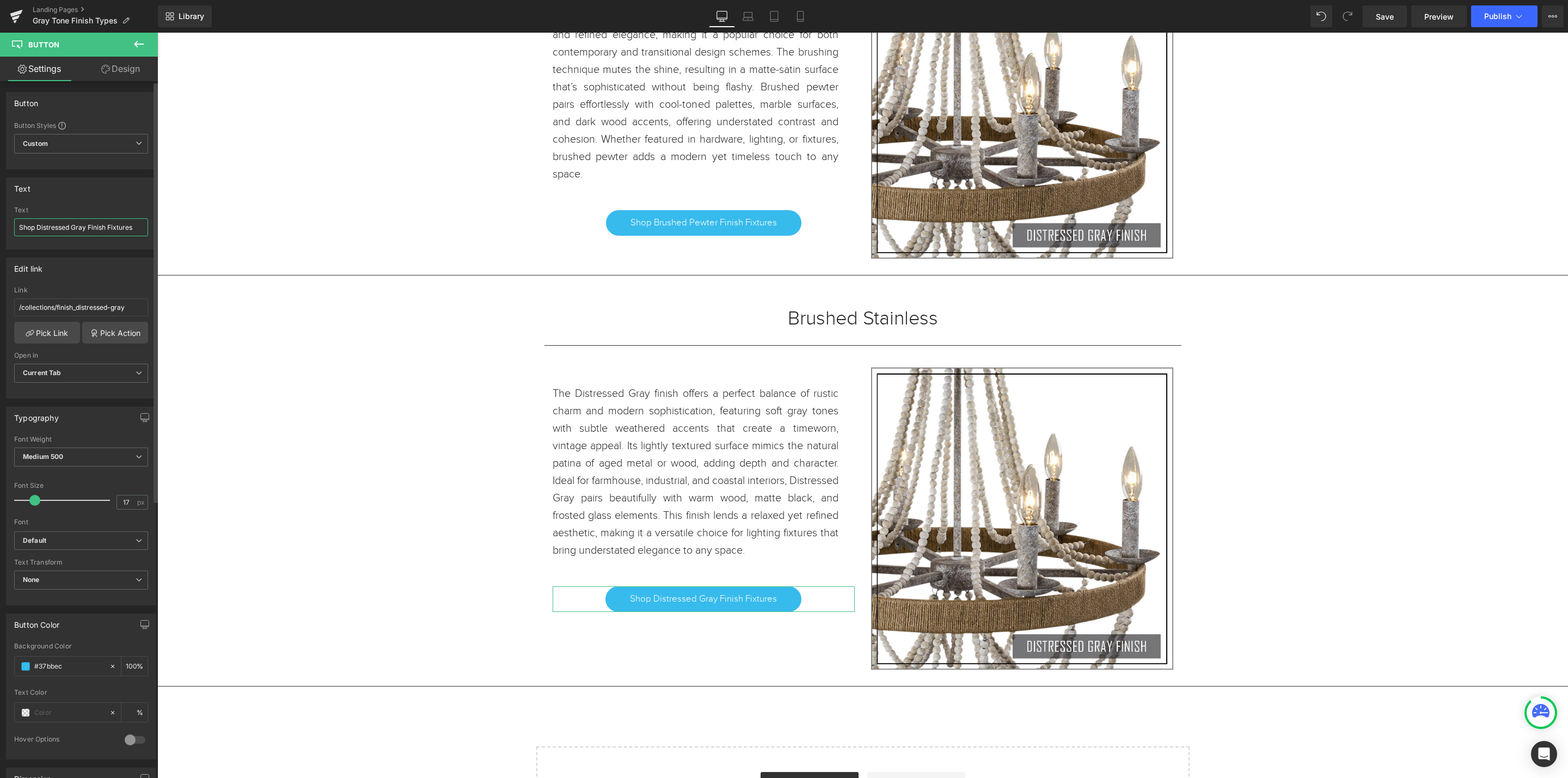
drag, startPoint x: 87, startPoint y: 224, endPoint x: 37, endPoint y: 224, distance: 50.0
click at [37, 224] on input "Shop Distressed Gray Finish Fixtures" at bounding box center [81, 227] width 134 height 18
paste input "Brushed Stainless"
type input "Shop Brushed Stainless Finish Fixtures"
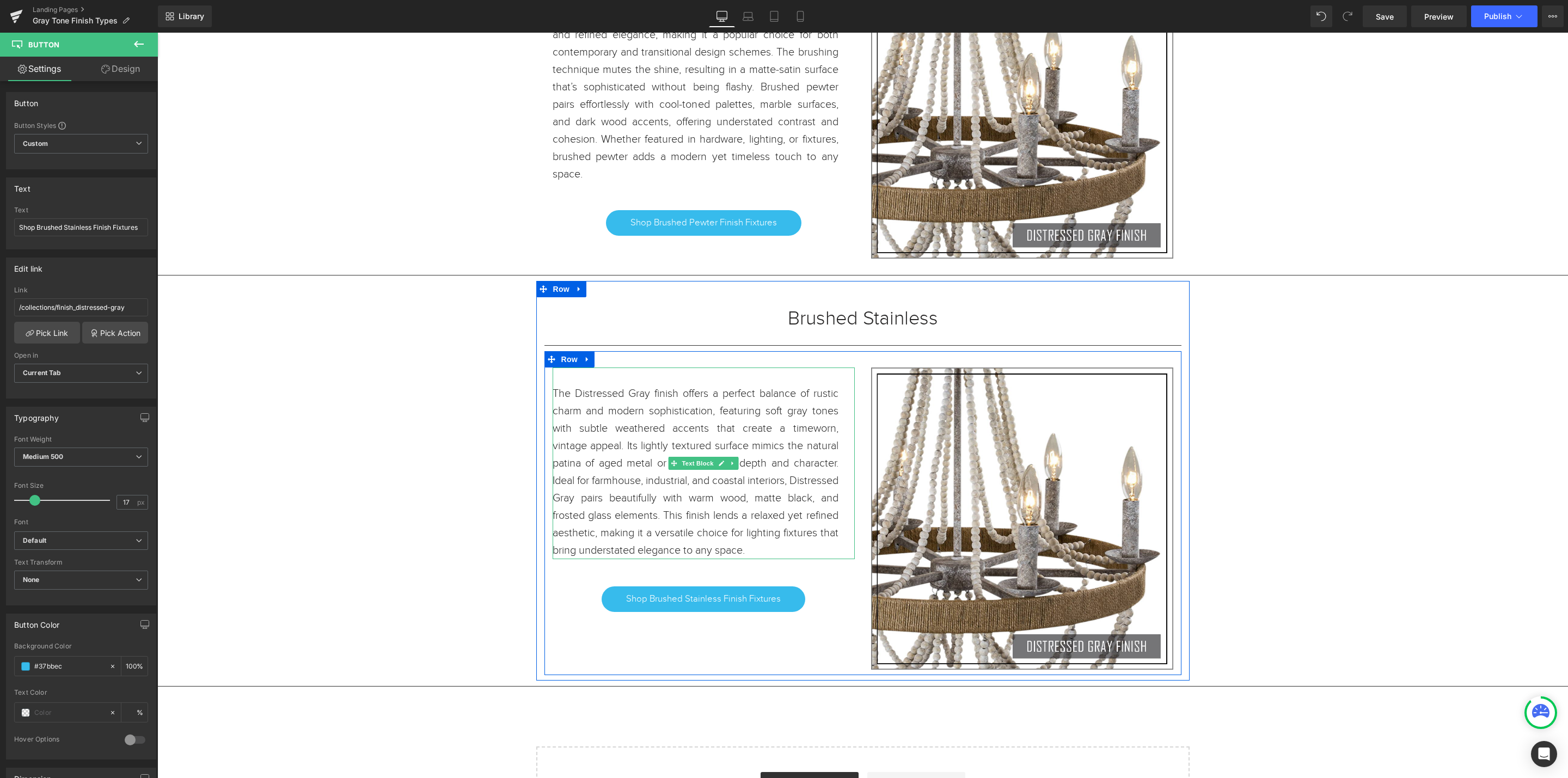
click at [773, 547] on p "The Distressed Gray finish offers a perfect balance of rustic charm and modern …" at bounding box center [695, 472] width 286 height 174
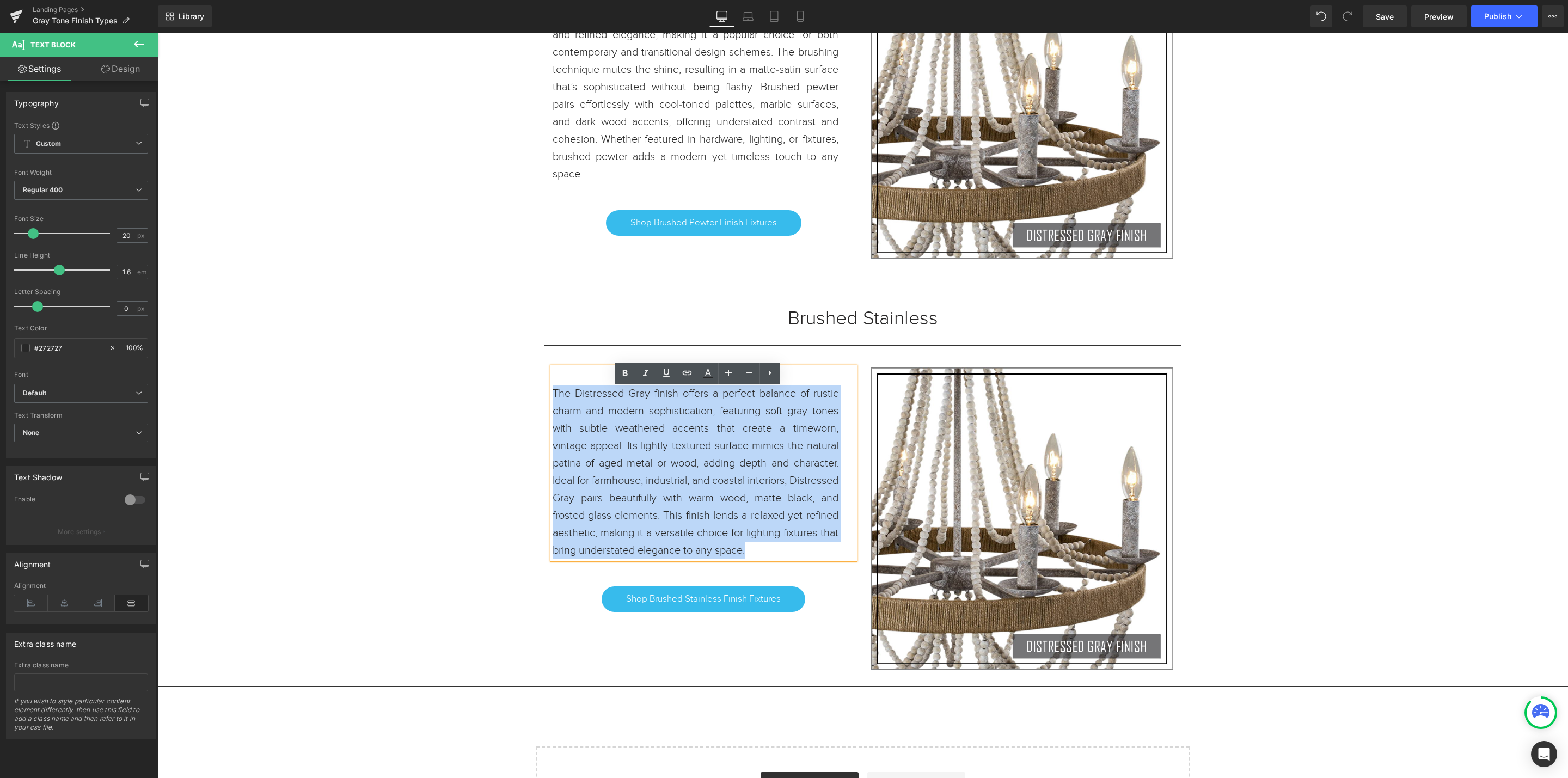
drag, startPoint x: 821, startPoint y: 567, endPoint x: 548, endPoint y: 417, distance: 311.5
click at [553, 417] on p "The Distressed Gray finish offers a perfect balance of rustic charm and modern …" at bounding box center [695, 472] width 286 height 174
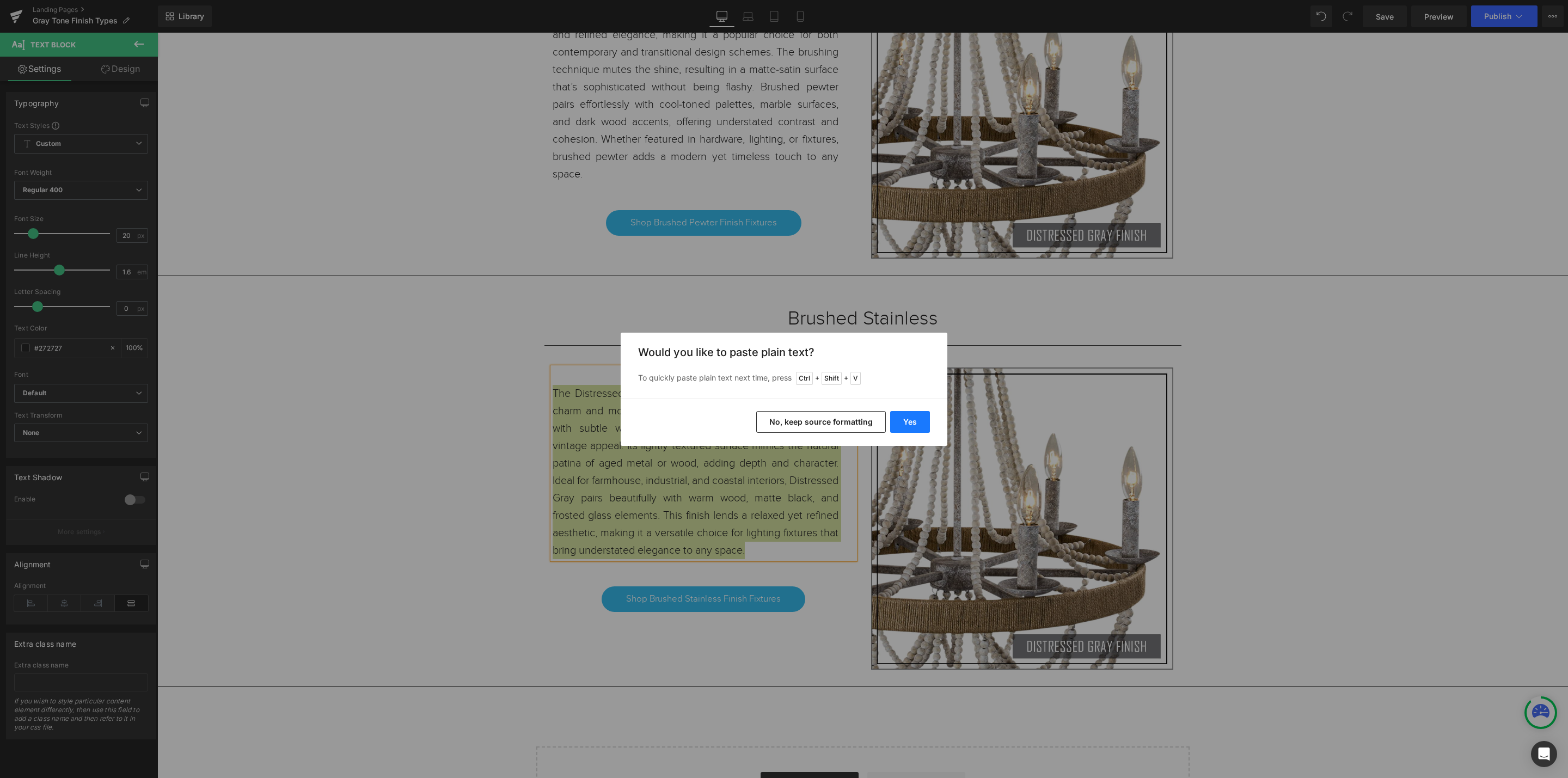
drag, startPoint x: 919, startPoint y: 424, endPoint x: 760, endPoint y: 391, distance: 162.4
click at [919, 424] on button "Yes" at bounding box center [910, 422] width 40 height 22
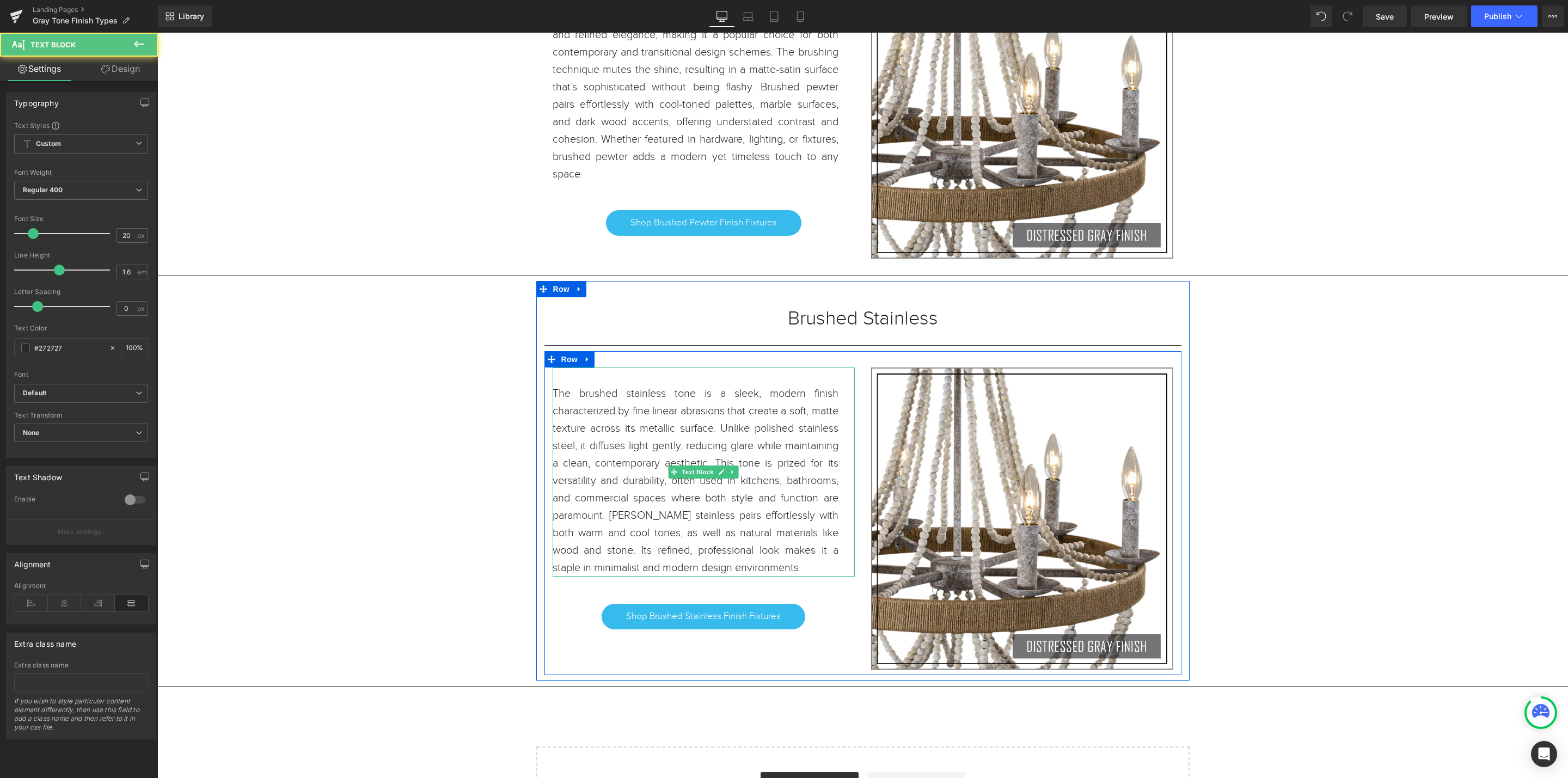
click at [576, 412] on p "The brushed stainless tone is a sleek, modern finish characterized by fine line…" at bounding box center [695, 481] width 286 height 192
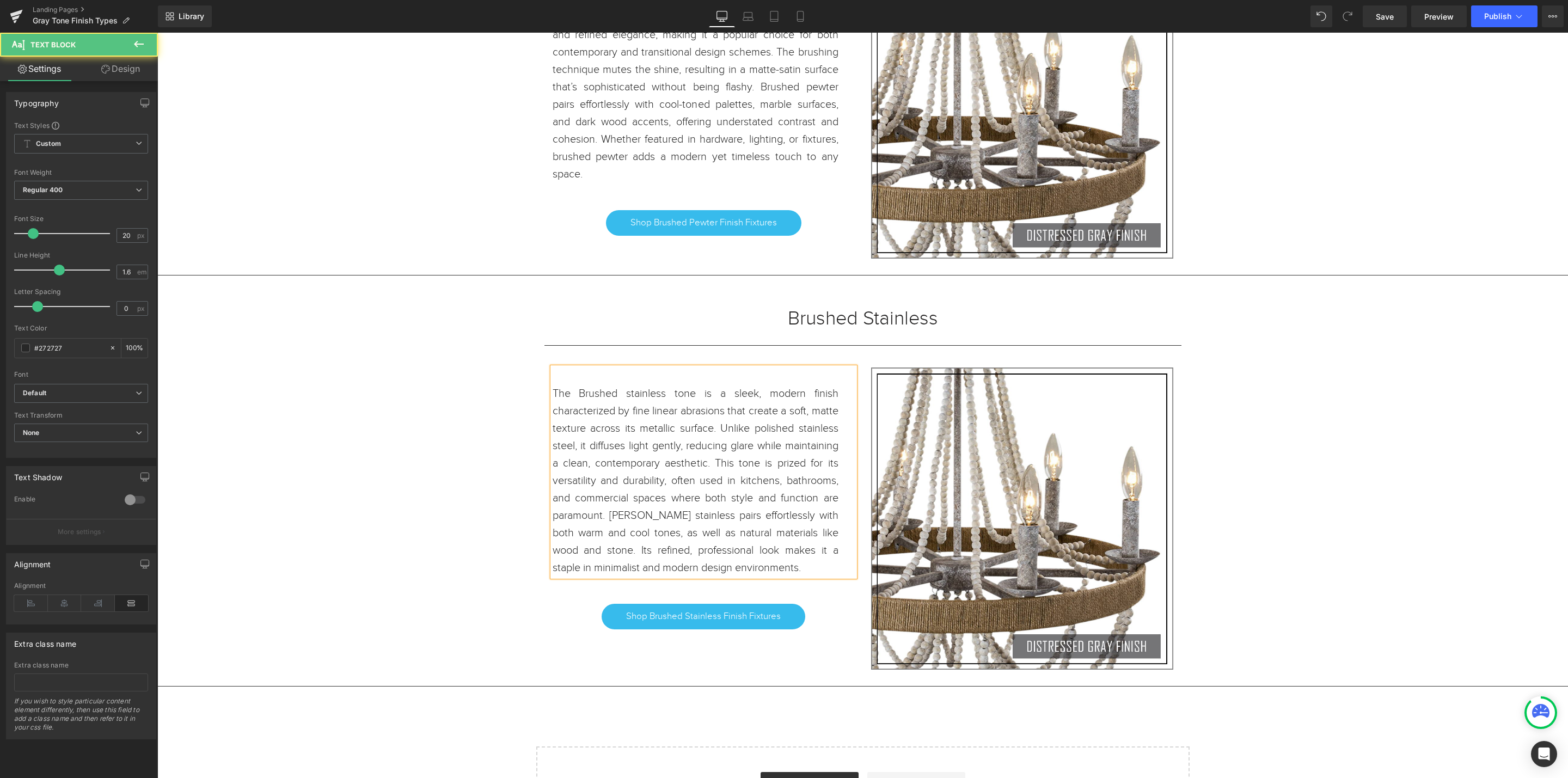
click at [624, 412] on p "The Brushed stainless tone is a sleek, modern finish characterized by fine line…" at bounding box center [695, 481] width 286 height 192
click at [672, 412] on p "The Brushed Stainless tone is a sleek, modern finish characterized by fine line…" at bounding box center [695, 481] width 286 height 192
click at [1393, 20] on span "Save" at bounding box center [1384, 16] width 18 height 11
click at [1391, 8] on link "Save" at bounding box center [1384, 16] width 44 height 22
click at [1388, 23] on link "Save" at bounding box center [1384, 16] width 44 height 22
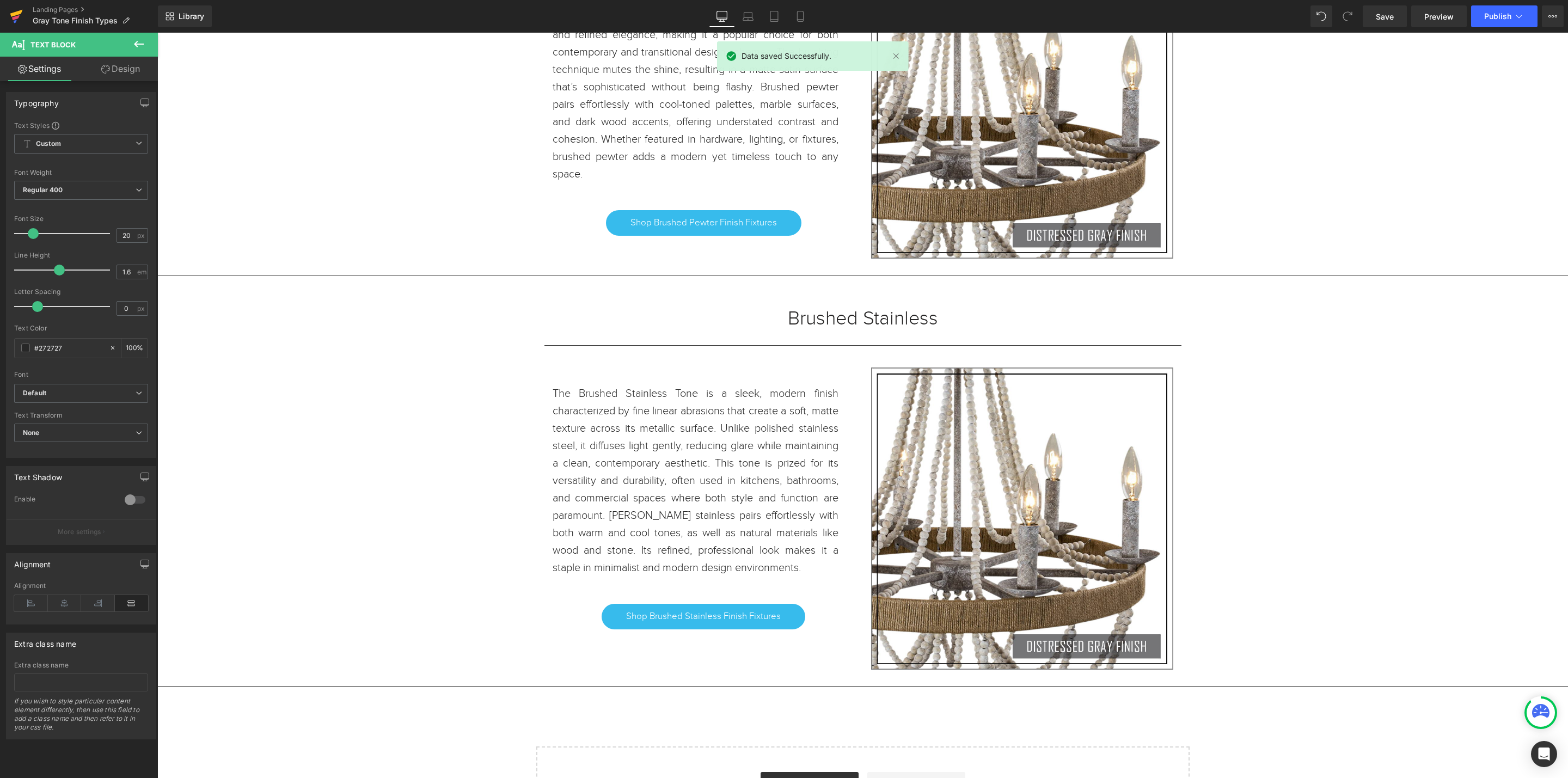
click at [14, 11] on icon at bounding box center [16, 16] width 13 height 27
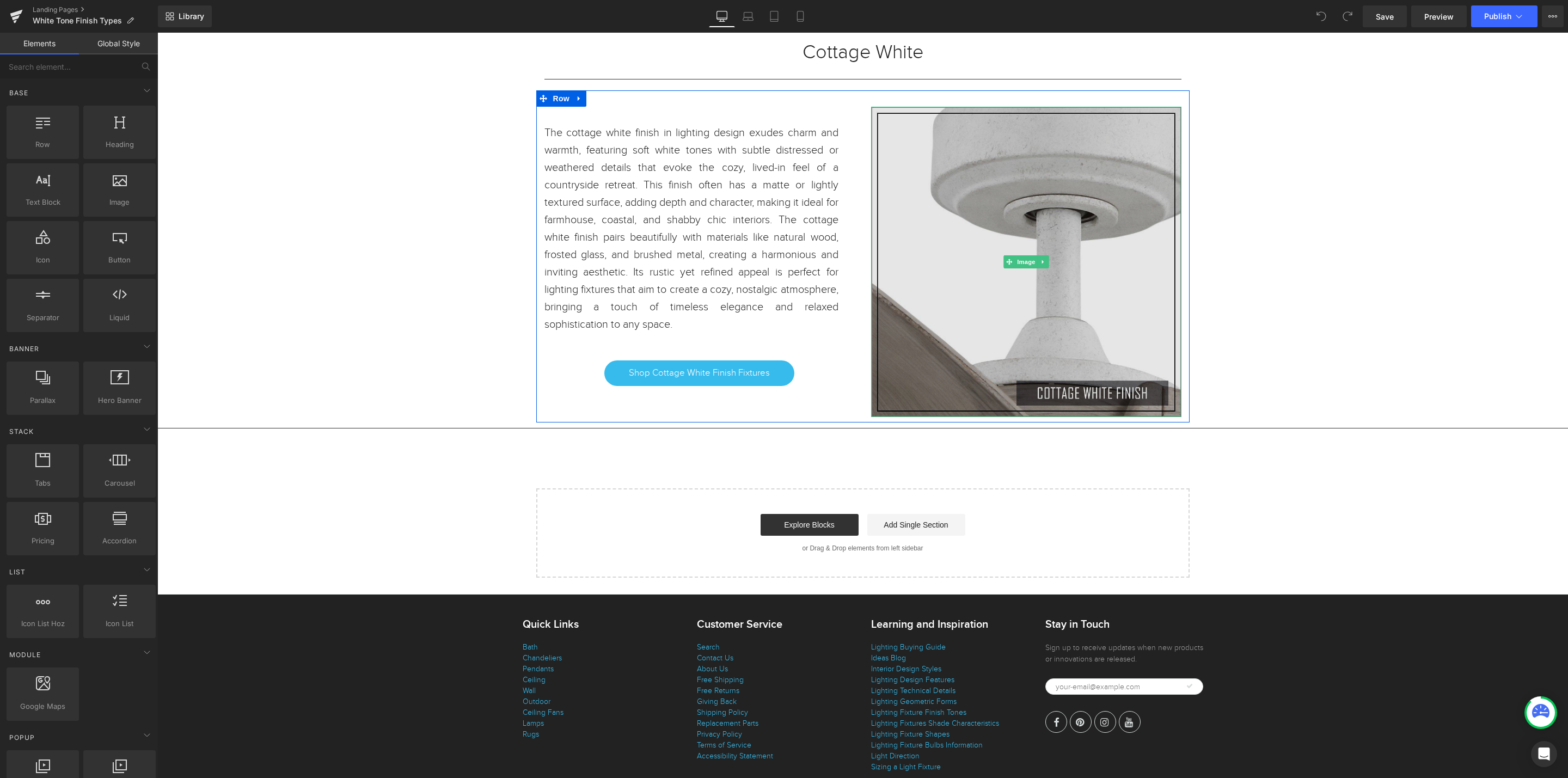
scroll to position [6060, 0]
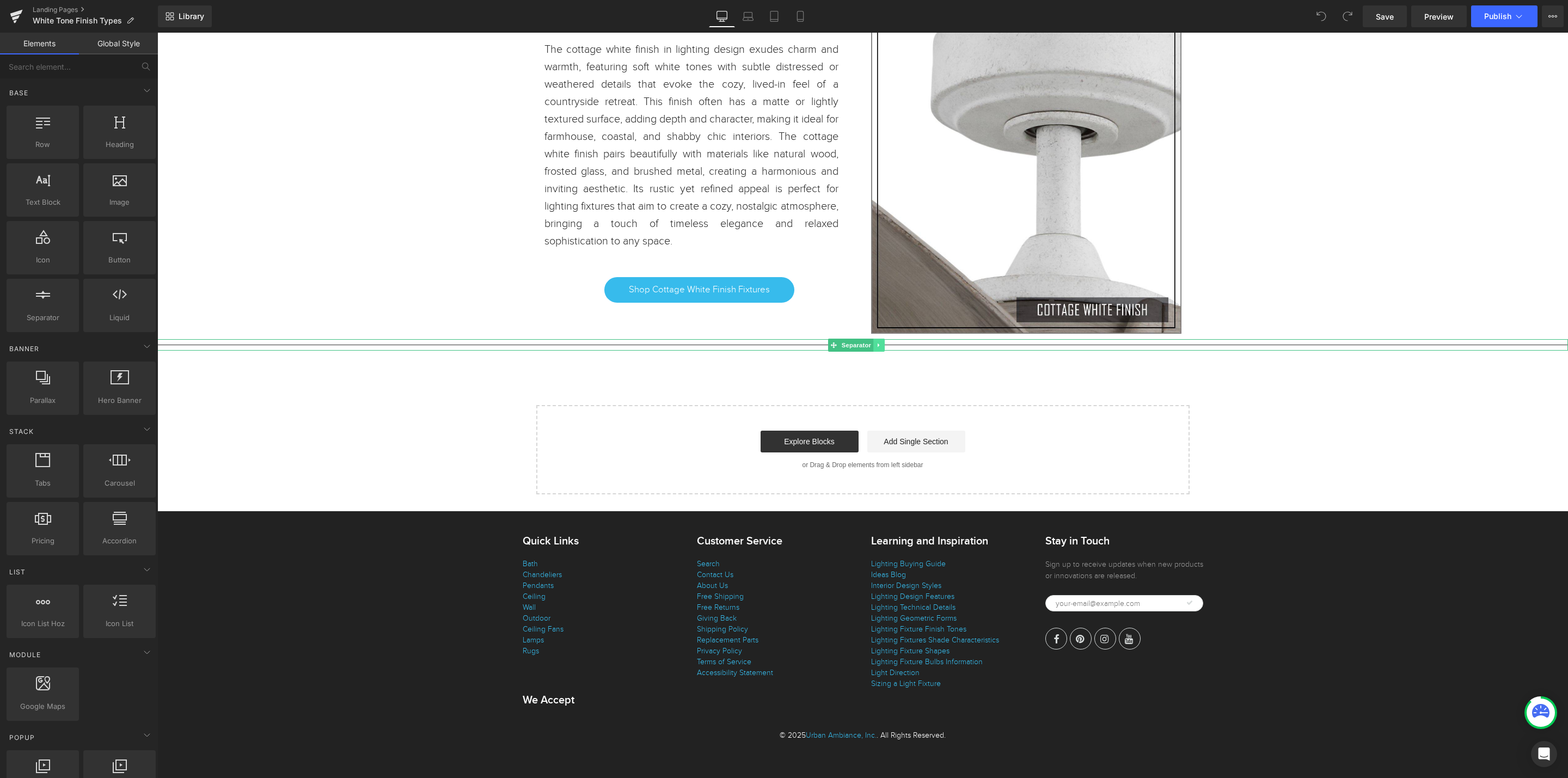
click at [879, 342] on icon at bounding box center [879, 345] width 6 height 7
click at [871, 343] on icon at bounding box center [873, 345] width 6 height 6
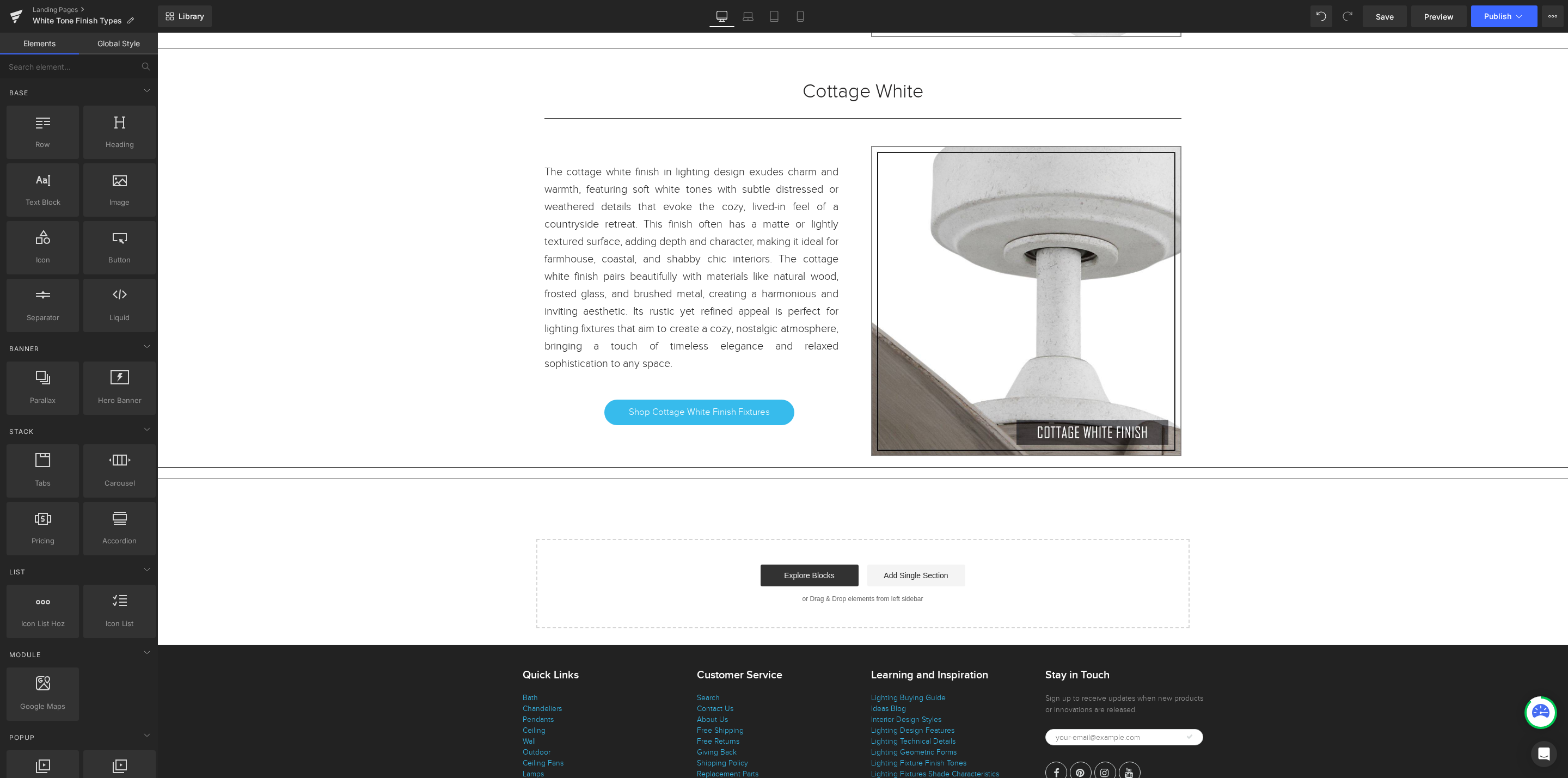
scroll to position [5815, 0]
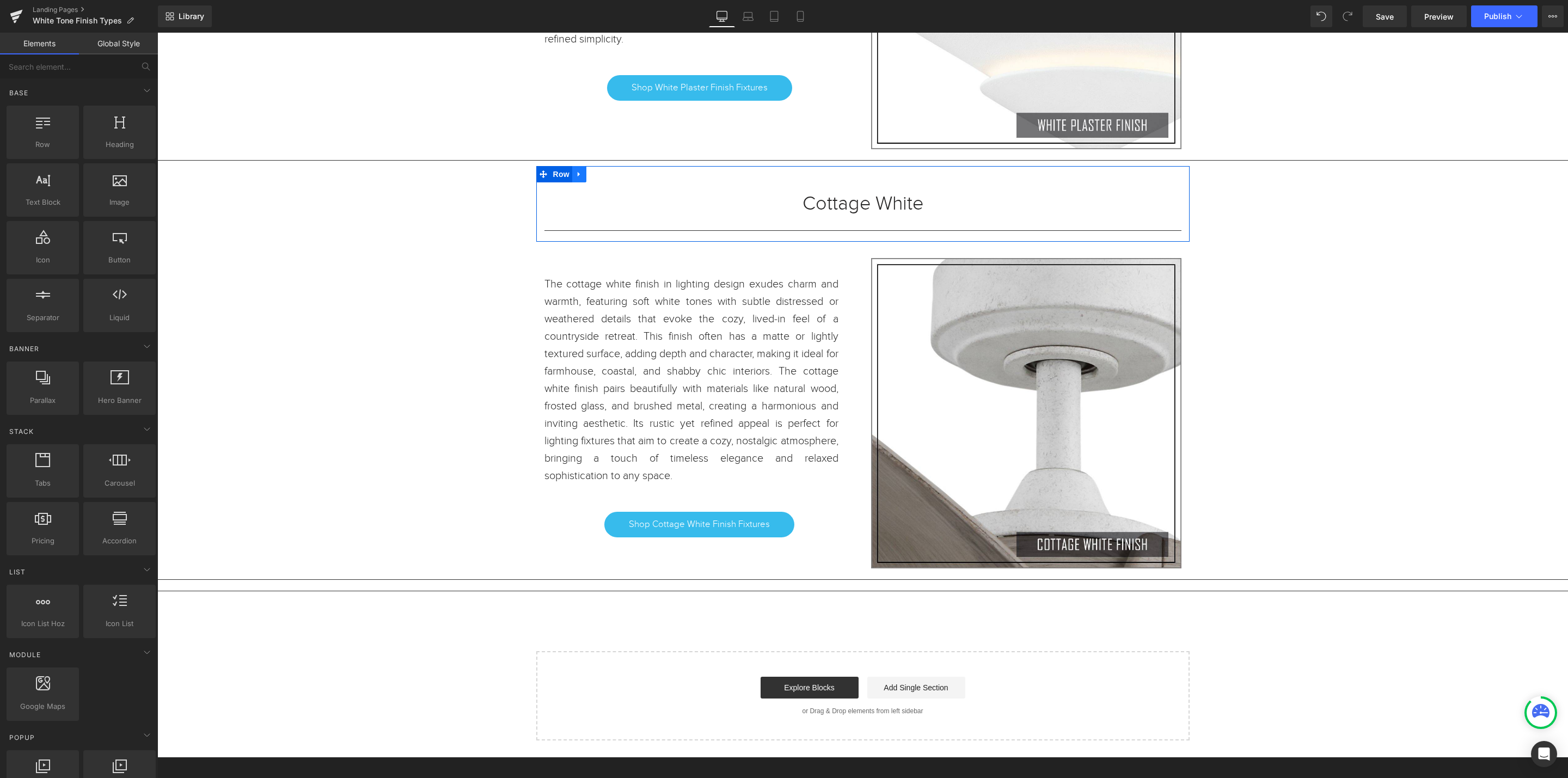
click at [575, 178] on icon at bounding box center [579, 175] width 8 height 8
click at [592, 180] on link at bounding box center [594, 174] width 14 height 16
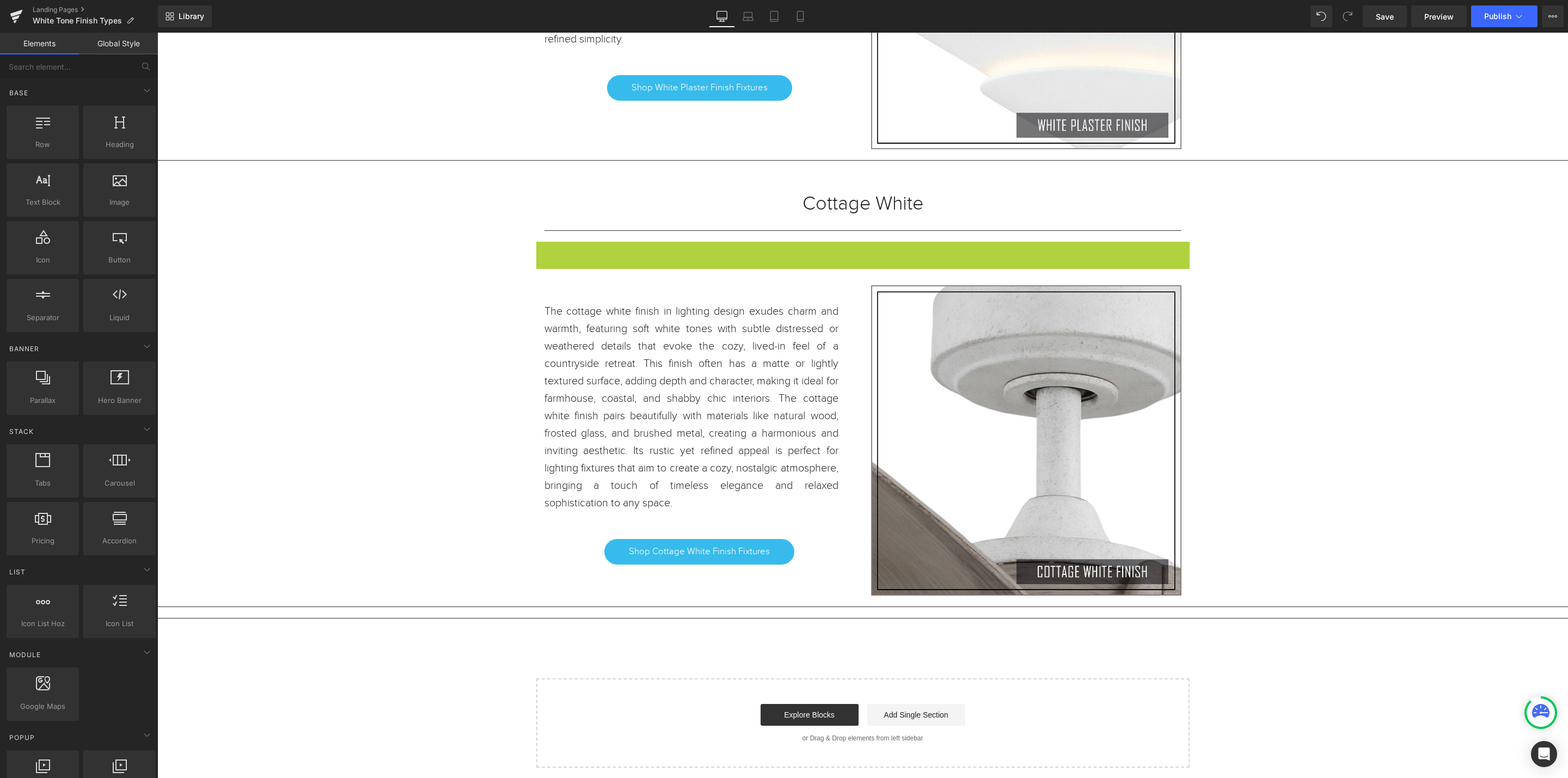
scroll to position [6844, 1398]
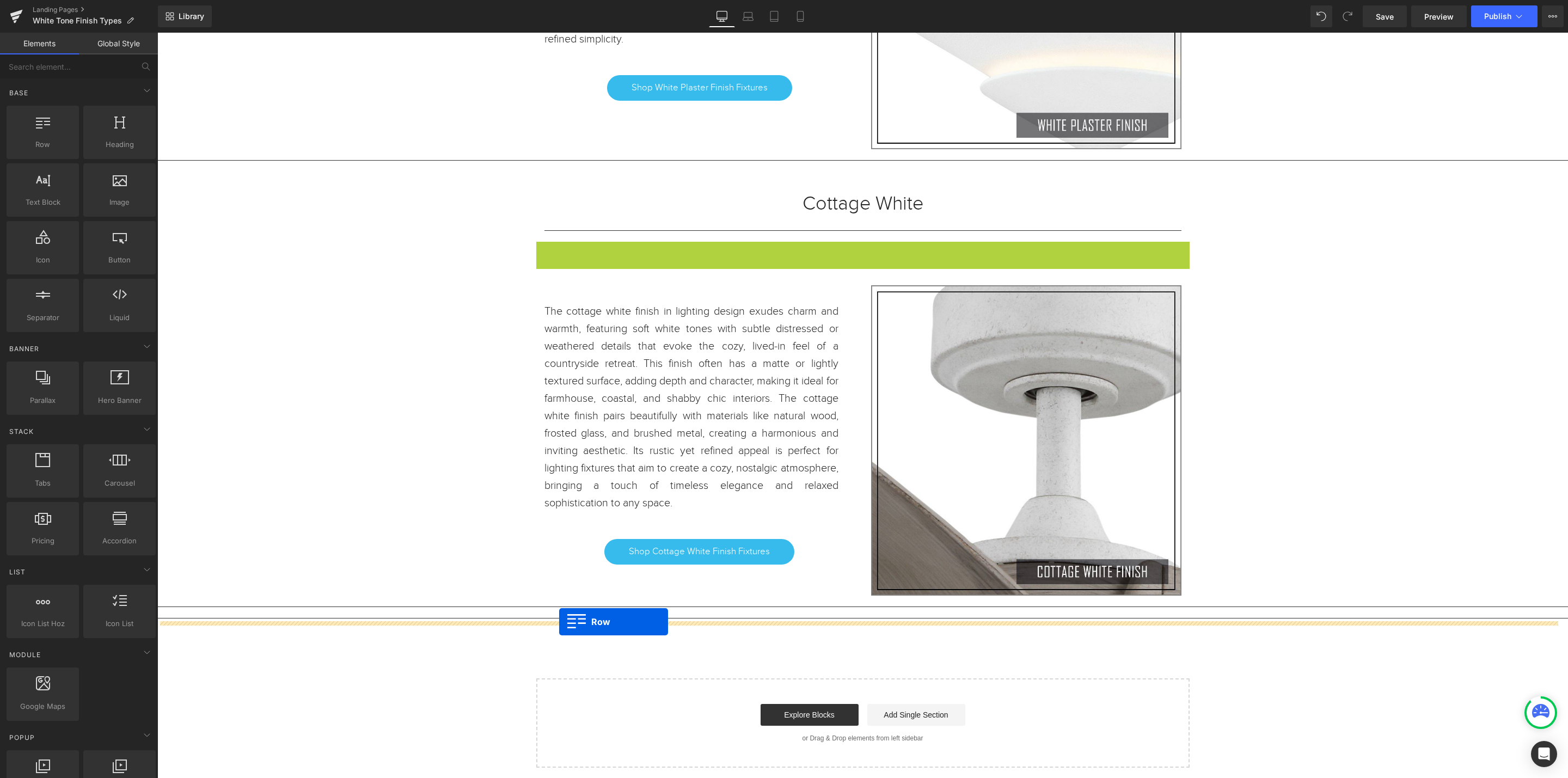
drag, startPoint x: 535, startPoint y: 258, endPoint x: 559, endPoint y: 621, distance: 363.8
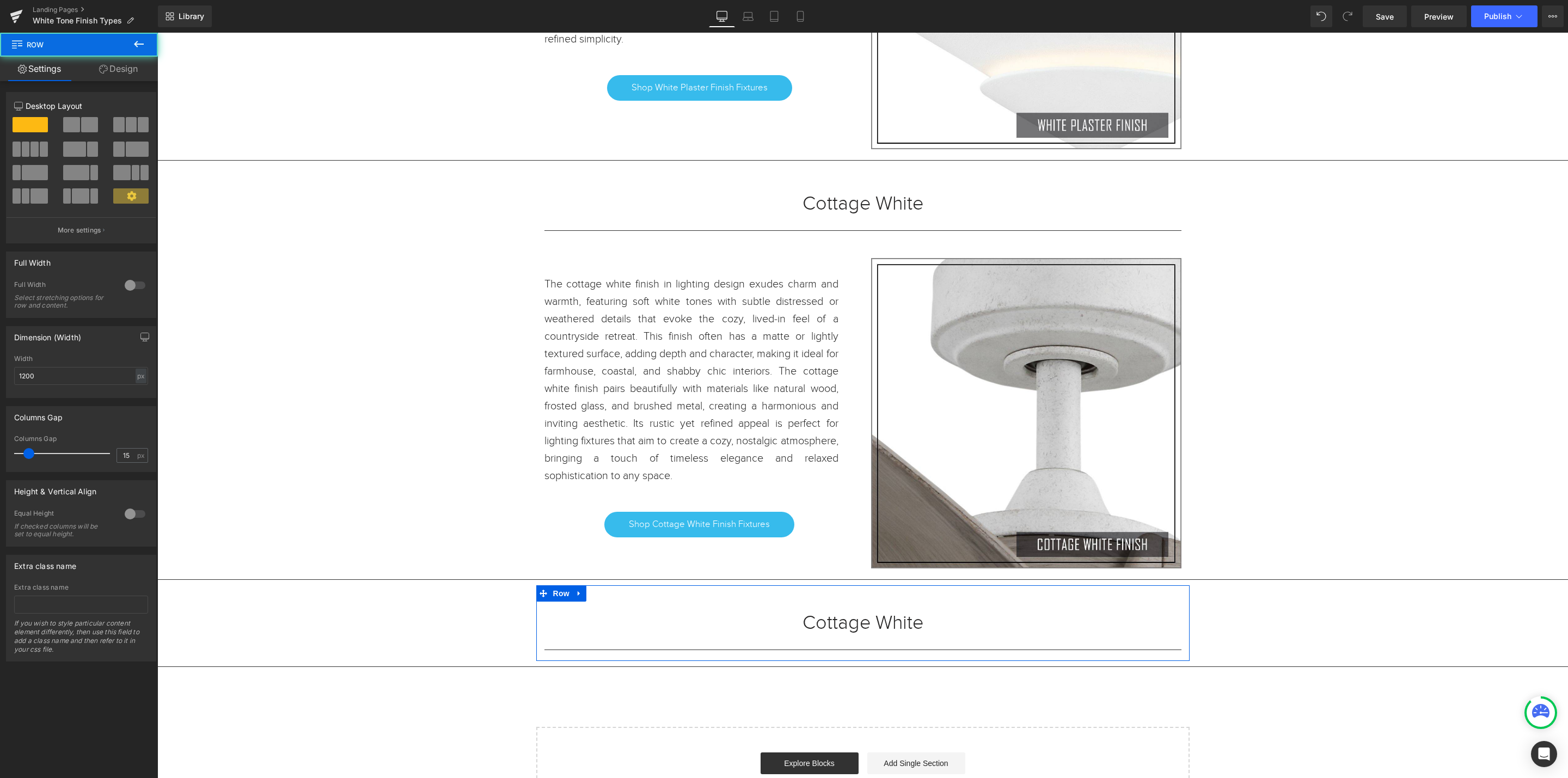
scroll to position [6893, 1398]
click at [577, 252] on icon at bounding box center [578, 250] width 2 height 5
click at [590, 254] on icon at bounding box center [594, 250] width 8 height 8
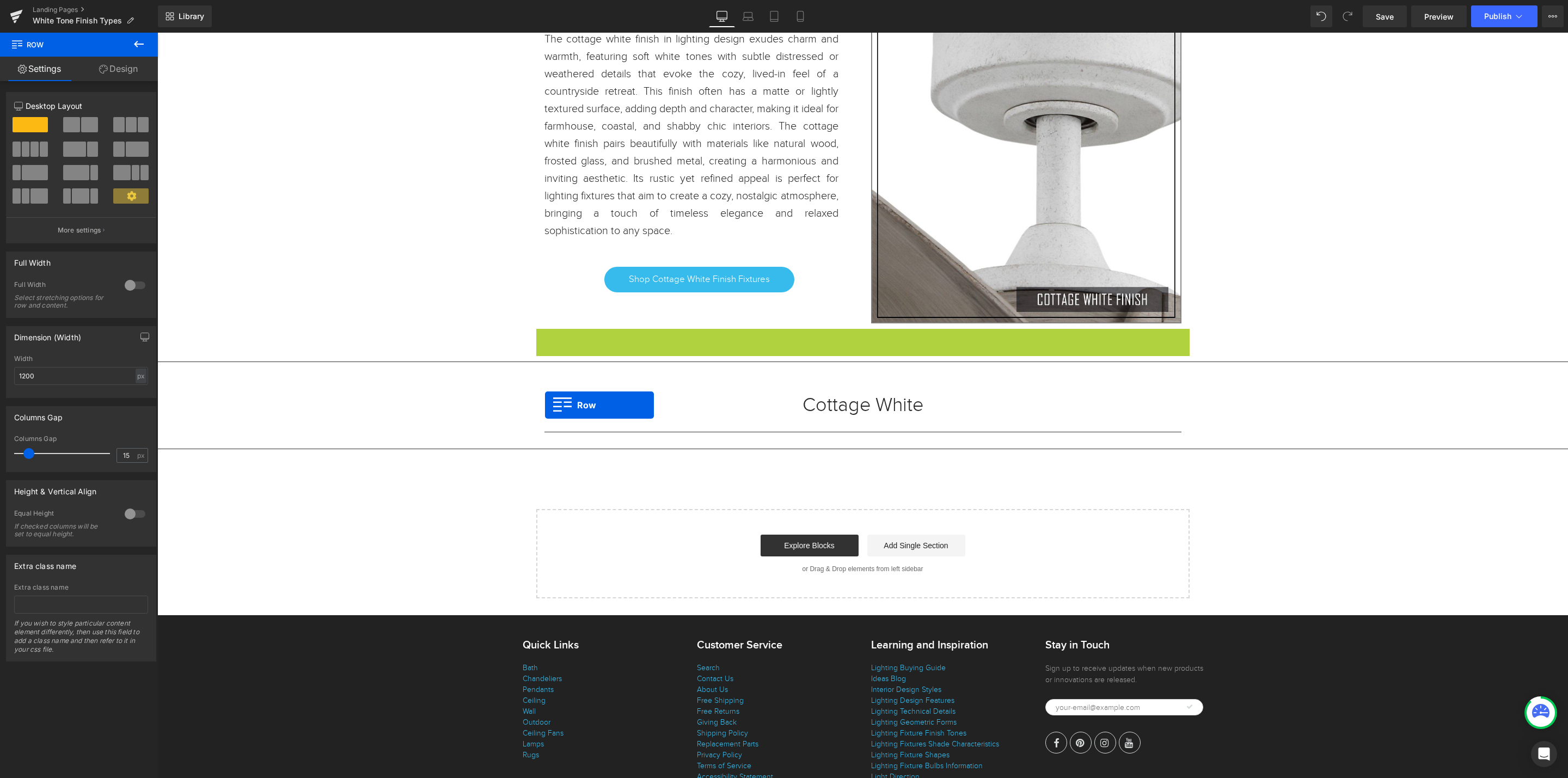
scroll to position [5, 5]
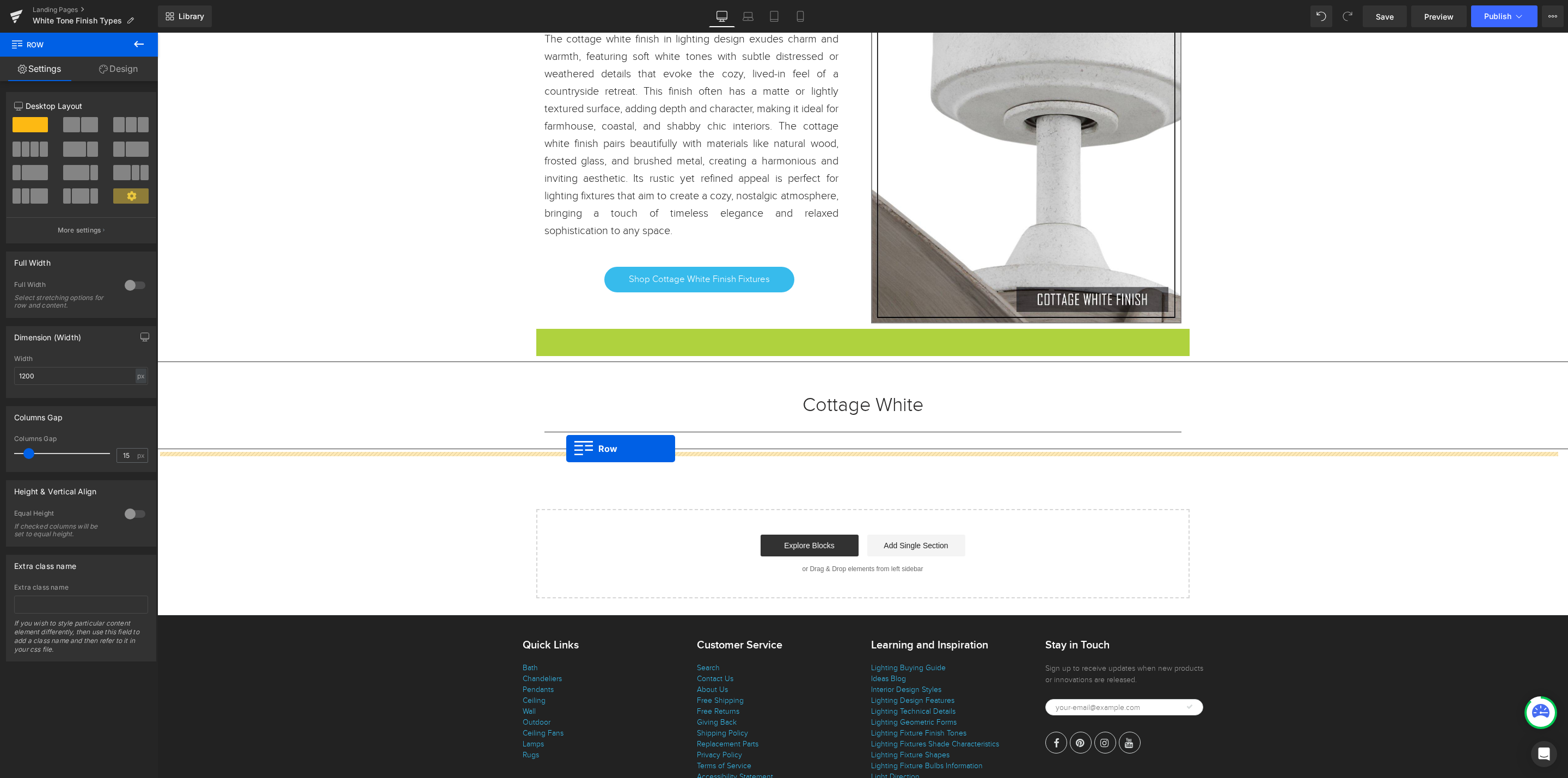
drag, startPoint x: 538, startPoint y: 348, endPoint x: 566, endPoint y: 448, distance: 103.8
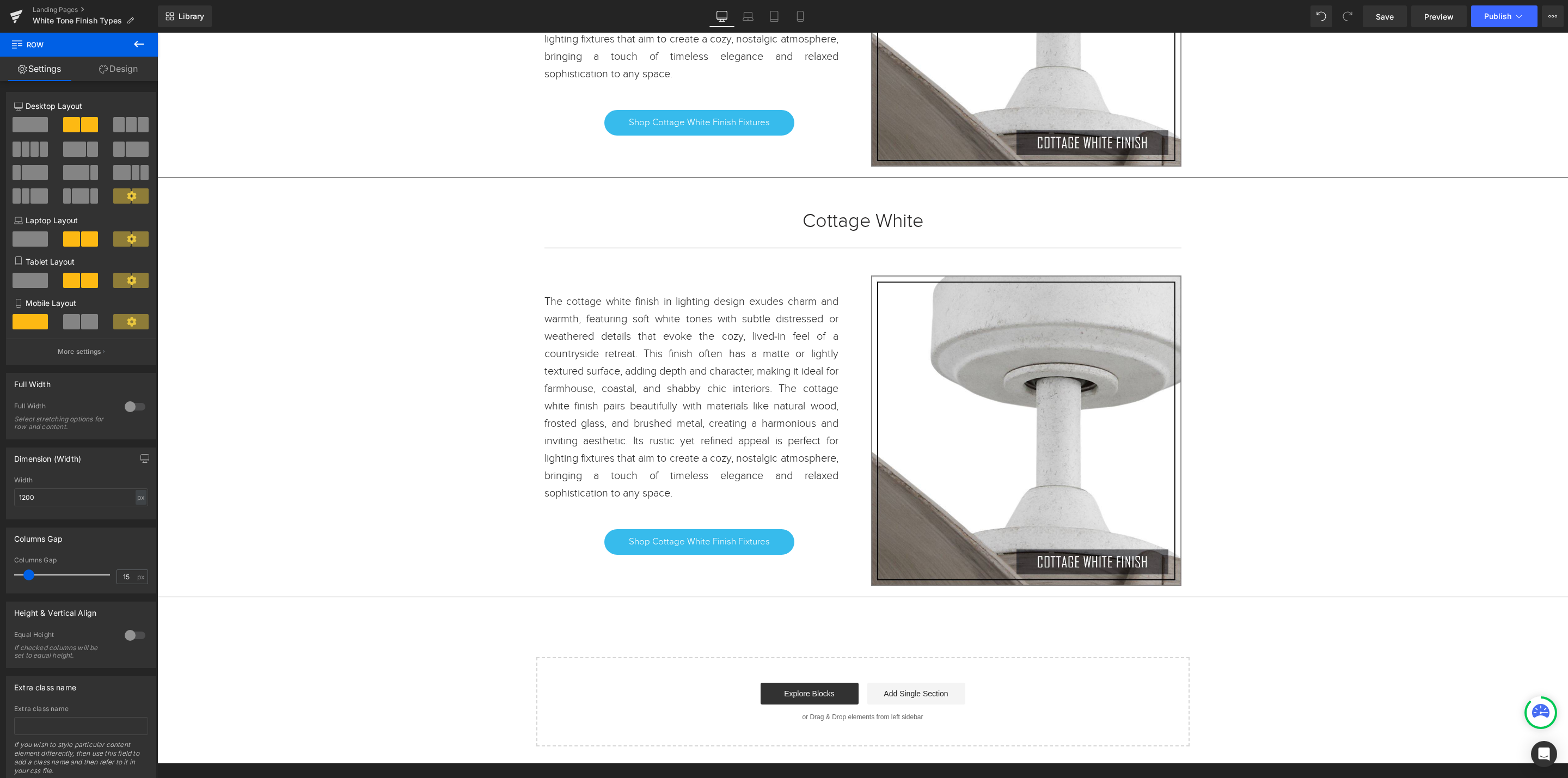
scroll to position [6223, 0]
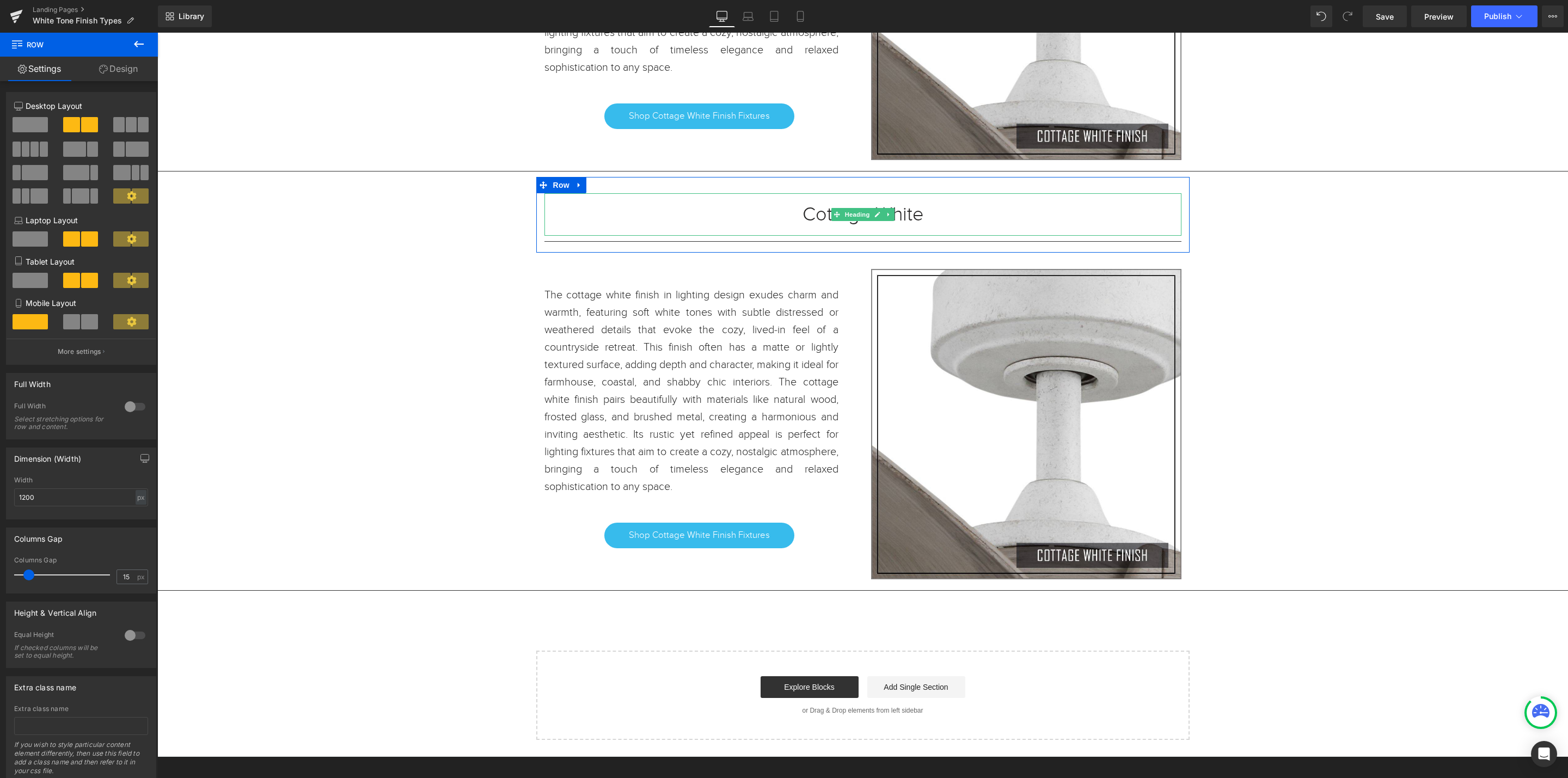
click at [913, 220] on h1 "Cottage White" at bounding box center [863, 214] width 637 height 10
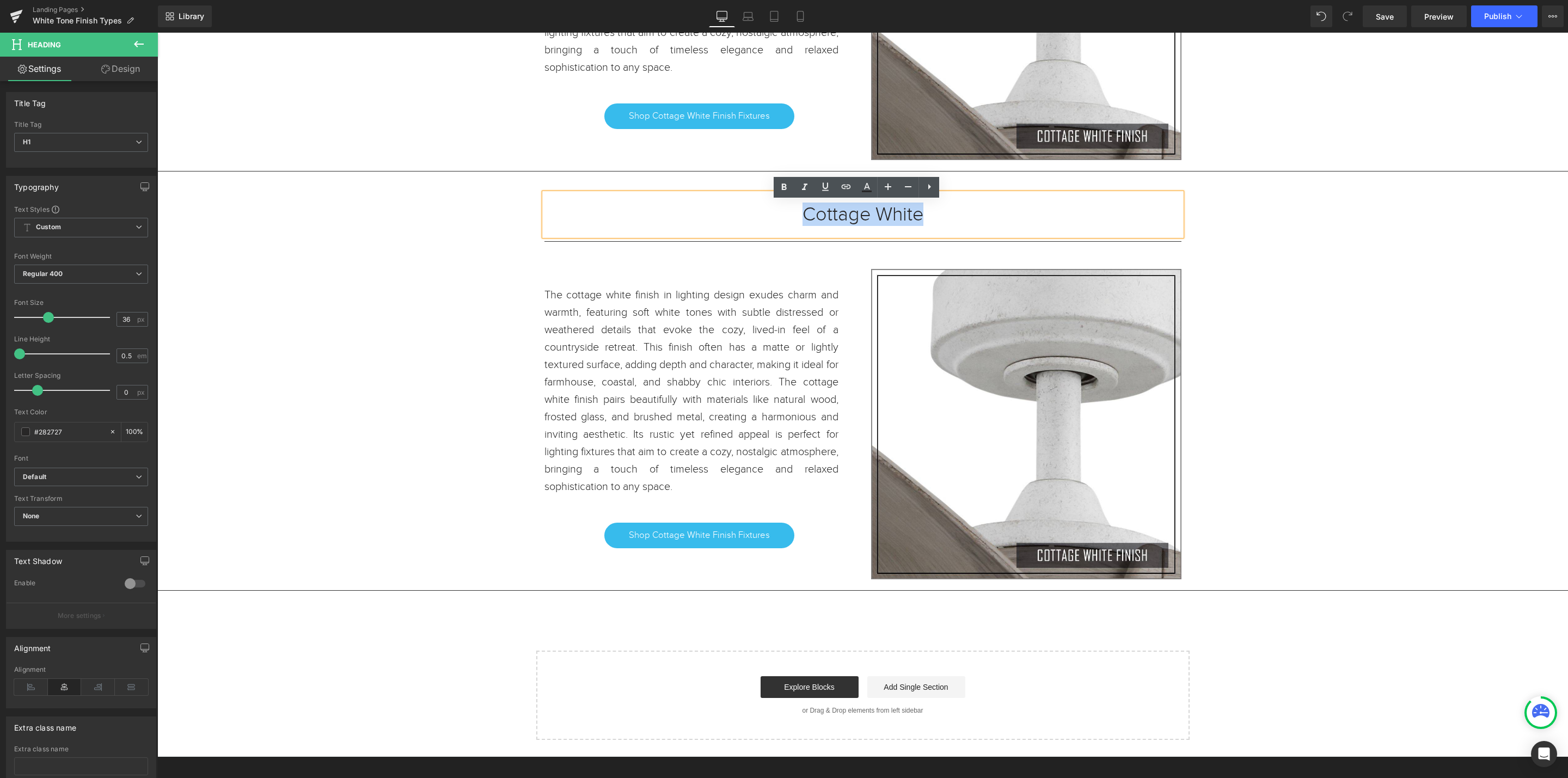
drag, startPoint x: 923, startPoint y: 226, endPoint x: 773, endPoint y: 226, distance: 150.0
click at [773, 220] on h1 "Cottage White" at bounding box center [863, 214] width 637 height 10
paste div
click at [770, 548] on link "Shop Cottage White Finish Fixtures" at bounding box center [699, 535] width 190 height 25
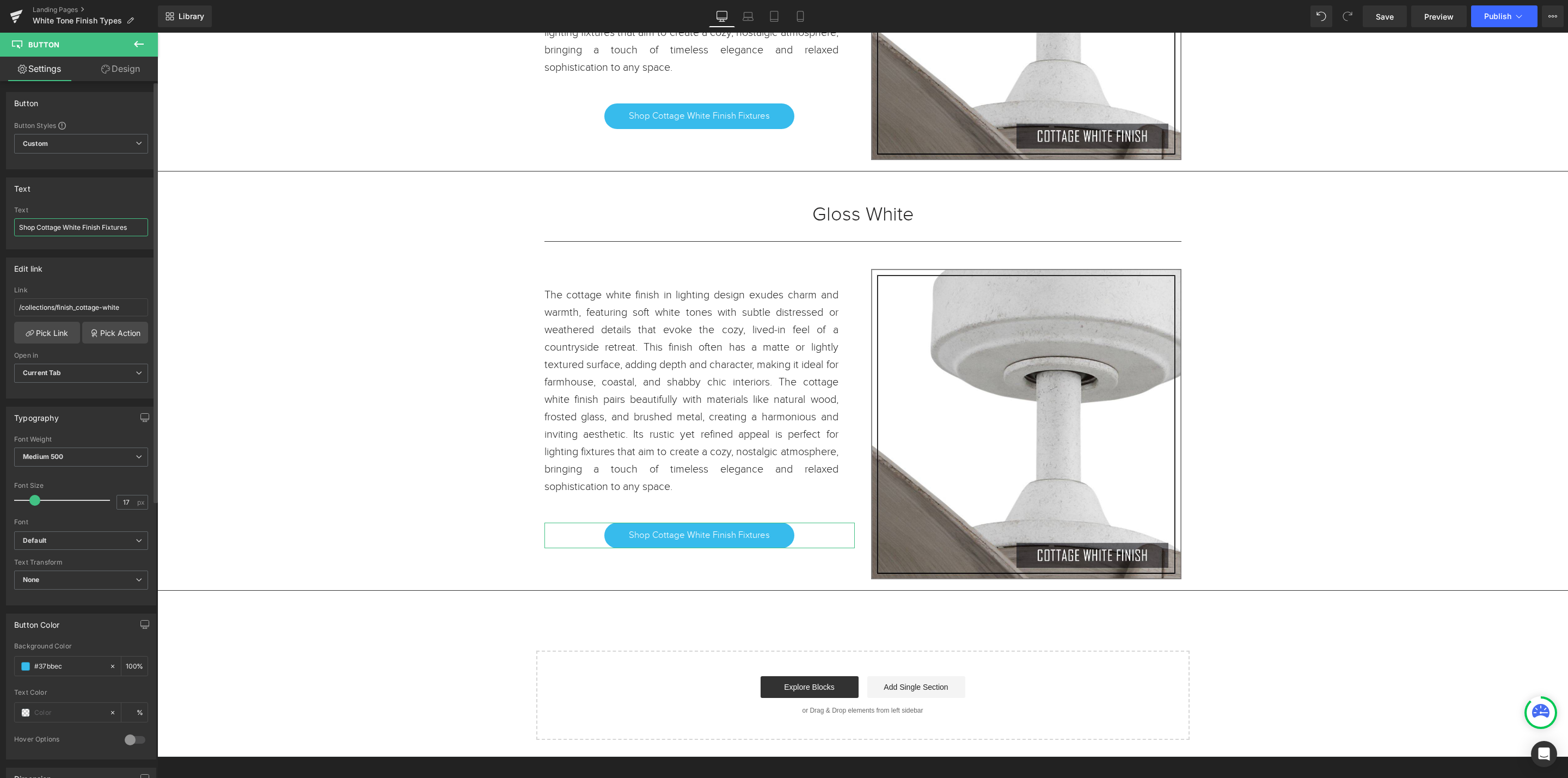
drag, startPoint x: 82, startPoint y: 223, endPoint x: 41, endPoint y: 226, distance: 41.1
click at [38, 226] on input "Shop Cottage White Finish Fixtures" at bounding box center [81, 227] width 134 height 18
type input "Shop Gloss White Finish Fixtures"
click at [770, 441] on p "The cottage white finish in lighting design exudes charm and warmth, featuring …" at bounding box center [692, 391] width 294 height 209
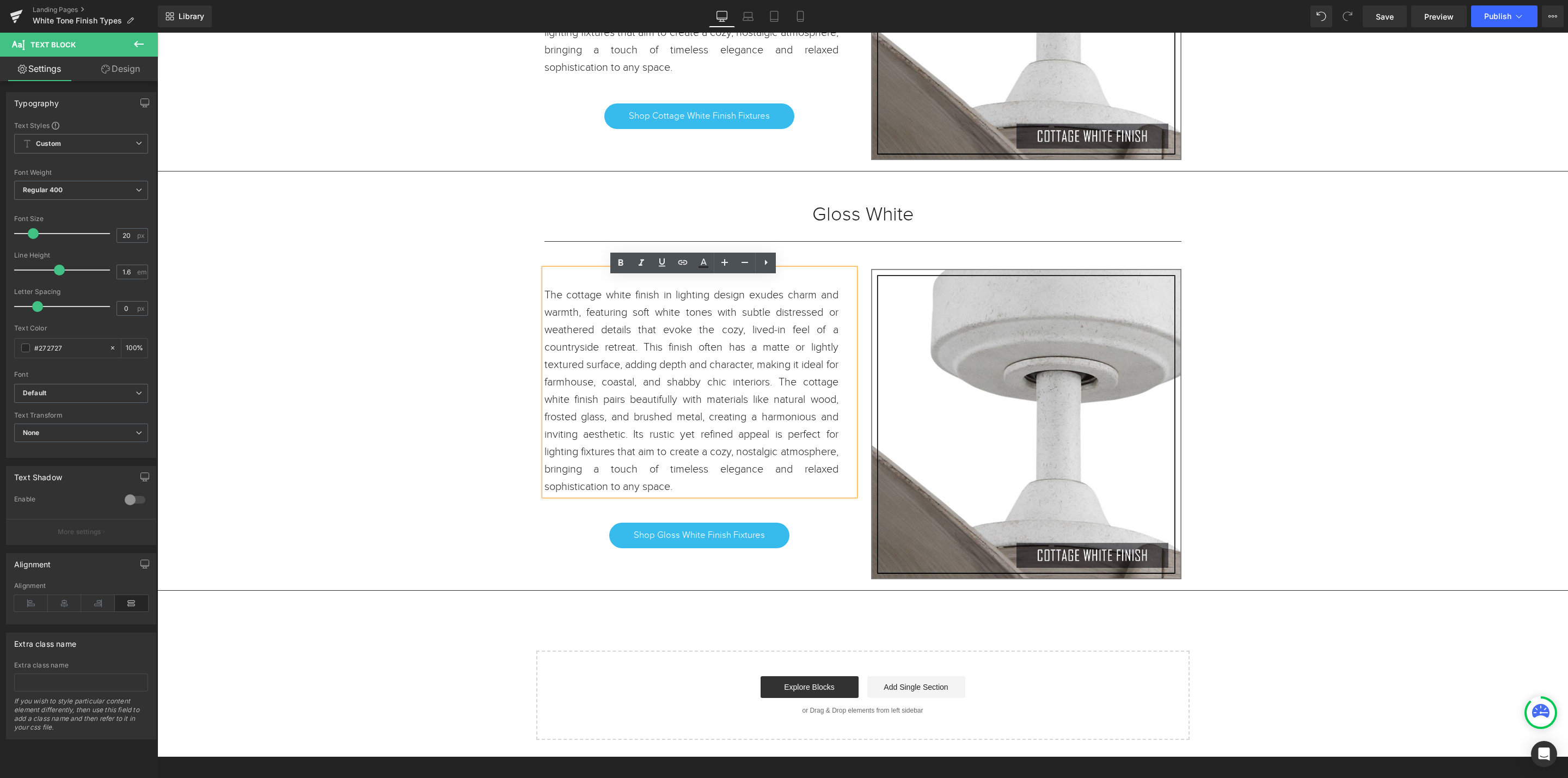
click at [739, 493] on p "The cottage white finish in lighting design exudes charm and warmth, featuring …" at bounding box center [692, 391] width 294 height 209
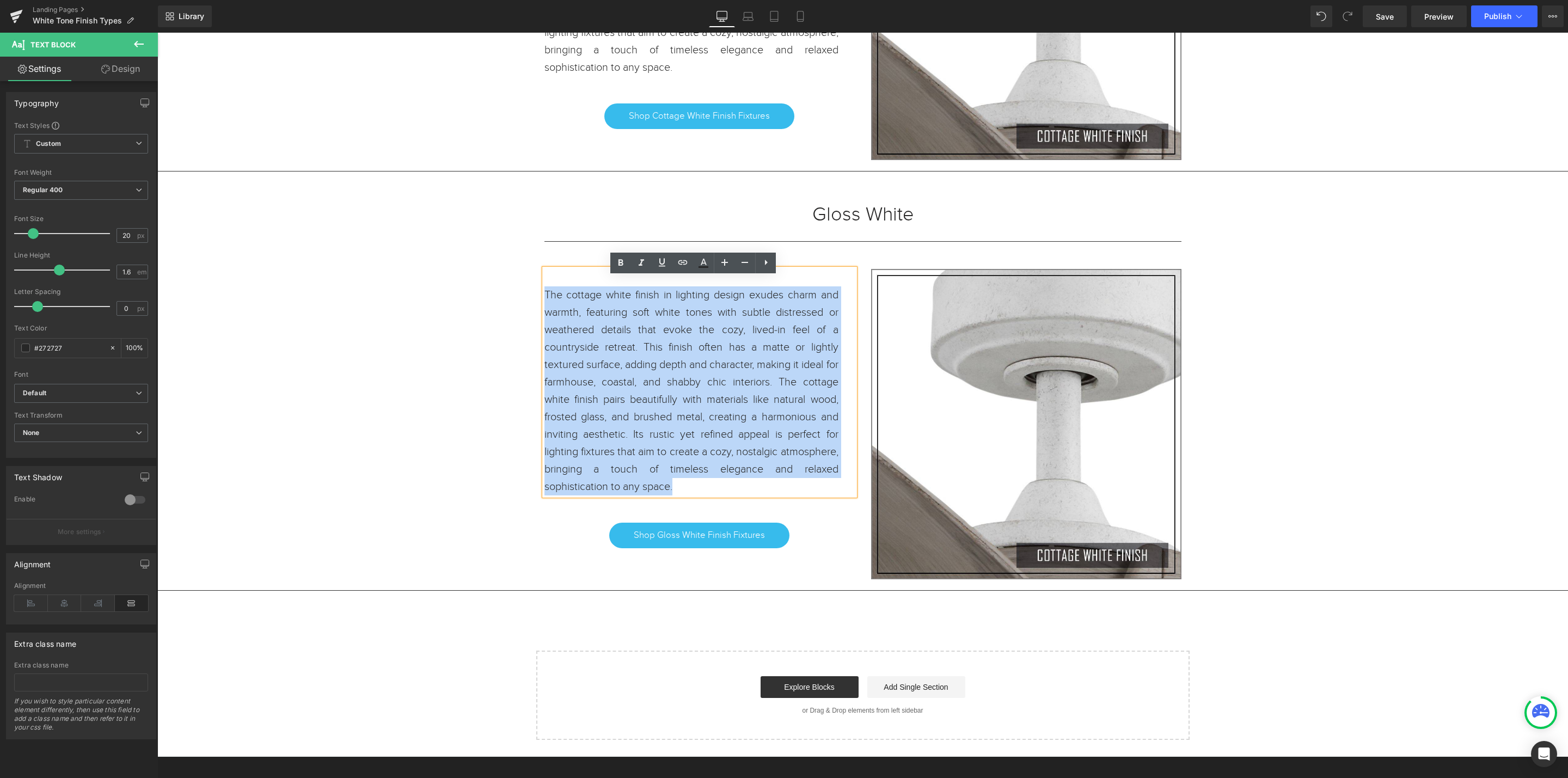
drag, startPoint x: 755, startPoint y: 494, endPoint x: 539, endPoint y: 301, distance: 289.7
click at [545, 301] on p "The cottage white finish in lighting design exudes charm and warmth, featuring …" at bounding box center [692, 391] width 294 height 209
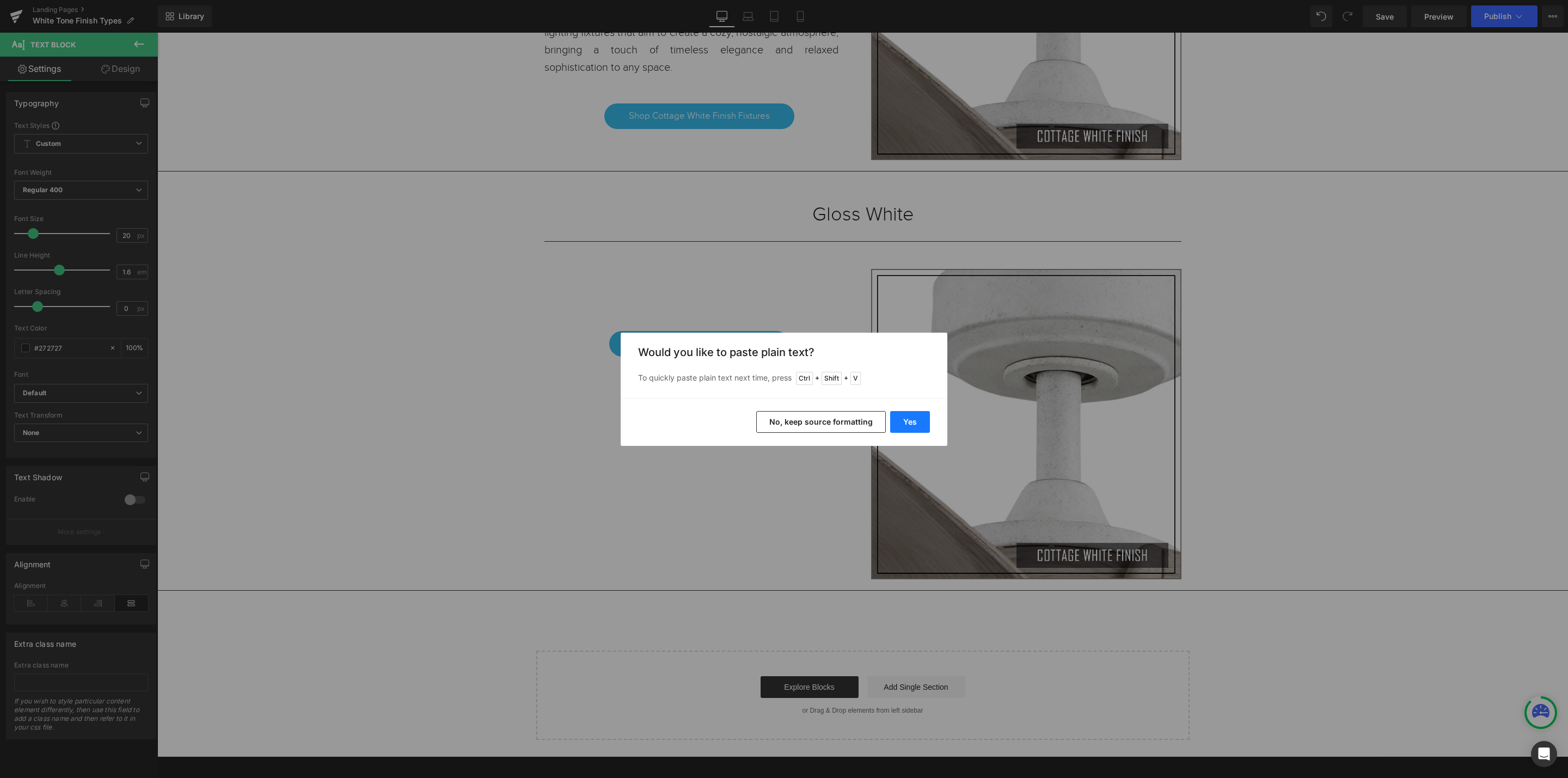
click at [905, 418] on button "Yes" at bounding box center [910, 422] width 40 height 22
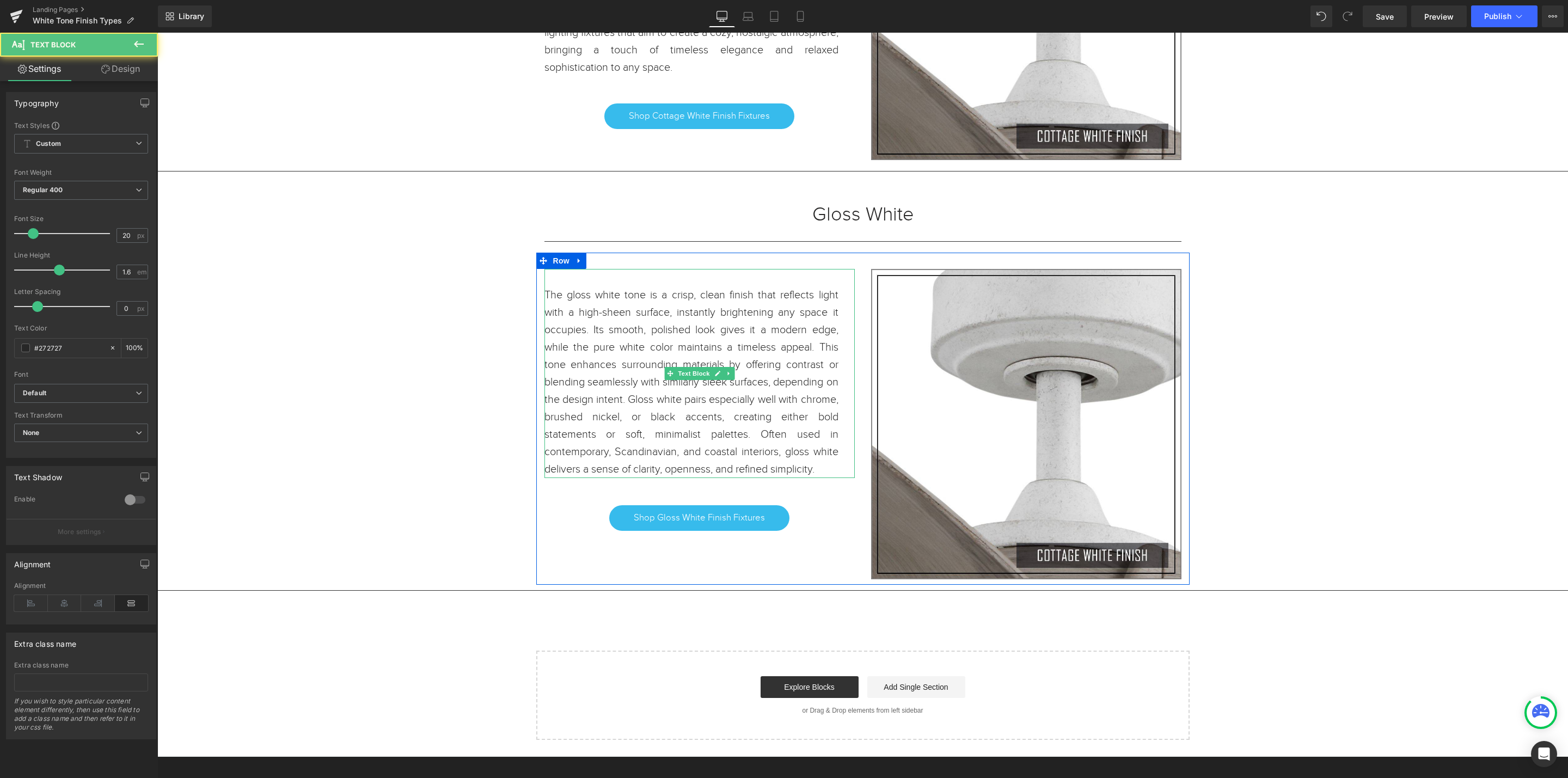
click at [638, 304] on p "The gloss white tone is a crisp, clean finish that reflects light with a high-s…" at bounding box center [692, 382] width 294 height 192
click at [594, 305] on p "The gloss white is a crisp, clean finish that reflects light with a high-sheen …" at bounding box center [692, 382] width 294 height 192
click at [563, 304] on p "The gloss White is a crisp, clean finish that reflects light with a high-sheen …" at bounding box center [692, 382] width 294 height 192
click at [1388, 18] on span "Save" at bounding box center [1384, 16] width 18 height 11
click at [1393, 18] on span "Save" at bounding box center [1384, 16] width 18 height 11
